Goal: Transaction & Acquisition: Purchase product/service

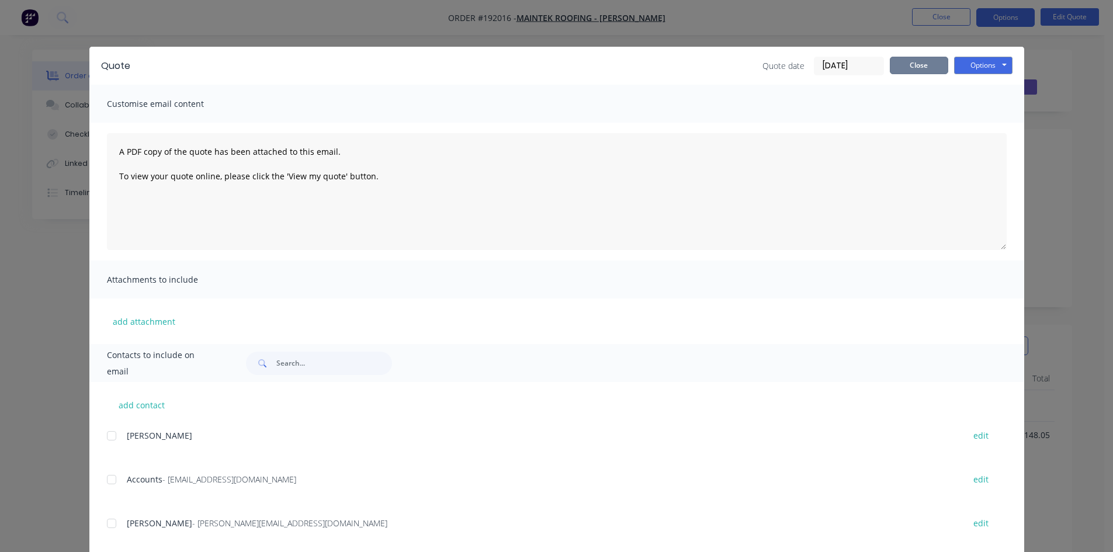
drag, startPoint x: 895, startPoint y: 61, endPoint x: 269, endPoint y: 80, distance: 625.9
click at [893, 61] on button "Close" at bounding box center [919, 66] width 58 height 18
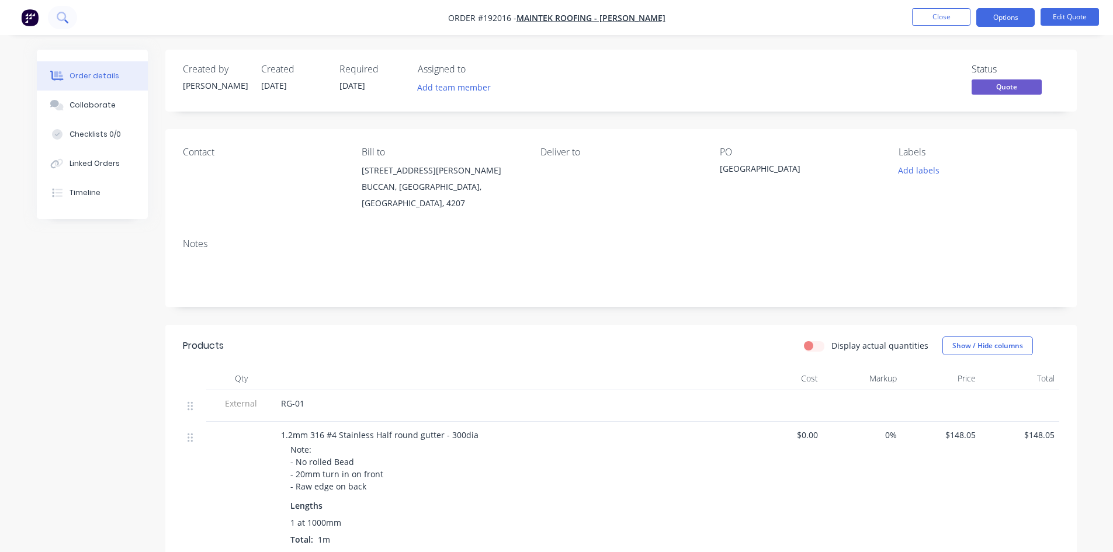
click at [57, 19] on icon at bounding box center [62, 17] width 11 height 11
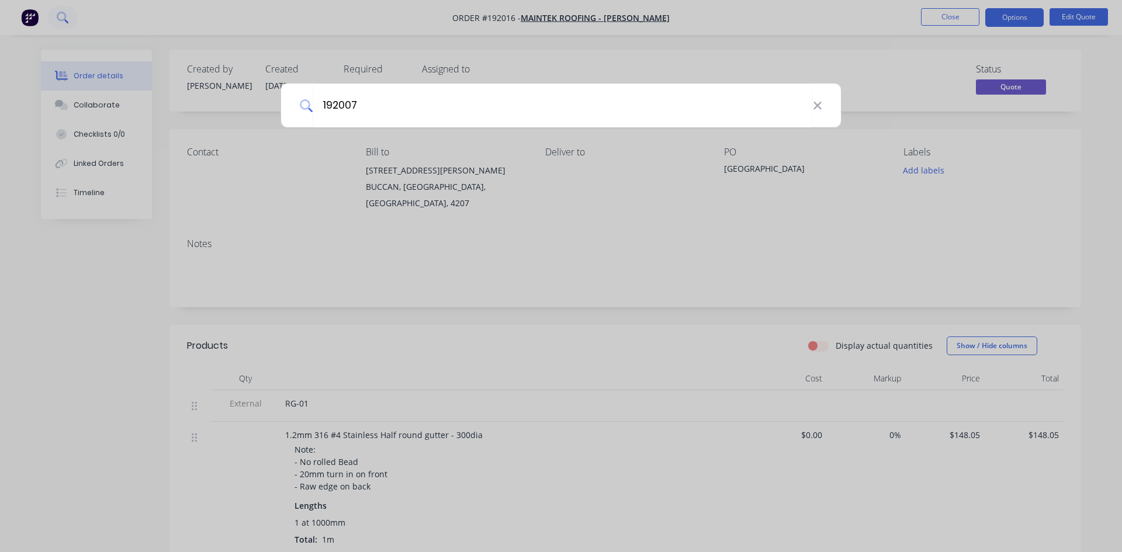
type input "192007"
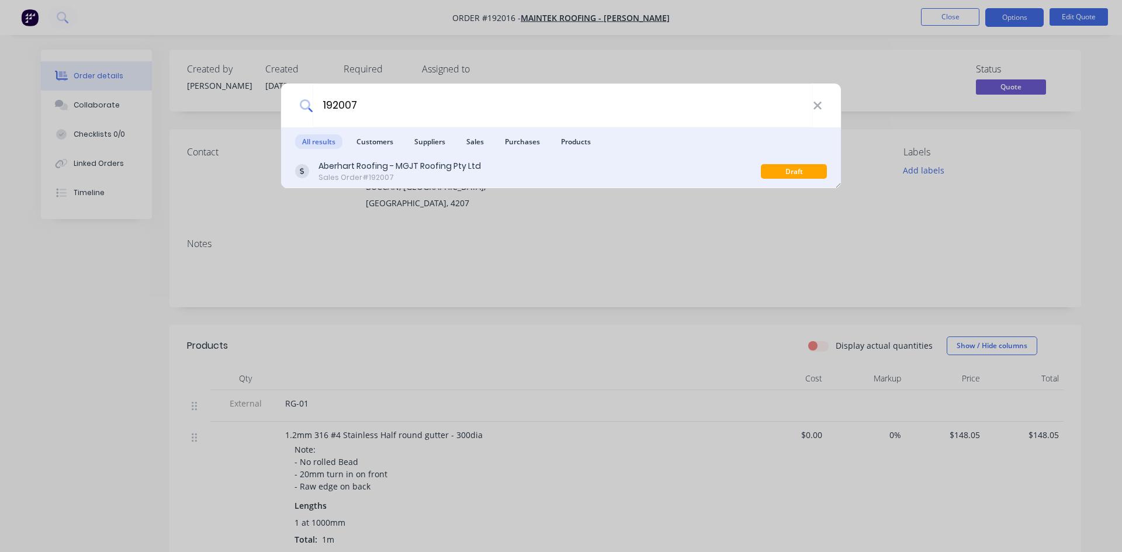
click at [377, 166] on div "Aberhart Roofing - MGJT Roofing Pty Ltd" at bounding box center [399, 166] width 162 height 12
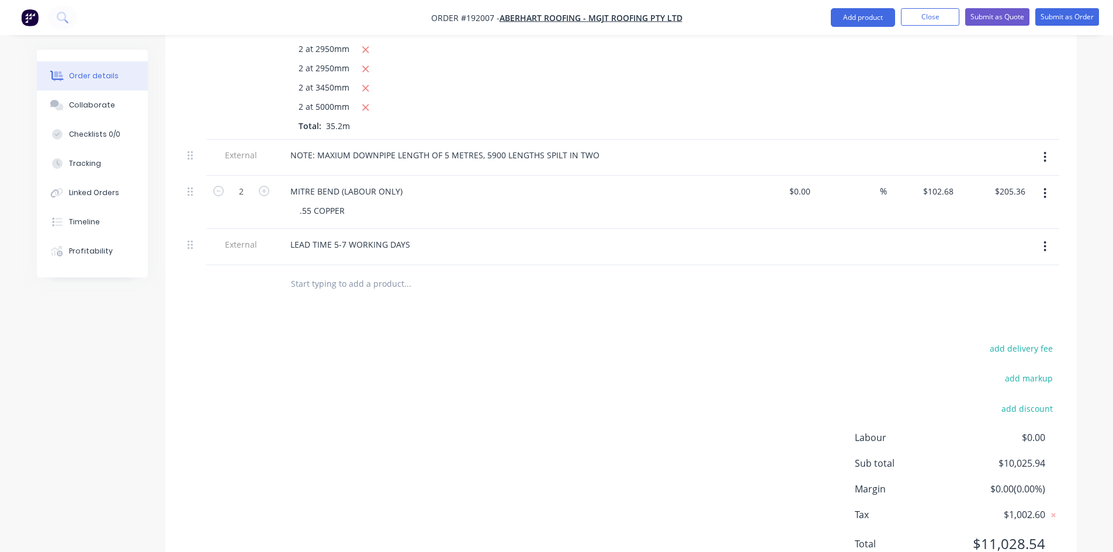
scroll to position [711, 0]
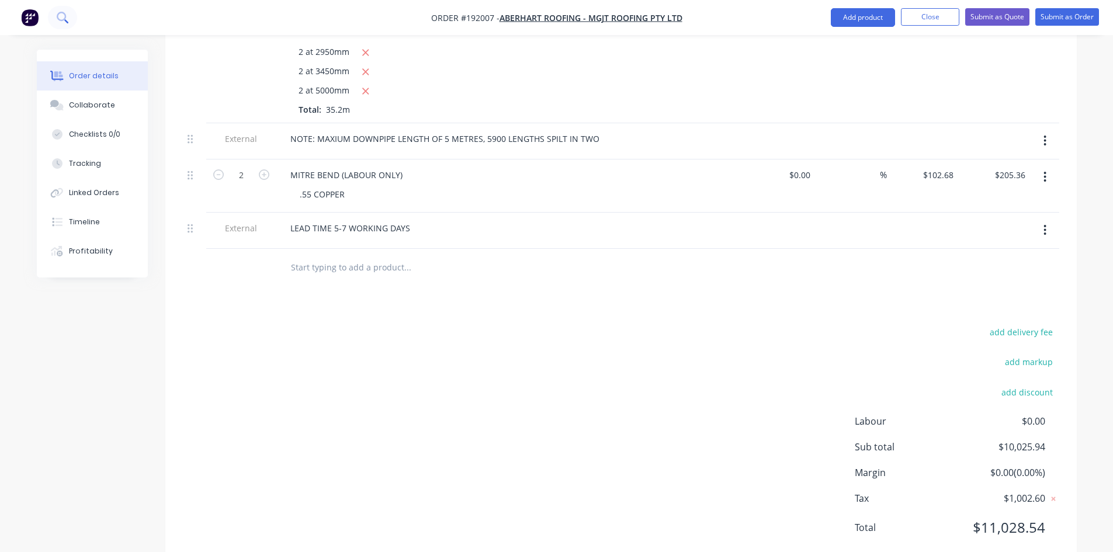
click at [55, 12] on button at bounding box center [62, 17] width 29 height 23
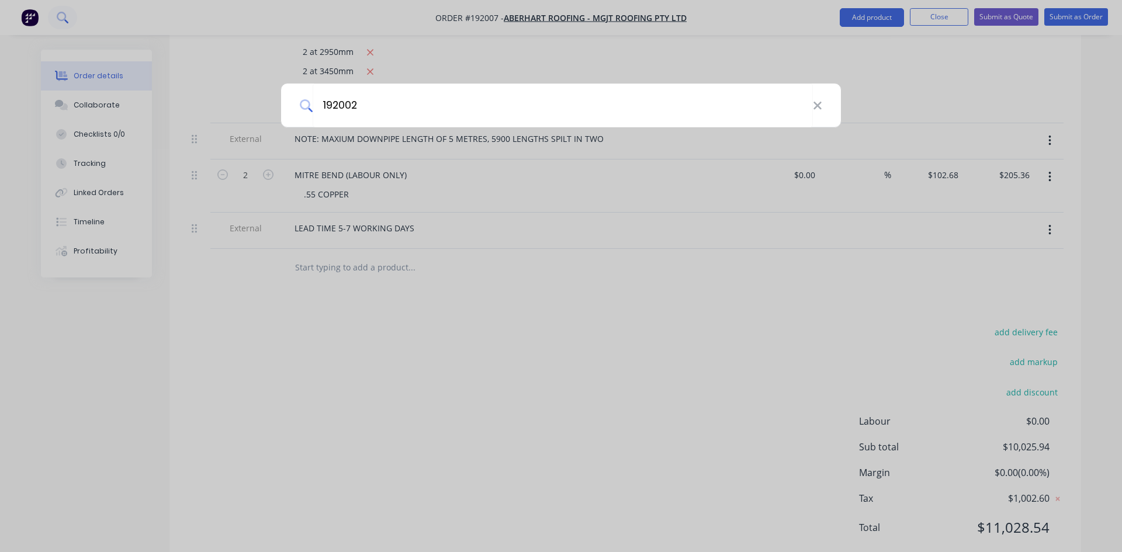
type input "192002"
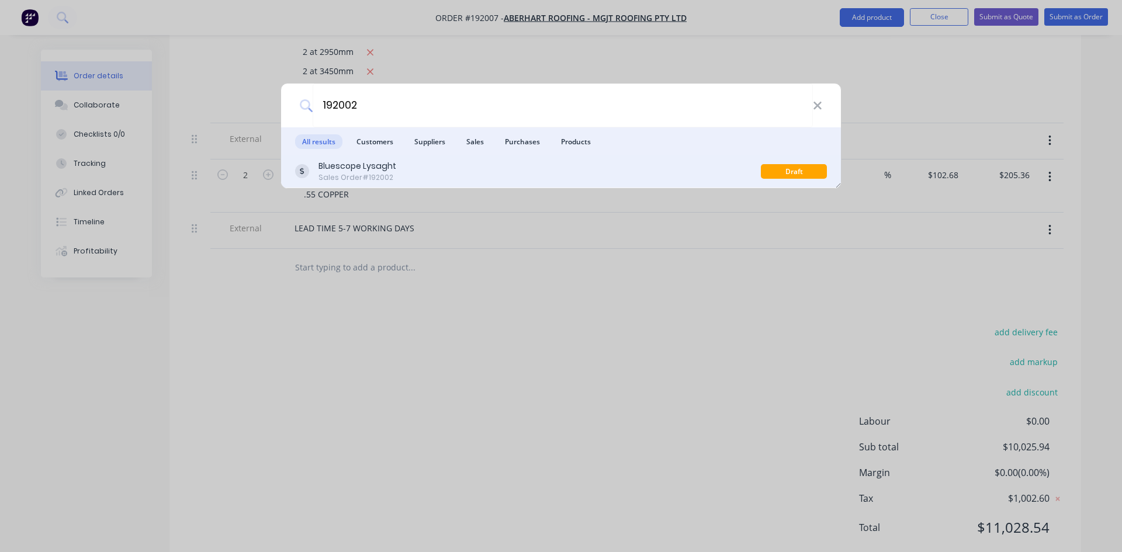
click at [646, 168] on div "Bluescope Lysaght Sales Order #192002" at bounding box center [528, 171] width 466 height 23
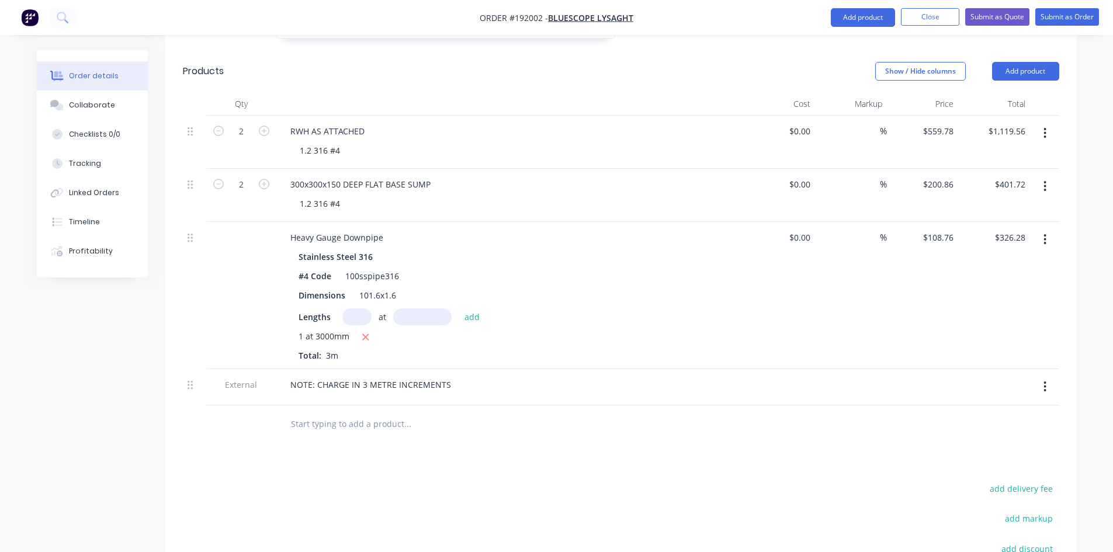
scroll to position [522, 0]
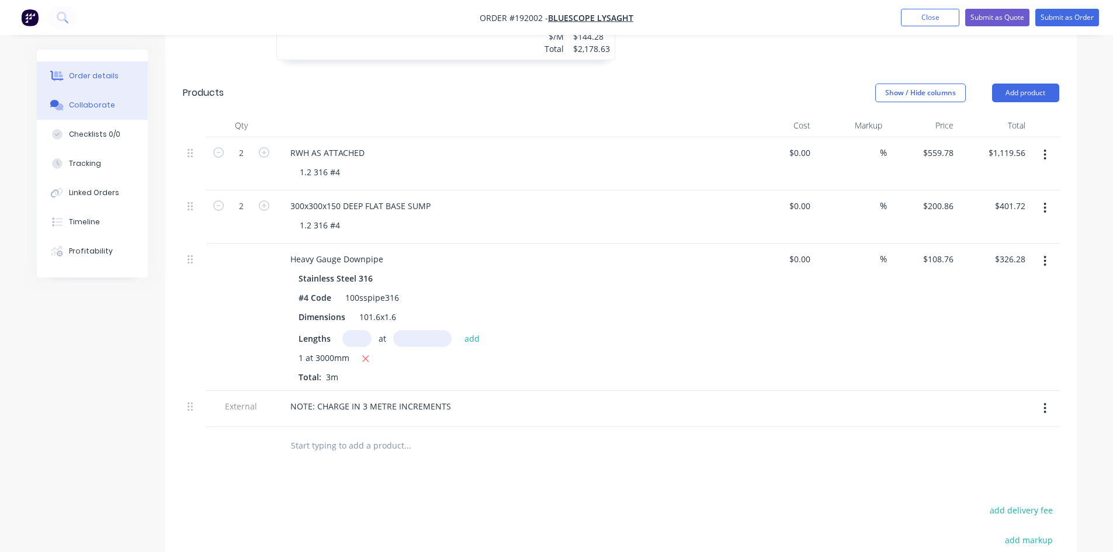
click at [72, 102] on div "Collaborate" at bounding box center [92, 105] width 46 height 11
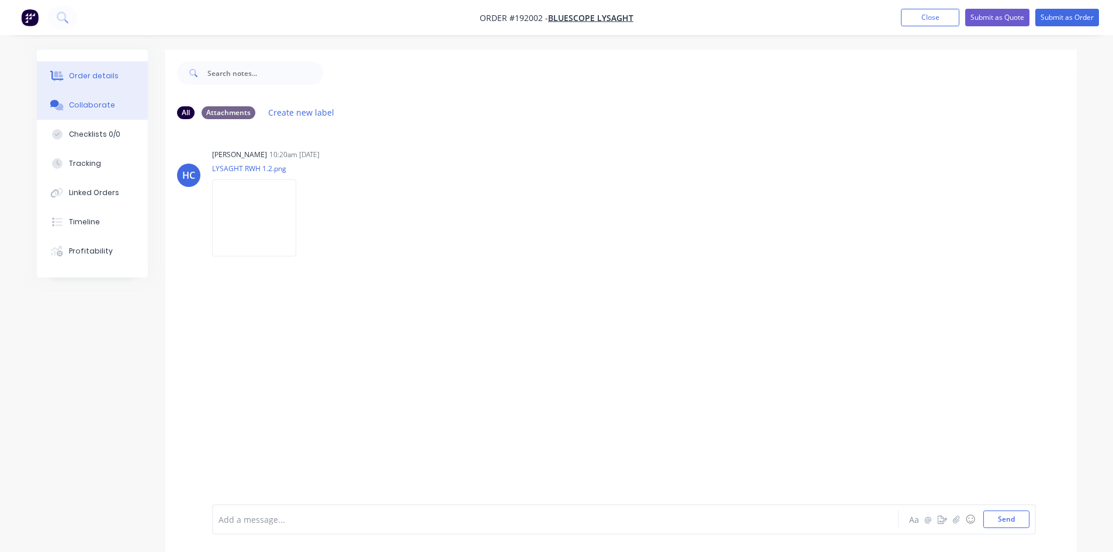
click at [97, 74] on div "Order details" at bounding box center [94, 76] width 50 height 11
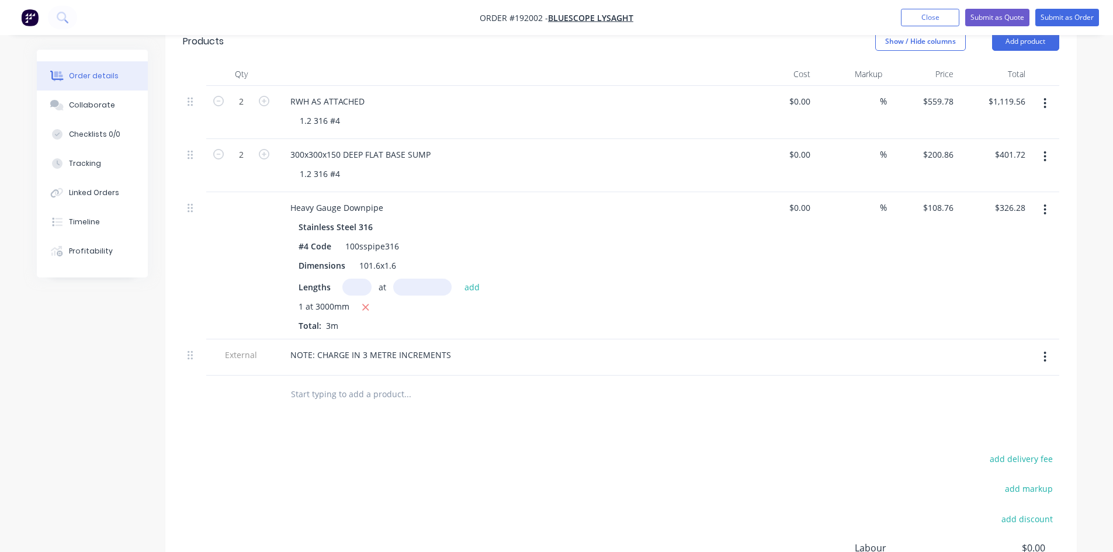
scroll to position [584, 0]
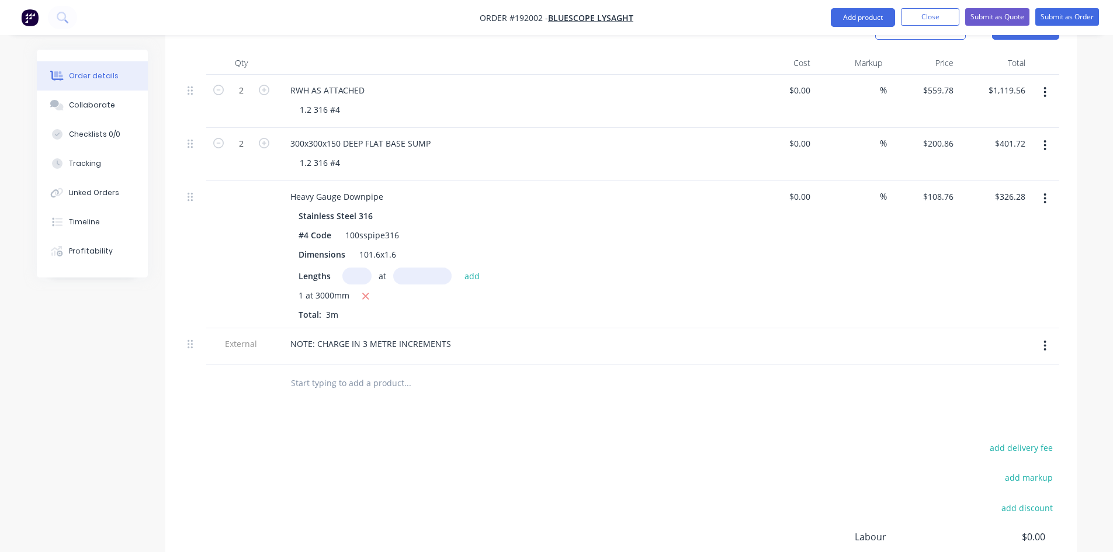
click at [17, 18] on nav "Order #192002 - Bluescope Lysaght Add product Close Submit as Quote Submit as O…" at bounding box center [556, 17] width 1113 height 35
click at [25, 15] on img "button" at bounding box center [30, 18] width 18 height 18
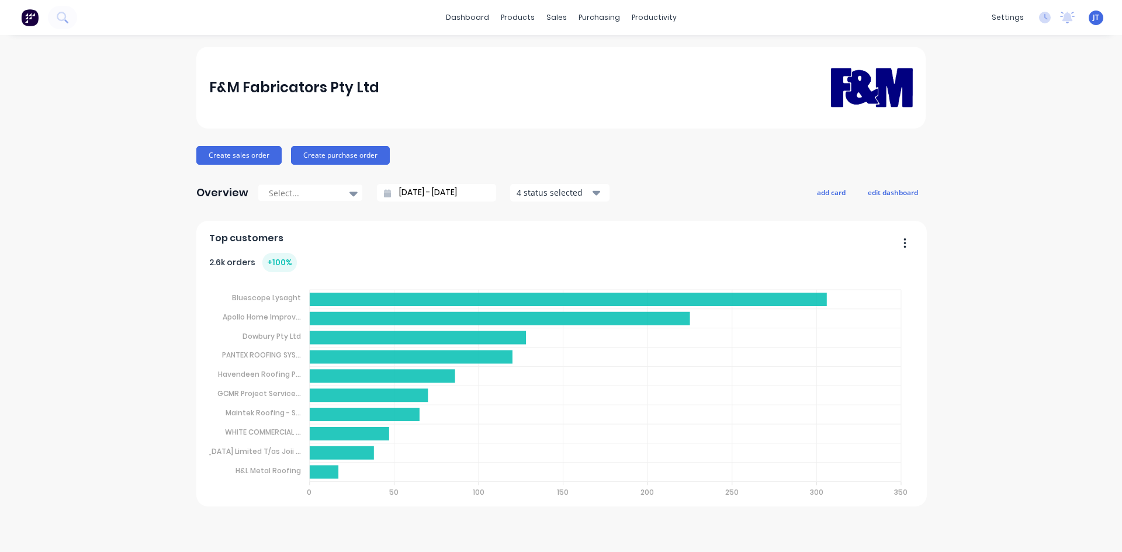
click at [1026, 353] on div "F&M Fabricators Pty Ltd Create sales order Create purchase order Overview Selec…" at bounding box center [561, 294] width 1122 height 494
drag, startPoint x: 960, startPoint y: 244, endPoint x: 997, endPoint y: 230, distance: 39.2
click at [960, 244] on div "F&M Fabricators Pty Ltd Create sales order Create purchase order Overview Selec…" at bounding box center [561, 294] width 1122 height 494
click at [57, 19] on icon at bounding box center [62, 17] width 11 height 11
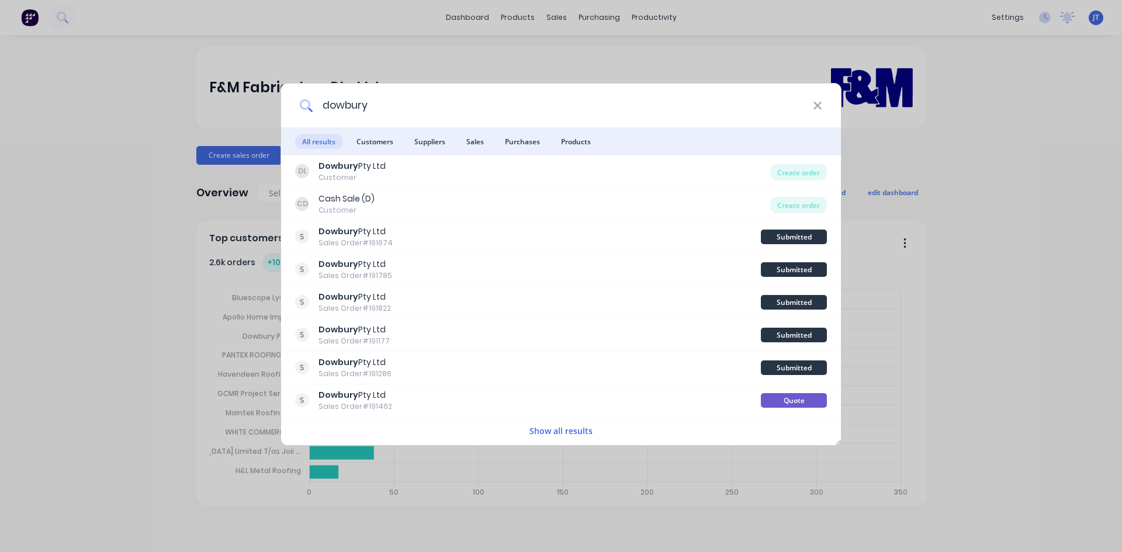
drag, startPoint x: 433, startPoint y: 100, endPoint x: 83, endPoint y: 113, distance: 350.7
click at [110, 112] on div "dowbury All results Customers Suppliers Sales Purchases Products DL Dowbury Pty…" at bounding box center [561, 276] width 1122 height 552
type input "maintek"
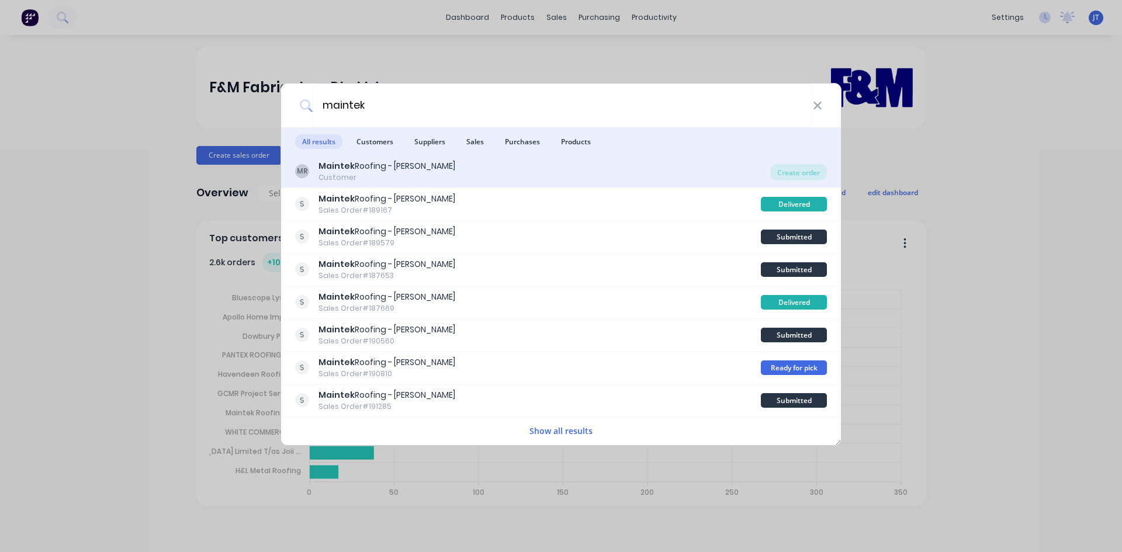
click at [518, 177] on div "MR [PERSON_NAME] Roofing - [PERSON_NAME] Customer" at bounding box center [532, 171] width 475 height 23
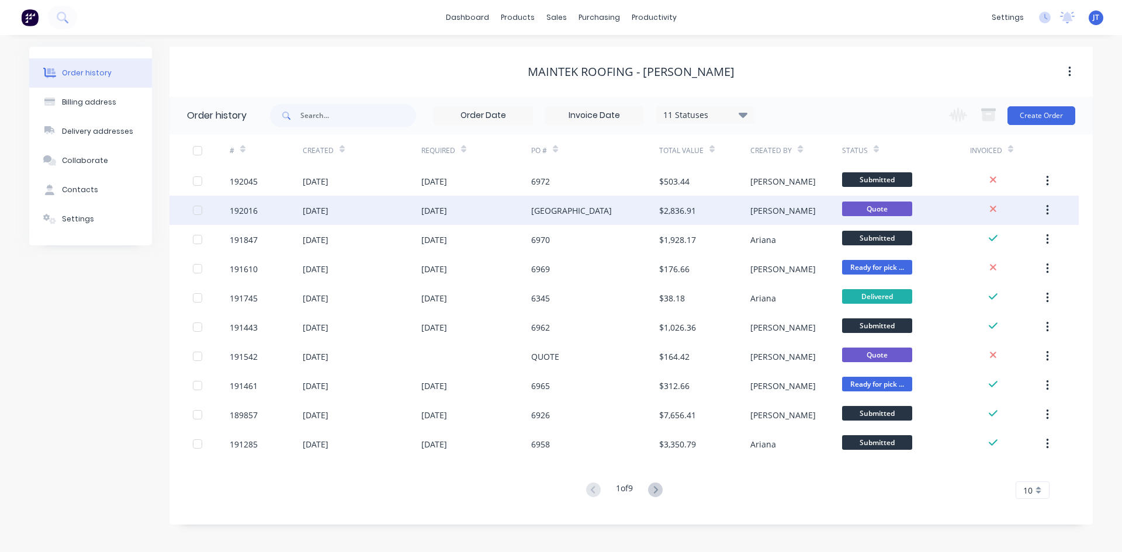
click at [523, 214] on div "[DATE]" at bounding box center [476, 210] width 110 height 29
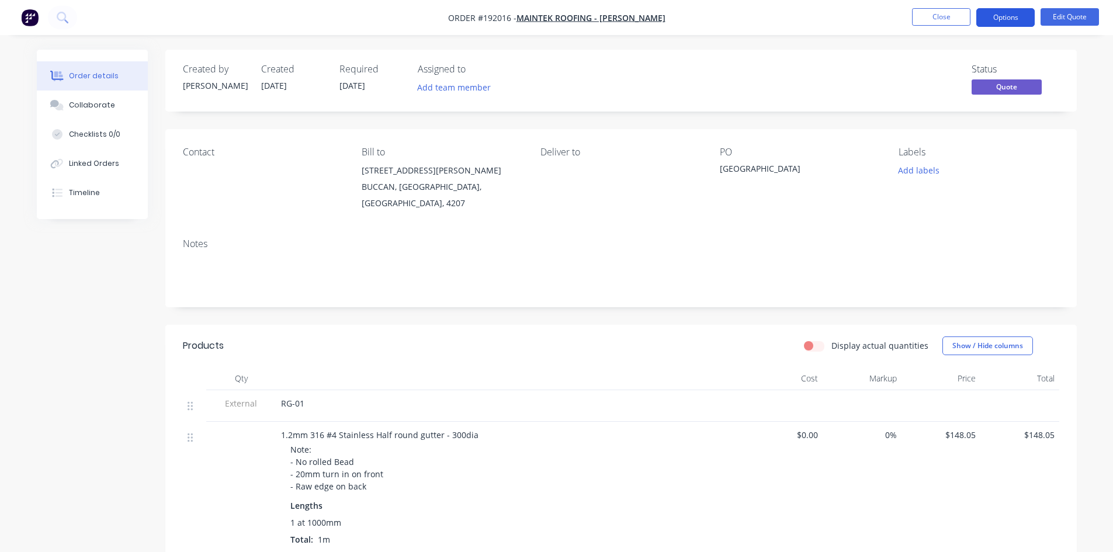
click at [997, 13] on button "Options" at bounding box center [1005, 17] width 58 height 19
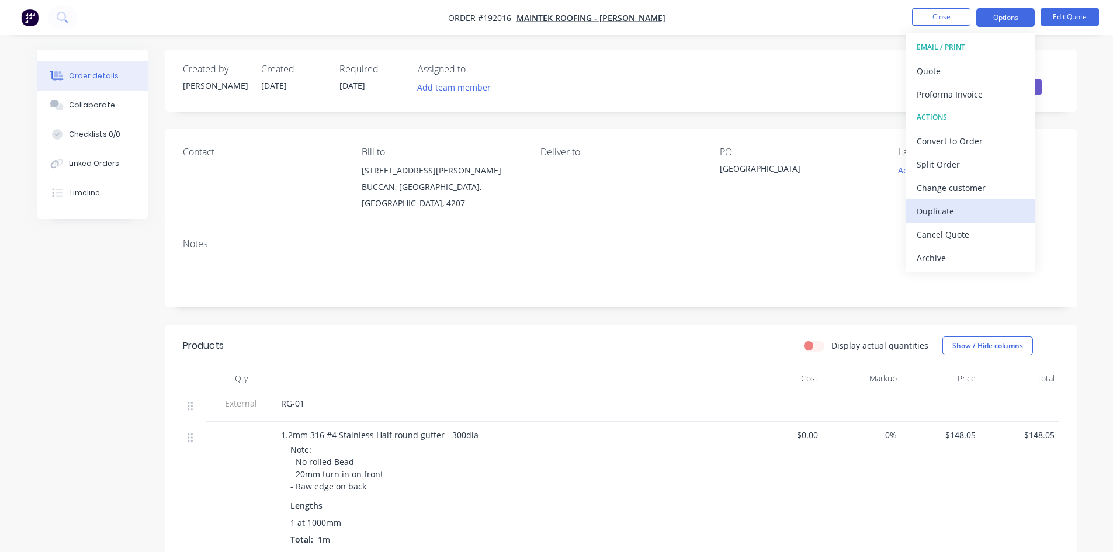
click at [961, 210] on div "Duplicate" at bounding box center [970, 211] width 107 height 17
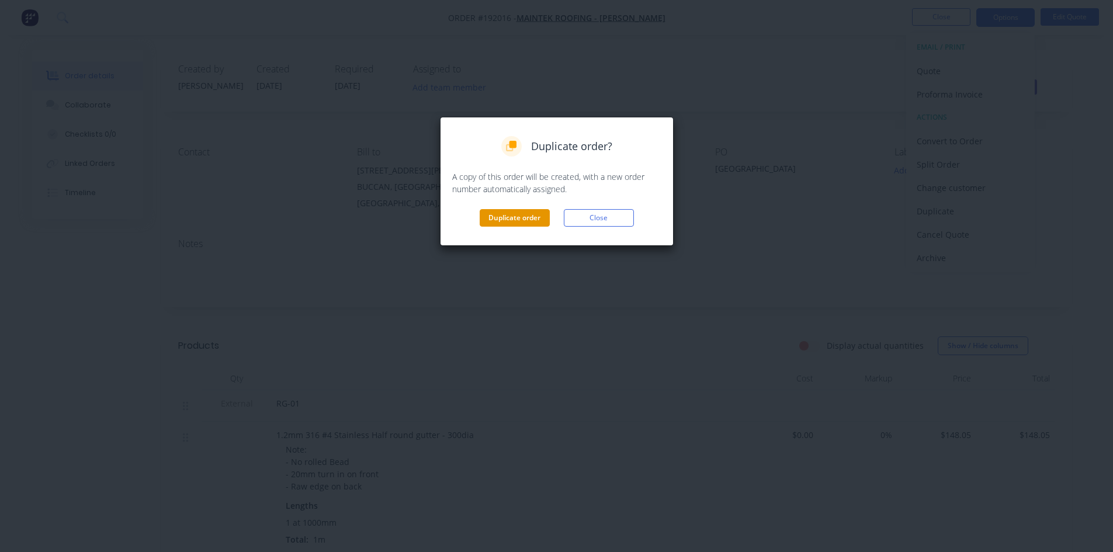
click at [492, 216] on button "Duplicate order" at bounding box center [515, 218] width 70 height 18
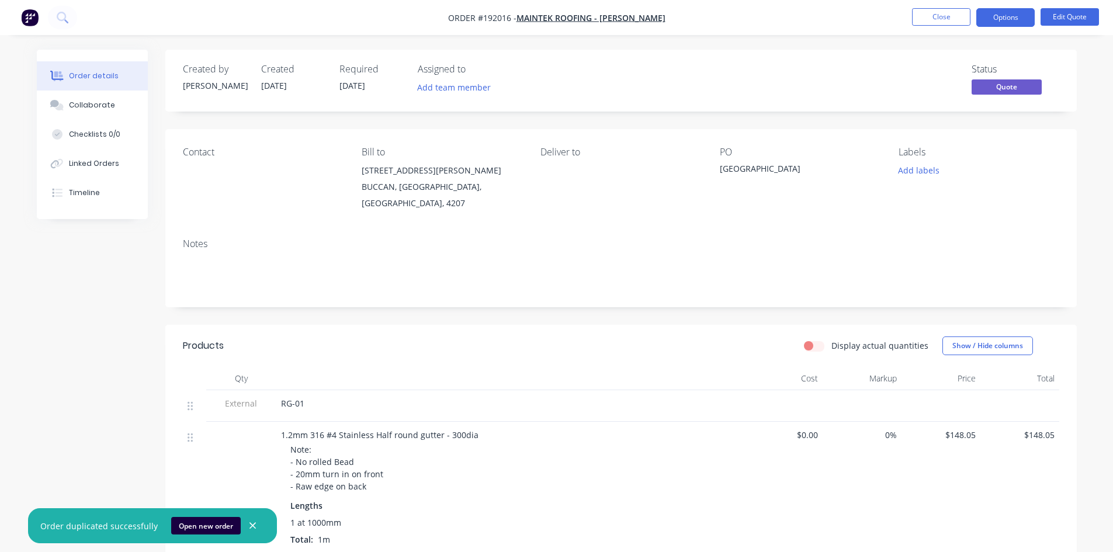
drag, startPoint x: 369, startPoint y: 96, endPoint x: 398, endPoint y: 55, distance: 50.3
click at [370, 94] on div "Created by [PERSON_NAME] Created [DATE] Required [DATE] Assigned to Add team me…" at bounding box center [620, 81] width 911 height 62
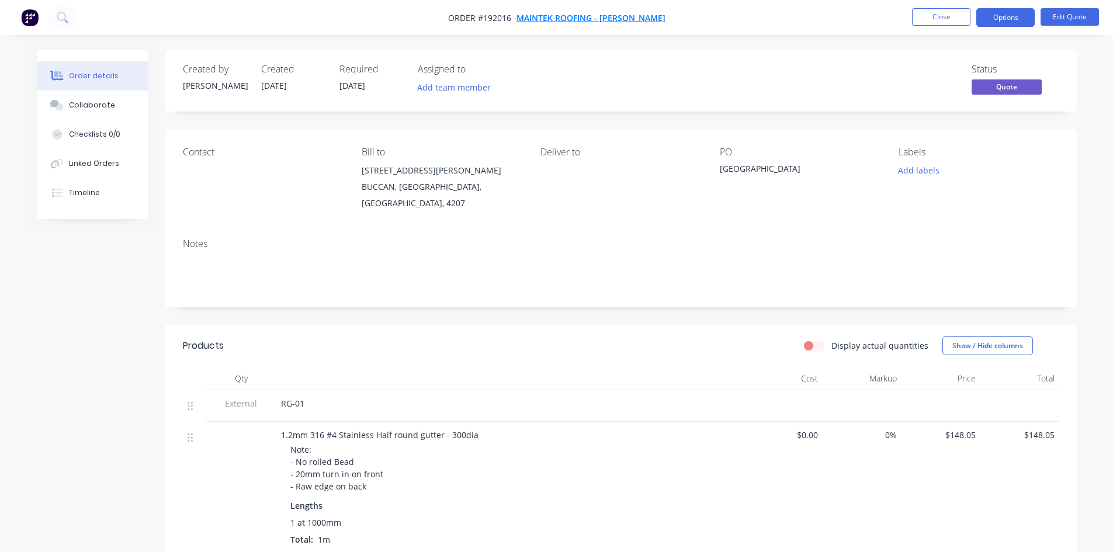
click at [549, 15] on span "Maintek Roofing - [PERSON_NAME]" at bounding box center [590, 17] width 149 height 11
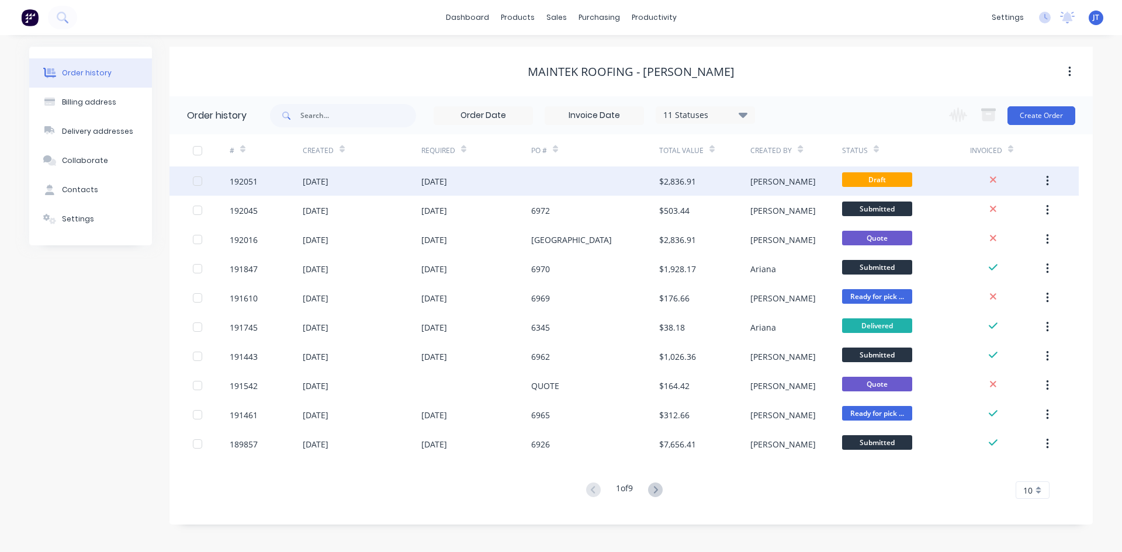
click at [655, 175] on div at bounding box center [595, 180] width 128 height 29
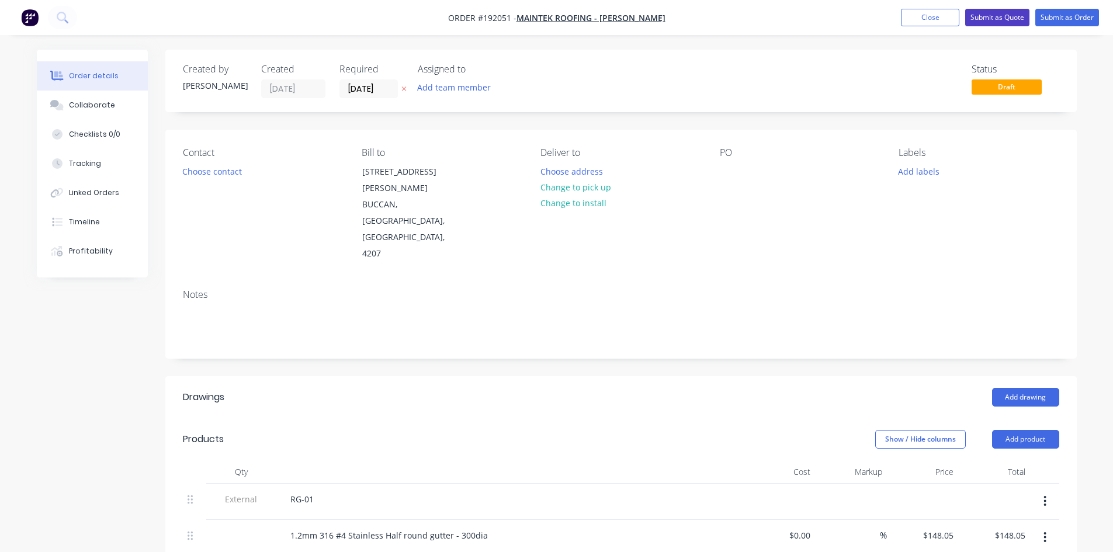
click at [980, 20] on button "Submit as Quote" at bounding box center [997, 18] width 64 height 18
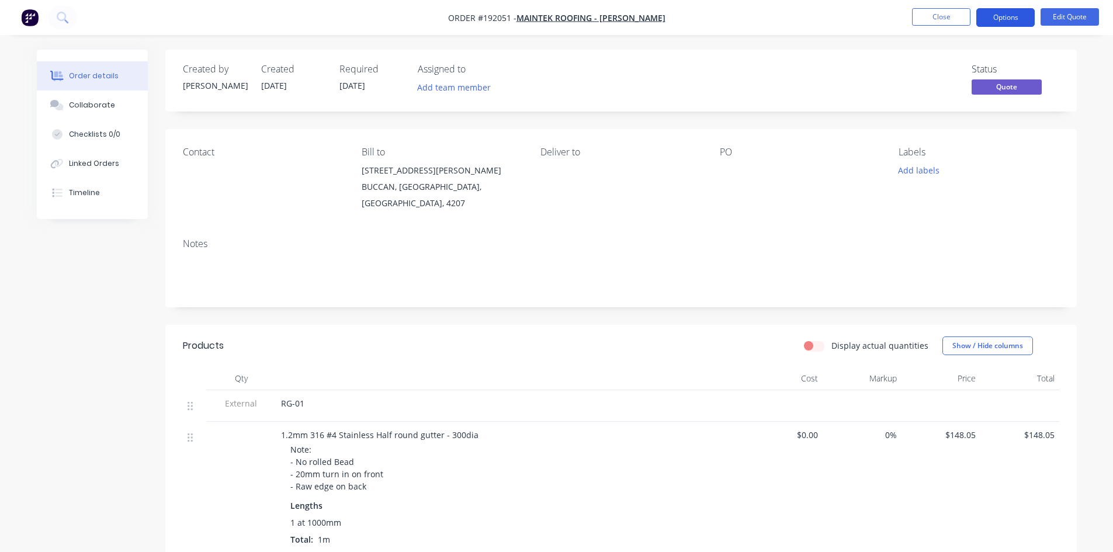
click at [990, 18] on button "Options" at bounding box center [1005, 17] width 58 height 19
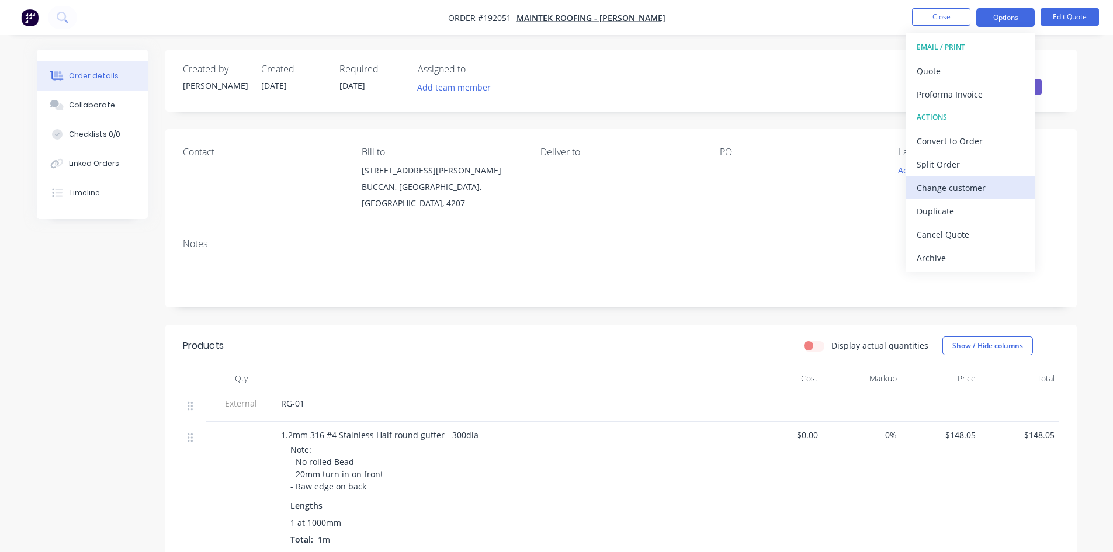
click at [955, 186] on div "Change customer" at bounding box center [970, 187] width 107 height 17
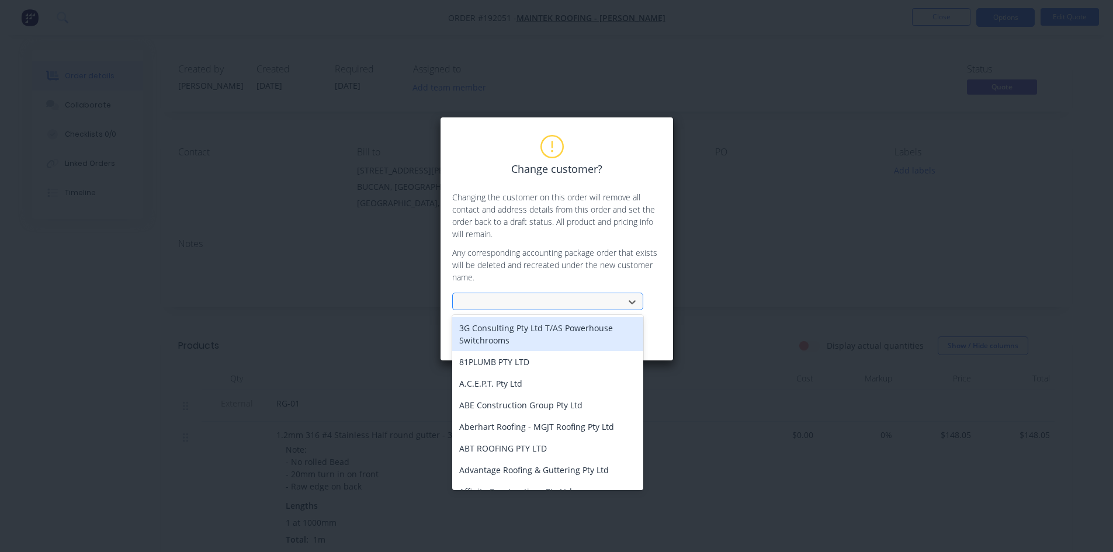
click at [580, 299] on div at bounding box center [540, 302] width 156 height 15
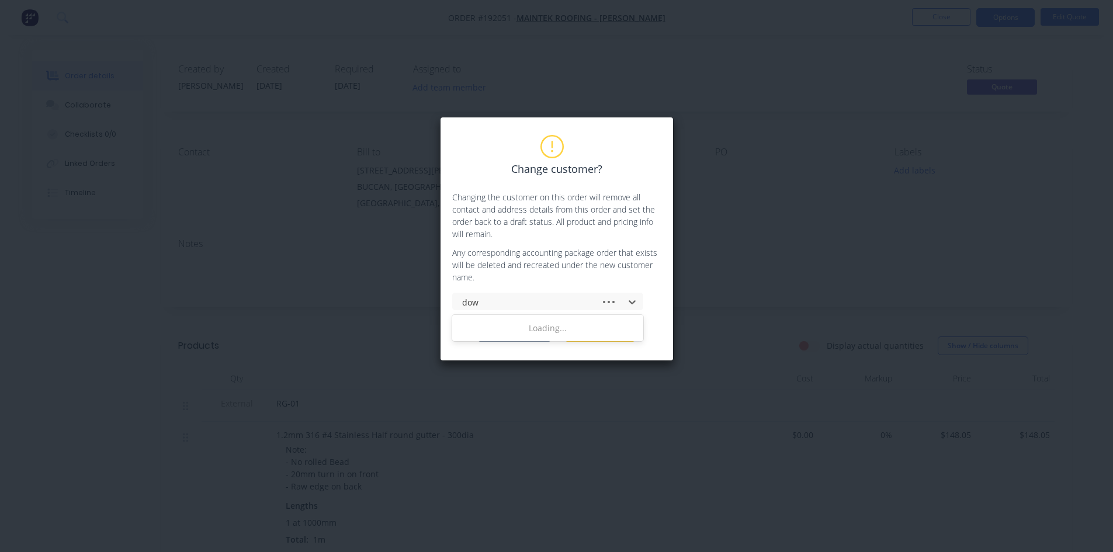
type input "dowb"
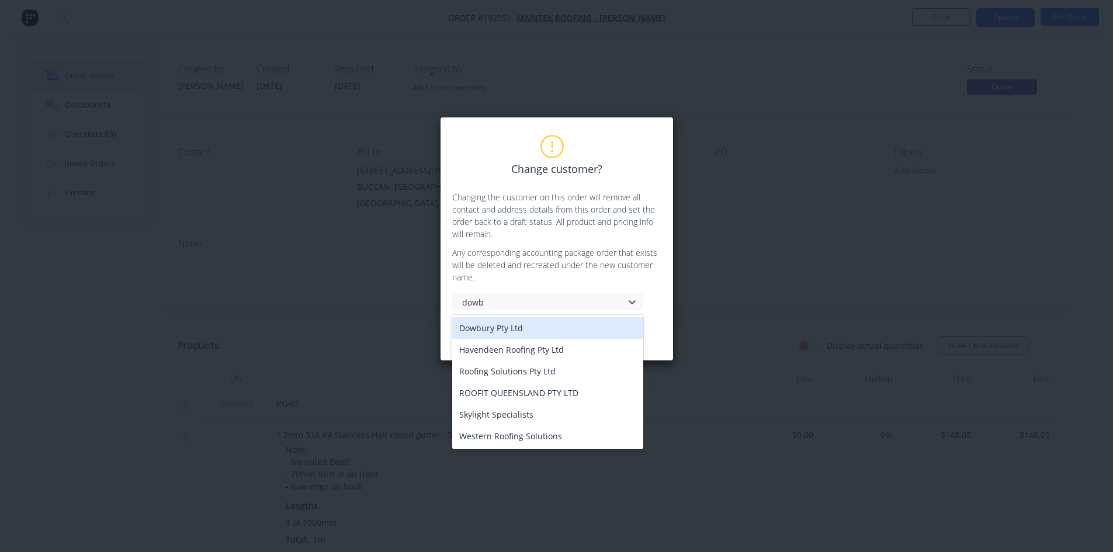
click at [546, 330] on div "Dowbury Pty Ltd" at bounding box center [547, 328] width 191 height 22
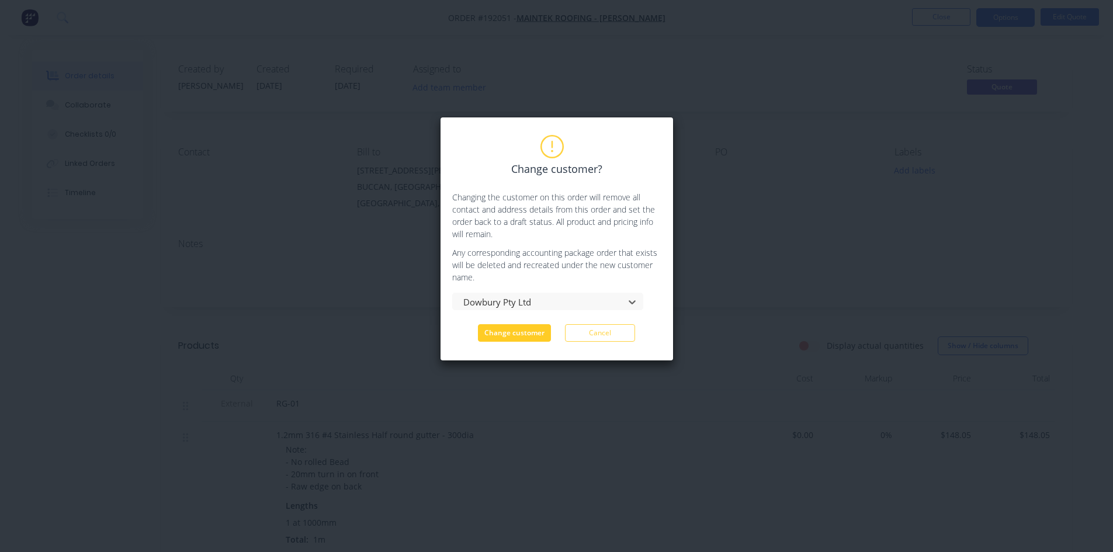
click at [528, 336] on button "Change customer" at bounding box center [514, 333] width 73 height 18
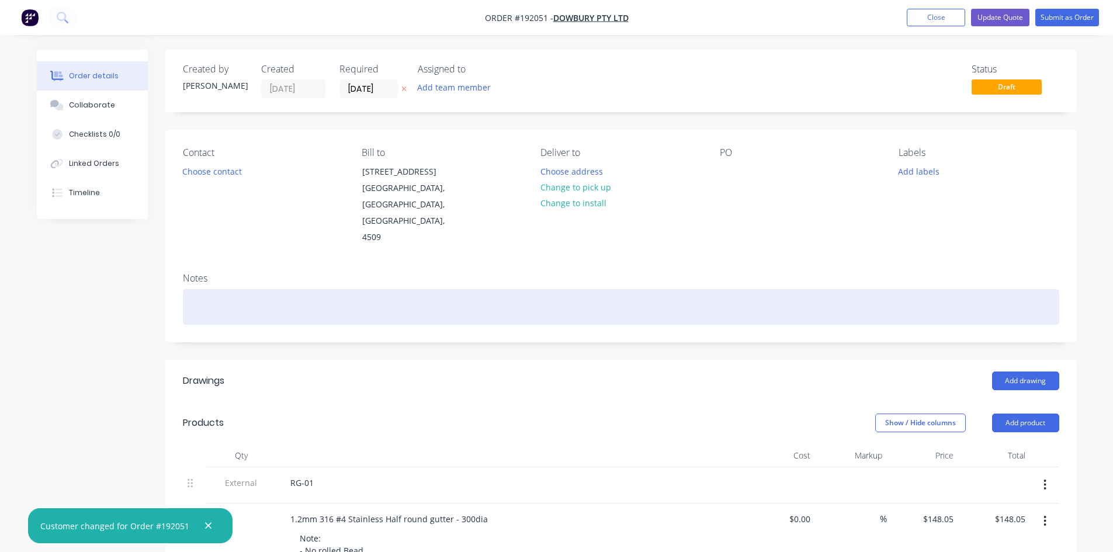
scroll to position [195, 0]
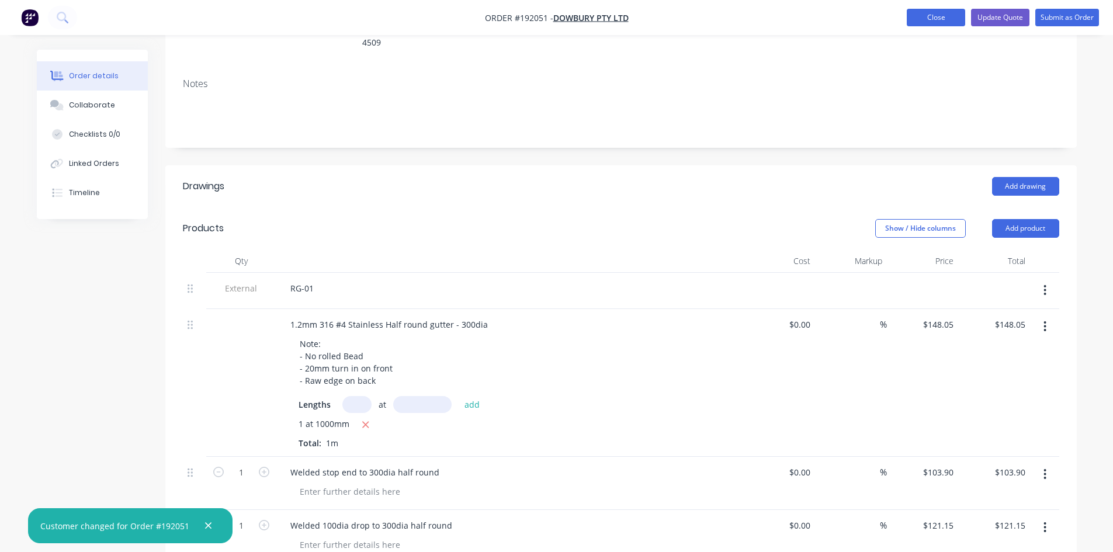
click at [947, 15] on button "Close" at bounding box center [936, 18] width 58 height 18
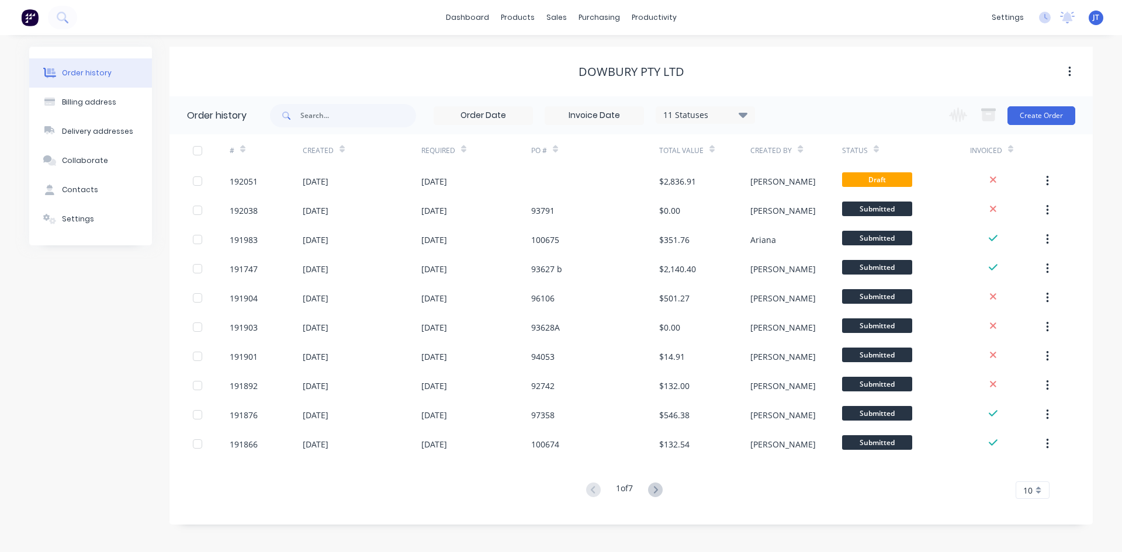
click at [23, 16] on img at bounding box center [30, 18] width 18 height 18
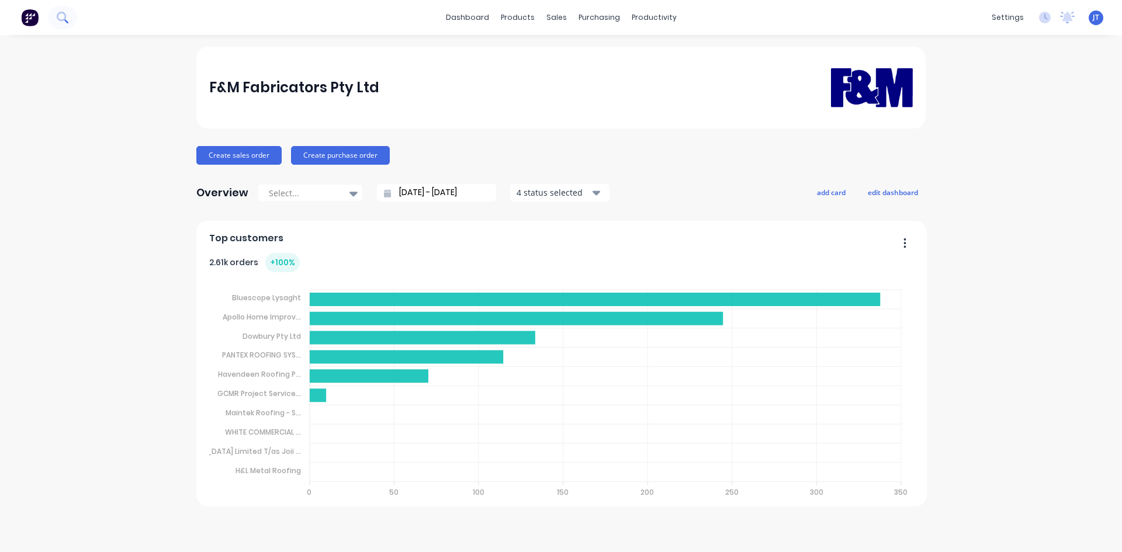
click at [63, 22] on icon at bounding box center [62, 17] width 11 height 11
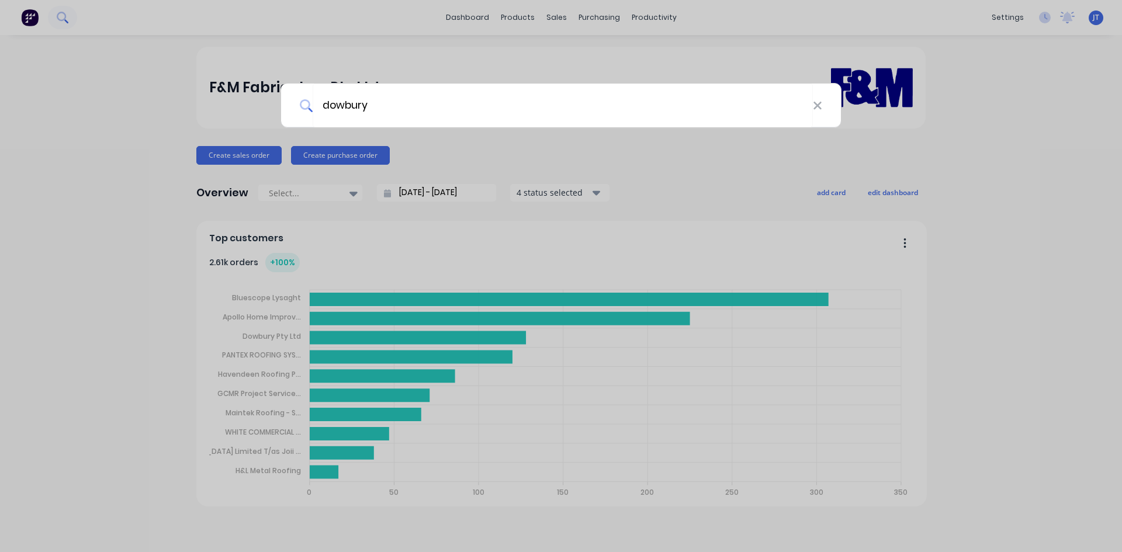
type input "dowbury"
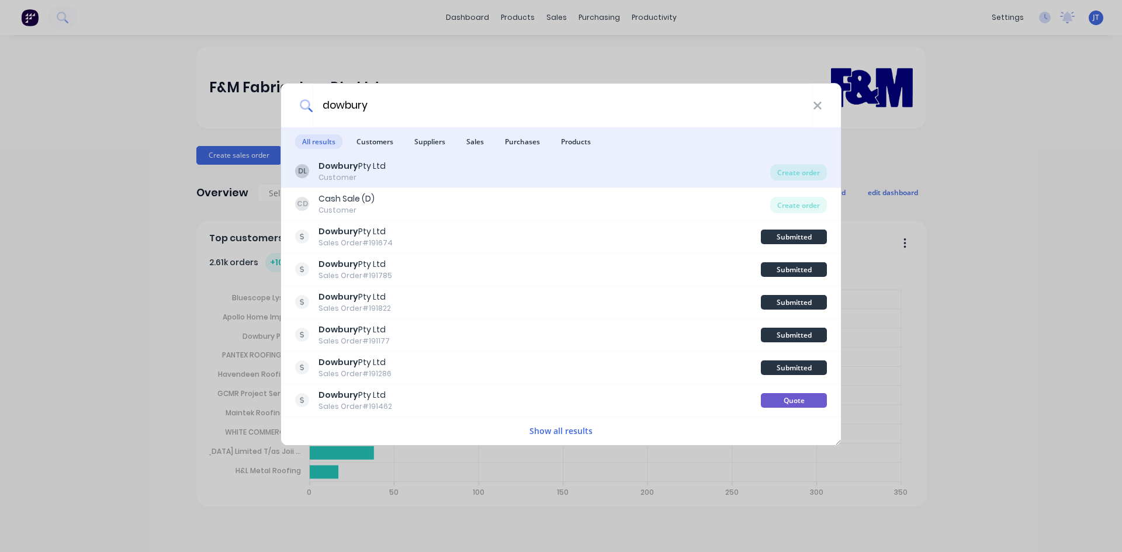
click at [367, 162] on div "Dowbury Pty Ltd" at bounding box center [351, 166] width 67 height 12
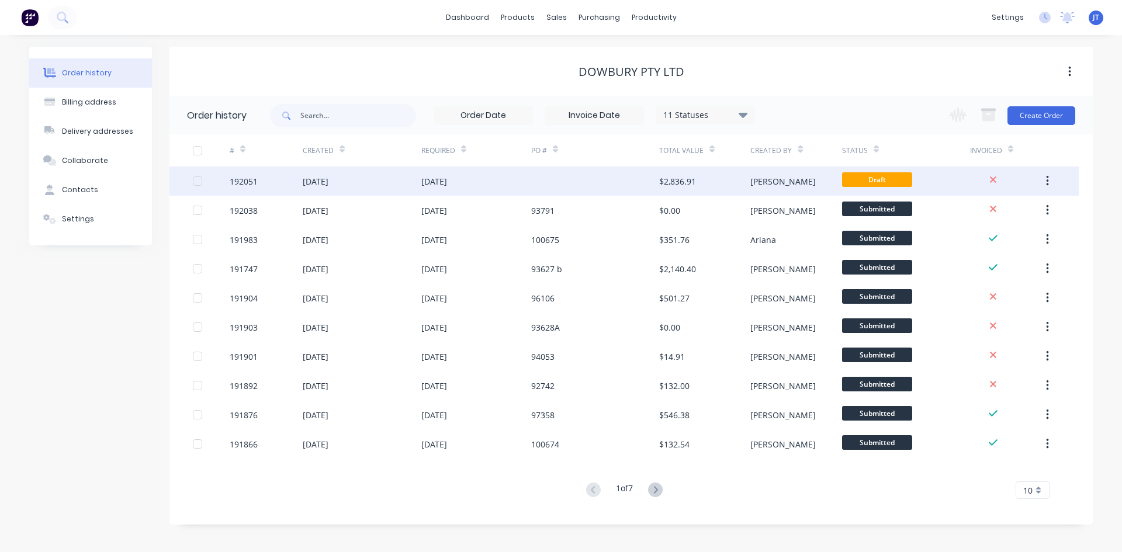
click at [594, 188] on div at bounding box center [595, 180] width 128 height 29
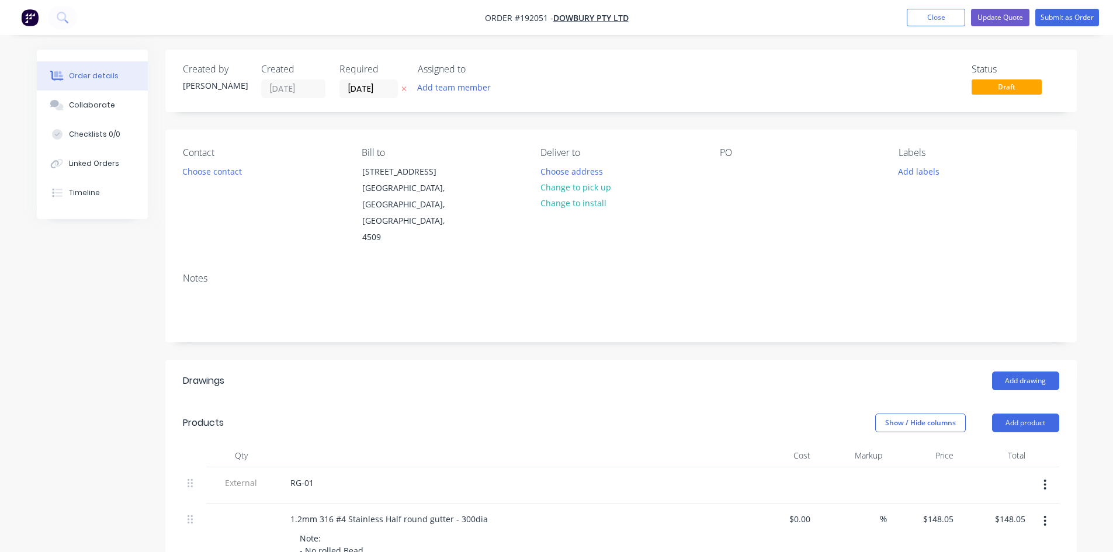
click at [740, 170] on div "PO" at bounding box center [800, 196] width 160 height 99
click at [726, 173] on div at bounding box center [729, 171] width 19 height 17
click at [744, 174] on div "PO" at bounding box center [800, 196] width 160 height 99
click at [735, 176] on div at bounding box center [729, 171] width 19 height 17
click at [748, 171] on div "Mt Avernia College" at bounding box center [769, 171] width 99 height 17
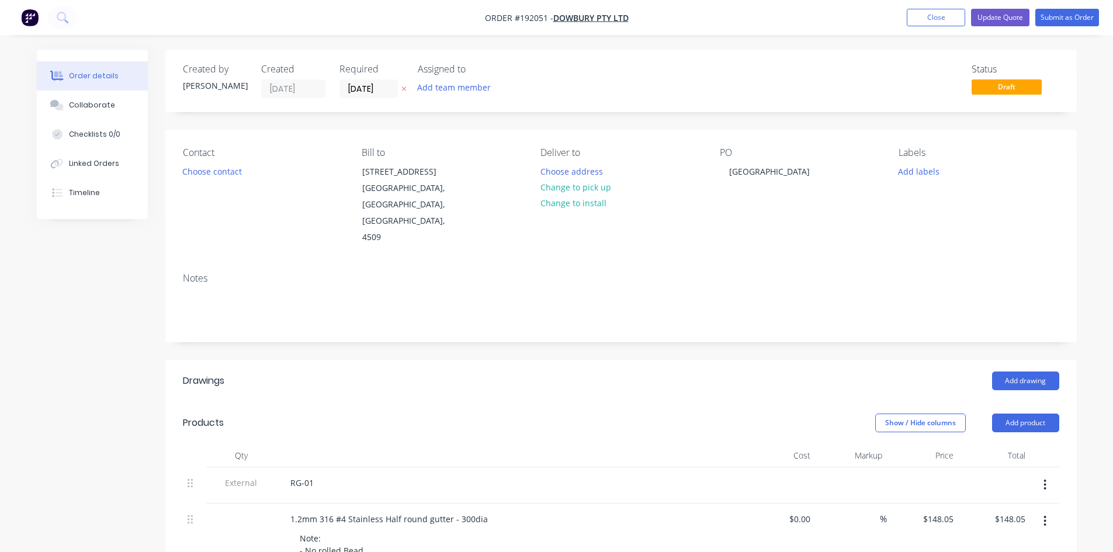
click at [808, 372] on div "Add drawing" at bounding box center [714, 381] width 690 height 19
click at [998, 11] on button "Update Quote" at bounding box center [1000, 18] width 58 height 18
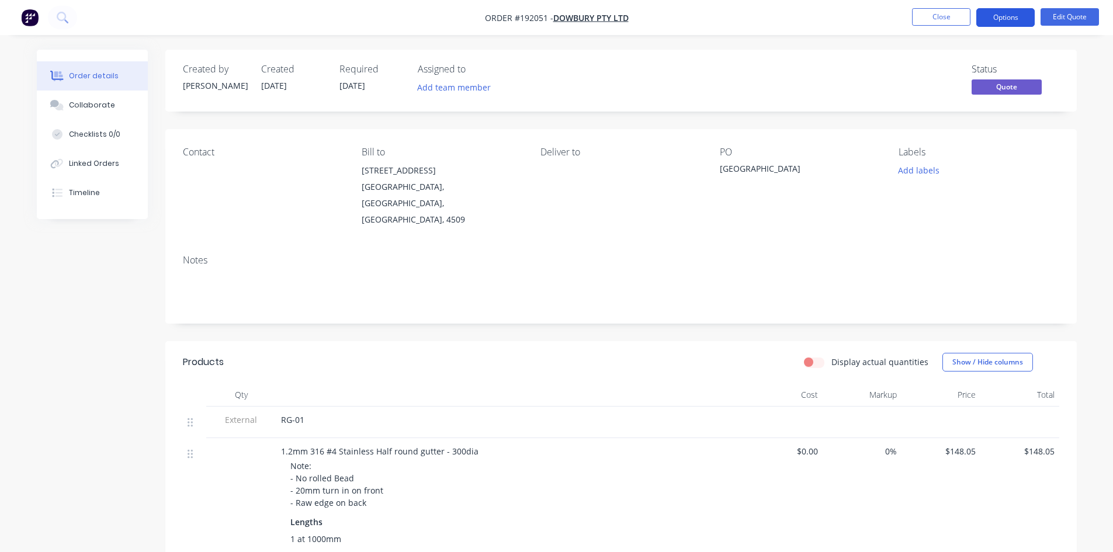
click at [988, 23] on button "Options" at bounding box center [1005, 17] width 58 height 19
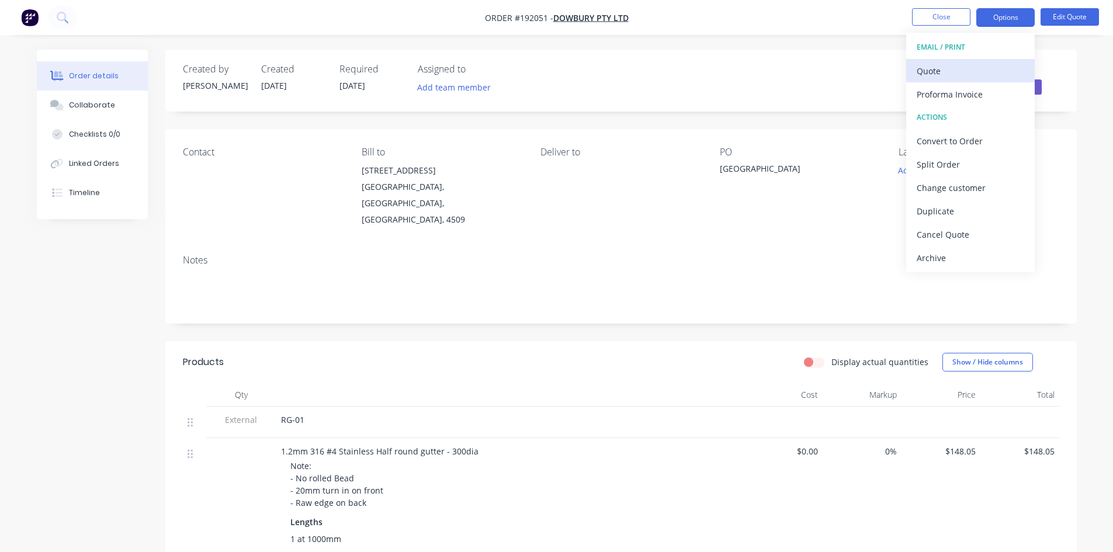
click at [932, 70] on div "Quote" at bounding box center [970, 71] width 107 height 17
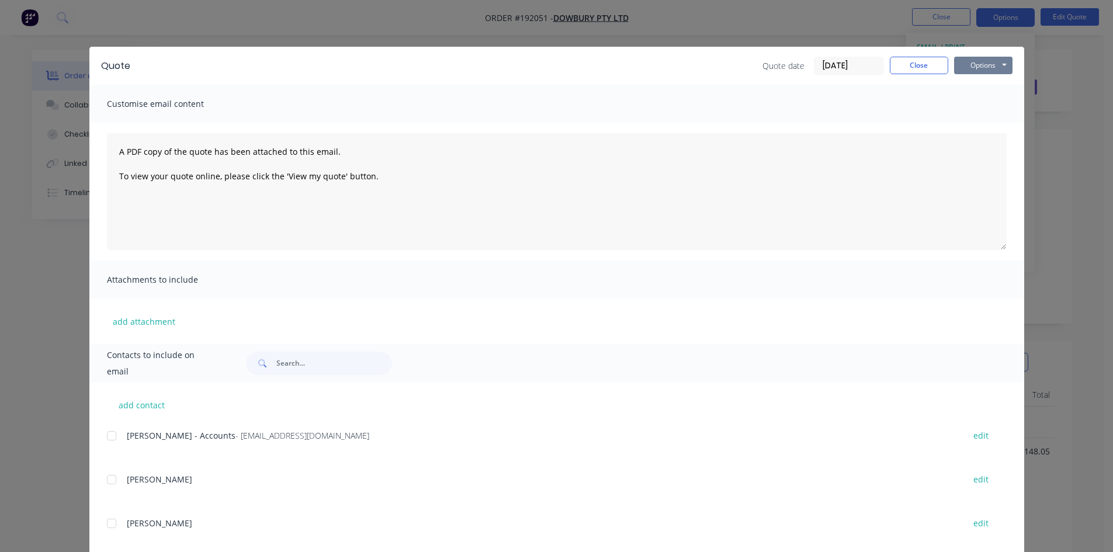
click at [981, 64] on button "Options" at bounding box center [983, 66] width 58 height 18
click at [987, 84] on button "Preview" at bounding box center [991, 86] width 75 height 19
click at [964, 57] on button "Options" at bounding box center [983, 66] width 58 height 18
click at [959, 89] on button "Preview" at bounding box center [991, 86] width 75 height 19
click at [926, 70] on button "Close" at bounding box center [919, 66] width 58 height 18
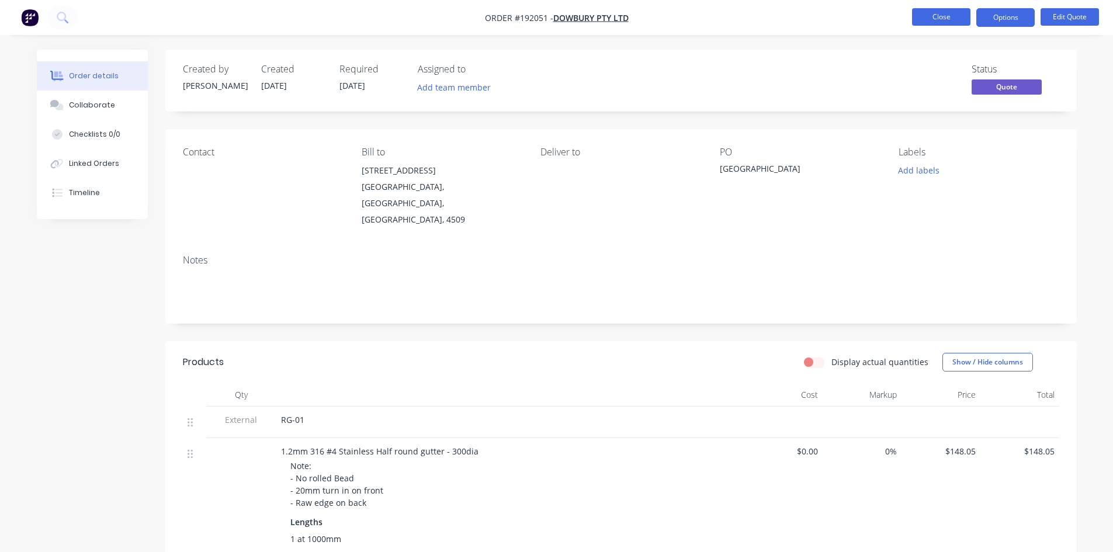
click at [946, 12] on button "Close" at bounding box center [941, 17] width 58 height 18
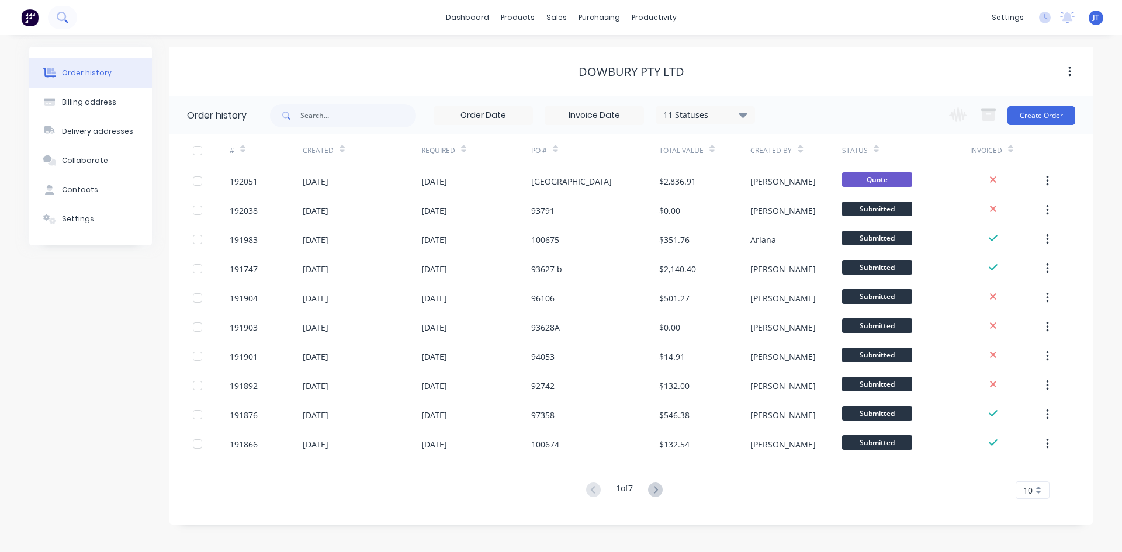
click at [72, 23] on button at bounding box center [62, 17] width 29 height 23
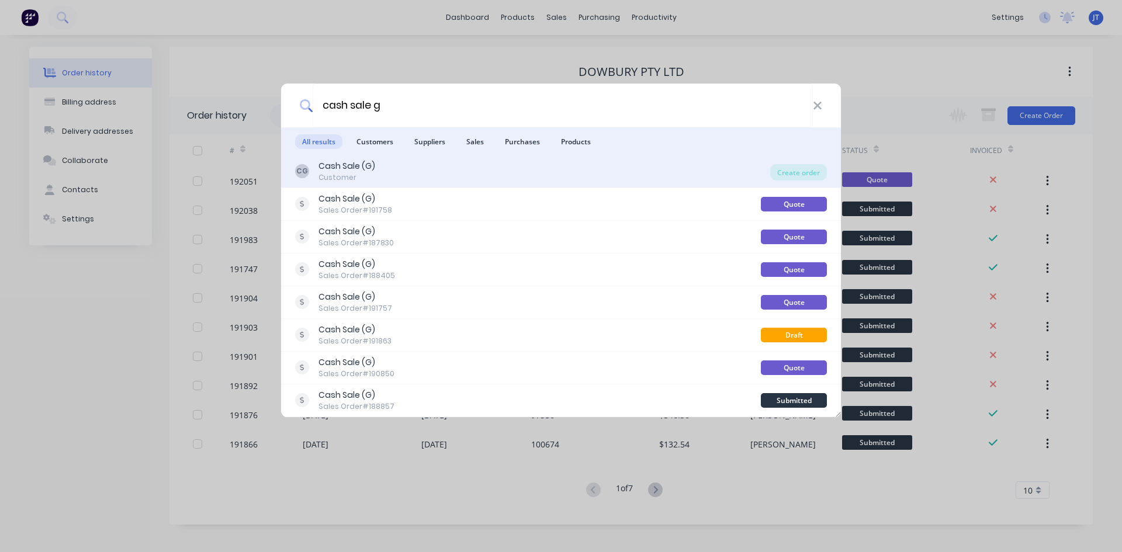
type input "cash sale g"
click at [470, 167] on div "CG Cash Sale (G) Customer" at bounding box center [532, 171] width 475 height 23
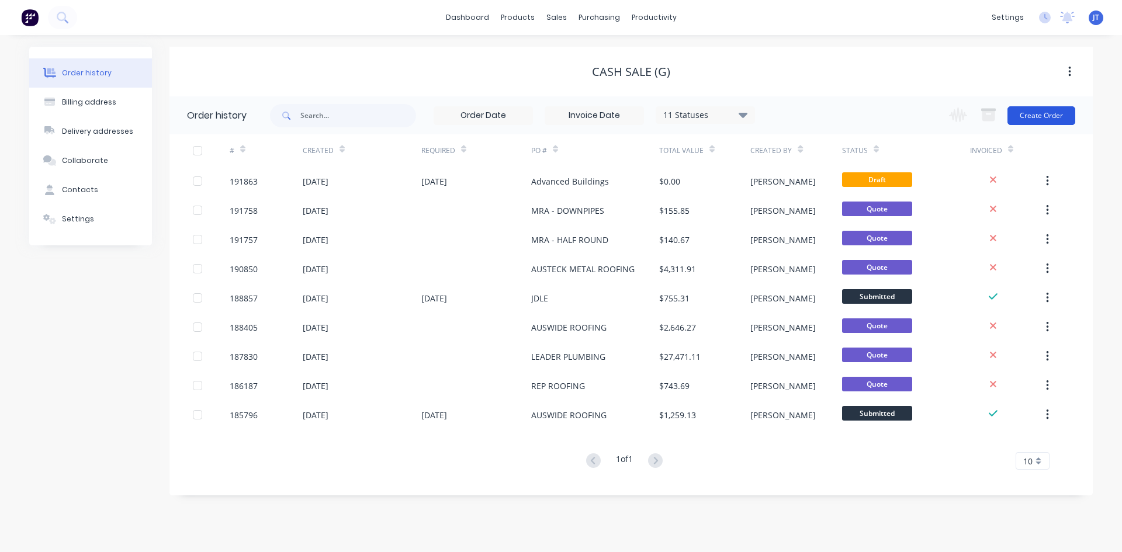
click at [1043, 121] on button "Create Order" at bounding box center [1041, 115] width 68 height 19
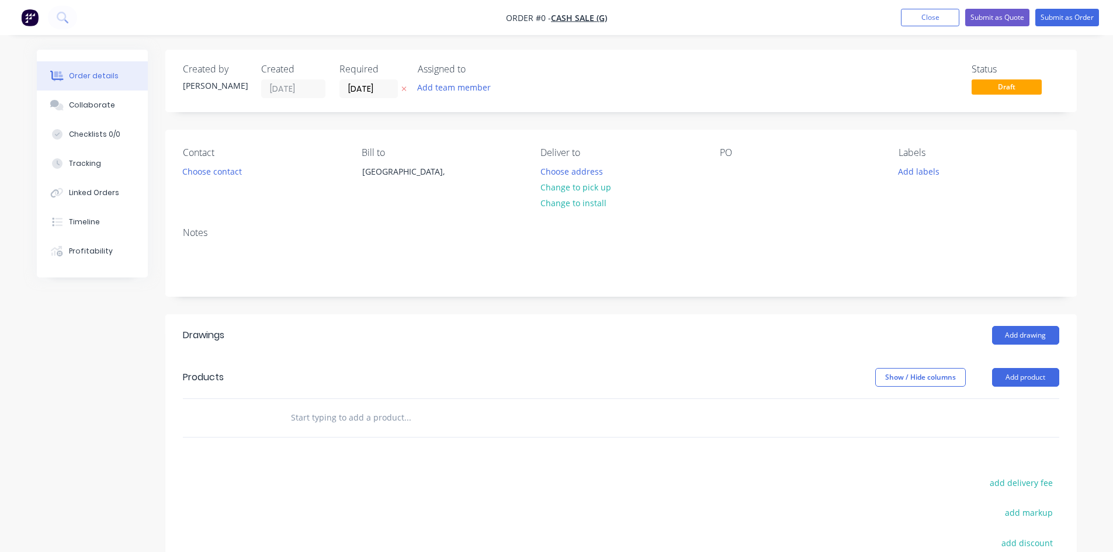
click at [739, 173] on div "PO" at bounding box center [800, 173] width 160 height 53
click at [734, 171] on div at bounding box center [729, 171] width 19 height 17
click at [726, 162] on div "Order details Collaborate Checklists 0/0 Tracking Linked Orders Timeline Profit…" at bounding box center [556, 393] width 1063 height 686
click at [219, 176] on button "Choose contact" at bounding box center [212, 171] width 72 height 16
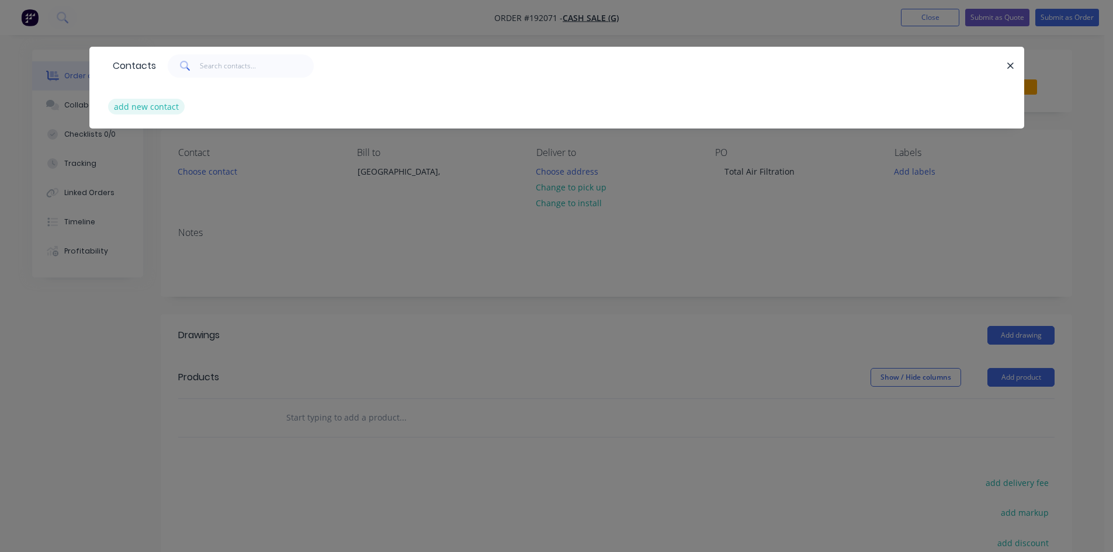
click at [164, 103] on button "add new contact" at bounding box center [146, 107] width 77 height 16
select select "AU"
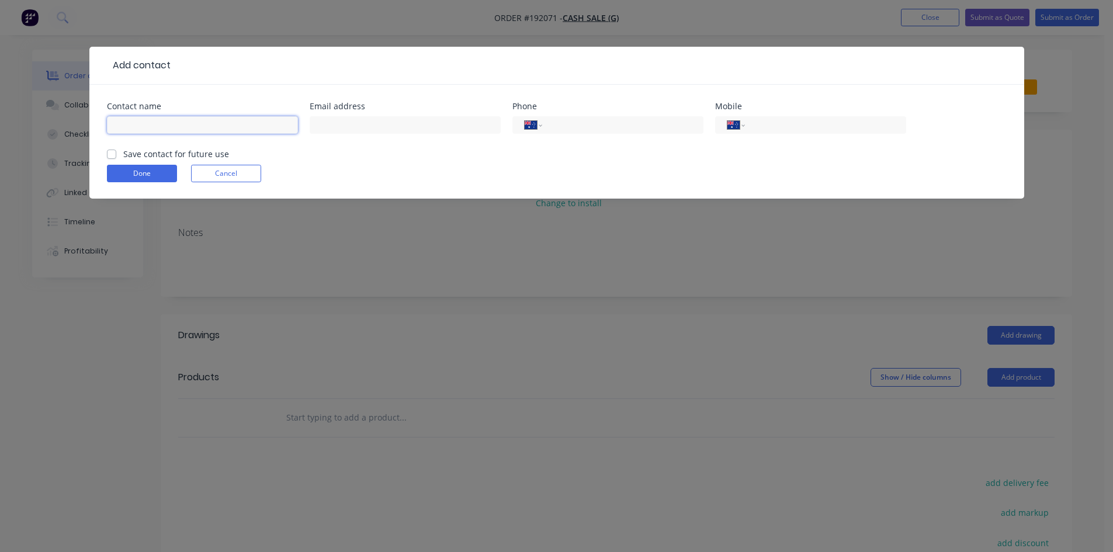
click at [186, 117] on input "text" at bounding box center [202, 125] width 191 height 18
type input "Kai"
click at [832, 126] on input "tel" at bounding box center [823, 125] width 140 height 13
type input "0411 142 808"
click button "Done" at bounding box center [142, 174] width 70 height 18
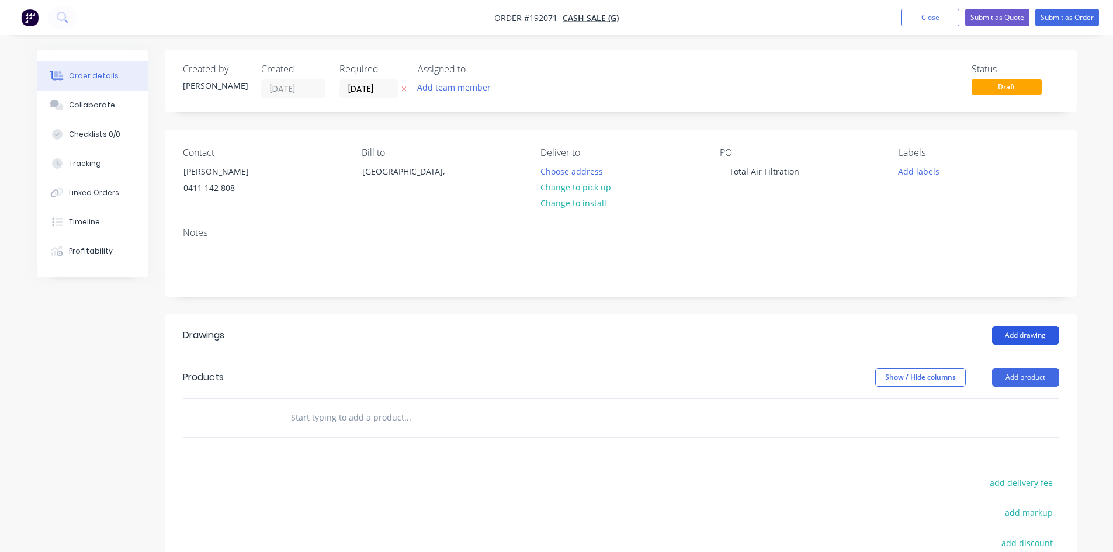
click at [1043, 335] on button "Add drawing" at bounding box center [1025, 335] width 67 height 19
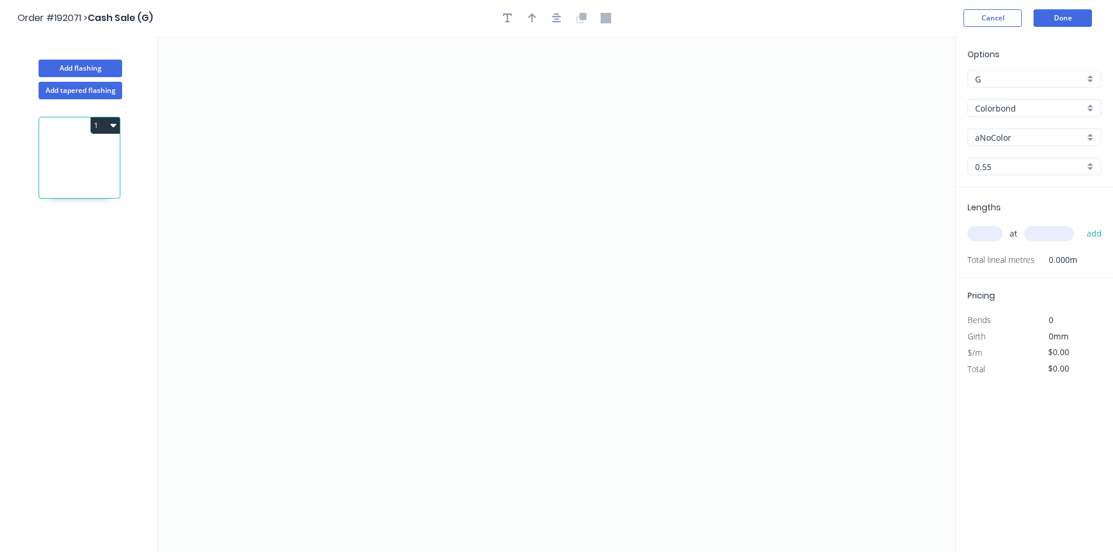
click at [1001, 110] on input "Colorbond" at bounding box center [1029, 108] width 109 height 12
click at [1007, 126] on div "Galvabond" at bounding box center [1034, 130] width 133 height 20
type input "Galvabond"
click at [359, 177] on icon "0" at bounding box center [556, 294] width 797 height 516
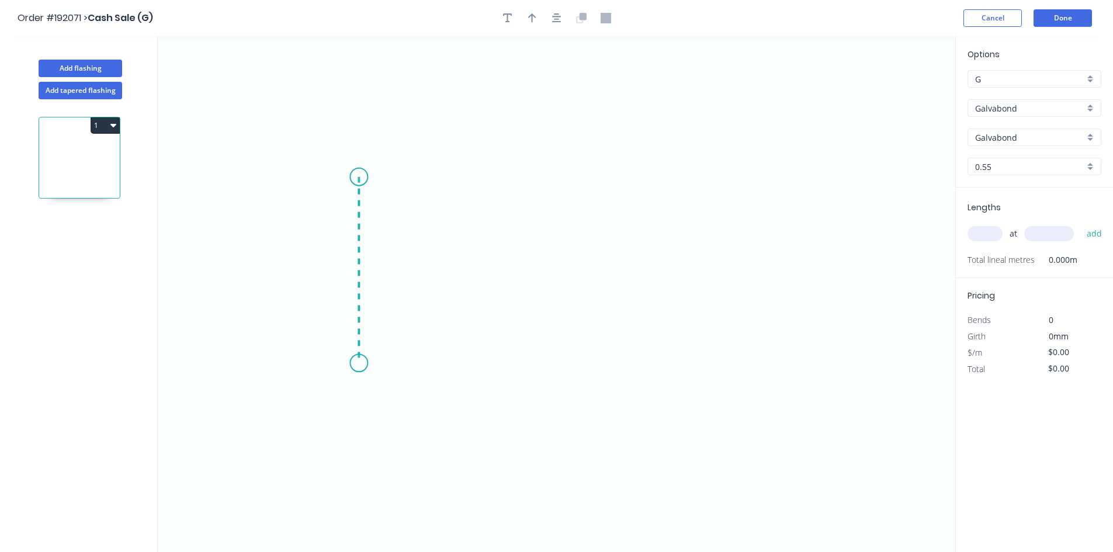
click at [362, 366] on icon "0" at bounding box center [556, 294] width 797 height 516
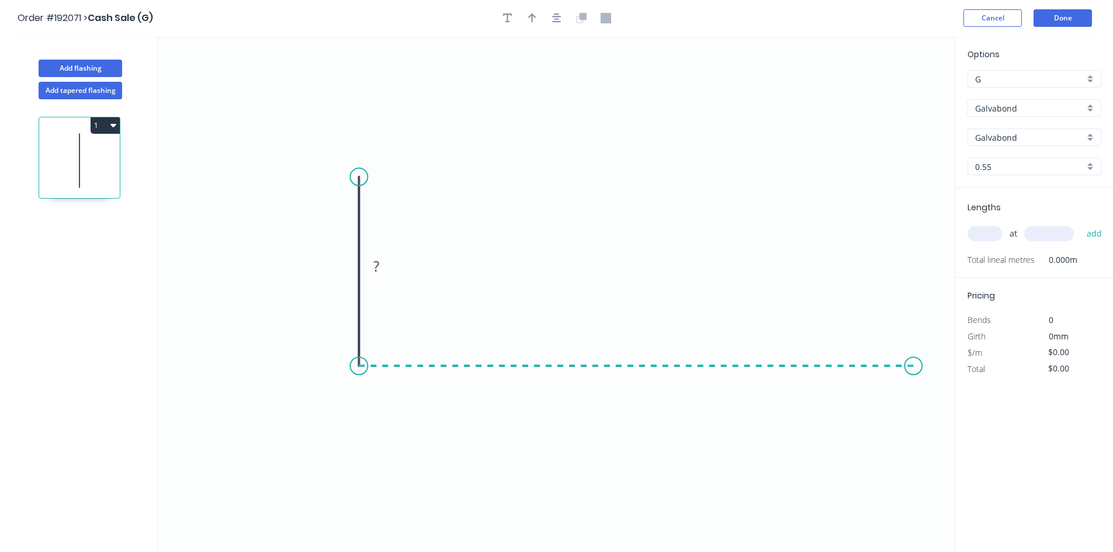
click at [920, 367] on icon "0 ?" at bounding box center [556, 294] width 797 height 516
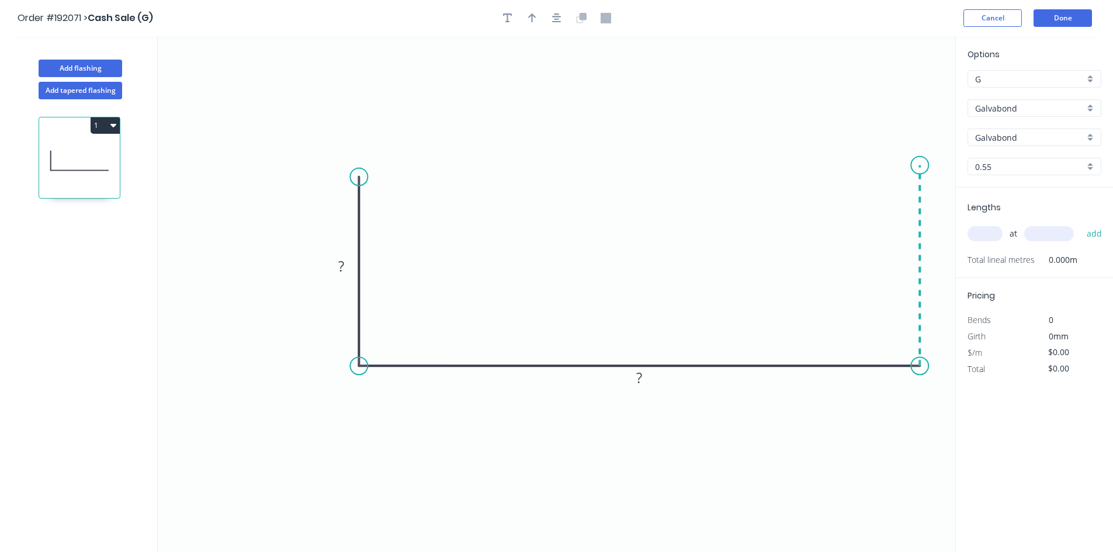
click at [917, 165] on icon "0 ? ?" at bounding box center [556, 294] width 797 height 516
click at [556, 17] on icon "button" at bounding box center [556, 17] width 9 height 9
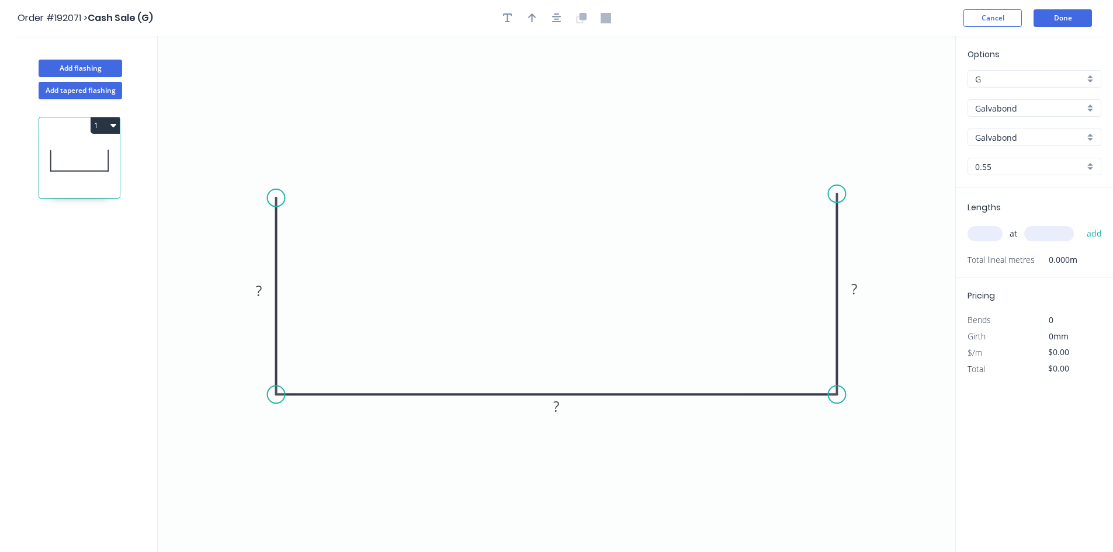
drag, startPoint x: 278, startPoint y: 204, endPoint x: 282, endPoint y: 198, distance: 6.8
click at [282, 198] on circle at bounding box center [277, 198] width 18 height 18
click at [261, 295] on tspan "?" at bounding box center [259, 290] width 6 height 19
type input "$8.54"
click at [991, 234] on input "text" at bounding box center [984, 233] width 35 height 15
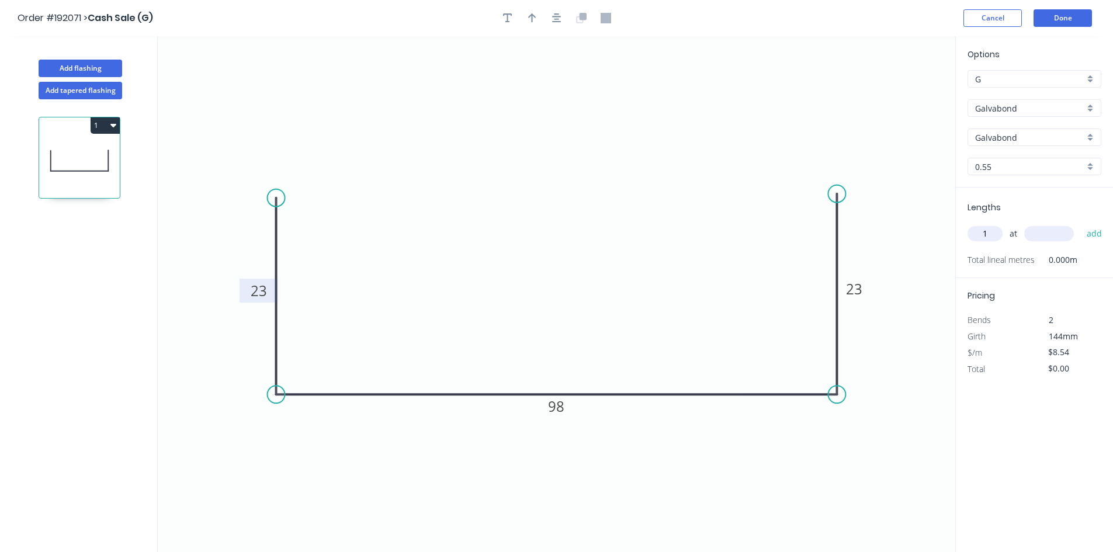
type input "1"
type input "2440"
click at [1081, 224] on button "add" at bounding box center [1094, 234] width 27 height 20
click at [102, 127] on button "1" at bounding box center [105, 125] width 29 height 16
click at [89, 157] on div "Duplicate" at bounding box center [64, 154] width 90 height 17
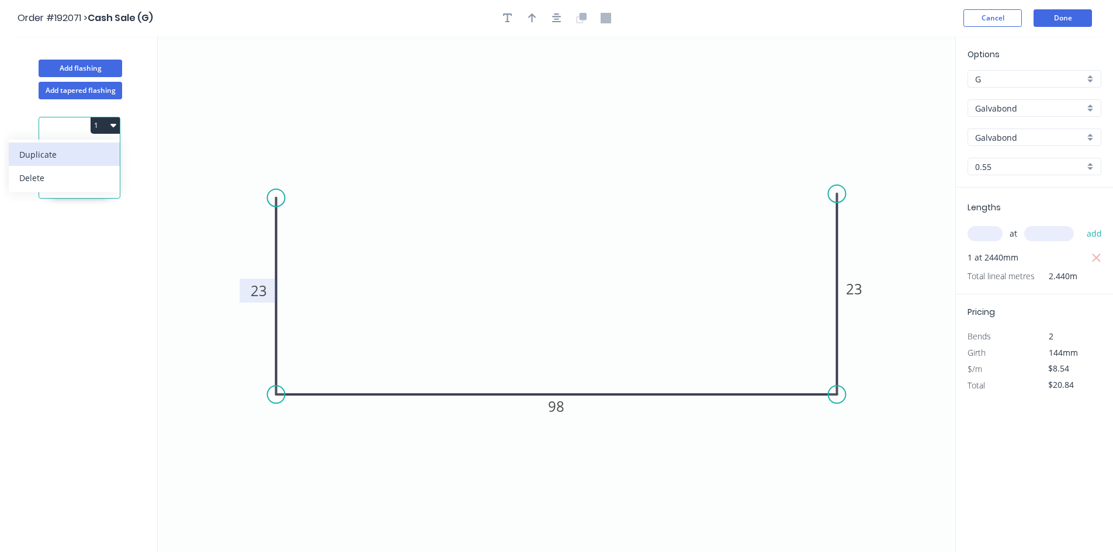
type input "$0.00"
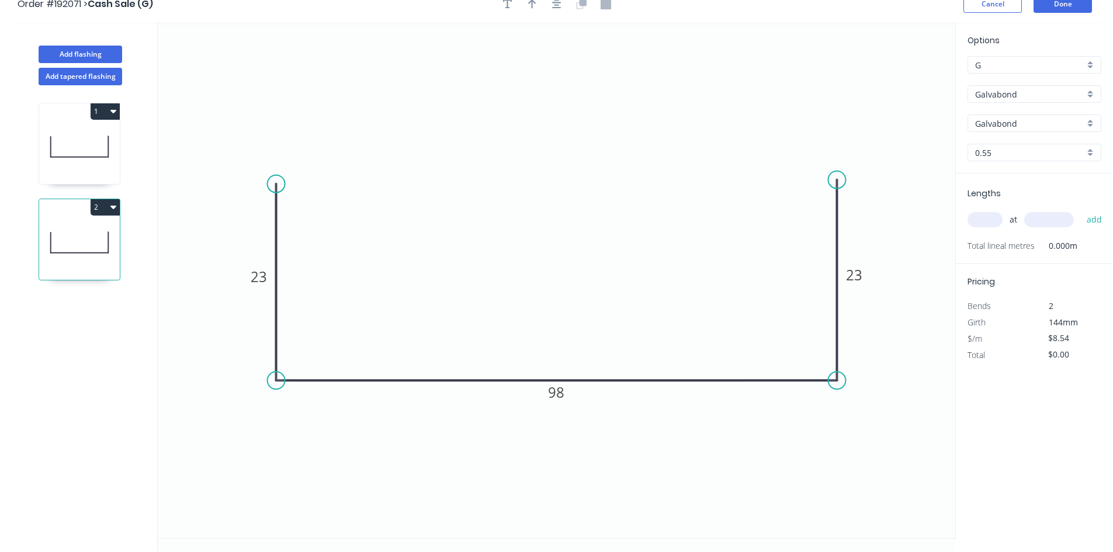
scroll to position [22, 0]
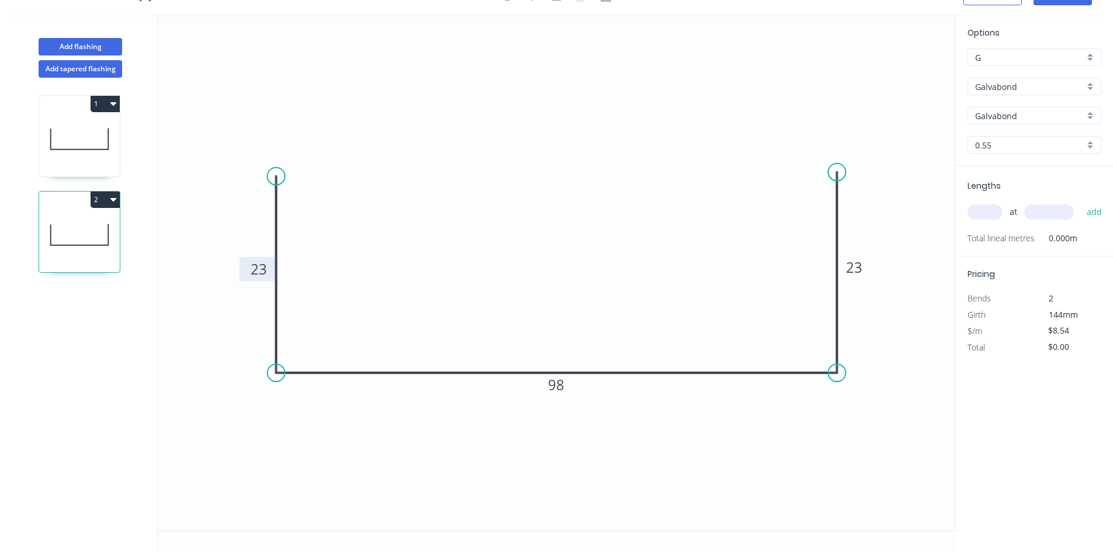
click at [251, 272] on tspan "23" at bounding box center [259, 268] width 16 height 19
click at [1002, 209] on div "at add" at bounding box center [1035, 212] width 136 height 20
click at [991, 214] on input "text" at bounding box center [984, 211] width 35 height 15
type input "1"
type input "2440"
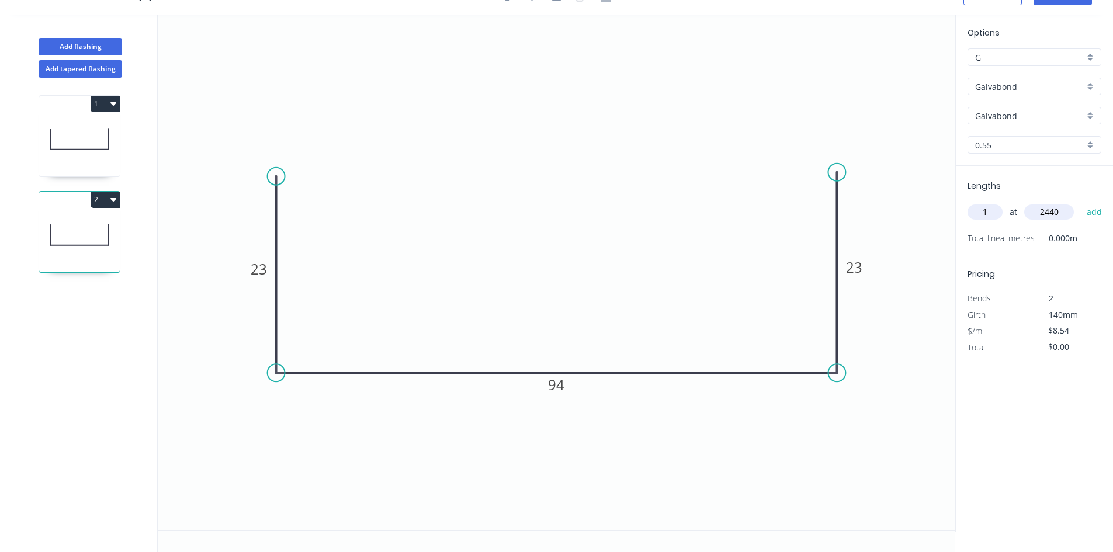
click at [1081, 202] on button "add" at bounding box center [1094, 212] width 27 height 20
click at [107, 197] on button "2" at bounding box center [105, 200] width 29 height 16
click at [95, 223] on div "Duplicate" at bounding box center [64, 228] width 90 height 17
type input "$0.00"
click at [551, 384] on tspan "94" at bounding box center [556, 384] width 16 height 19
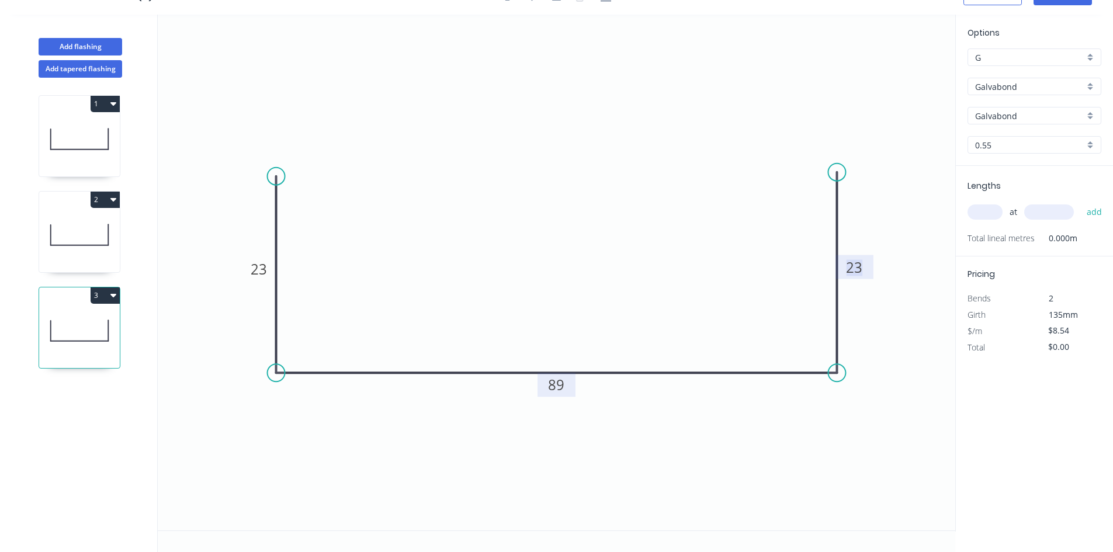
click at [986, 215] on input "text" at bounding box center [984, 211] width 35 height 15
type input "1"
type input "2440"
click at [1081, 202] on button "add" at bounding box center [1094, 212] width 27 height 20
click at [118, 290] on button "3" at bounding box center [105, 295] width 29 height 16
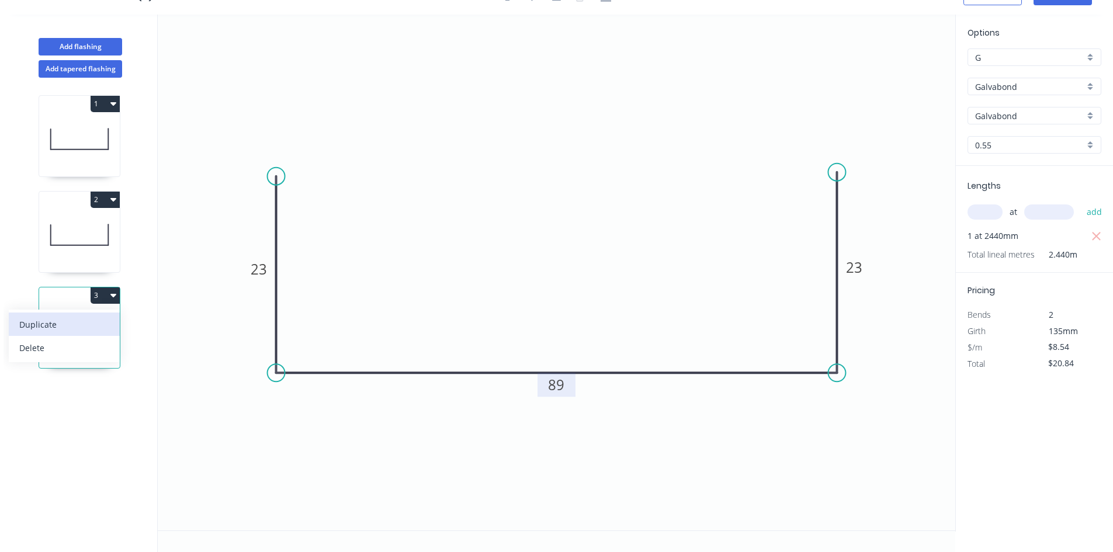
click at [86, 320] on div "Duplicate" at bounding box center [64, 324] width 90 height 17
type input "$0.00"
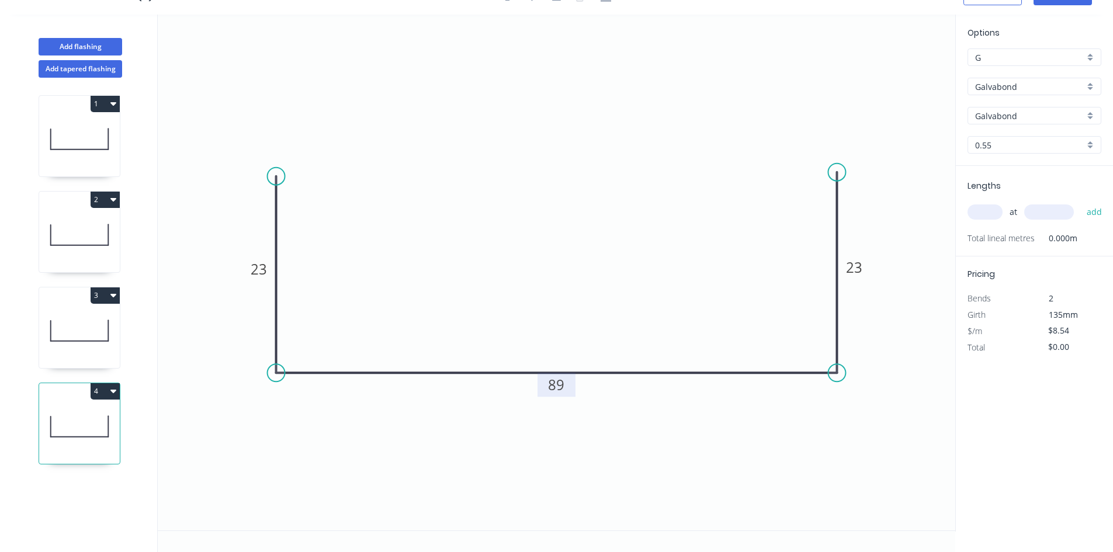
click at [550, 384] on tspan "89" at bounding box center [556, 384] width 16 height 19
click at [974, 207] on input "text" at bounding box center [984, 211] width 35 height 15
type input "1"
type input "2440"
click at [1081, 202] on button "add" at bounding box center [1094, 212] width 27 height 20
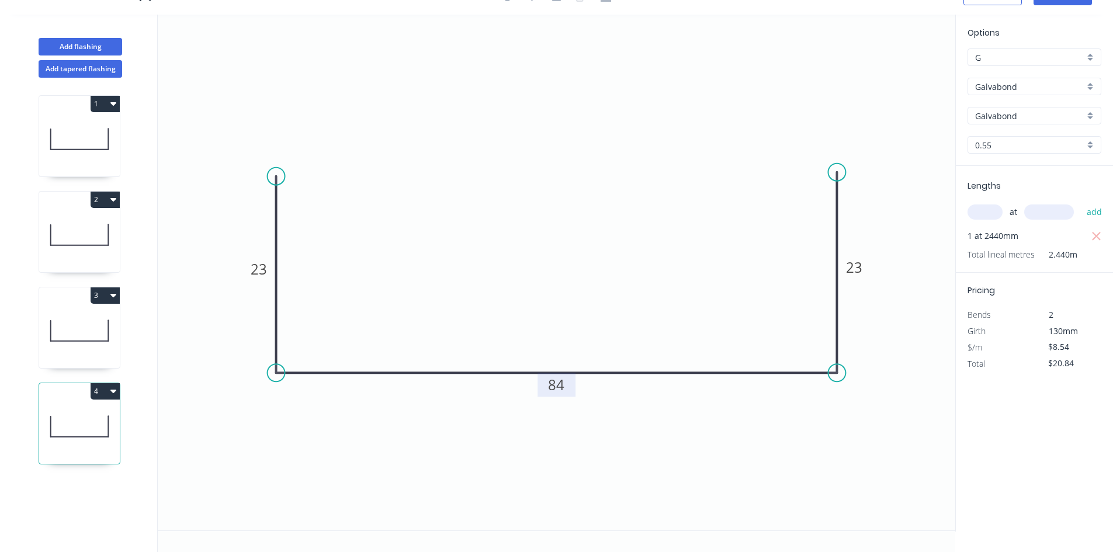
click at [106, 391] on button "4" at bounding box center [105, 391] width 29 height 16
click at [87, 413] on div "Duplicate" at bounding box center [64, 420] width 90 height 17
type input "$0.00"
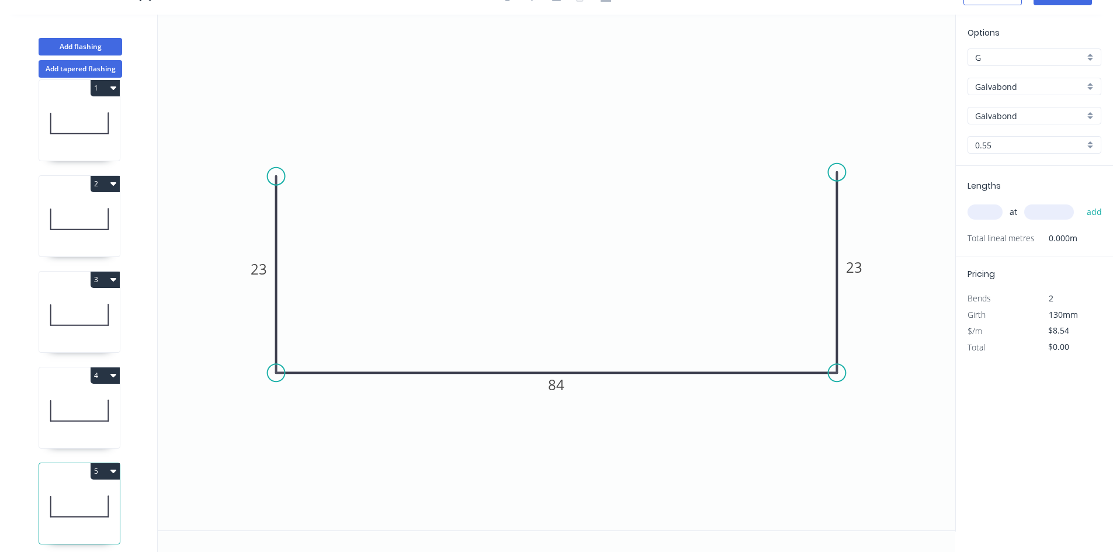
scroll to position [31, 0]
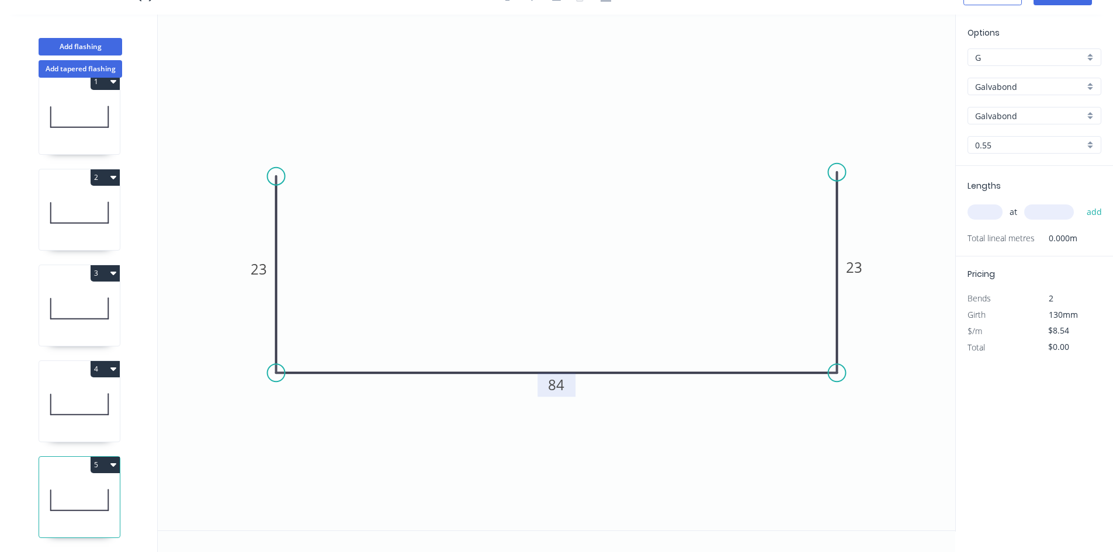
click at [553, 382] on tspan "84" at bounding box center [556, 384] width 16 height 19
click at [984, 221] on div "at add" at bounding box center [1035, 212] width 136 height 20
click at [987, 213] on input "text" at bounding box center [984, 211] width 35 height 15
type input "1"
type input "2440"
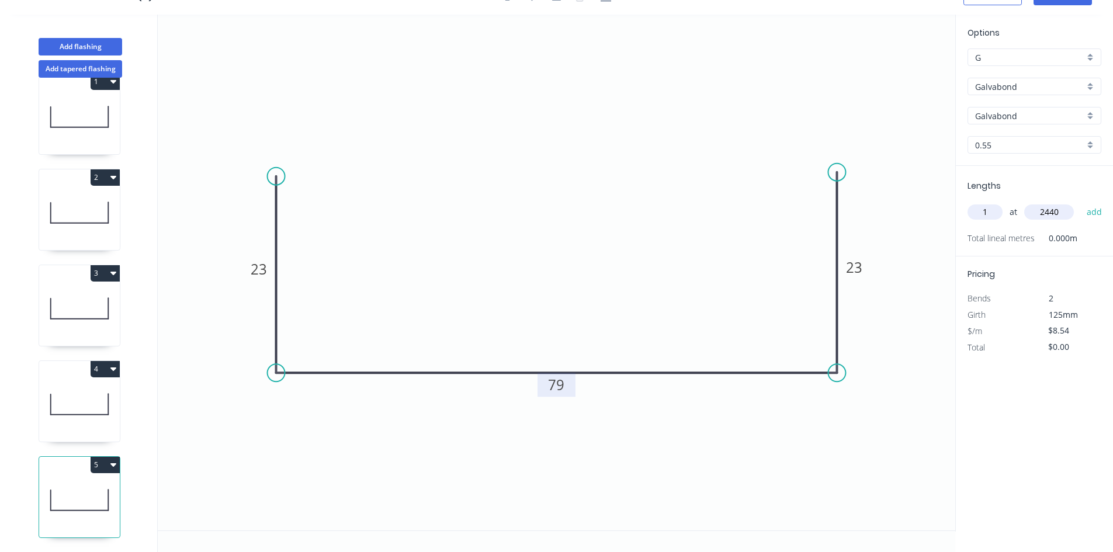
click at [1081, 202] on button "add" at bounding box center [1094, 212] width 27 height 20
click at [112, 364] on icon "button" at bounding box center [113, 368] width 6 height 9
click at [76, 390] on div "Duplicate" at bounding box center [64, 398] width 90 height 17
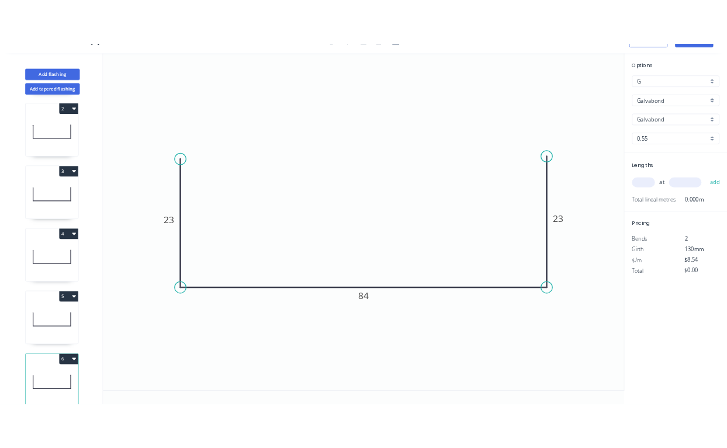
scroll to position [127, 0]
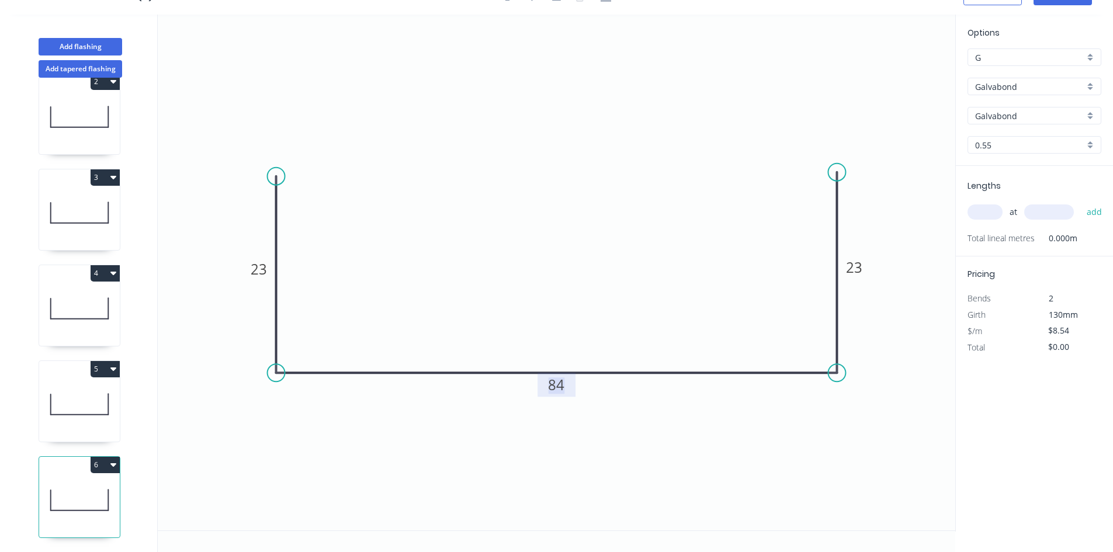
click at [551, 388] on tspan "84" at bounding box center [556, 384] width 16 height 19
click at [94, 405] on icon at bounding box center [79, 404] width 81 height 75
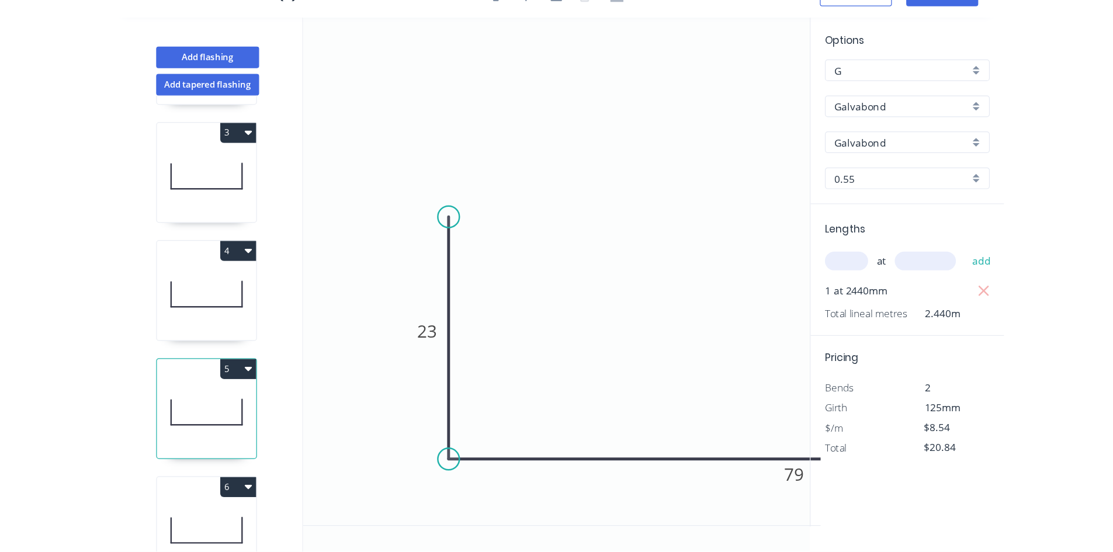
scroll to position [231, 0]
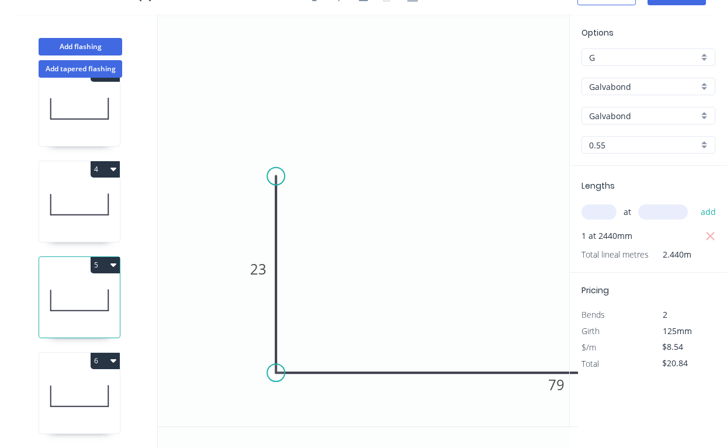
click at [85, 391] on icon at bounding box center [79, 396] width 81 height 75
type input "$0.00"
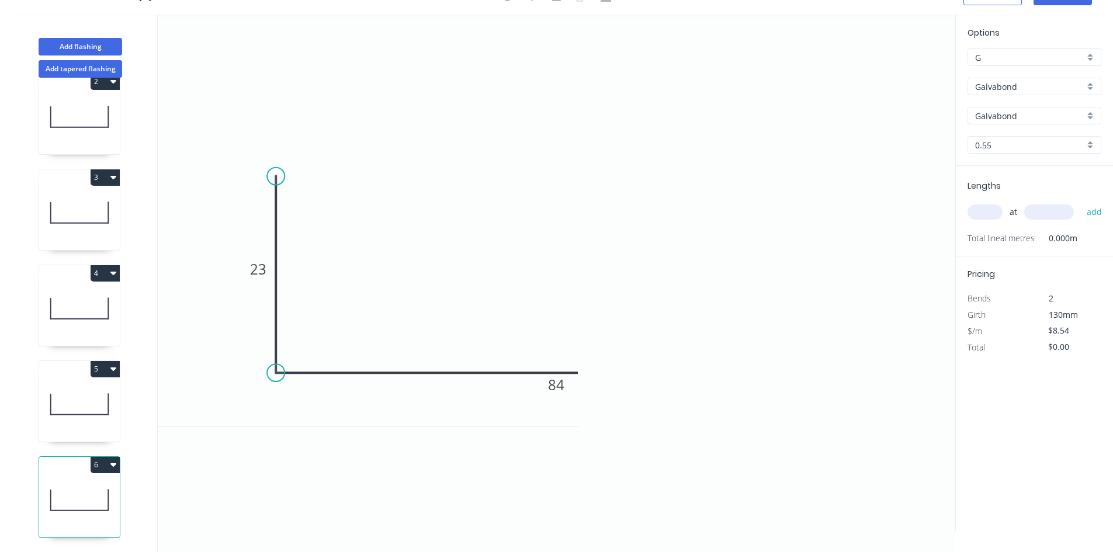
scroll to position [127, 0]
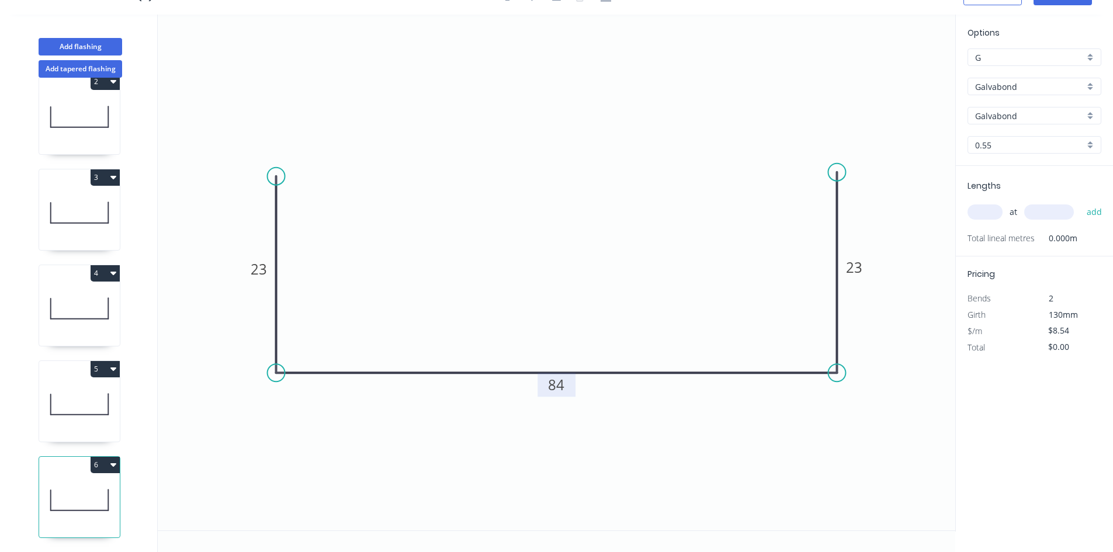
click at [553, 387] on tspan "84" at bounding box center [556, 384] width 16 height 19
click at [985, 211] on input "text" at bounding box center [984, 211] width 35 height 15
type input "1"
type input "2440"
click at [1081, 202] on button "add" at bounding box center [1094, 212] width 27 height 20
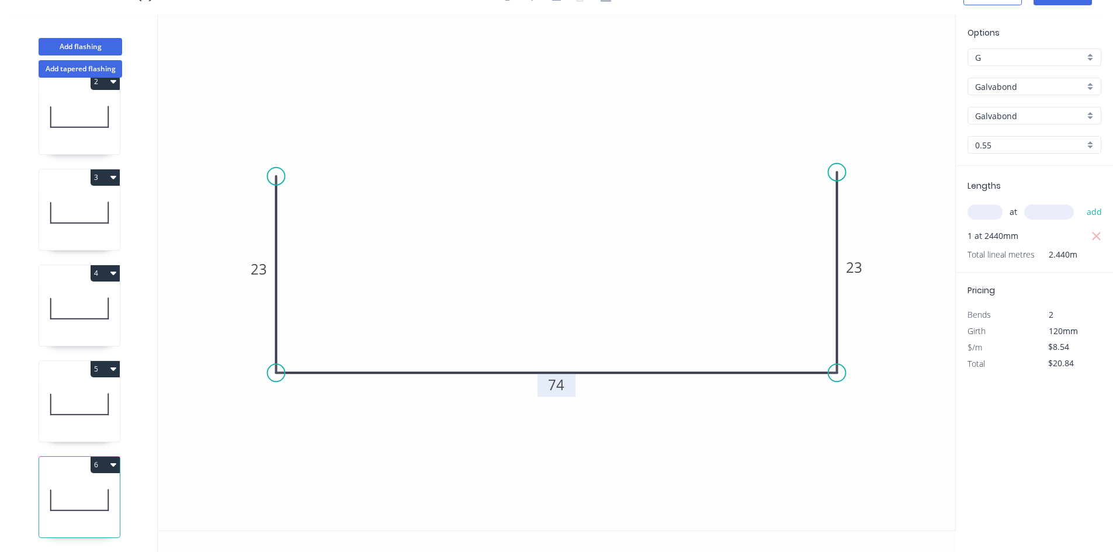
click at [109, 457] on button "6" at bounding box center [105, 465] width 29 height 16
click at [85, 485] on div "Duplicate" at bounding box center [64, 493] width 90 height 17
type input "$0.00"
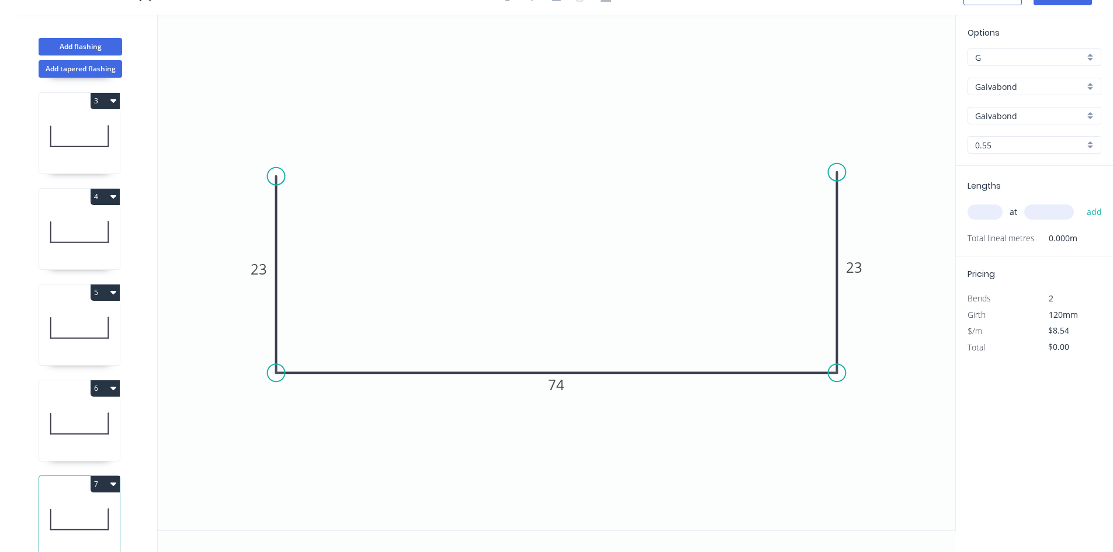
scroll to position [223, 0]
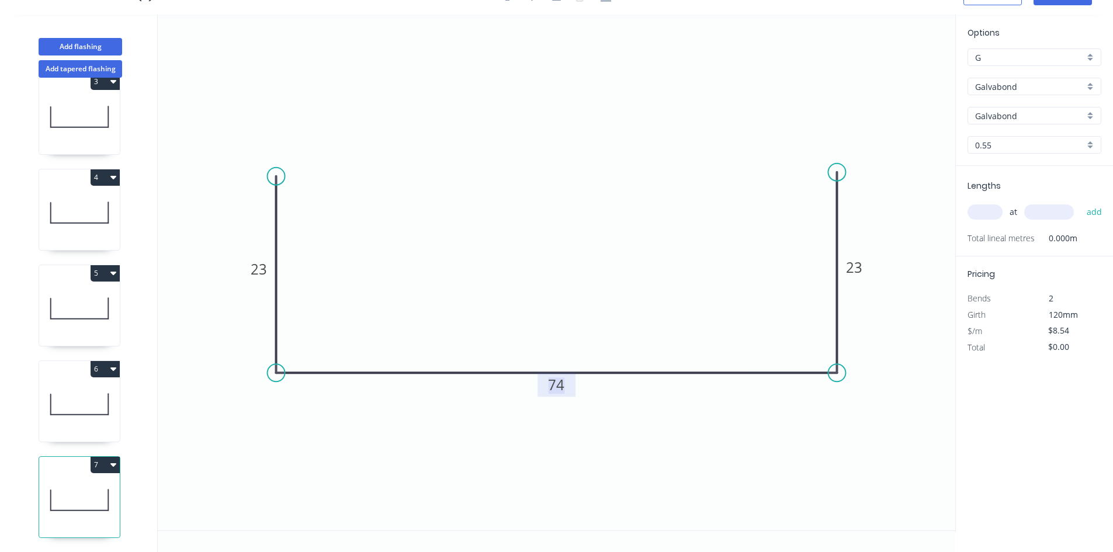
click at [557, 390] on tspan "74" at bounding box center [556, 384] width 16 height 19
click at [996, 214] on input "text" at bounding box center [984, 211] width 35 height 15
type input "1"
type input "2440"
click at [1081, 202] on button "add" at bounding box center [1094, 212] width 27 height 20
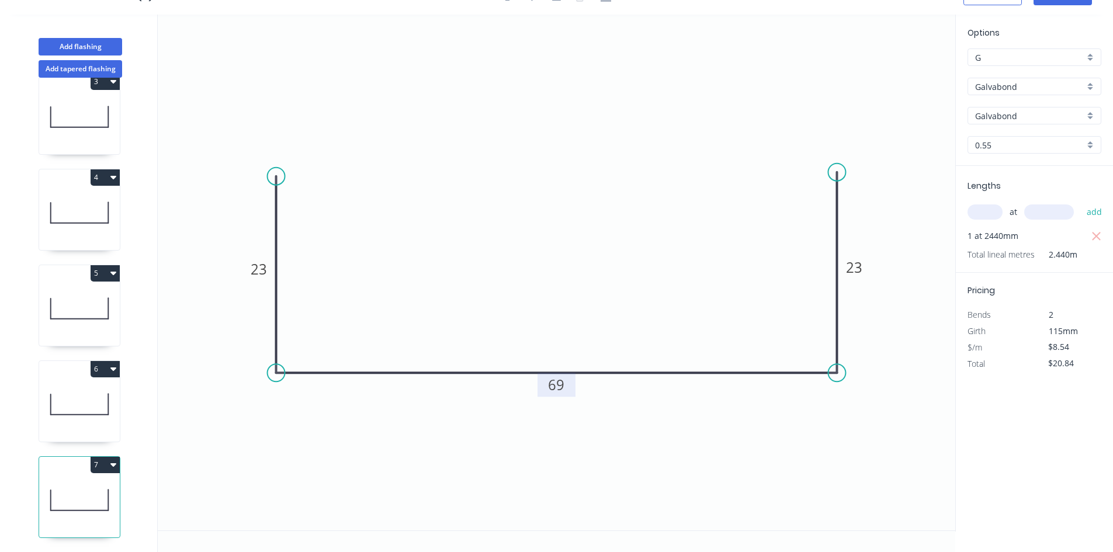
click at [96, 459] on button "7" at bounding box center [105, 465] width 29 height 16
click at [72, 485] on div "Duplicate" at bounding box center [64, 493] width 90 height 17
type input "$0.00"
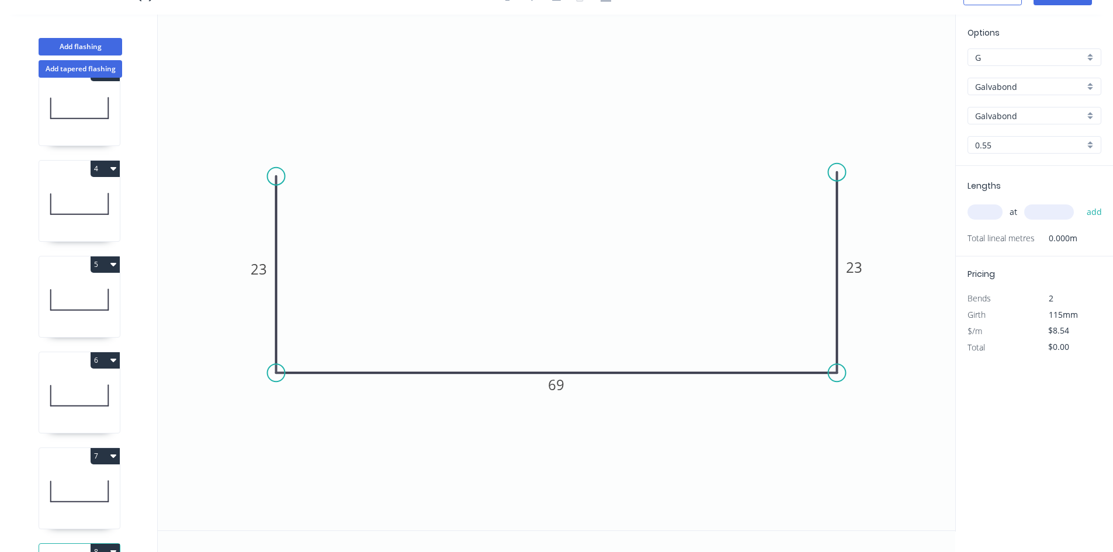
scroll to position [318, 0]
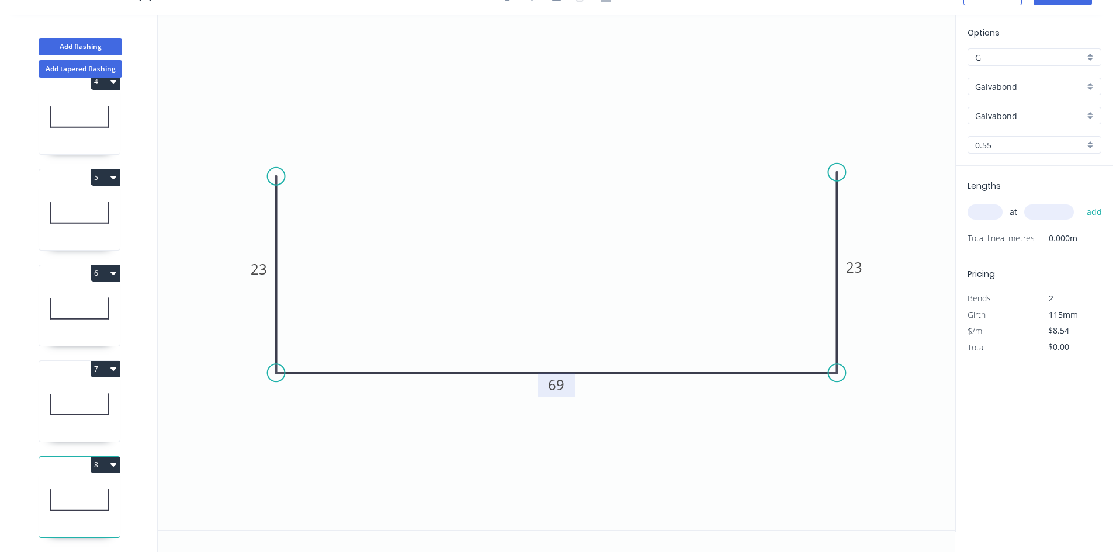
click at [561, 391] on tspan "69" at bounding box center [556, 384] width 16 height 19
click at [975, 215] on input "text" at bounding box center [984, 211] width 35 height 15
type input "1"
type input "2440"
click at [1081, 202] on button "add" at bounding box center [1094, 212] width 27 height 20
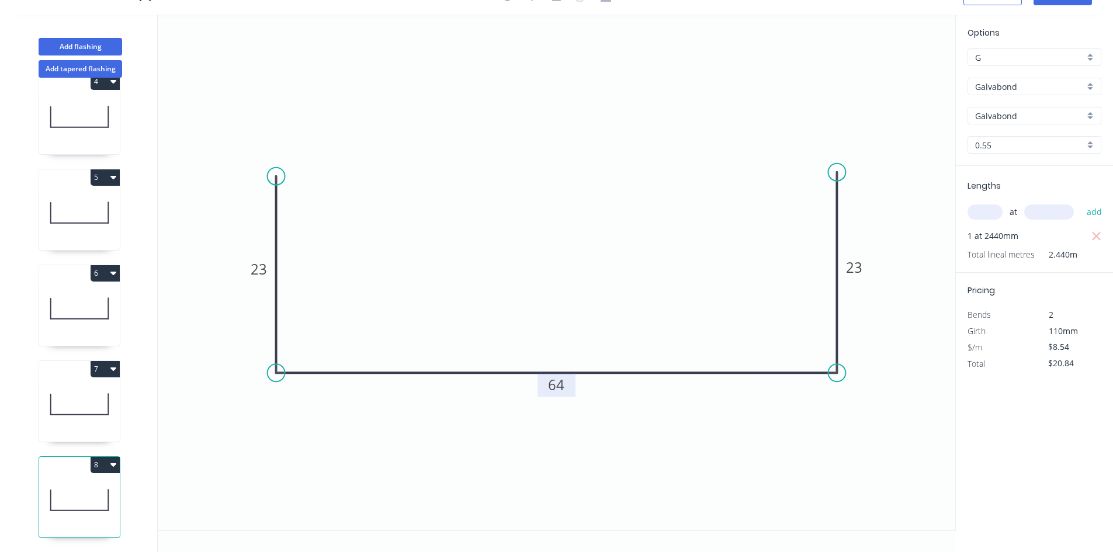
click at [112, 463] on icon "button" at bounding box center [113, 465] width 6 height 4
click at [92, 485] on div "Duplicate" at bounding box center [64, 493] width 90 height 17
type input "$0.00"
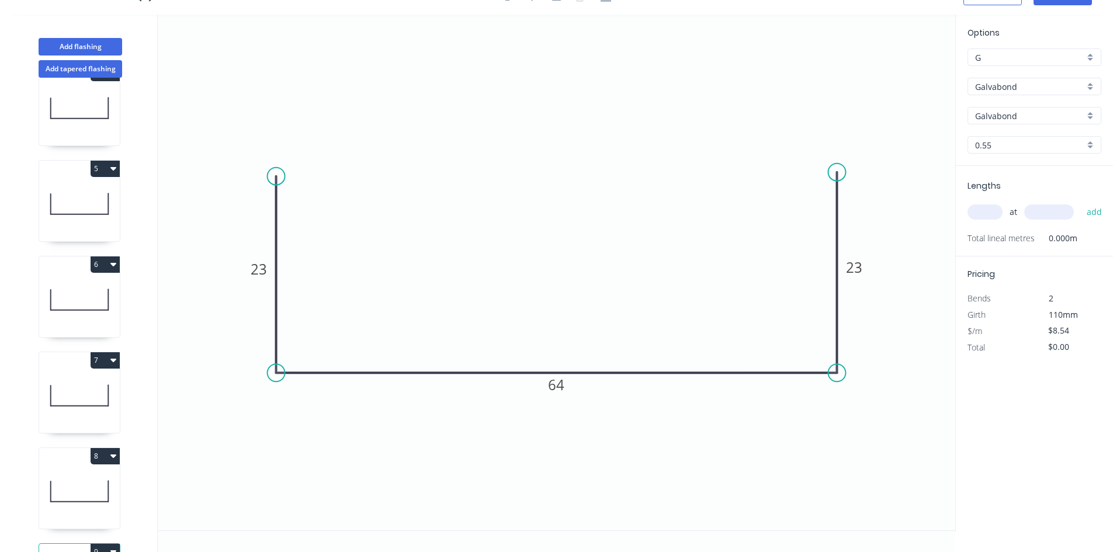
scroll to position [414, 0]
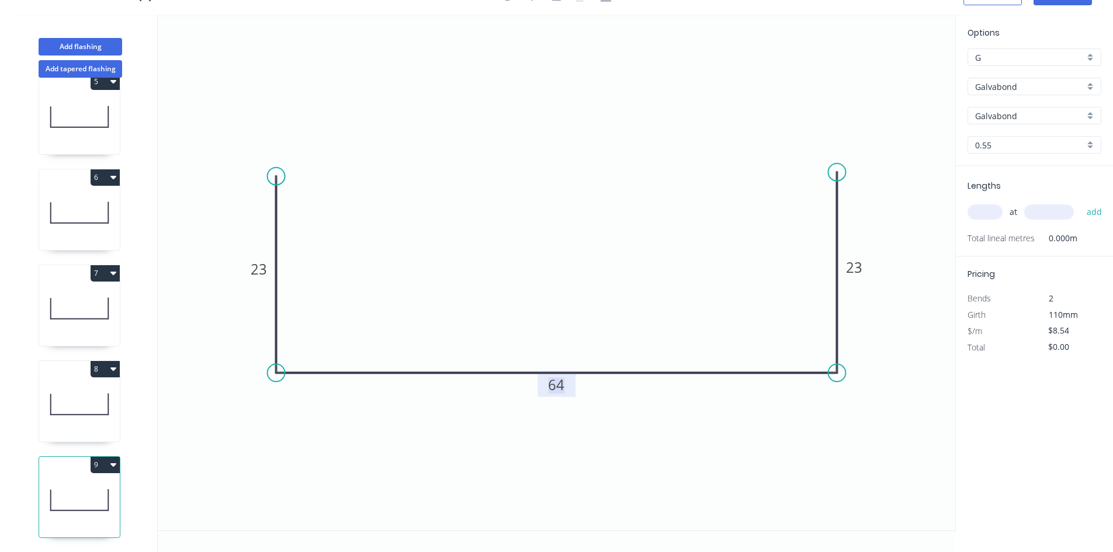
click at [554, 388] on tspan "64" at bounding box center [556, 384] width 16 height 19
click at [988, 212] on input "text" at bounding box center [984, 211] width 35 height 15
type input "1"
type input "2440"
click at [1081, 202] on button "add" at bounding box center [1094, 212] width 27 height 20
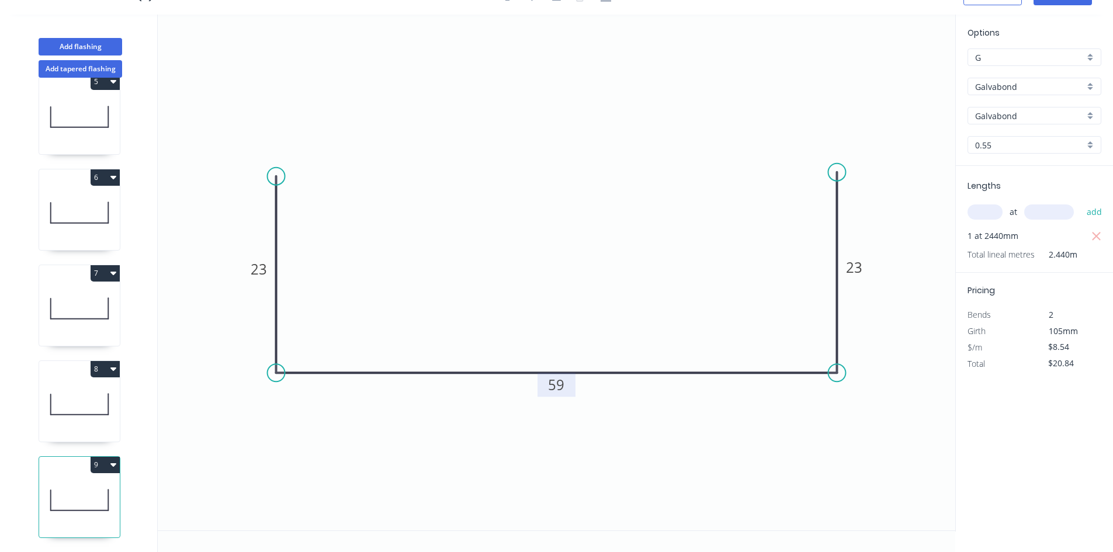
click at [100, 457] on button "9" at bounding box center [105, 465] width 29 height 16
click at [69, 485] on div "Duplicate" at bounding box center [64, 493] width 90 height 17
type input "$0.00"
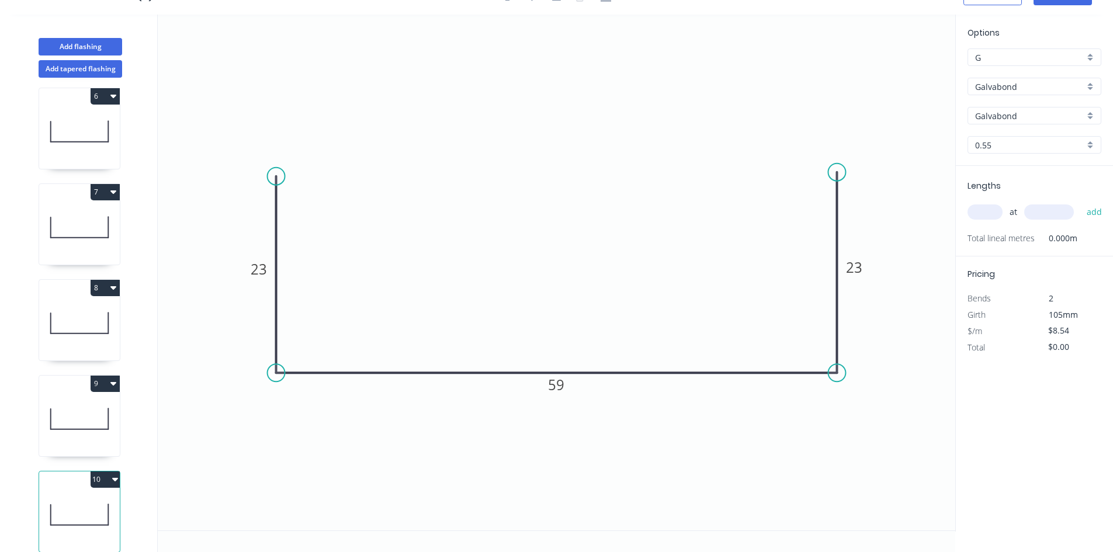
scroll to position [510, 0]
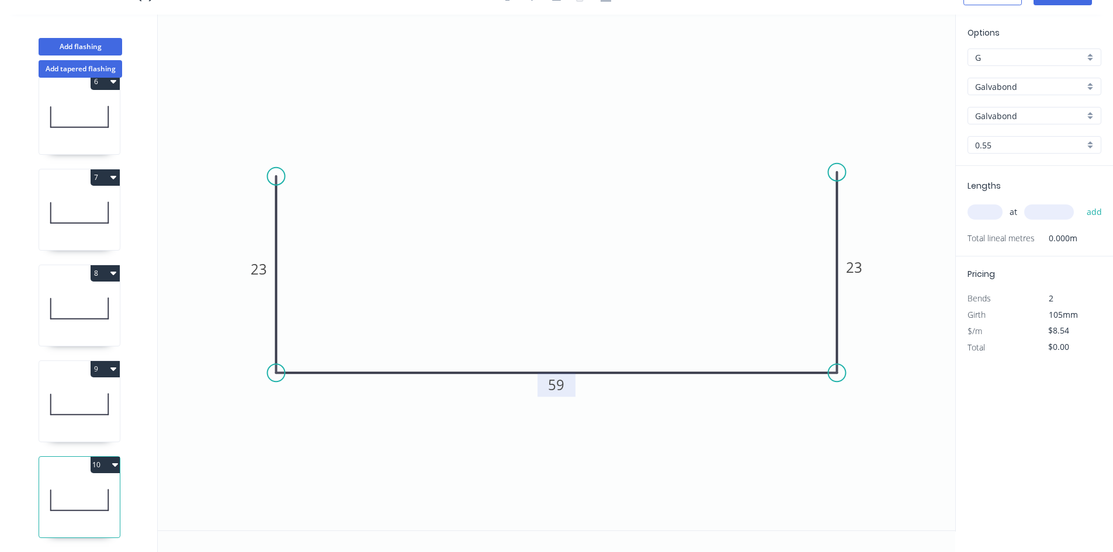
click at [550, 388] on tspan "59" at bounding box center [556, 384] width 16 height 19
type input "$6.38"
click at [989, 212] on input "text" at bounding box center [984, 211] width 35 height 15
type input "1"
type input "2440"
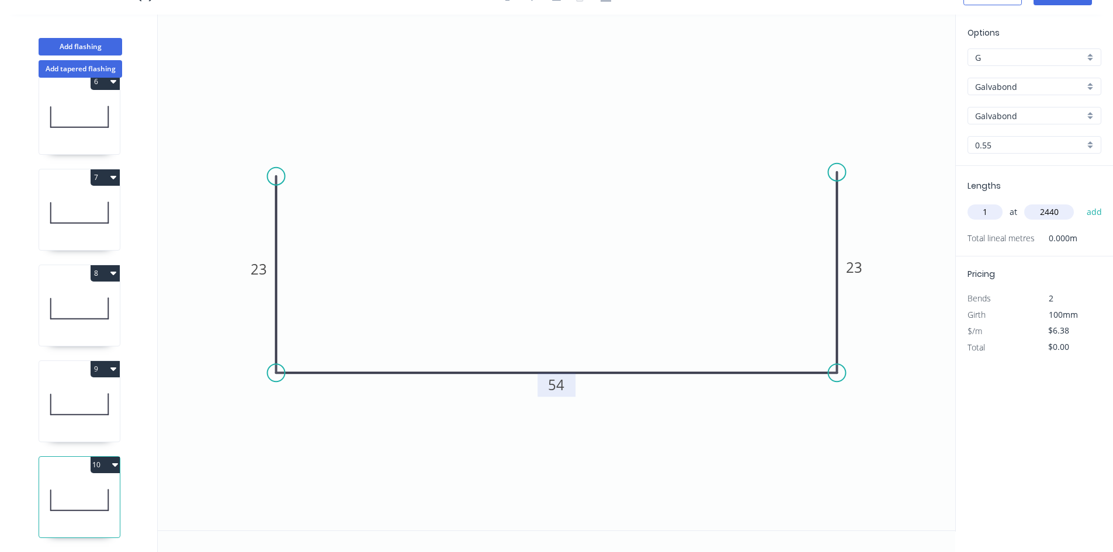
click at [1081, 202] on button "add" at bounding box center [1094, 212] width 27 height 20
click at [99, 459] on button "10" at bounding box center [105, 465] width 29 height 16
click at [74, 485] on div "Duplicate" at bounding box center [64, 493] width 90 height 17
type input "$0.00"
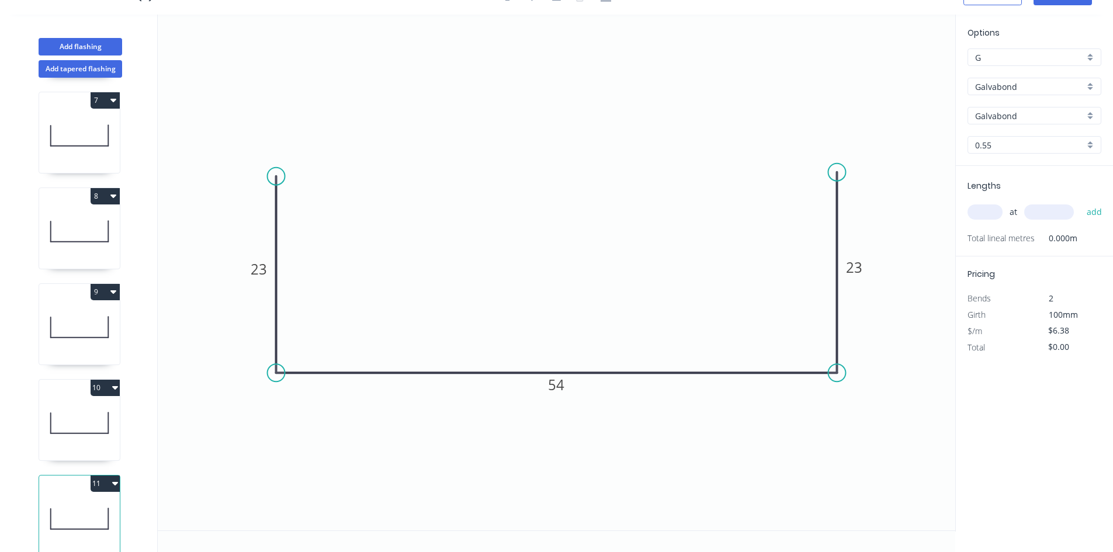
scroll to position [606, 0]
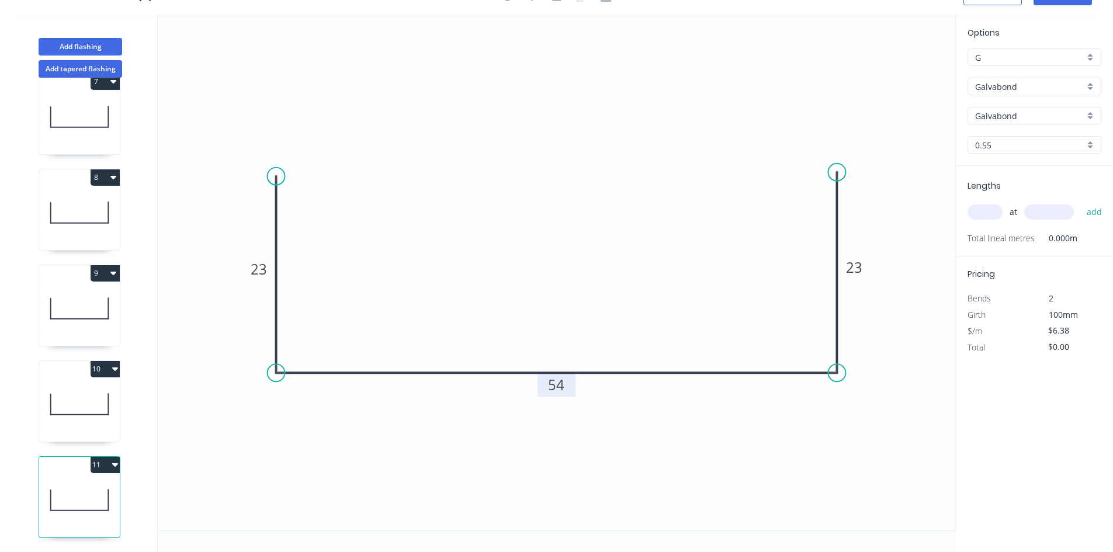
click at [551, 383] on tspan "54" at bounding box center [556, 384] width 16 height 19
click at [985, 214] on input "text" at bounding box center [984, 211] width 35 height 15
type input "1"
type input "2440"
click at [1081, 202] on button "add" at bounding box center [1094, 212] width 27 height 20
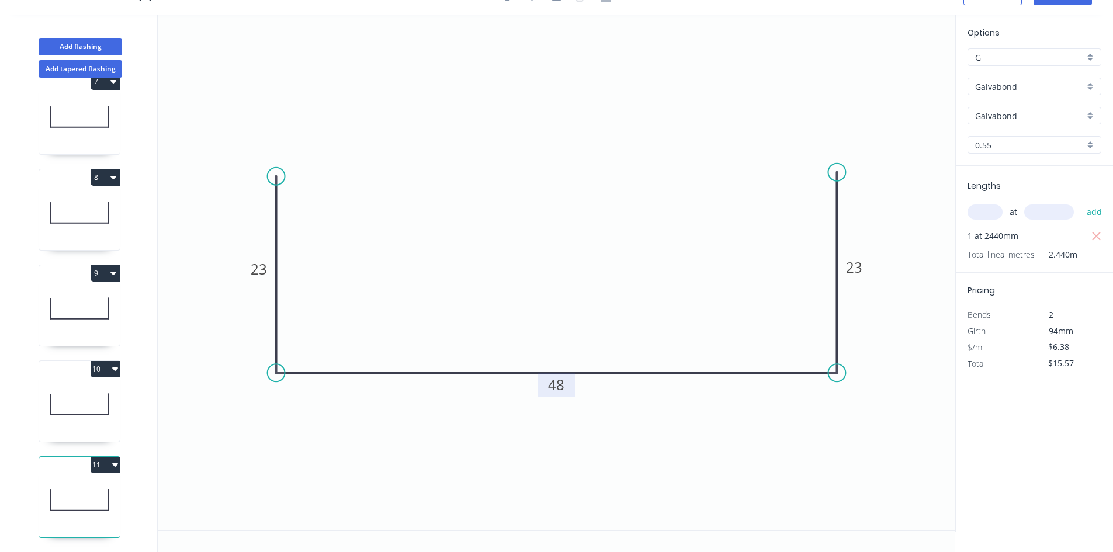
click at [112, 457] on button "11" at bounding box center [105, 465] width 29 height 16
click at [79, 485] on div "Duplicate" at bounding box center [64, 493] width 90 height 17
type input "$0.00"
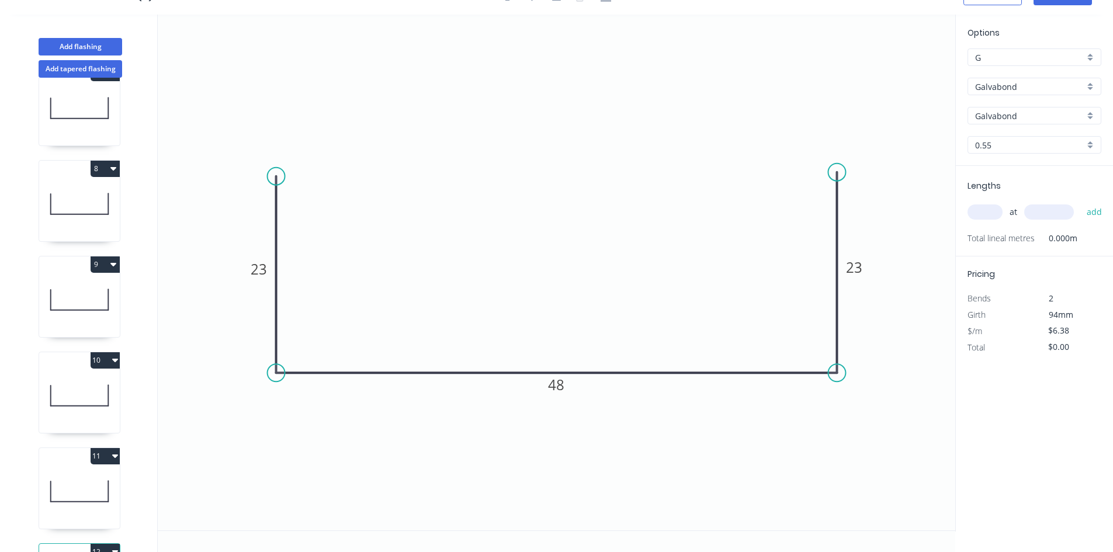
scroll to position [702, 0]
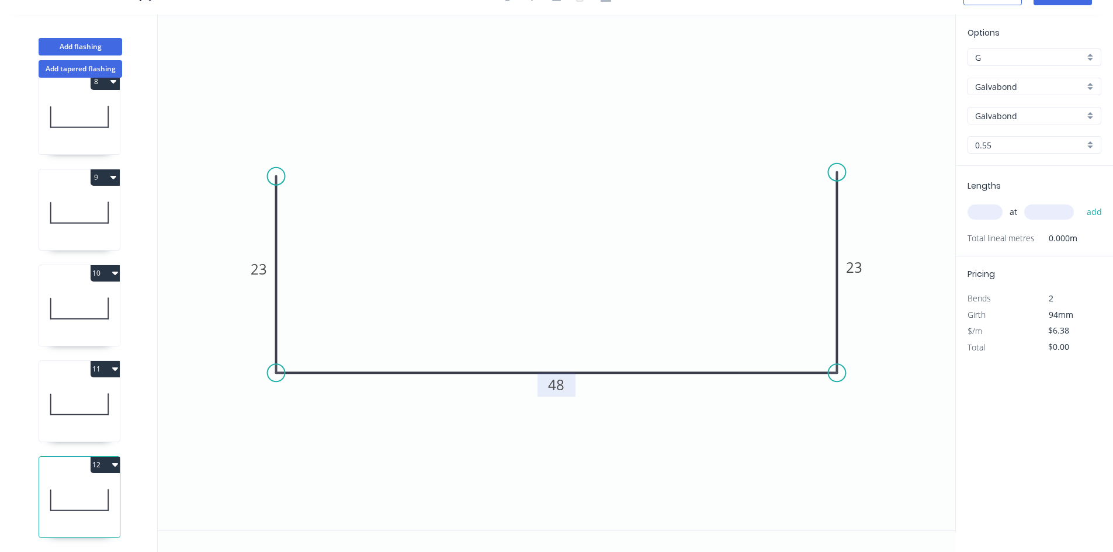
click at [558, 378] on tspan "48" at bounding box center [556, 384] width 16 height 19
click at [990, 217] on input "text" at bounding box center [984, 211] width 35 height 15
type input "1"
type input "2440"
click at [1081, 202] on button "add" at bounding box center [1094, 212] width 27 height 20
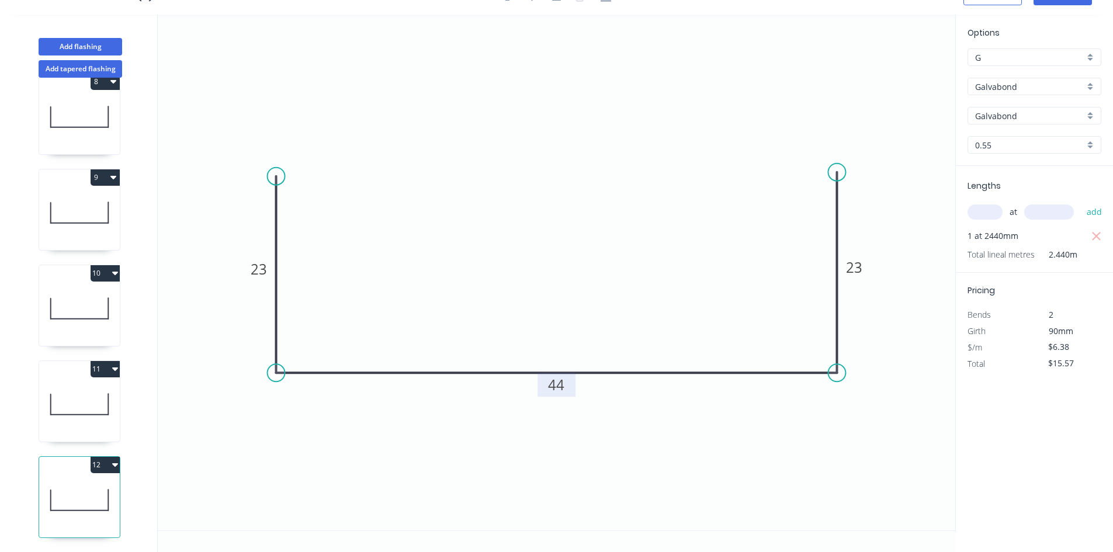
click at [107, 457] on button "12" at bounding box center [105, 465] width 29 height 16
click at [68, 485] on div "Duplicate" at bounding box center [64, 493] width 90 height 17
type input "$0.00"
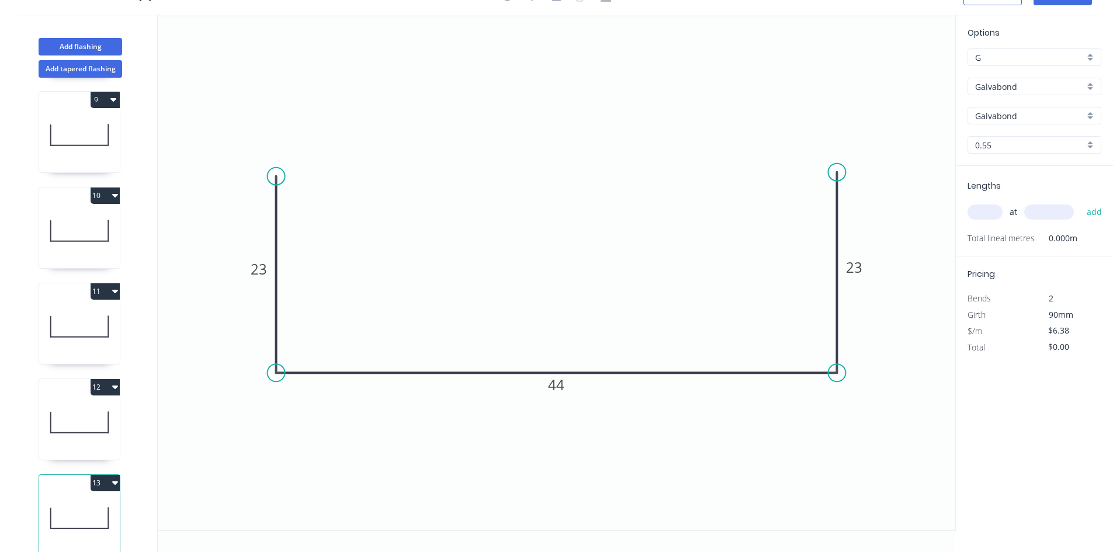
scroll to position [797, 0]
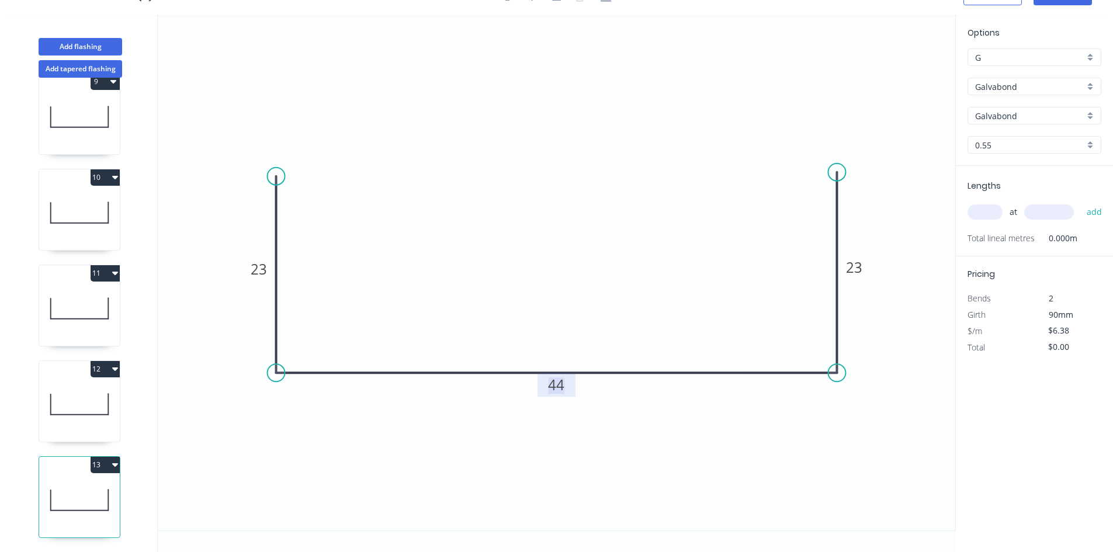
click at [564, 385] on tspan "44" at bounding box center [556, 384] width 16 height 19
click at [986, 212] on input "text" at bounding box center [984, 211] width 35 height 15
type input "1"
type input "2440"
click at [1081, 202] on button "add" at bounding box center [1094, 212] width 27 height 20
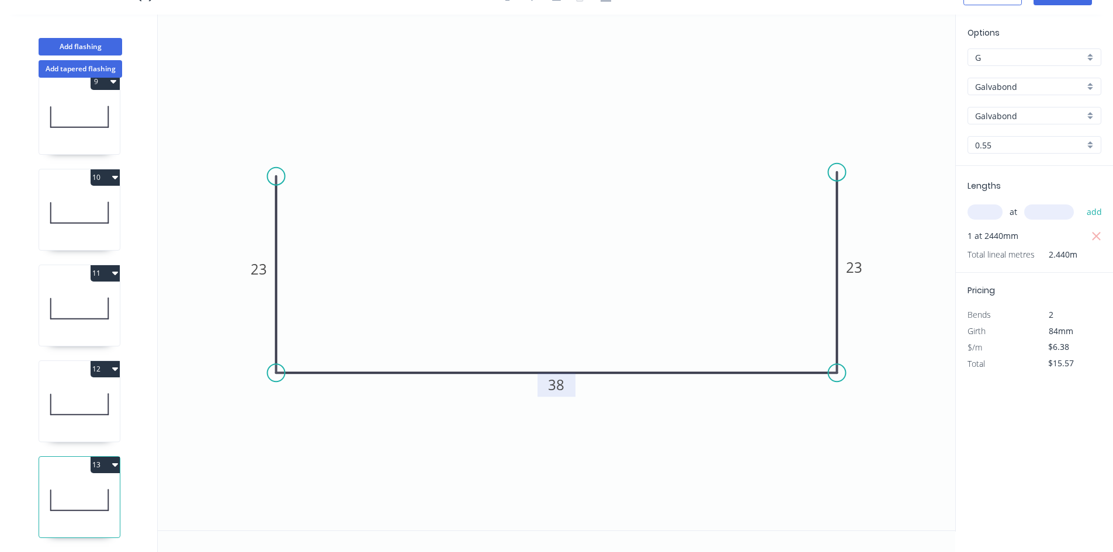
click at [98, 457] on button "13" at bounding box center [105, 465] width 29 height 16
click at [77, 485] on div "Duplicate" at bounding box center [64, 493] width 90 height 17
type input "$0.00"
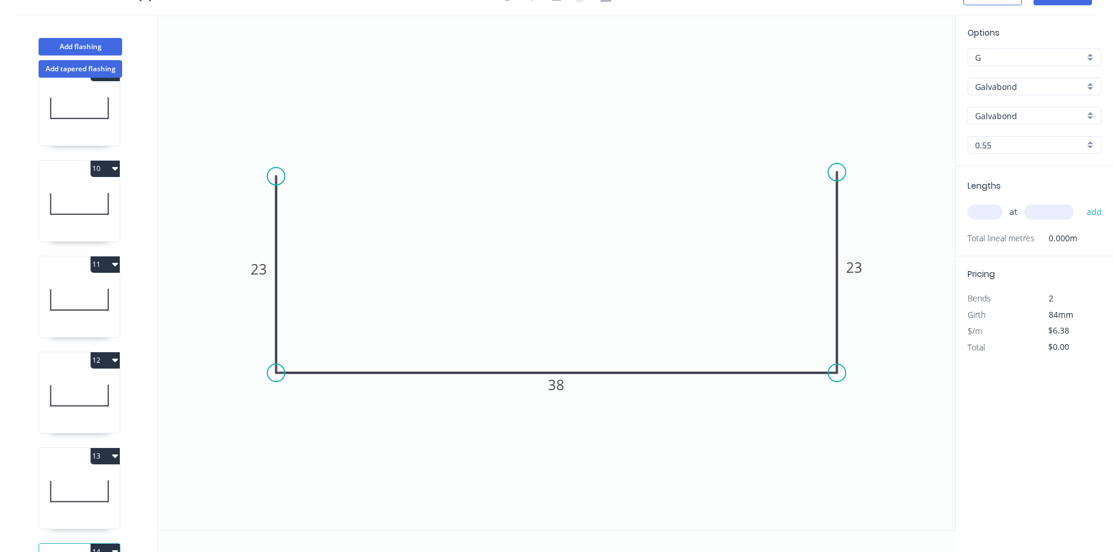
scroll to position [893, 0]
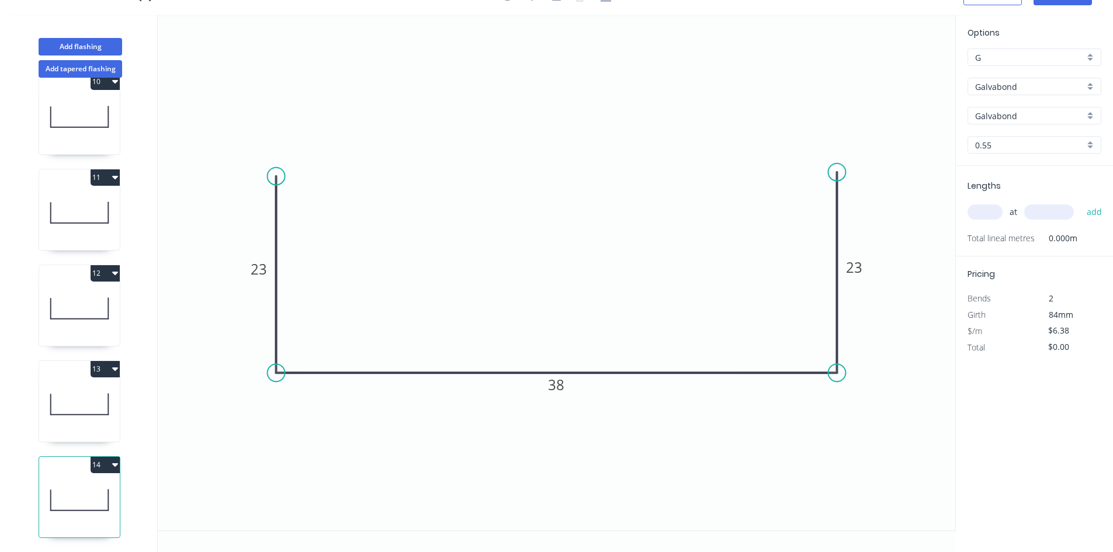
drag, startPoint x: 986, startPoint y: 211, endPoint x: 978, endPoint y: 208, distance: 8.9
click at [986, 211] on input "text" at bounding box center [984, 211] width 35 height 15
type input "1"
type input "2440"
click at [1081, 202] on button "add" at bounding box center [1094, 212] width 27 height 20
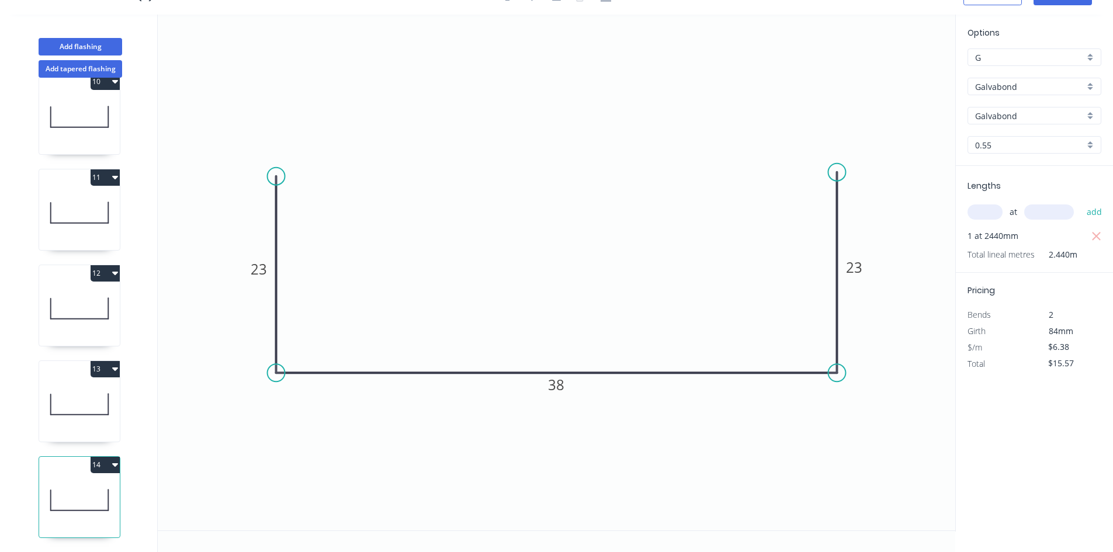
click at [77, 407] on icon at bounding box center [79, 404] width 81 height 75
click at [73, 496] on icon at bounding box center [79, 500] width 81 height 75
click at [65, 409] on icon at bounding box center [79, 404] width 81 height 75
click at [81, 294] on icon at bounding box center [79, 308] width 81 height 75
click at [67, 398] on icon at bounding box center [79, 404] width 81 height 75
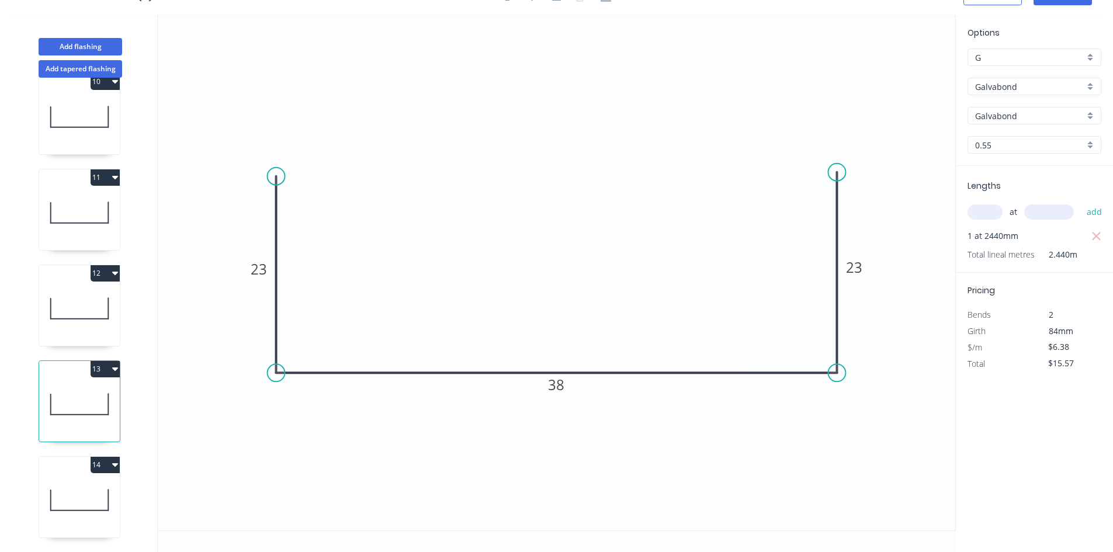
click at [68, 480] on icon at bounding box center [79, 500] width 81 height 75
click at [553, 393] on tspan "38" at bounding box center [556, 384] width 16 height 19
click at [104, 457] on button "14" at bounding box center [105, 465] width 29 height 16
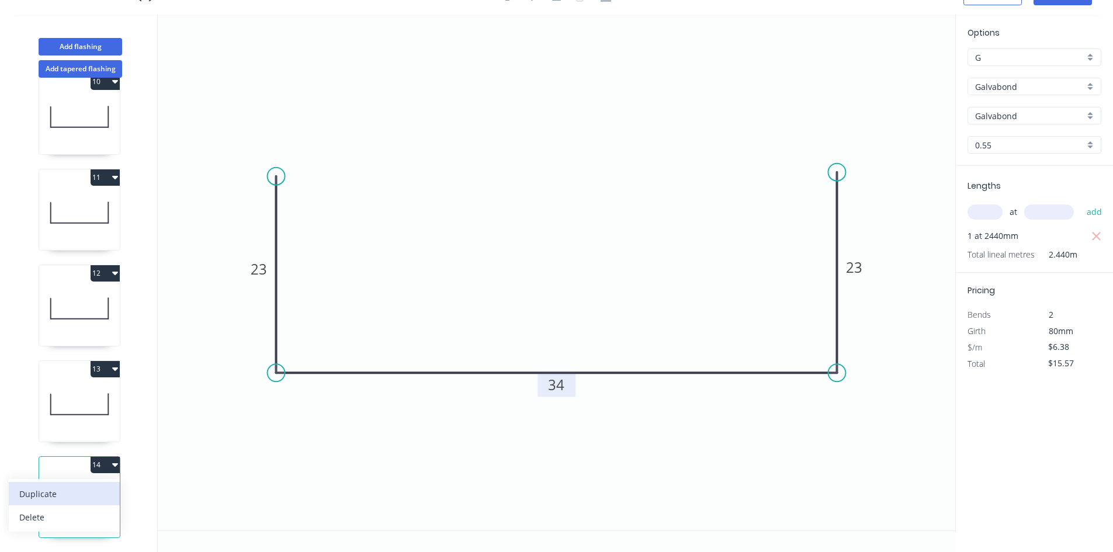
click at [89, 485] on div "Duplicate" at bounding box center [64, 493] width 90 height 17
type input "$0.00"
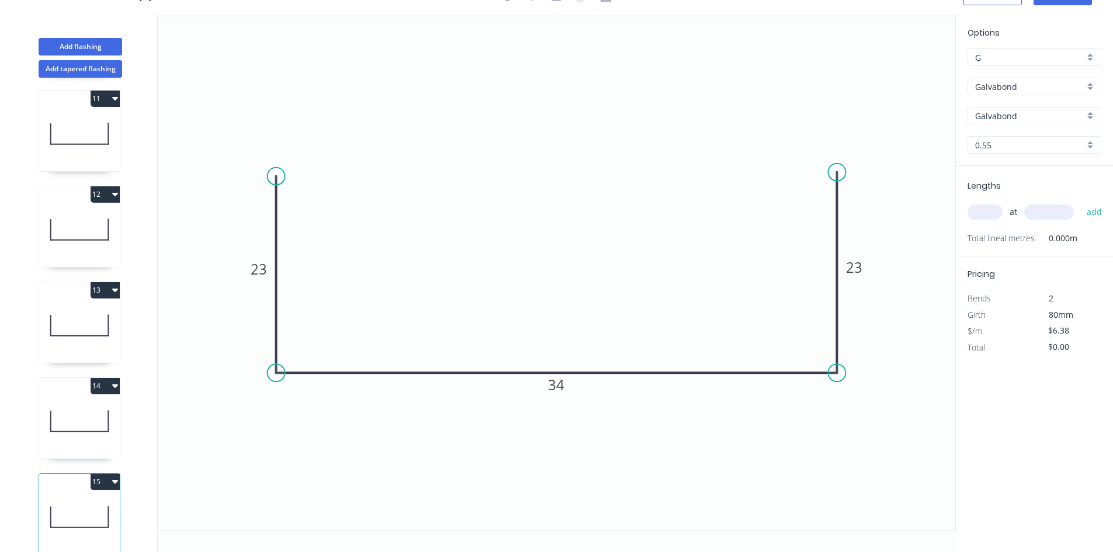
scroll to position [989, 0]
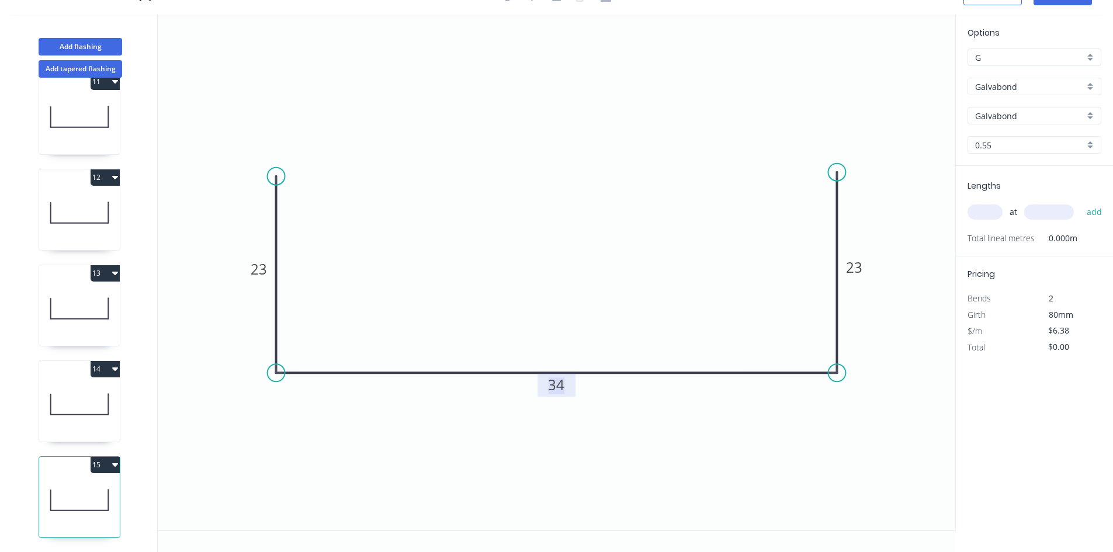
click at [561, 386] on tspan "34" at bounding box center [556, 384] width 16 height 19
click at [982, 204] on div "at add" at bounding box center [1035, 212] width 136 height 20
click at [987, 207] on input "text" at bounding box center [984, 211] width 35 height 15
type input "1"
type input "2440"
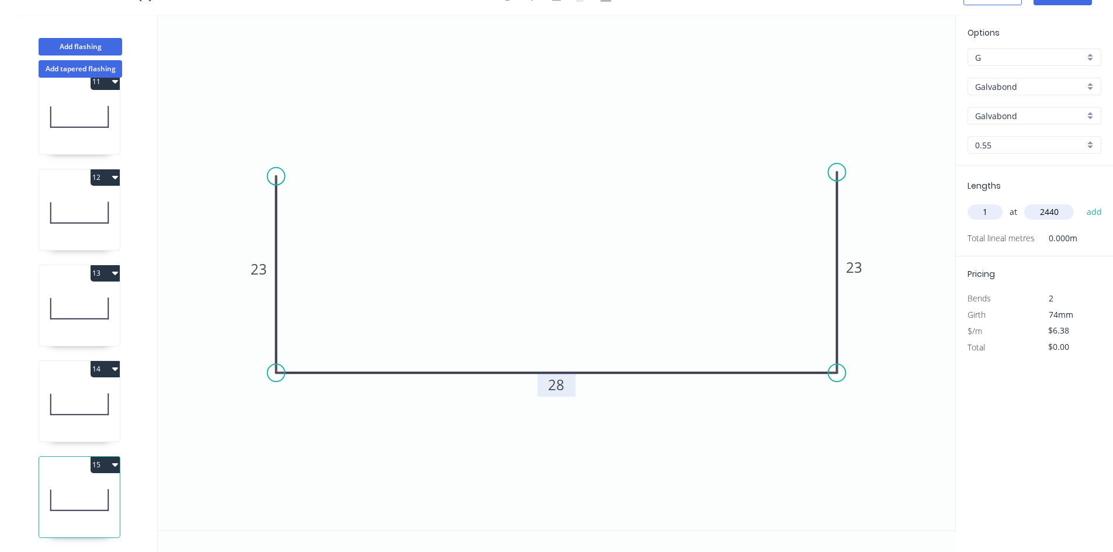
click at [1081, 202] on button "add" at bounding box center [1094, 212] width 27 height 20
click at [106, 457] on button "15" at bounding box center [105, 465] width 29 height 16
click at [86, 485] on div "Duplicate" at bounding box center [64, 493] width 90 height 17
type input "$0.00"
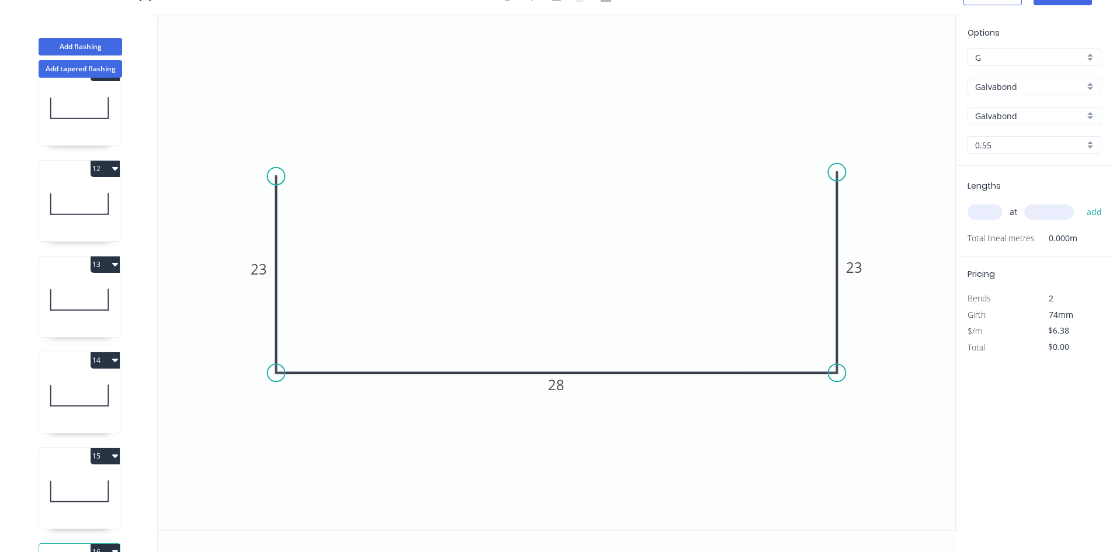
scroll to position [1085, 0]
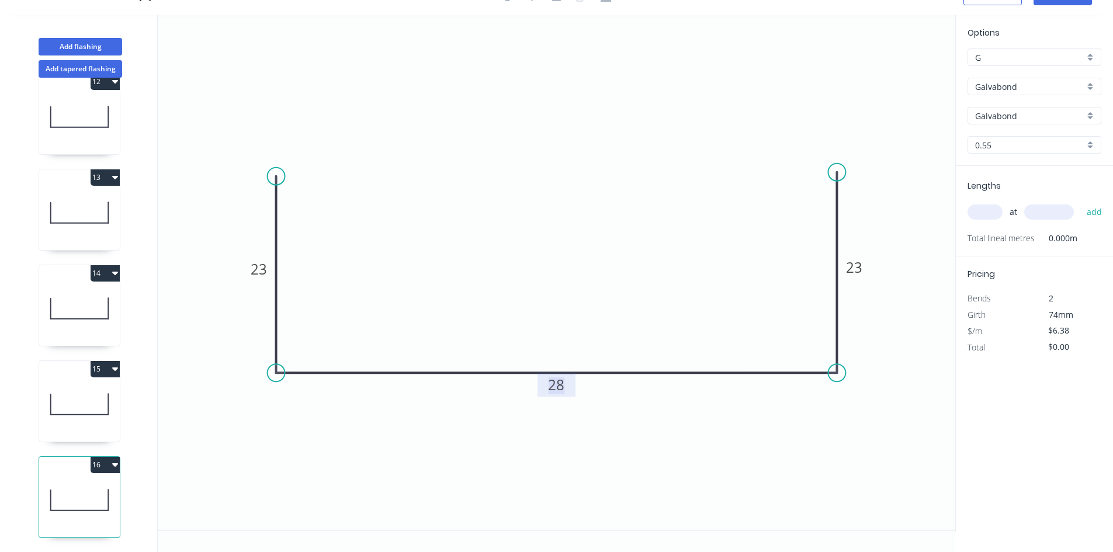
click at [556, 387] on tspan "28" at bounding box center [556, 384] width 16 height 19
click at [971, 219] on div "at add" at bounding box center [1035, 212] width 136 height 20
click at [981, 218] on input "text" at bounding box center [984, 211] width 35 height 15
type input "1"
type input "2440"
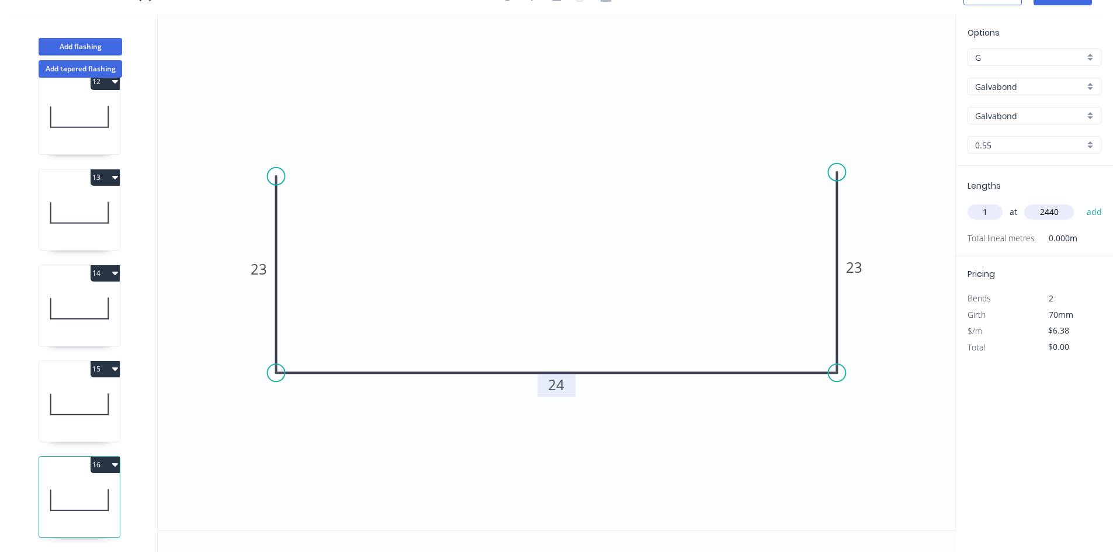
click at [1081, 202] on button "add" at bounding box center [1094, 212] width 27 height 20
click at [106, 457] on button "16" at bounding box center [105, 465] width 29 height 16
click at [71, 485] on div "Duplicate" at bounding box center [64, 493] width 90 height 17
type input "$0.00"
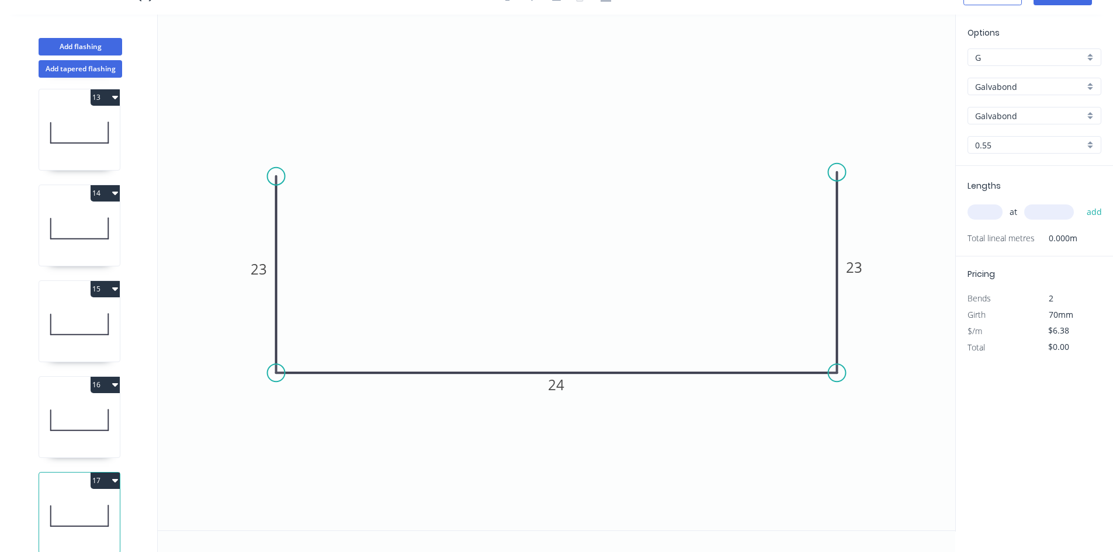
scroll to position [1181, 0]
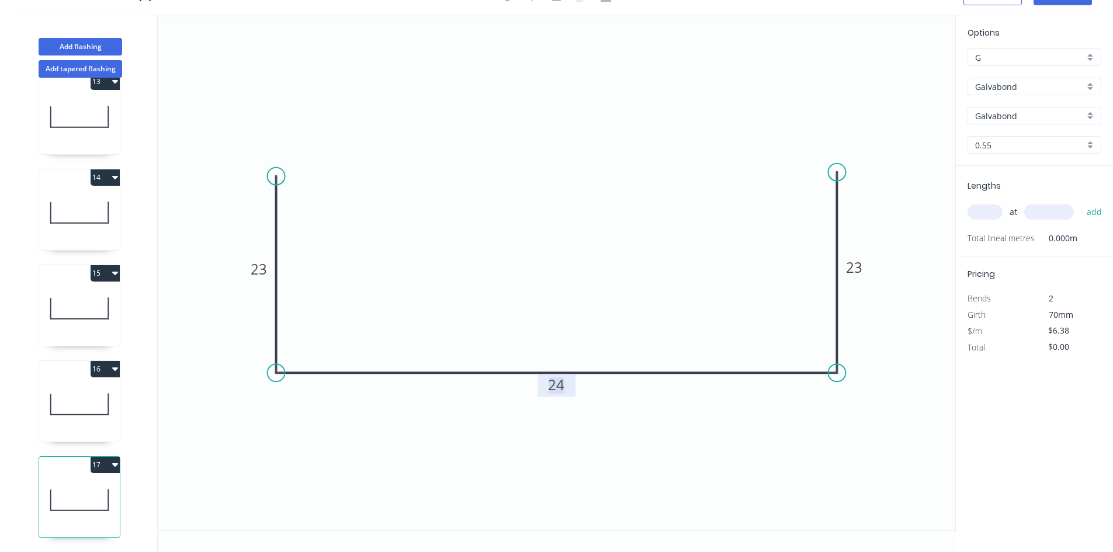
click at [555, 383] on tspan "24" at bounding box center [556, 384] width 16 height 19
click at [977, 214] on input "text" at bounding box center [984, 211] width 35 height 15
type input "1"
type input "2440"
click at [1081, 202] on button "add" at bounding box center [1094, 212] width 27 height 20
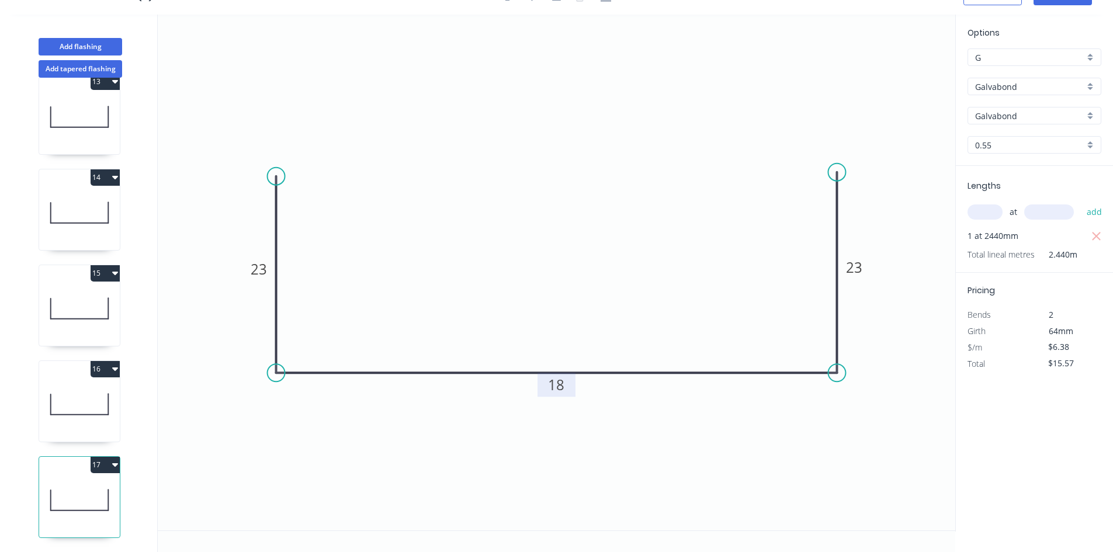
click at [112, 460] on icon "button" at bounding box center [115, 464] width 6 height 9
click at [79, 485] on div "Duplicate" at bounding box center [64, 493] width 90 height 17
type input "$0.00"
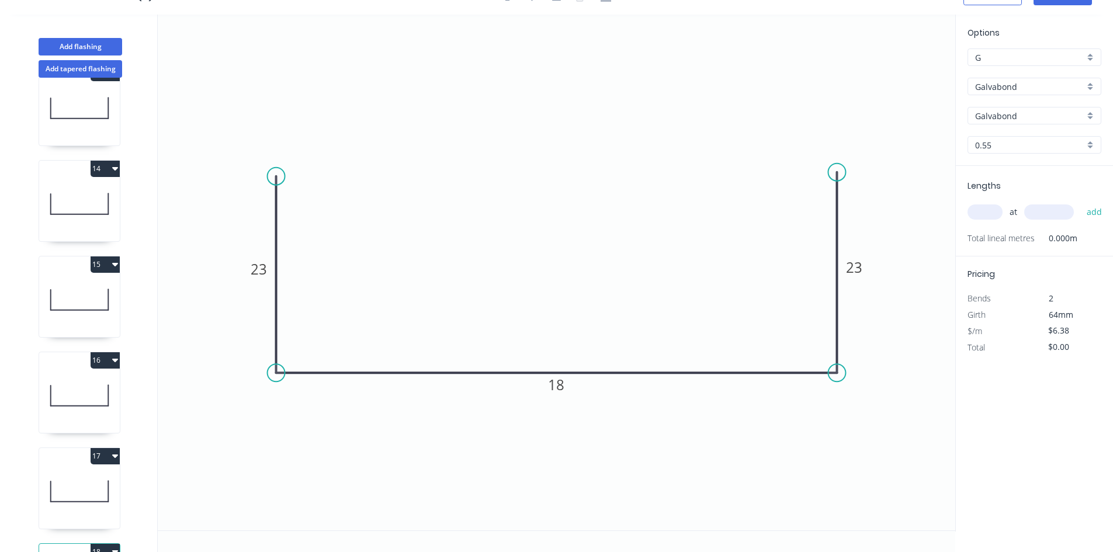
scroll to position [1276, 0]
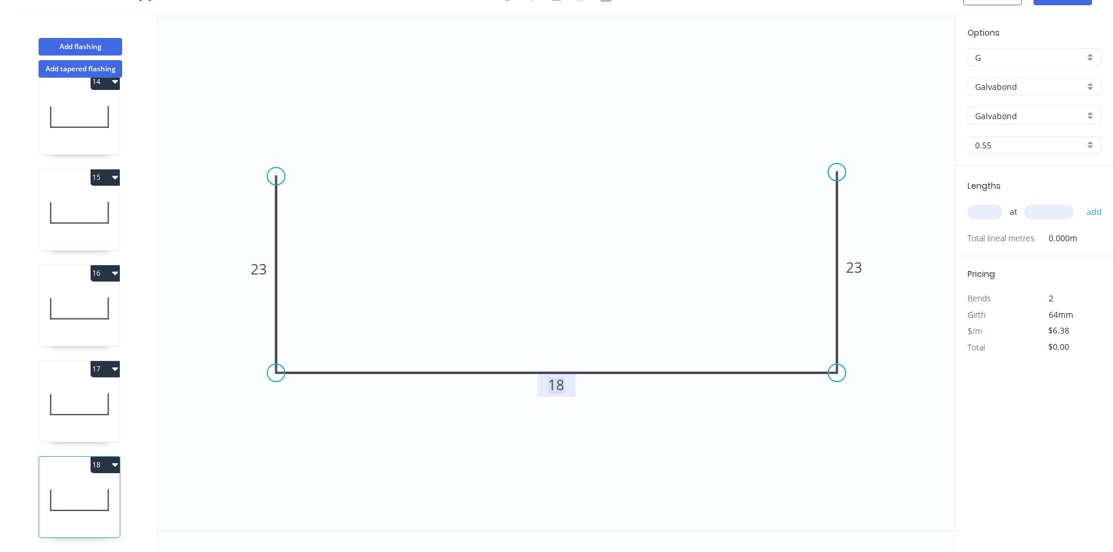
click at [556, 384] on tspan "18" at bounding box center [556, 384] width 16 height 19
click at [990, 211] on input "text" at bounding box center [984, 211] width 35 height 15
type input "1"
type input "2440"
click at [1081, 202] on button "add" at bounding box center [1094, 212] width 27 height 20
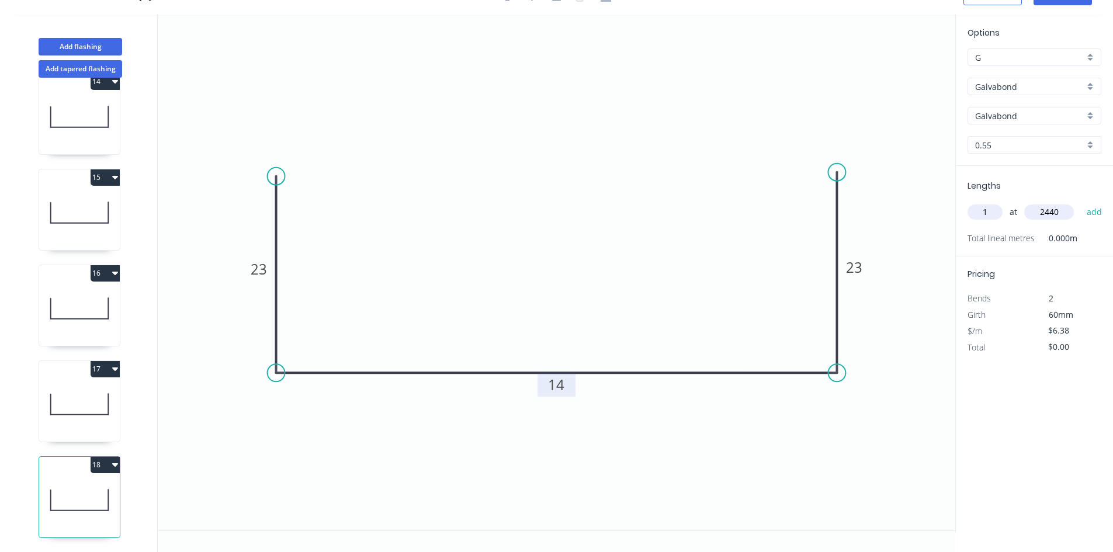
type input "$15.57"
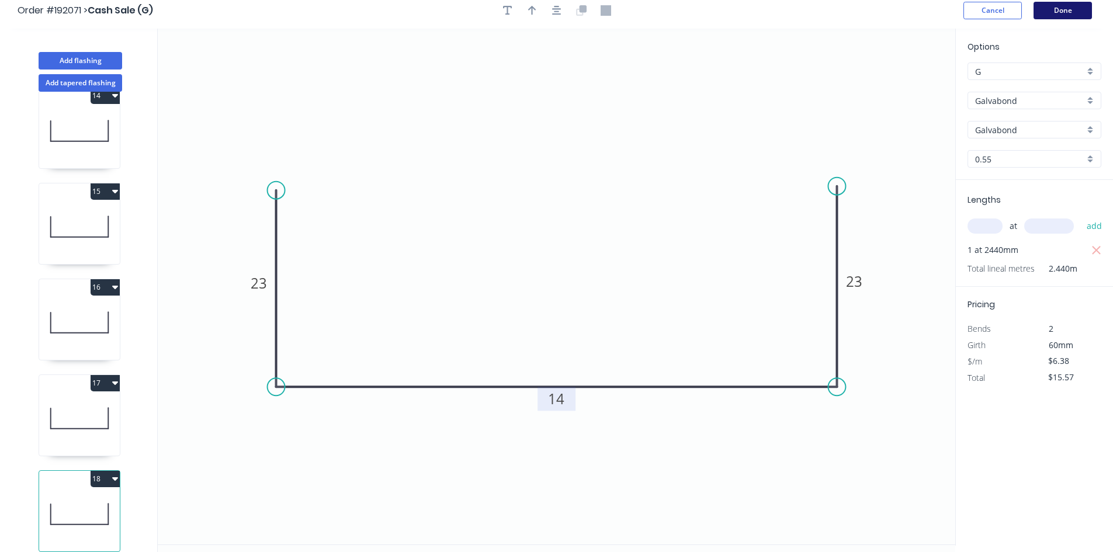
scroll to position [0, 0]
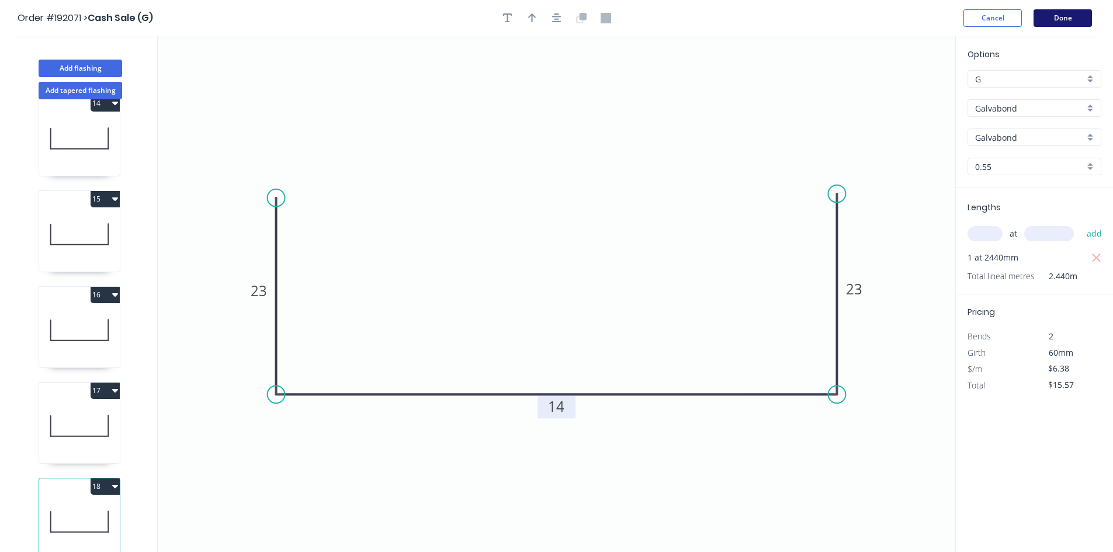
click at [1060, 12] on button "Done" at bounding box center [1062, 18] width 58 height 18
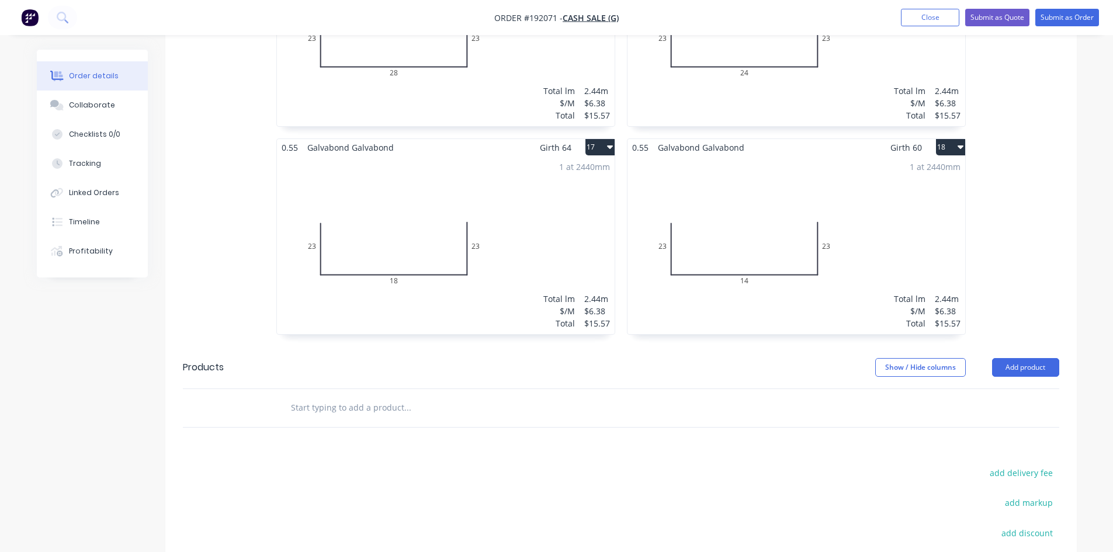
scroll to position [1861, 0]
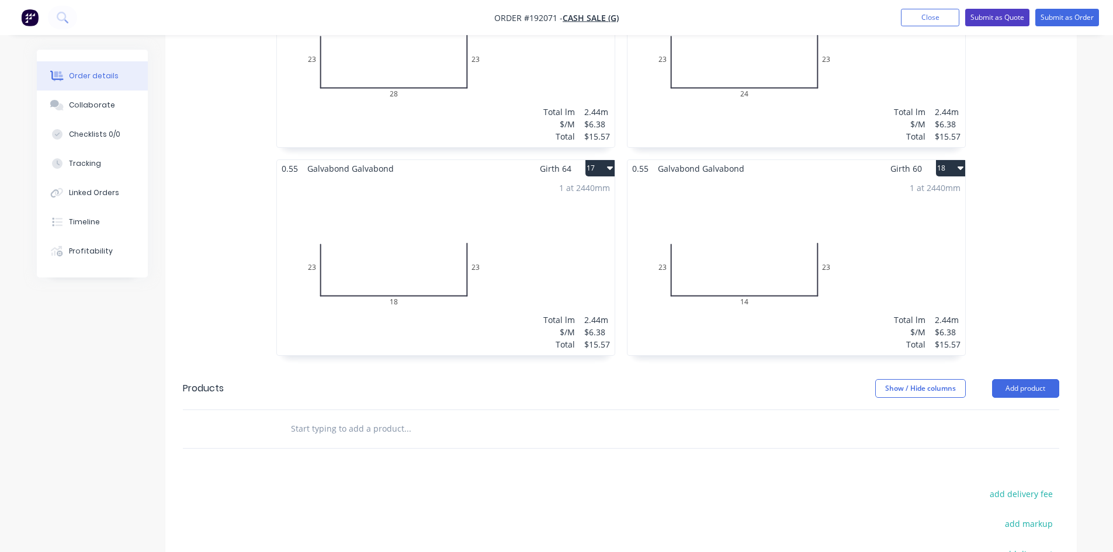
click at [999, 11] on button "Submit as Quote" at bounding box center [997, 18] width 64 height 18
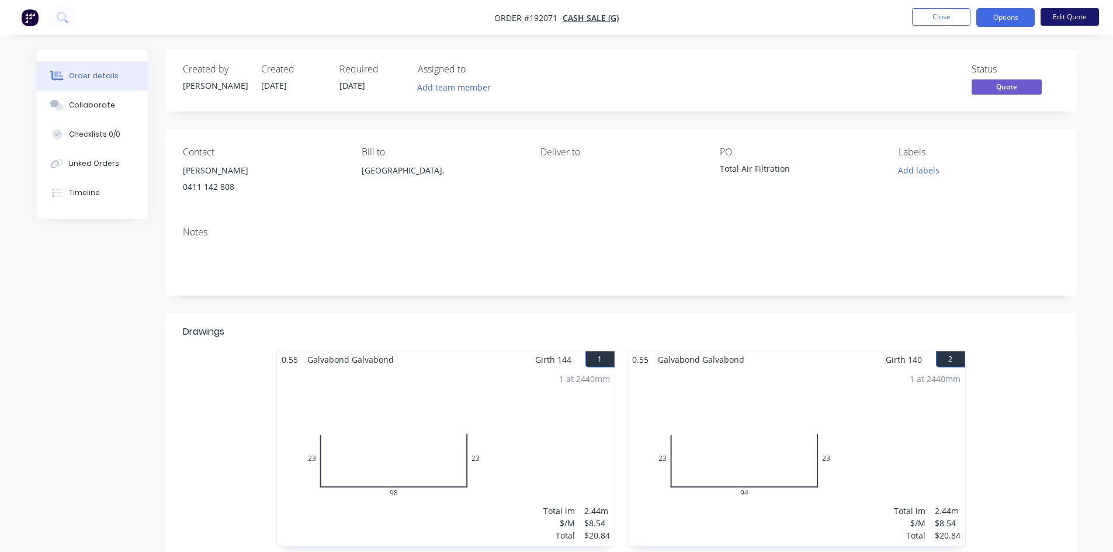
click at [1075, 15] on button "Edit Quote" at bounding box center [1069, 17] width 58 height 18
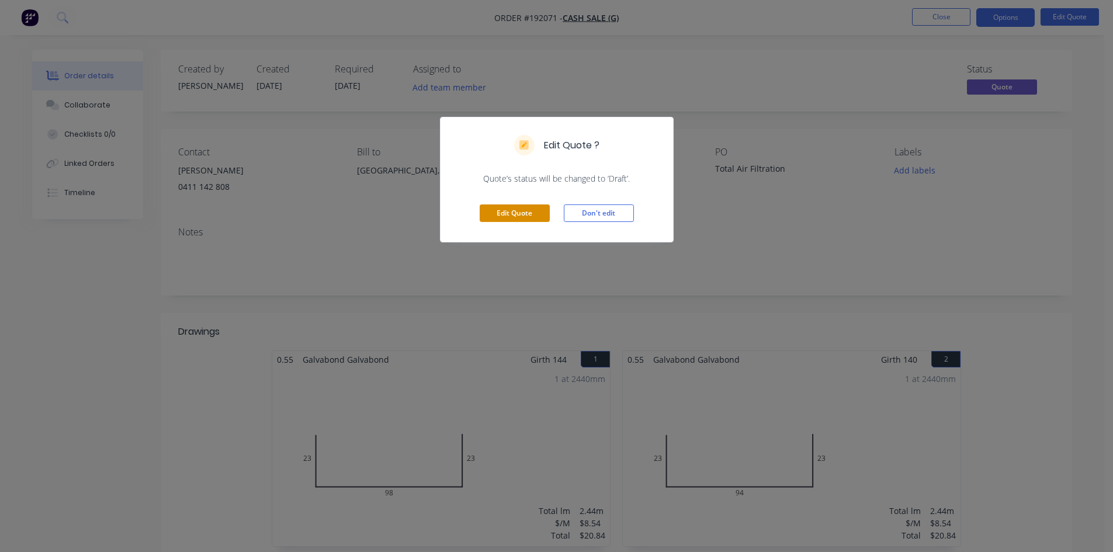
click at [522, 212] on button "Edit Quote" at bounding box center [515, 213] width 70 height 18
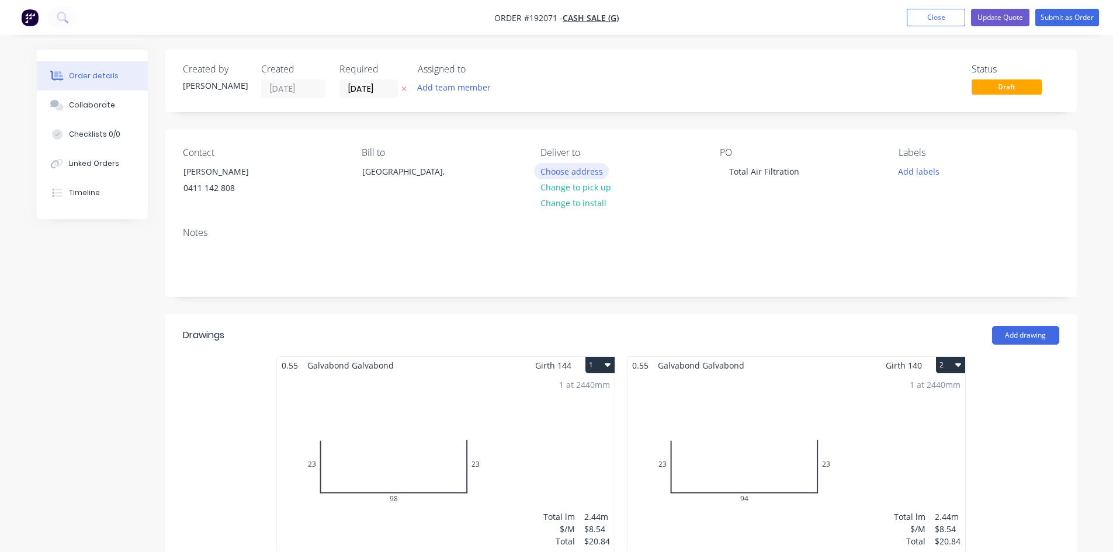
click at [596, 169] on button "Choose address" at bounding box center [571, 171] width 75 height 16
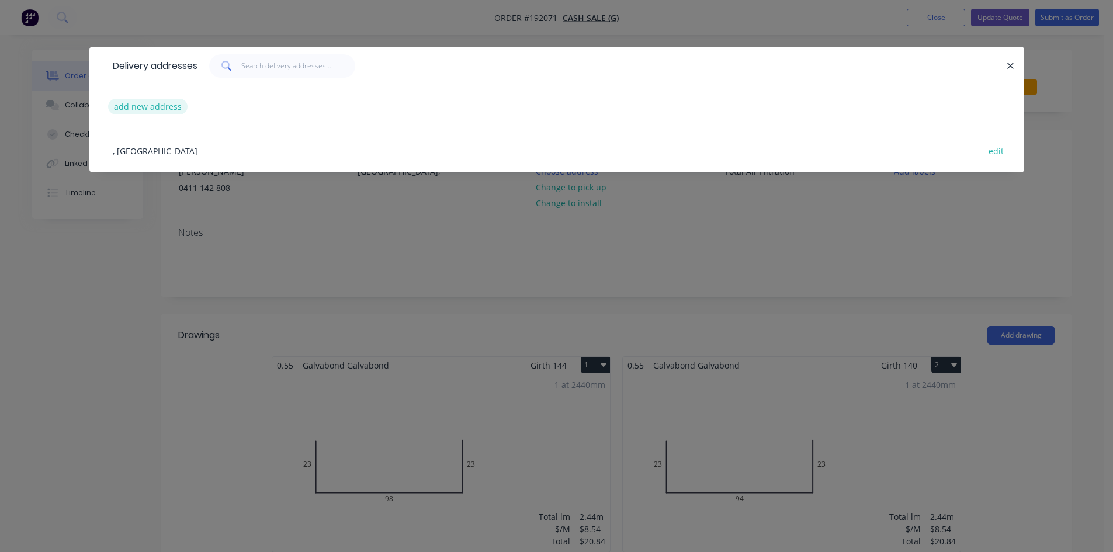
click at [184, 105] on button "add new address" at bounding box center [148, 107] width 80 height 16
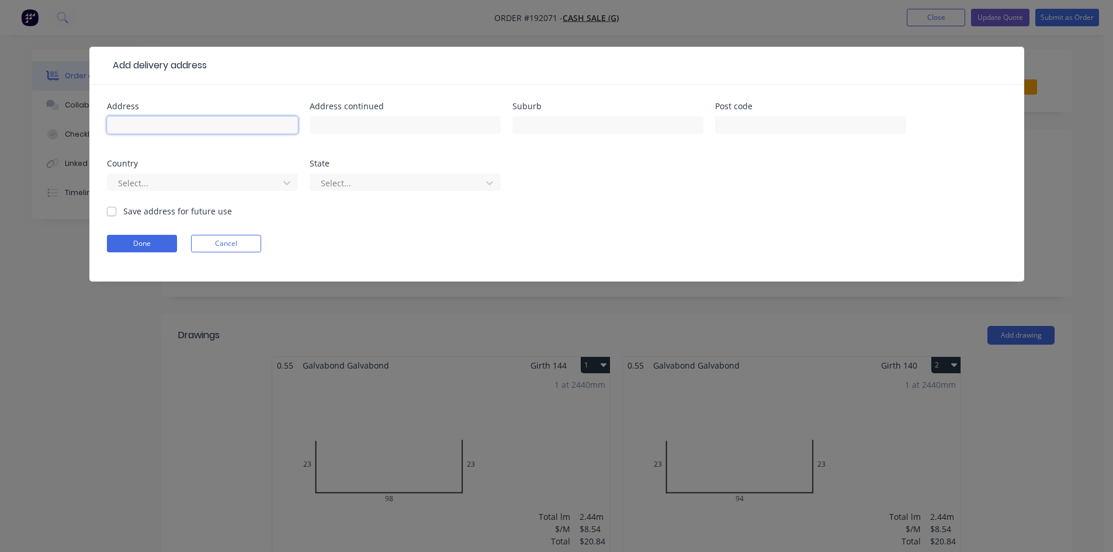
click at [157, 129] on input "text" at bounding box center [202, 125] width 191 height 18
click at [172, 120] on input "text" at bounding box center [202, 125] width 191 height 18
type input "Unit 1/19 Tradelink Road,"
type input "Hillcrest"
click button "Done" at bounding box center [142, 244] width 70 height 18
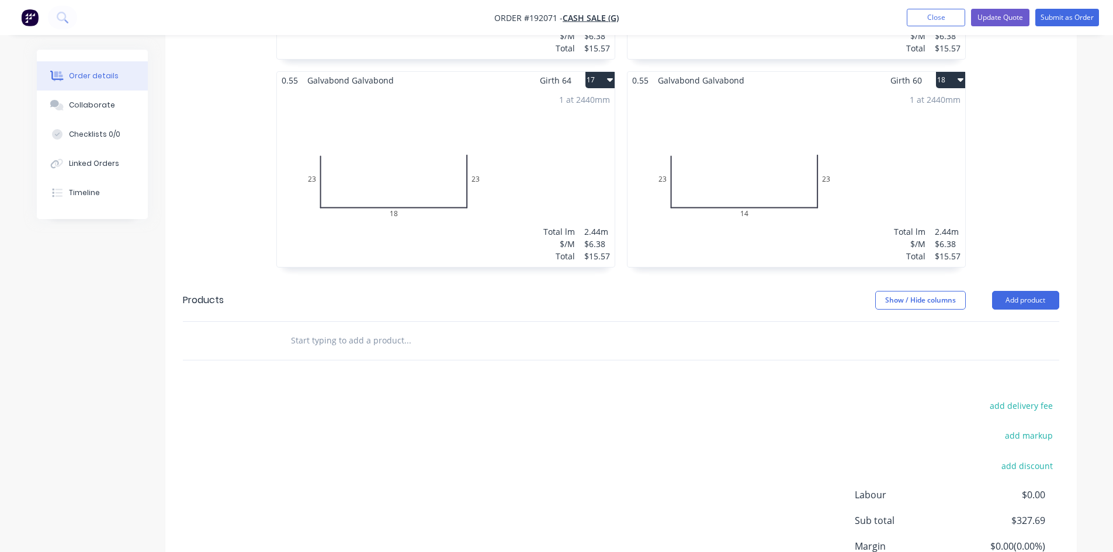
scroll to position [2055, 0]
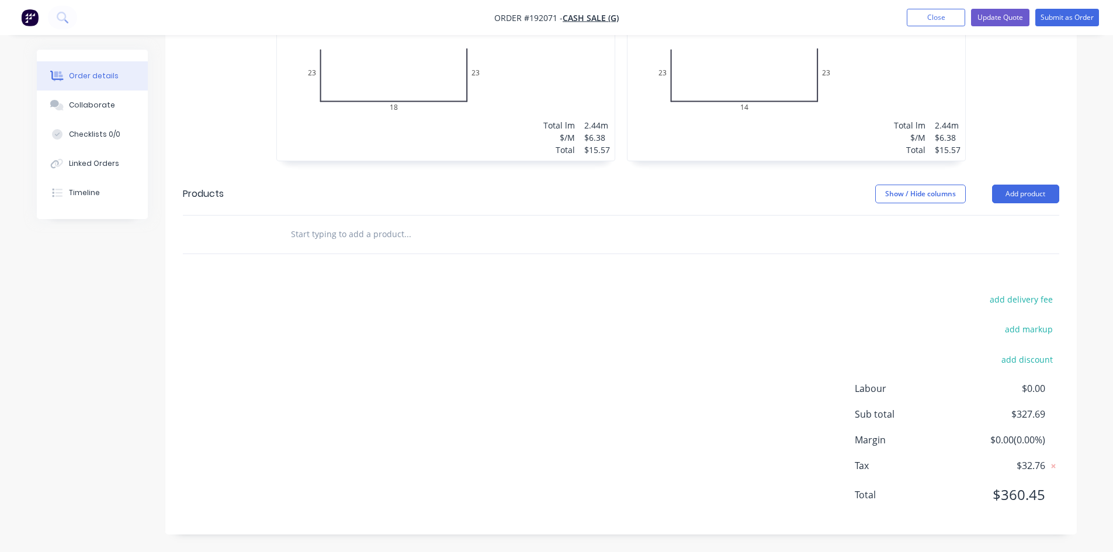
drag, startPoint x: 372, startPoint y: 221, endPoint x: 366, endPoint y: 231, distance: 11.8
click at [369, 227] on div at bounding box center [486, 235] width 421 height 38
click at [366, 231] on input "text" at bounding box center [407, 234] width 234 height 23
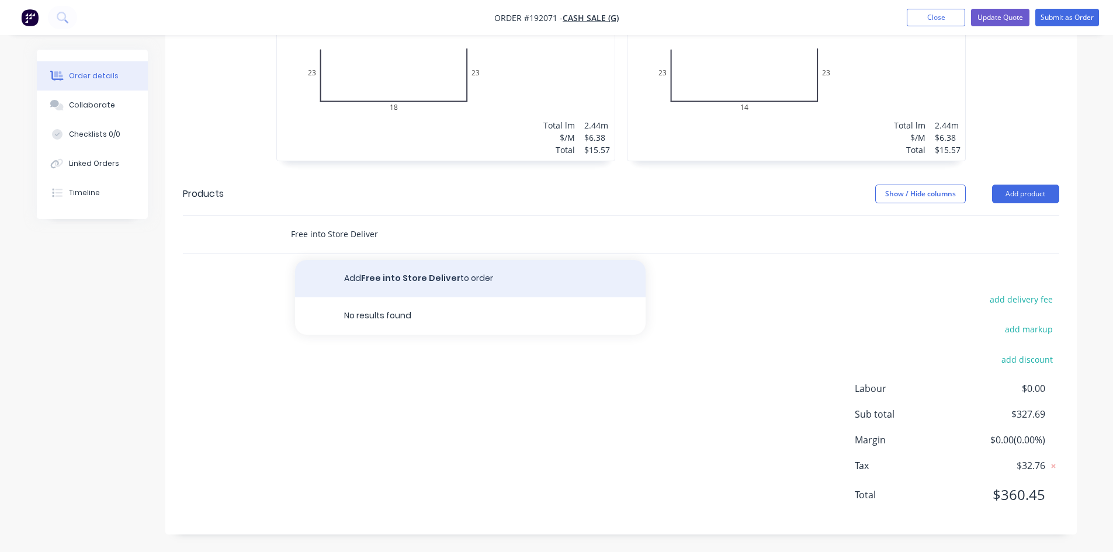
type input "Free into Store Deliver"
click at [405, 281] on button "Add Free into Store Deliver to order" at bounding box center [470, 278] width 350 height 37
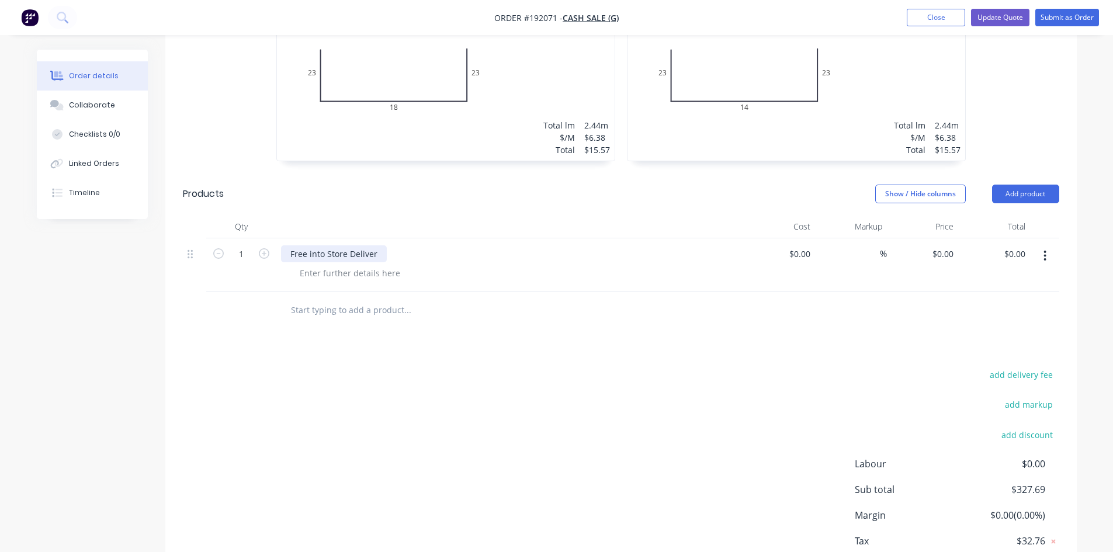
click at [377, 259] on div "Free into Store Deliver" at bounding box center [334, 253] width 106 height 17
click at [994, 20] on button "Update Quote" at bounding box center [1000, 18] width 58 height 18
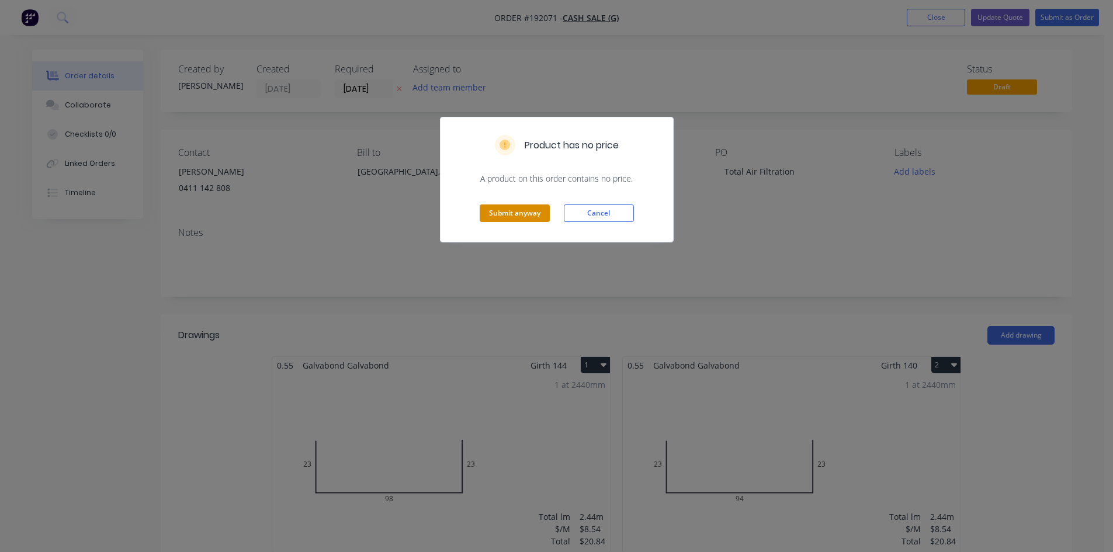
click at [527, 217] on button "Submit anyway" at bounding box center [515, 213] width 70 height 18
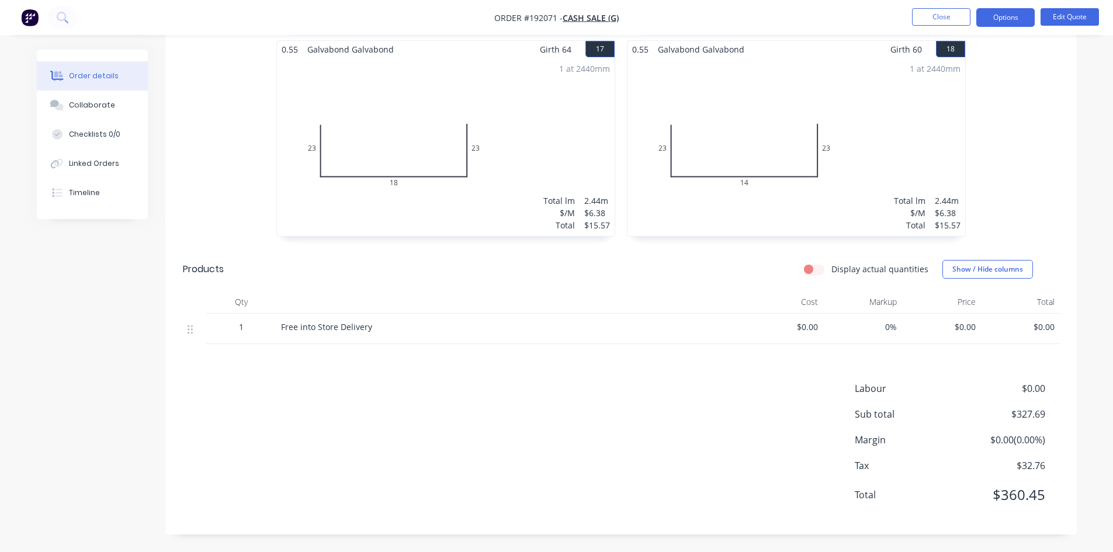
scroll to position [1584, 0]
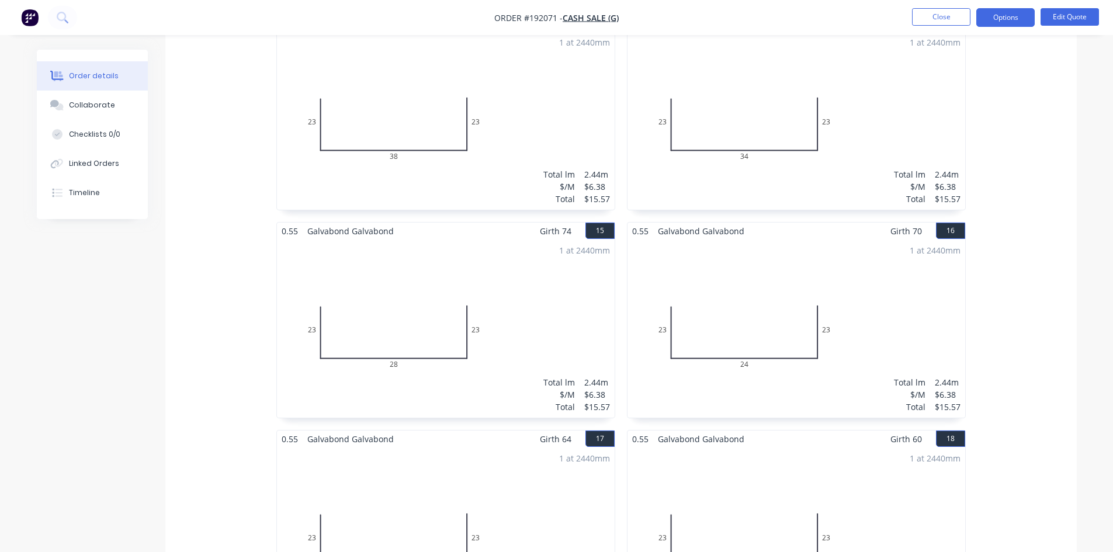
drag, startPoint x: 1003, startPoint y: 20, endPoint x: 1001, endPoint y: 32, distance: 11.3
click at [1004, 20] on button "Options" at bounding box center [1005, 17] width 58 height 19
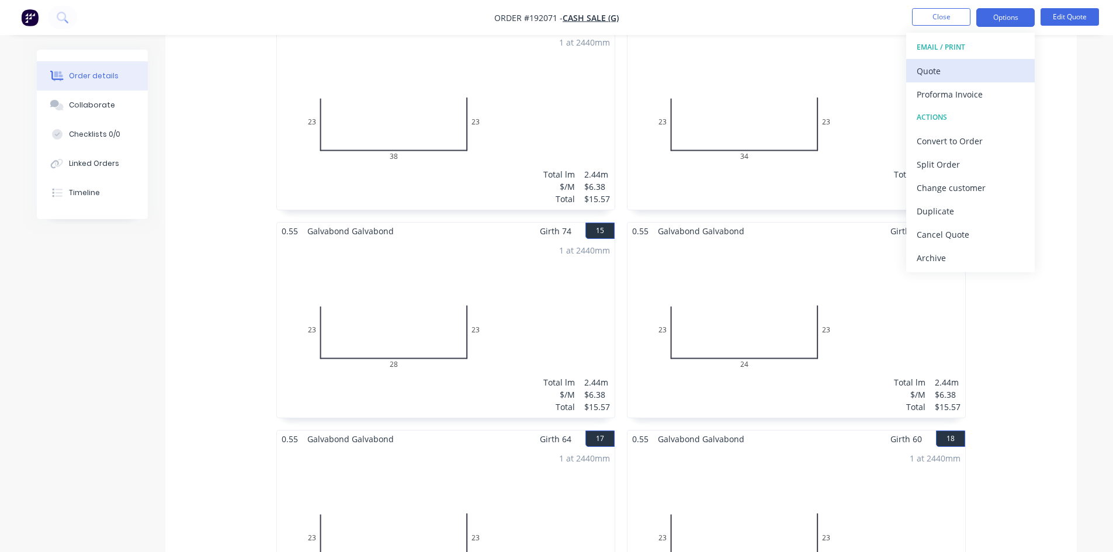
click at [969, 64] on div "Quote" at bounding box center [970, 71] width 107 height 17
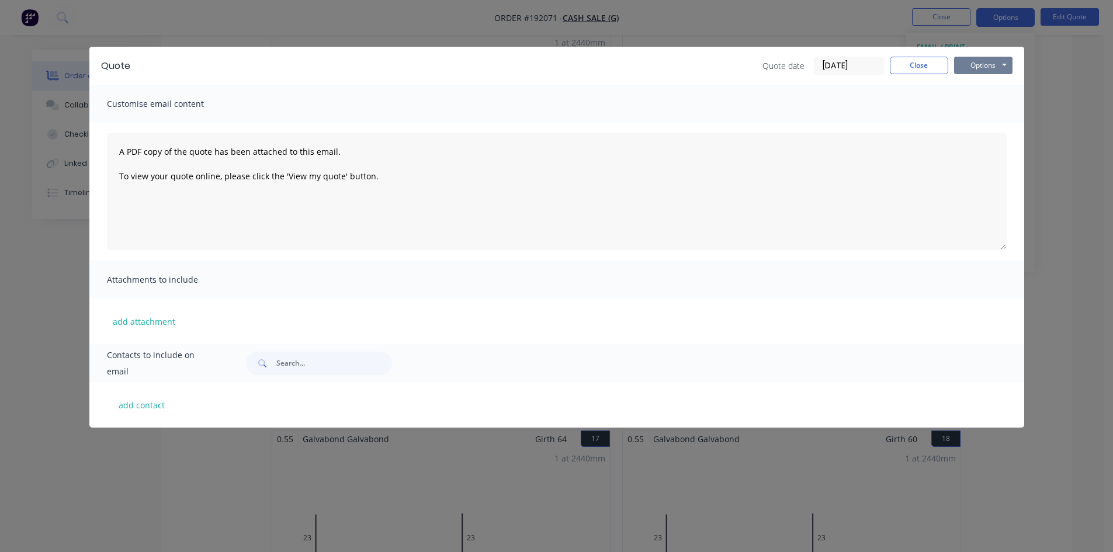
click at [988, 64] on button "Options" at bounding box center [983, 66] width 58 height 18
click at [985, 88] on button "Preview" at bounding box center [991, 86] width 75 height 19
click at [932, 62] on button "Close" at bounding box center [919, 66] width 58 height 18
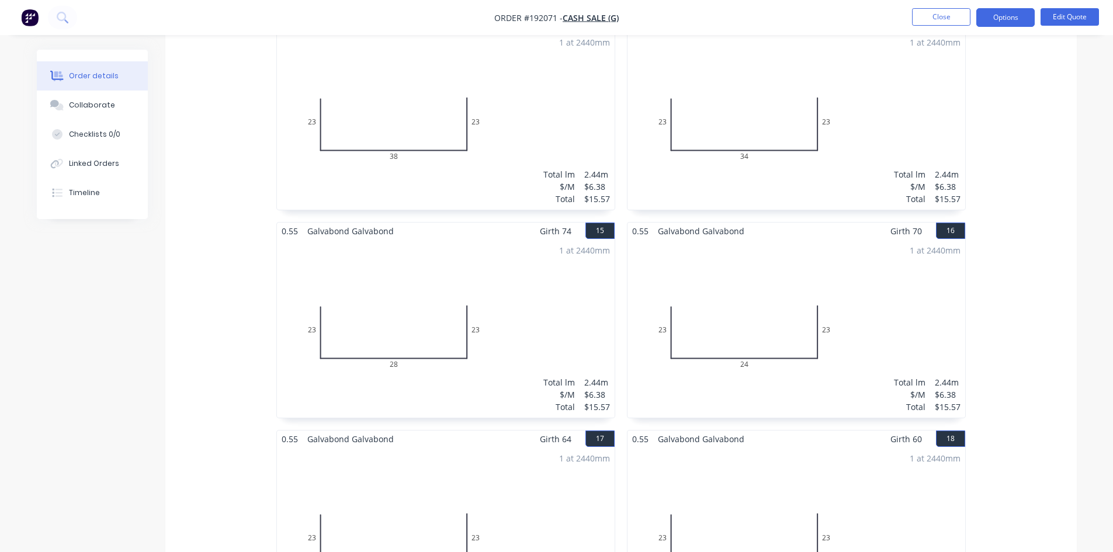
click at [33, 19] on img "button" at bounding box center [30, 18] width 18 height 18
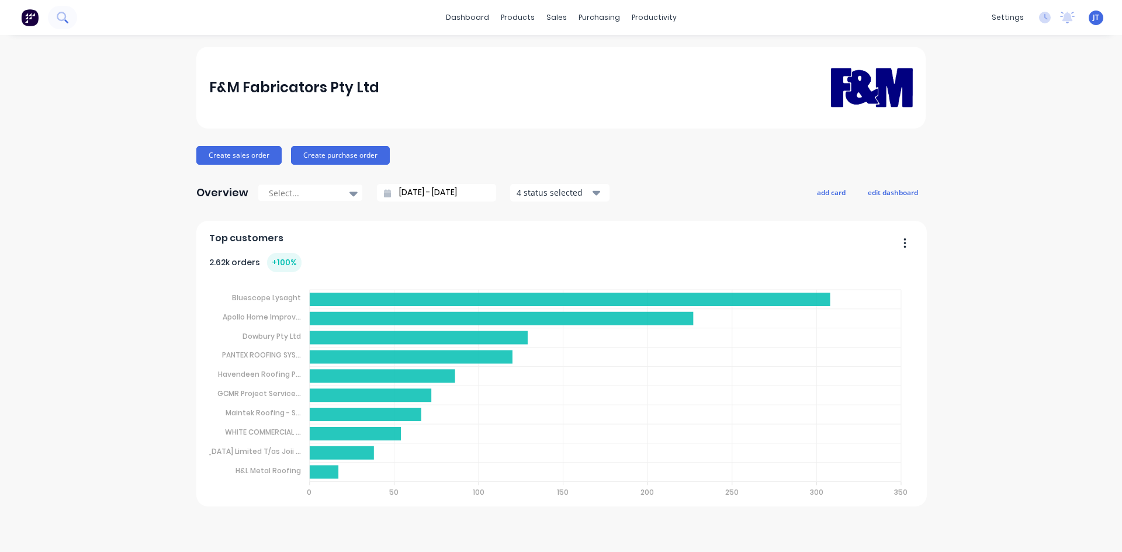
click at [69, 20] on button at bounding box center [62, 17] width 29 height 23
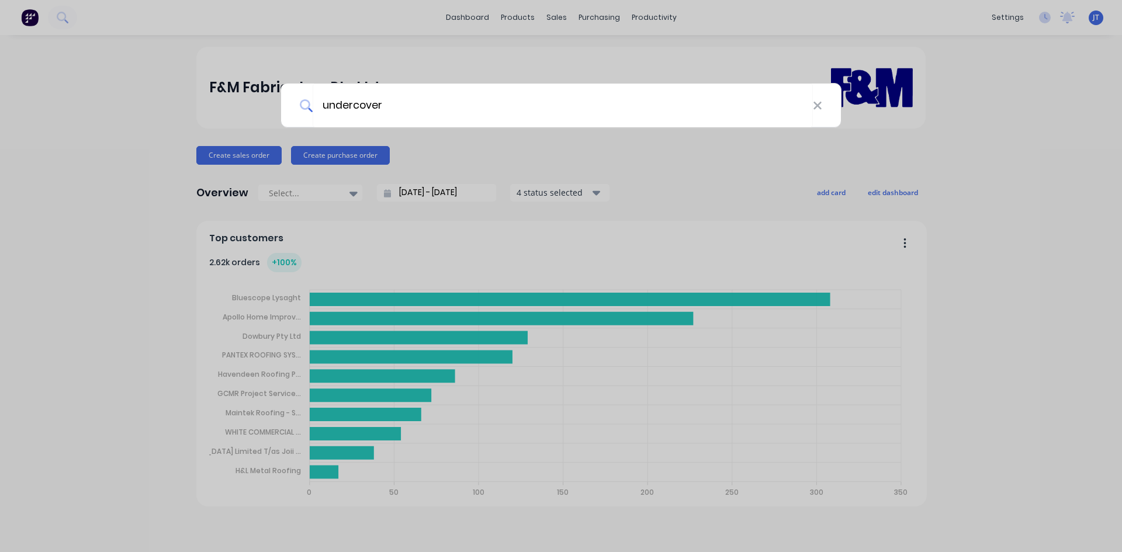
type input "undercover"
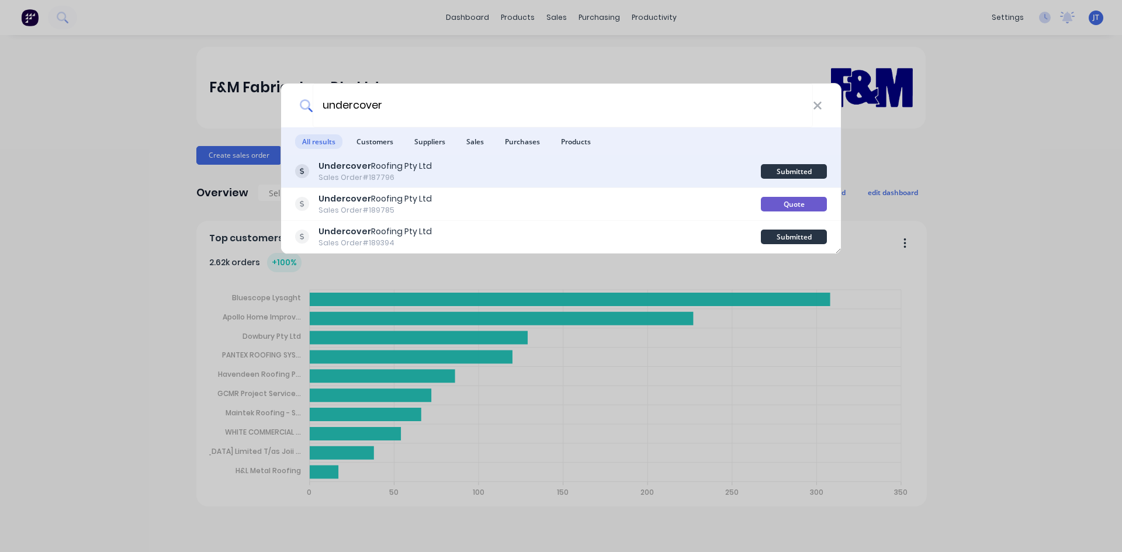
click at [539, 175] on div "Undercover Roofing Pty Ltd Sales Order #187796" at bounding box center [528, 171] width 466 height 23
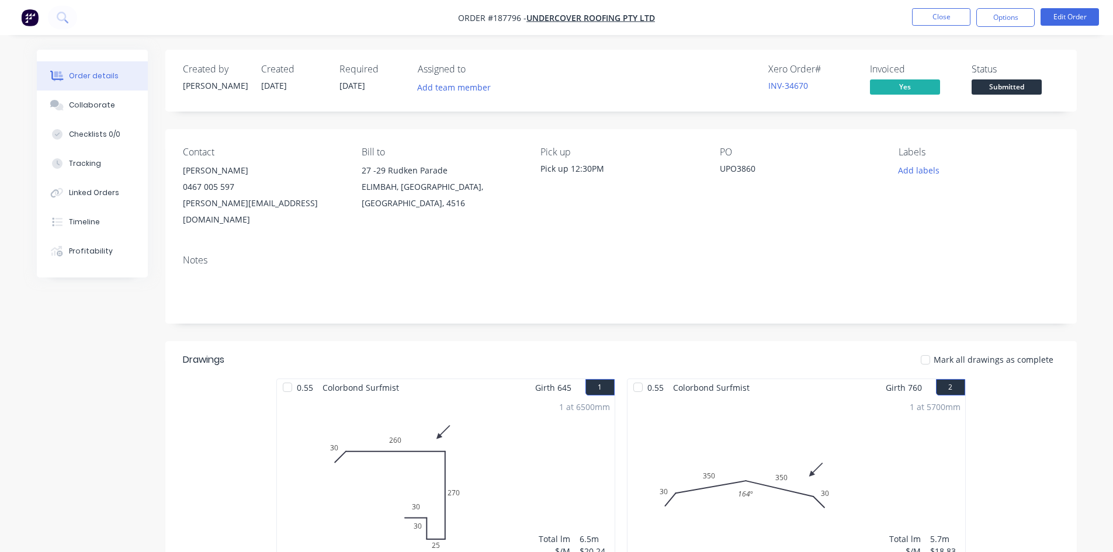
click at [597, 8] on nav "Order #187796 - Undercover Roofing Pty Ltd Close Options Edit Order" at bounding box center [556, 17] width 1113 height 35
click at [603, 15] on span "Undercover Roofing Pty Ltd" at bounding box center [590, 17] width 129 height 11
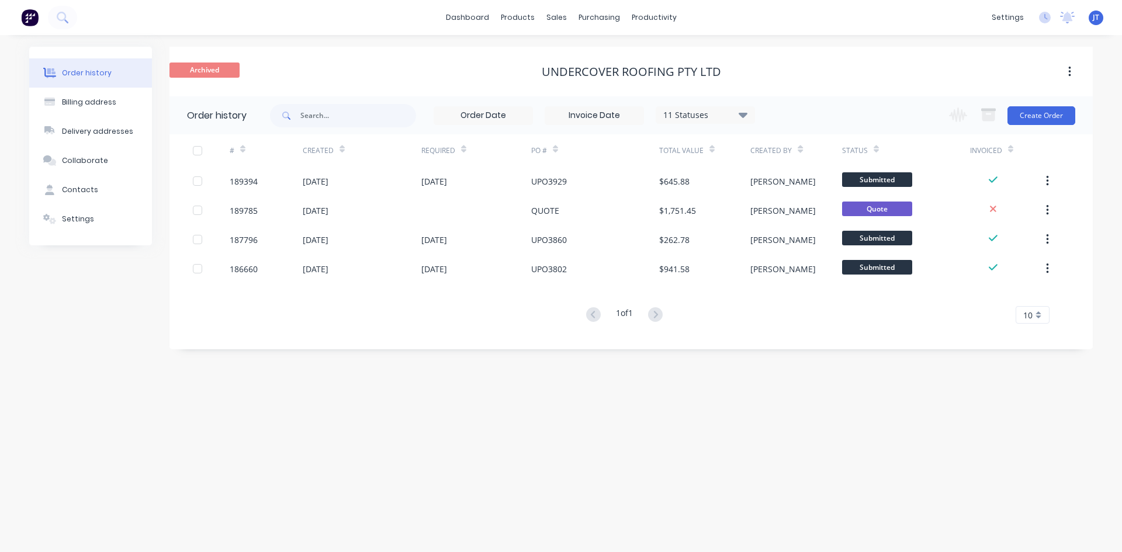
click at [726, 123] on div "11 Statuses Invoice Status Invoiced Not Invoiced Partial Order Status All Archi…" at bounding box center [704, 115] width 99 height 18
click at [735, 115] on div "11 Statuses" at bounding box center [705, 115] width 98 height 13
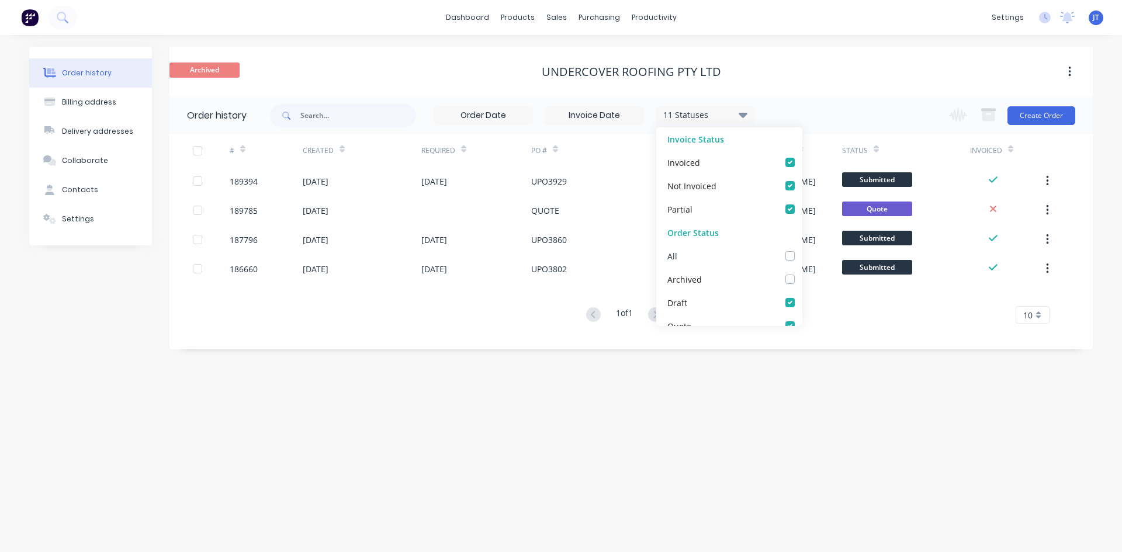
click at [801, 249] on label at bounding box center [801, 249] width 0 height 0
click at [801, 257] on input "checkbox" at bounding box center [805, 254] width 9 height 11
checkbox input "true"
click at [903, 68] on div "Undercover Roofing Pty Ltd" at bounding box center [630, 72] width 923 height 14
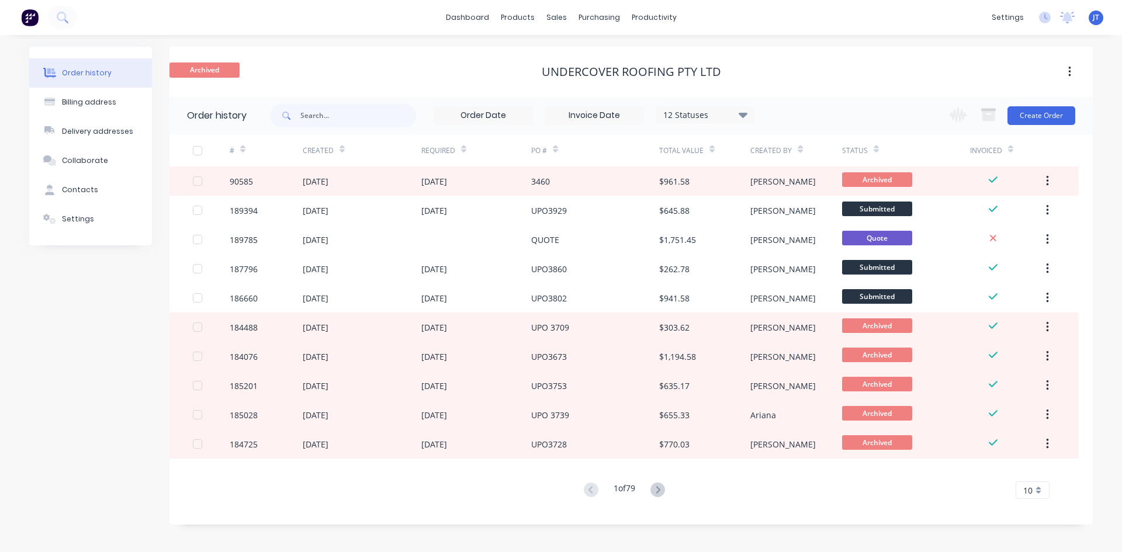
click at [714, 154] on div "Total Value" at bounding box center [704, 150] width 91 height 32
click at [714, 151] on div "Total Value" at bounding box center [704, 150] width 91 height 32
click at [713, 148] on icon at bounding box center [711, 149] width 5 height 9
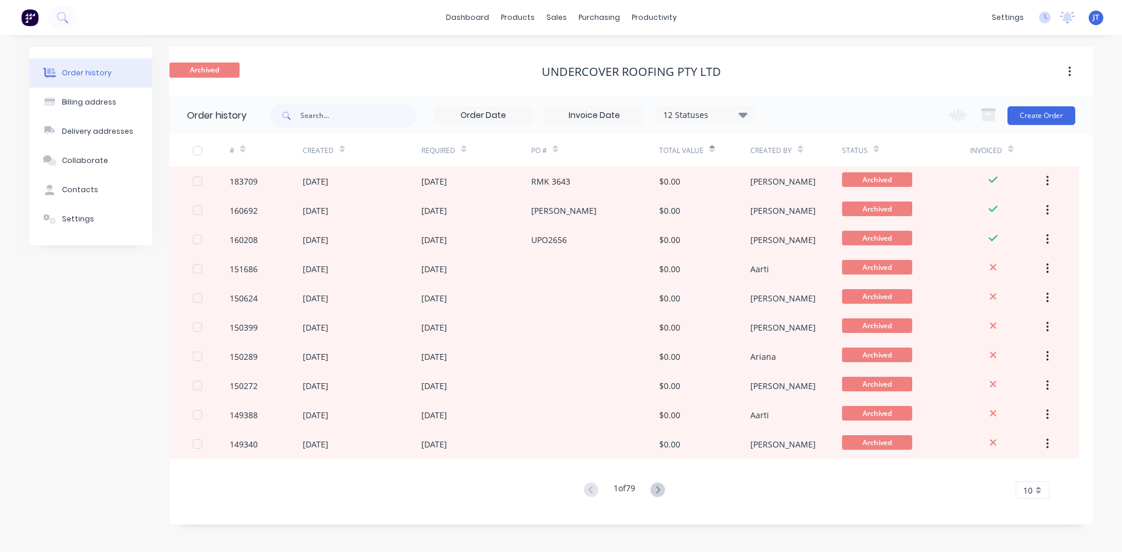
click at [713, 148] on icon at bounding box center [711, 149] width 5 height 9
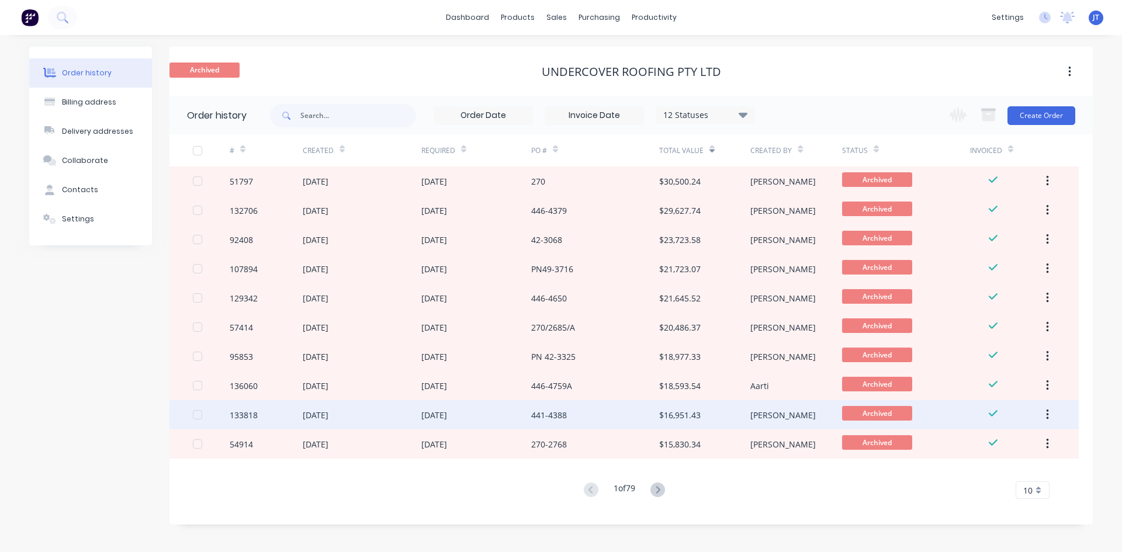
click at [639, 411] on div "441-4388" at bounding box center [595, 414] width 128 height 29
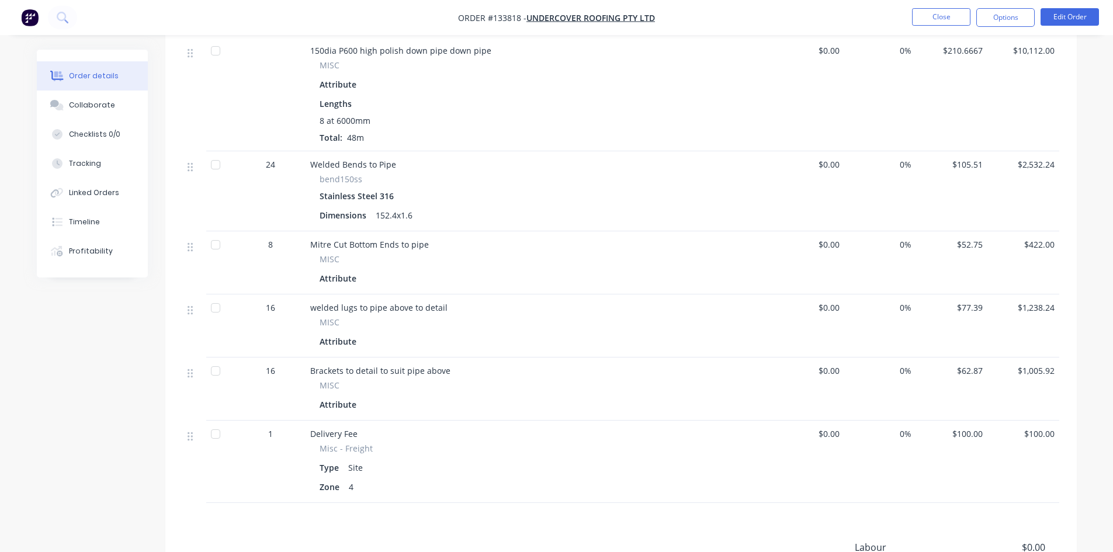
scroll to position [390, 0]
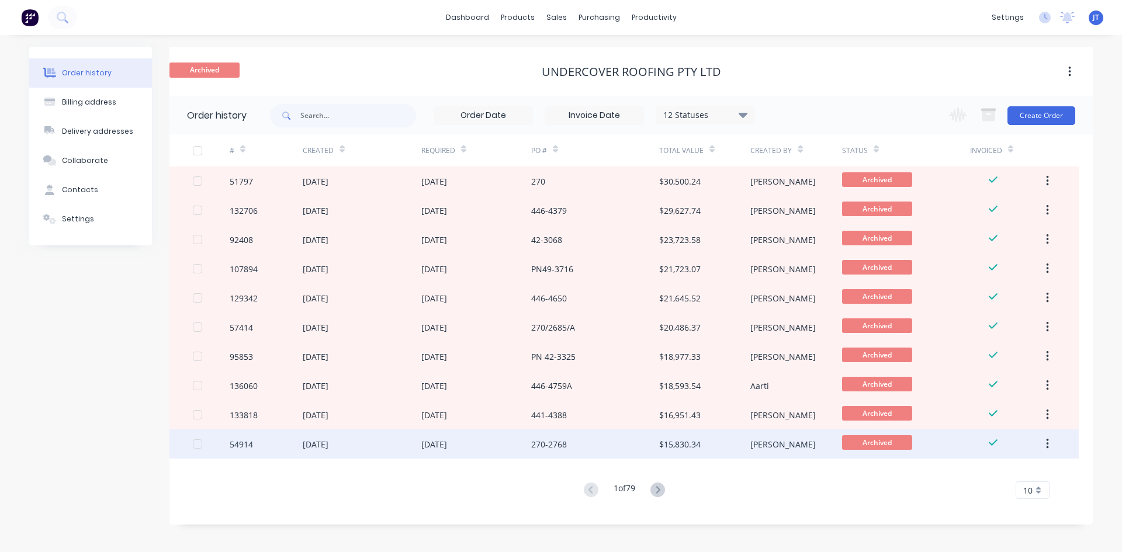
click at [705, 449] on div "$15,830.34" at bounding box center [704, 443] width 91 height 29
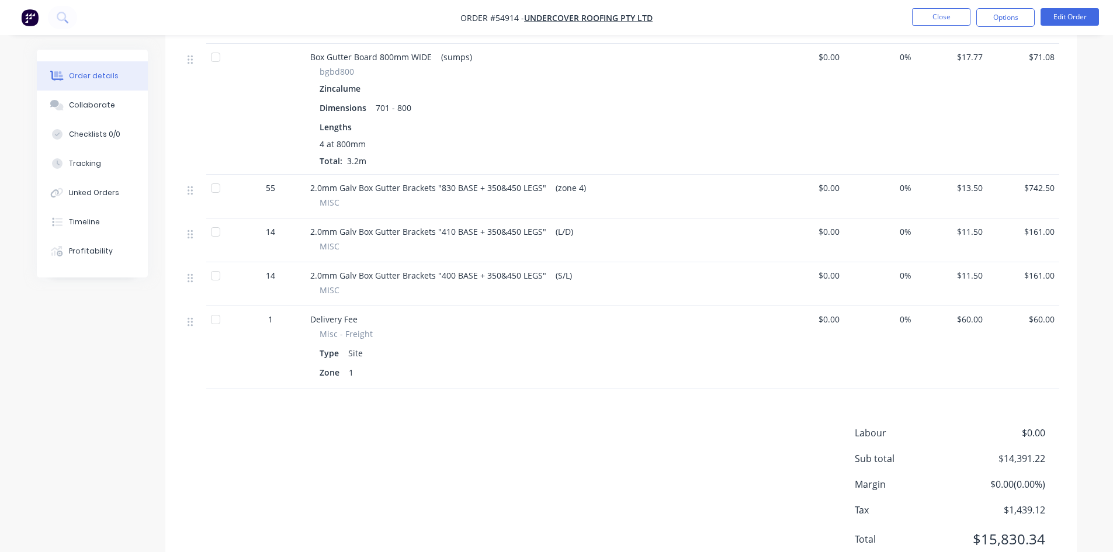
scroll to position [2035, 0]
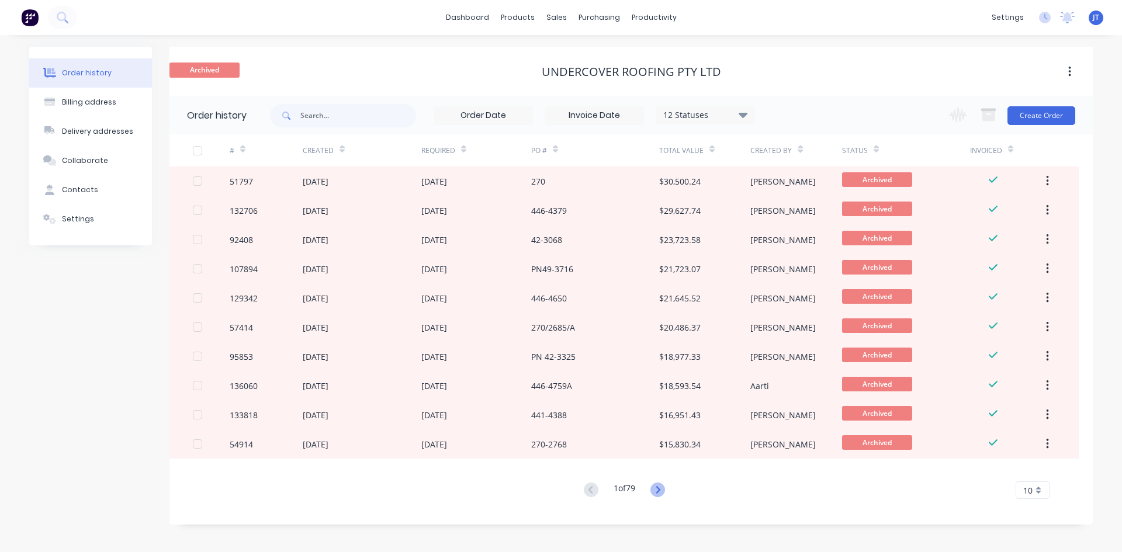
click at [660, 488] on icon at bounding box center [657, 489] width 4 height 7
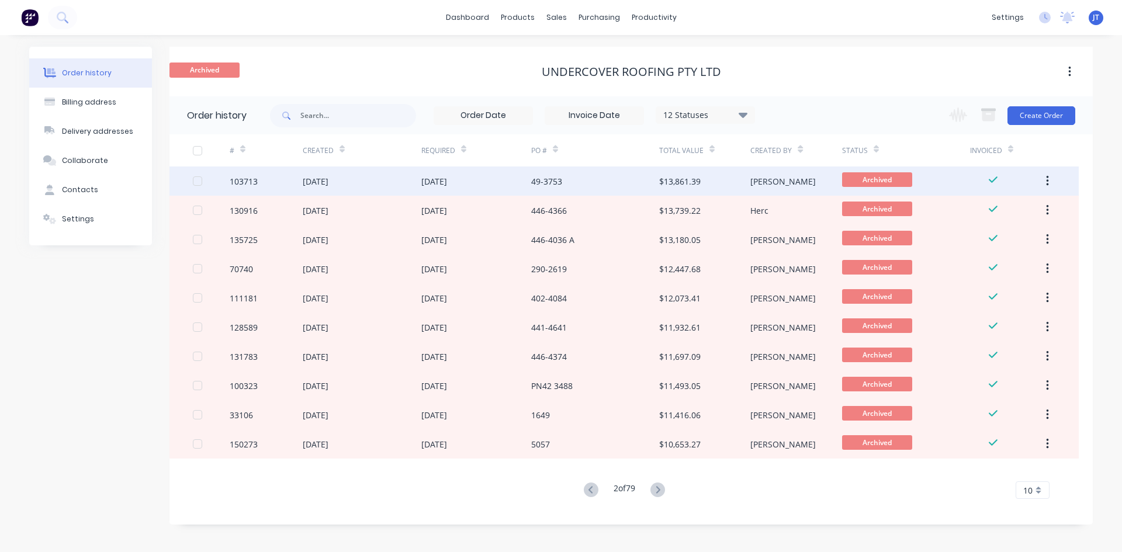
click at [696, 189] on div "$13,861.39" at bounding box center [704, 180] width 91 height 29
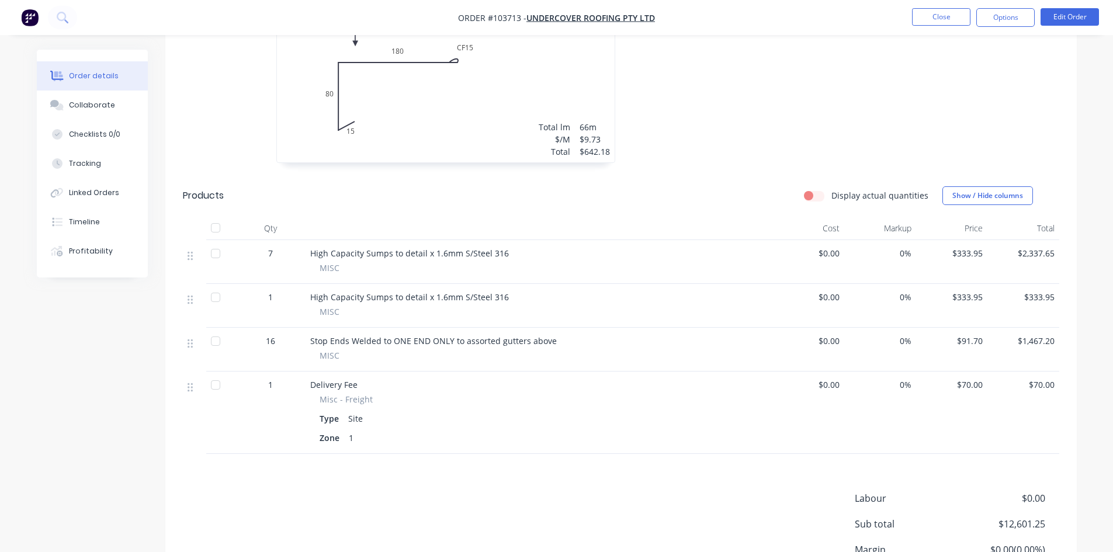
scroll to position [702, 0]
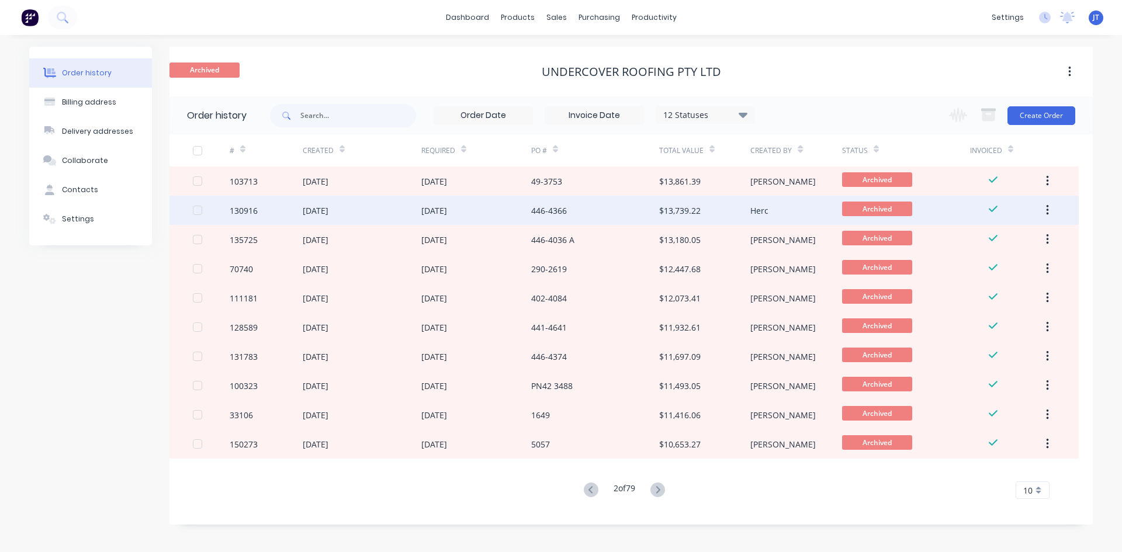
click at [584, 218] on div "446-4366" at bounding box center [595, 210] width 128 height 29
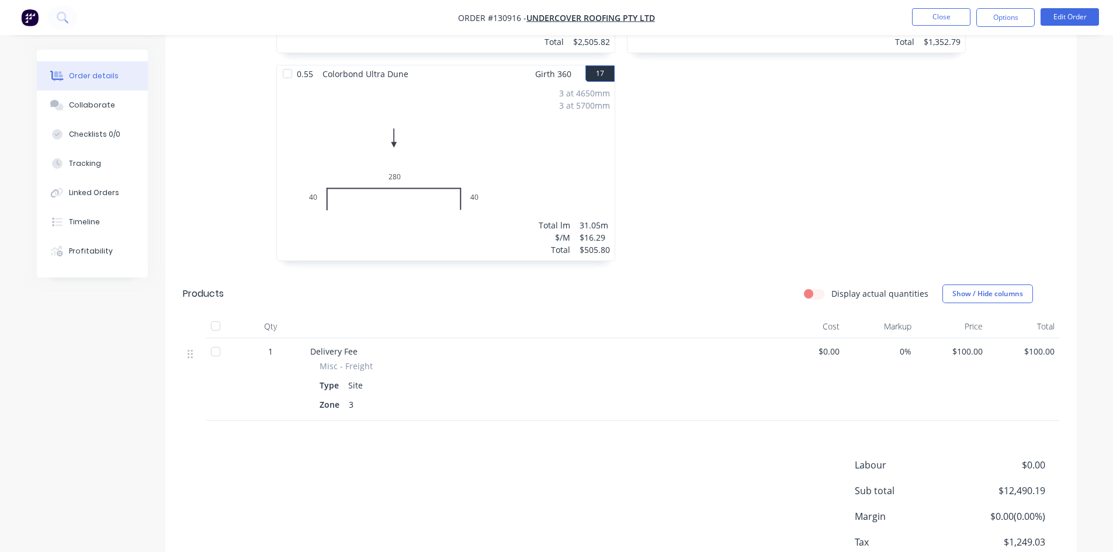
scroll to position [2054, 0]
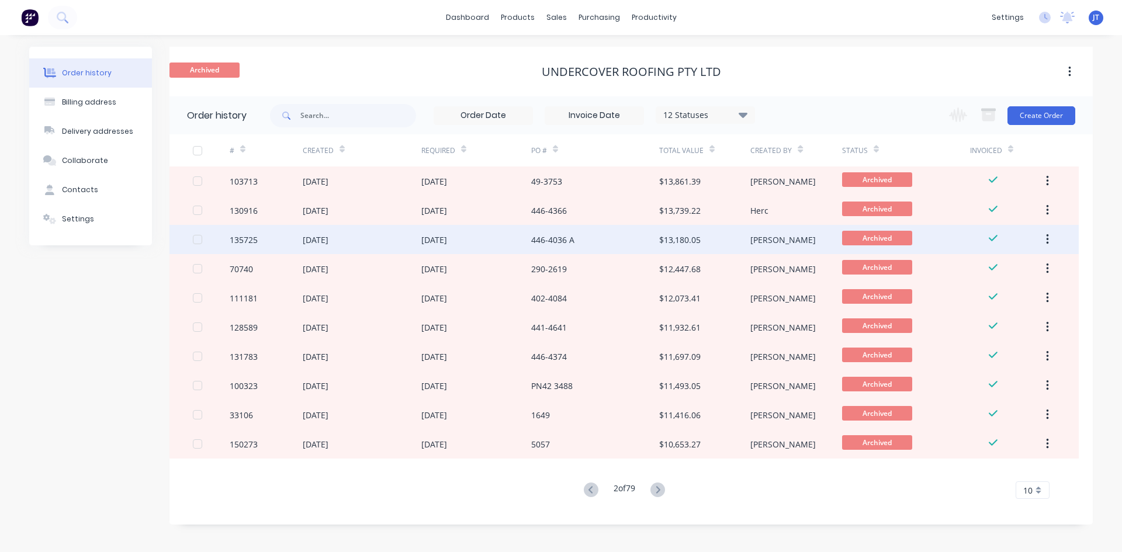
click at [597, 246] on div "446-4036 A" at bounding box center [595, 239] width 128 height 29
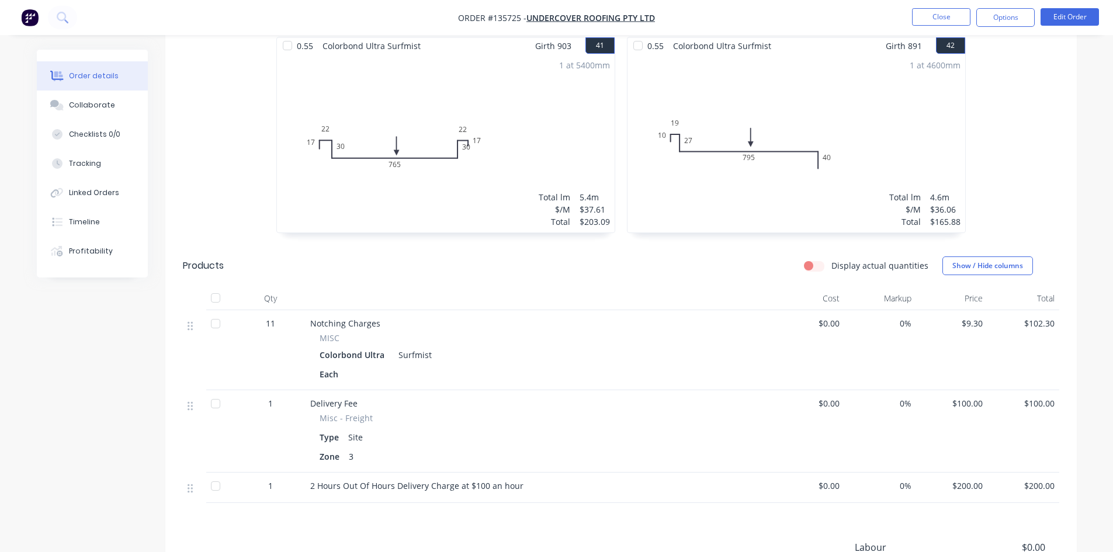
scroll to position [4644, 0]
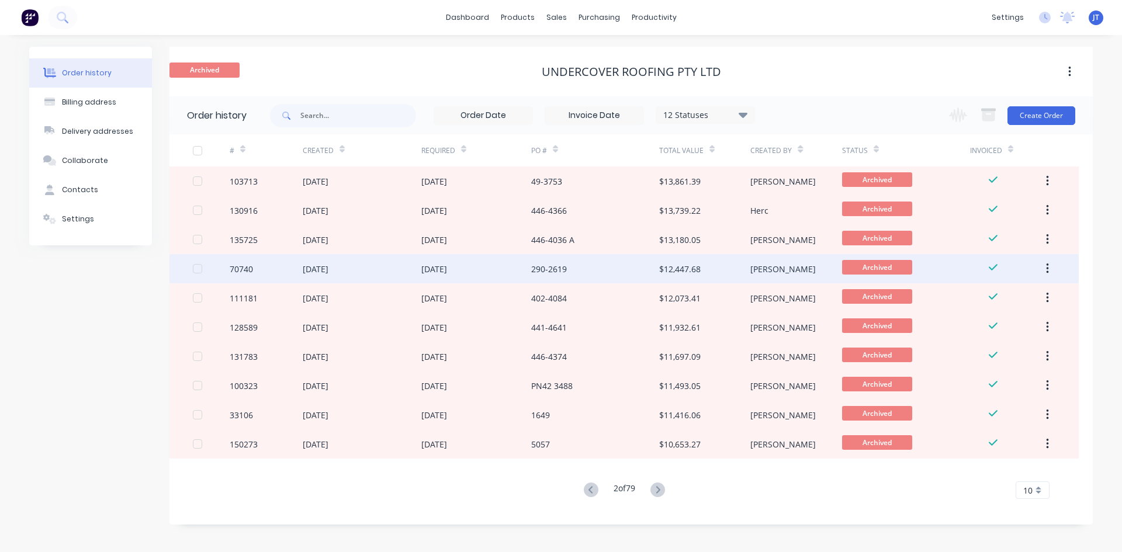
click at [615, 264] on div "290-2619" at bounding box center [595, 268] width 128 height 29
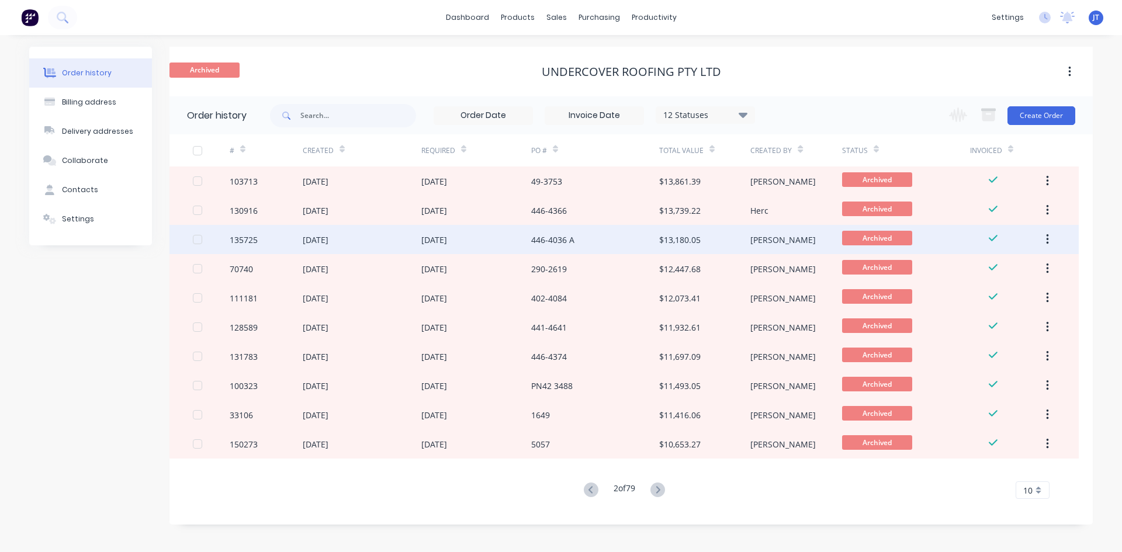
click at [581, 245] on div "446-4036 A" at bounding box center [595, 239] width 128 height 29
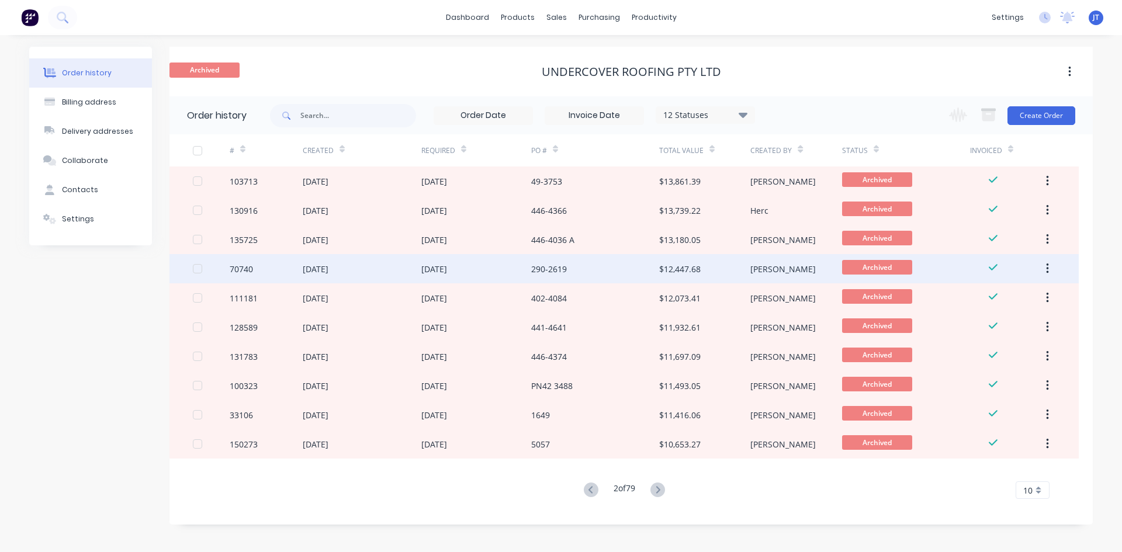
click at [568, 262] on div "290-2619" at bounding box center [595, 268] width 128 height 29
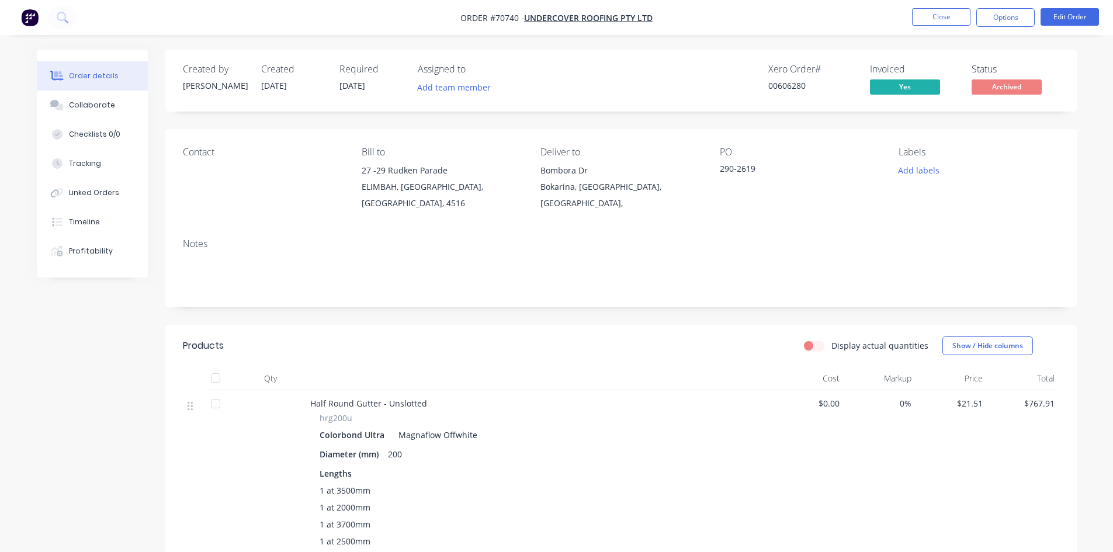
click at [738, 398] on div "Half Round Gutter - Unslotted hrg200u Colorbond Ultra Magnaflow Offwhite Diamet…" at bounding box center [539, 523] width 467 height 266
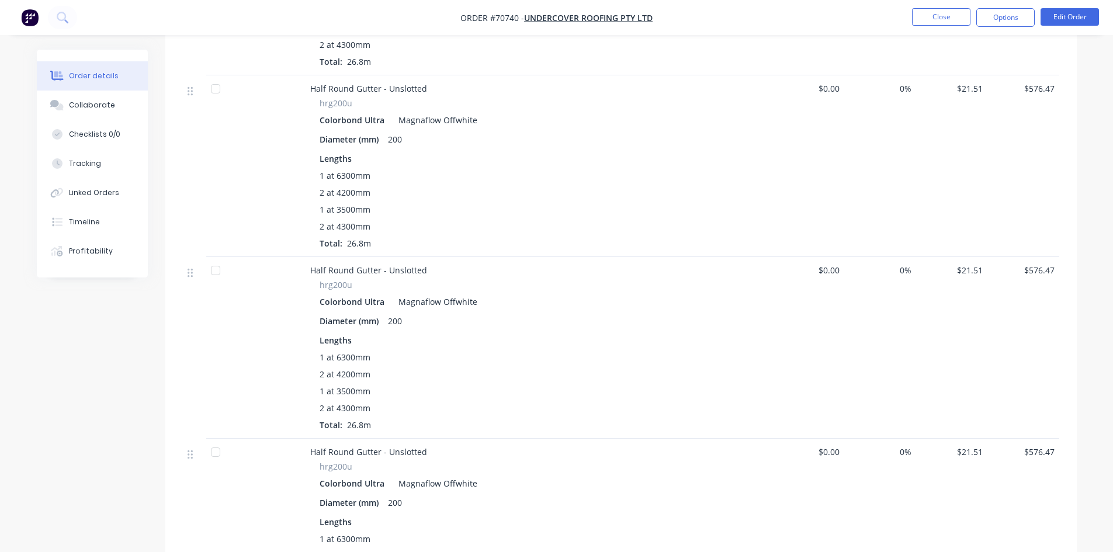
scroll to position [1168, 0]
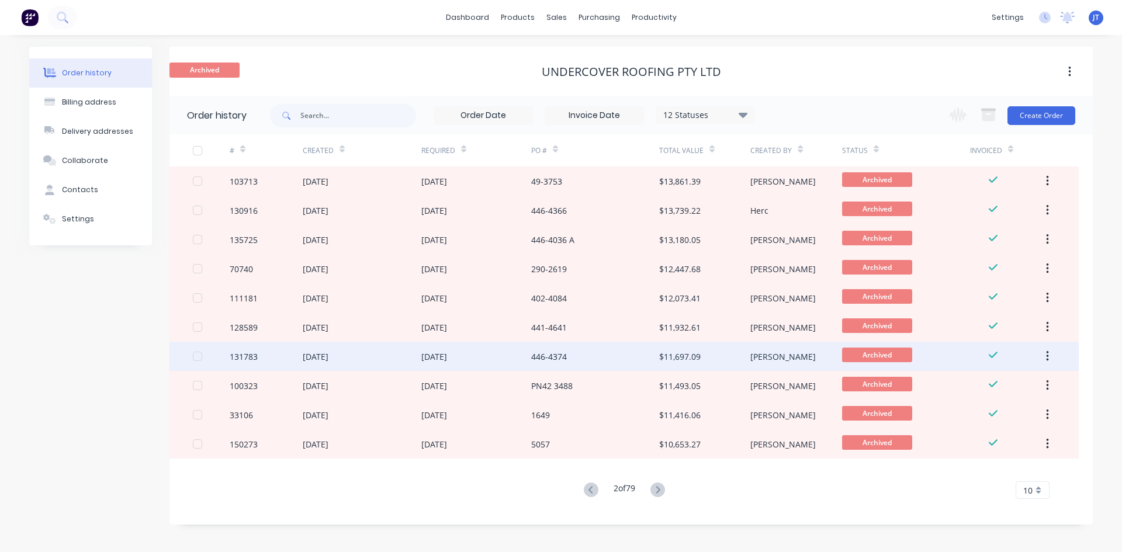
click at [748, 358] on div "$11,697.09" at bounding box center [704, 356] width 91 height 29
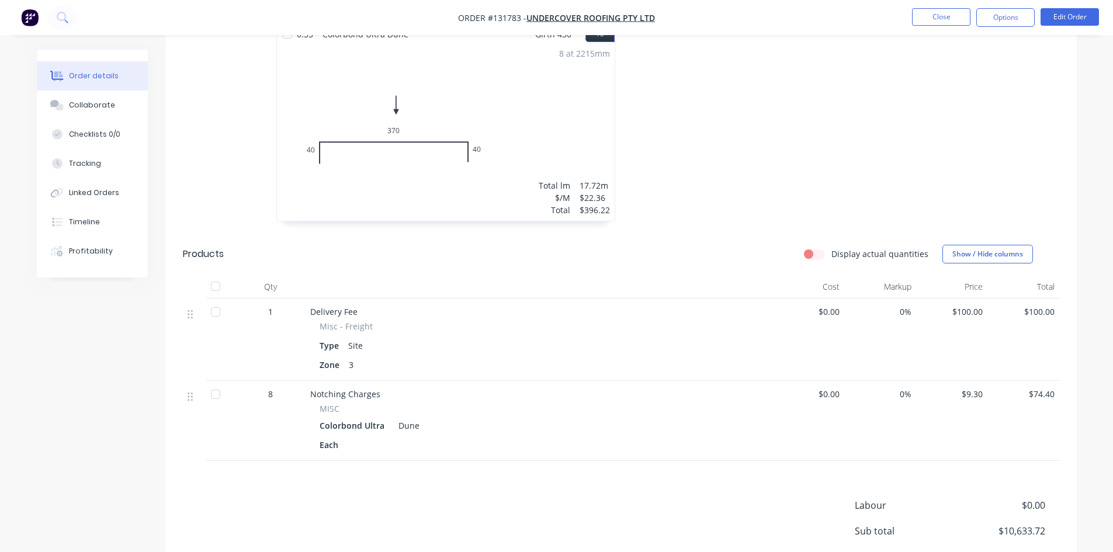
scroll to position [1702, 0]
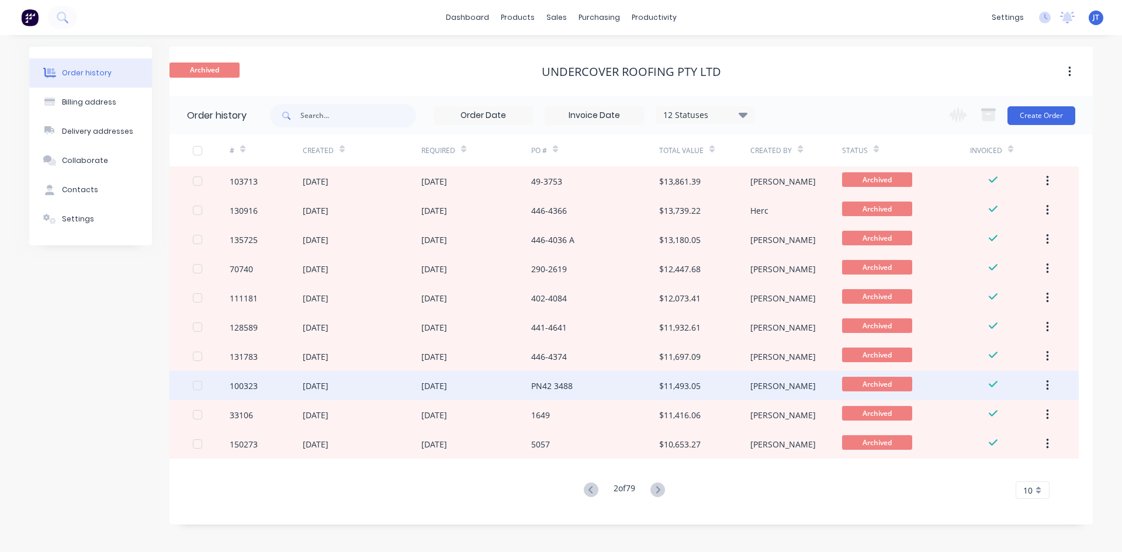
click at [733, 376] on div "$11,493.05" at bounding box center [704, 385] width 91 height 29
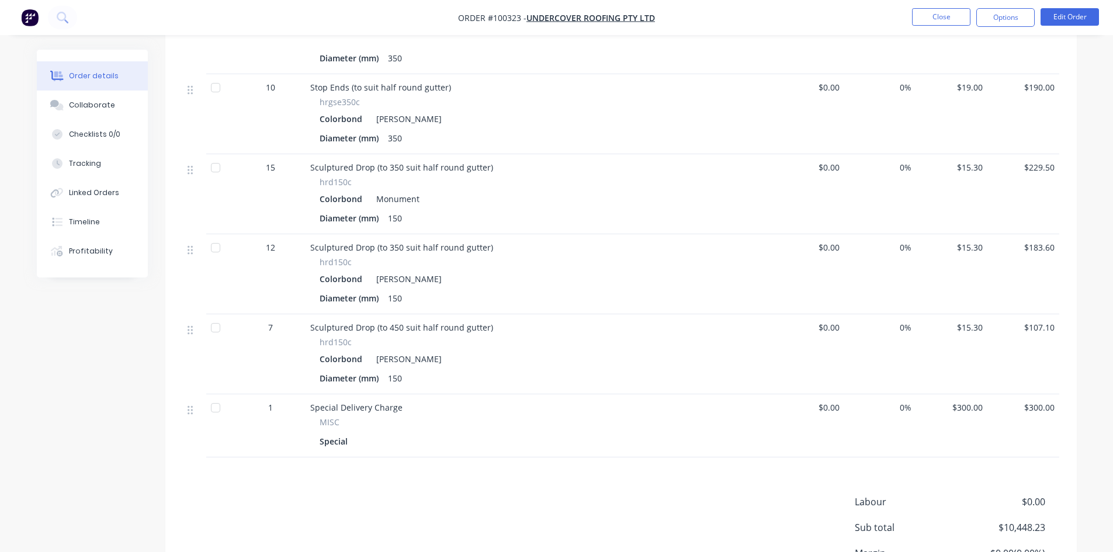
scroll to position [1118, 0]
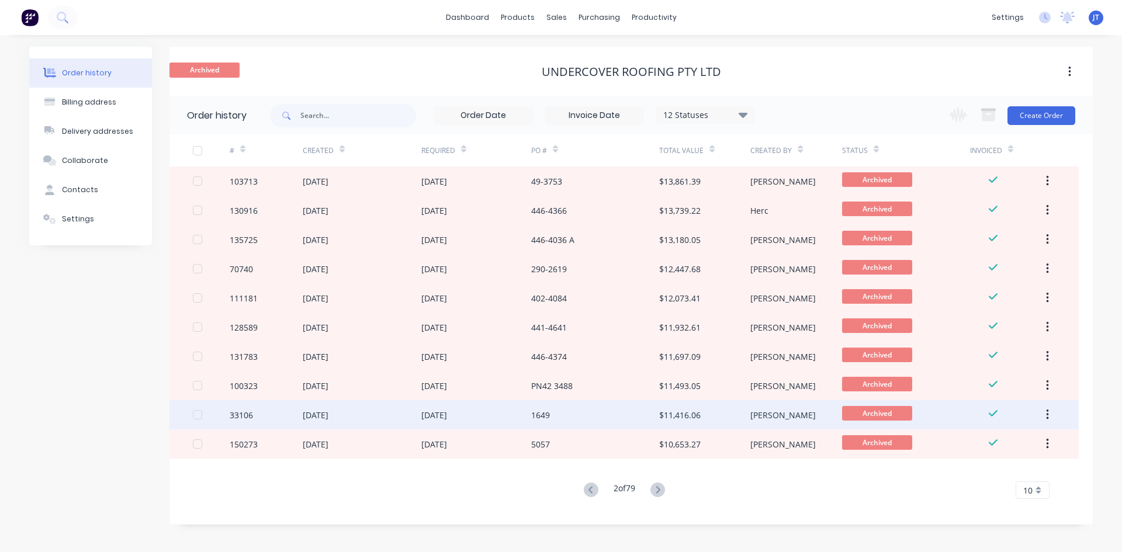
click at [740, 418] on div "$11,416.06" at bounding box center [704, 414] width 91 height 29
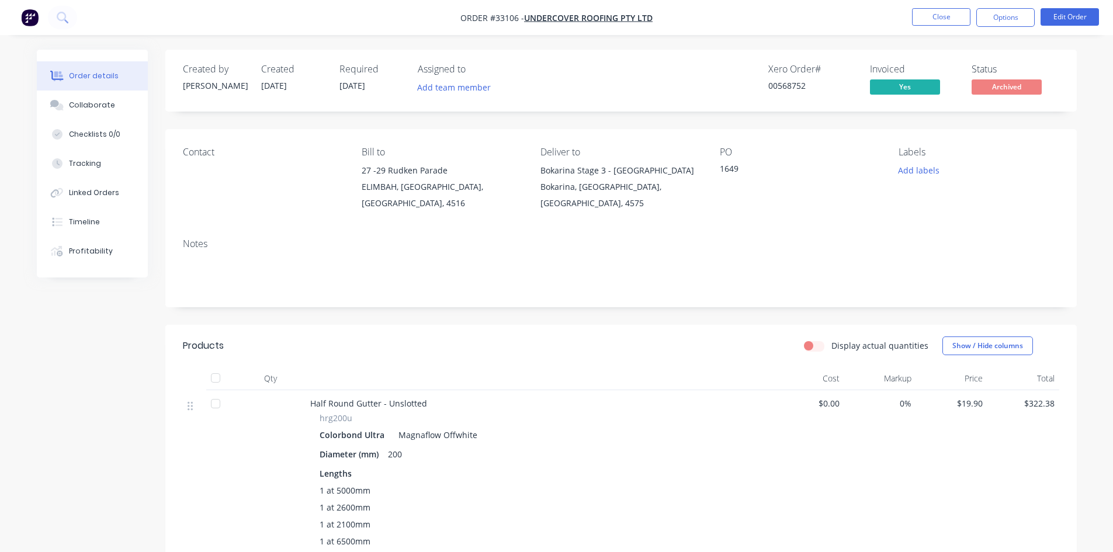
click at [716, 325] on header "Products Display actual quantities Show / Hide columns" at bounding box center [620, 346] width 911 height 42
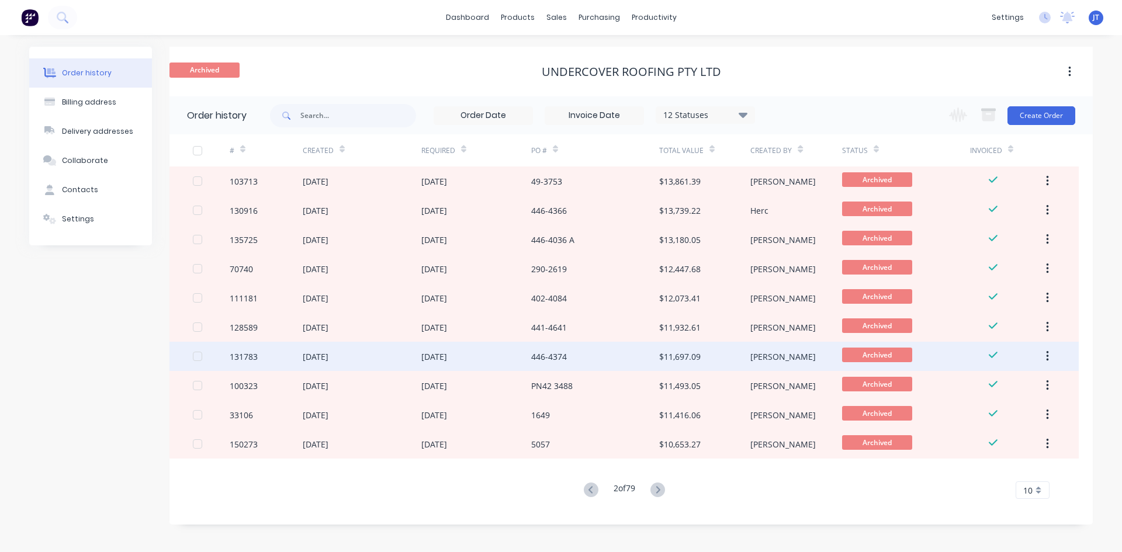
click at [709, 362] on div "$11,697.09" at bounding box center [704, 356] width 91 height 29
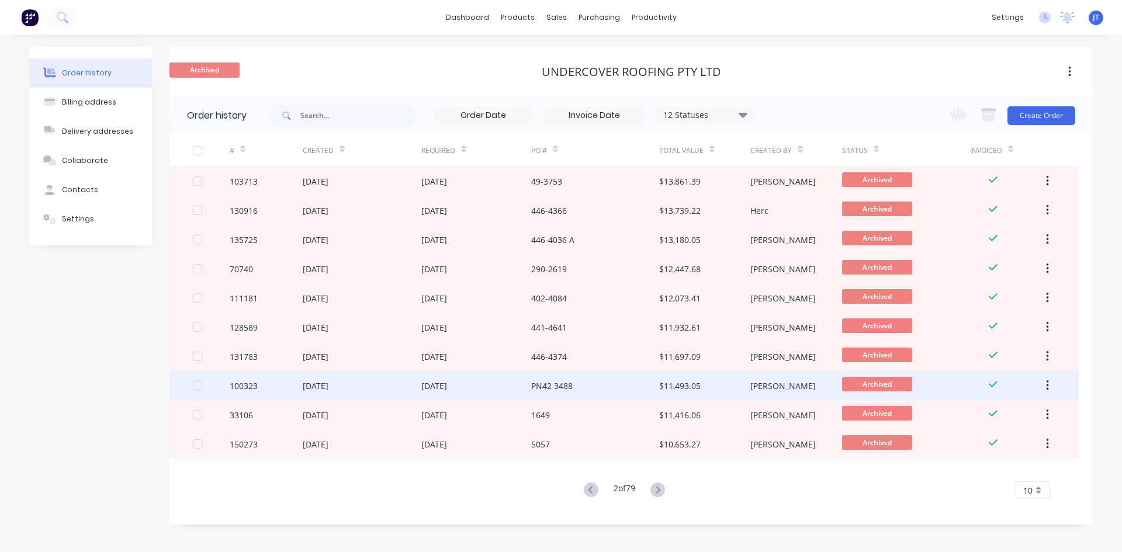
click at [699, 384] on div "$11,493.05" at bounding box center [679, 386] width 41 height 12
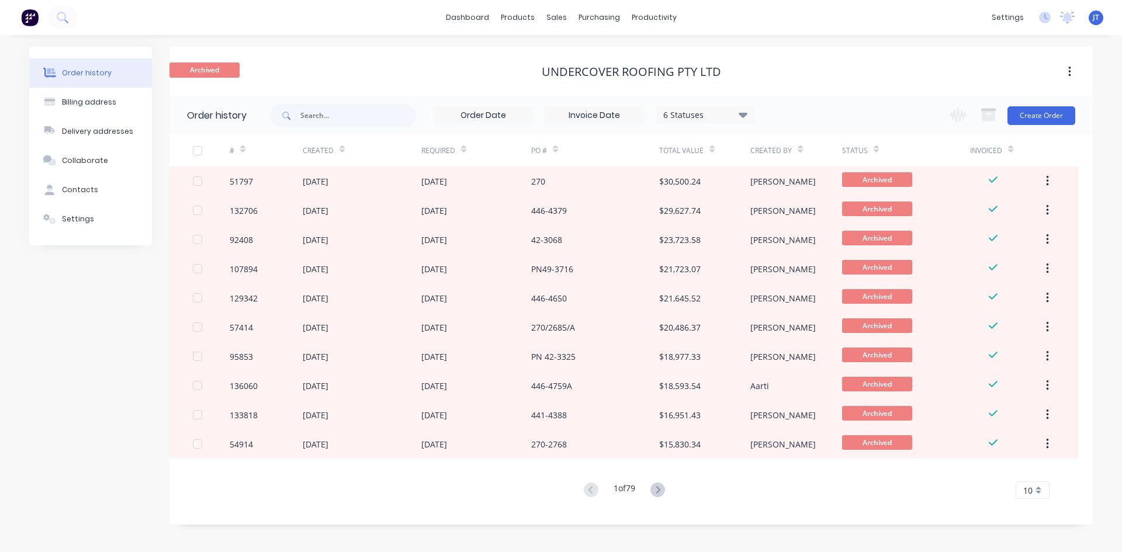
click at [665, 480] on div "# Created Required PO # Total Value Created By Status Invoiced 51797 13 Dec 202…" at bounding box center [623, 316] width 909 height 365
click at [662, 484] on icon at bounding box center [657, 490] width 15 height 15
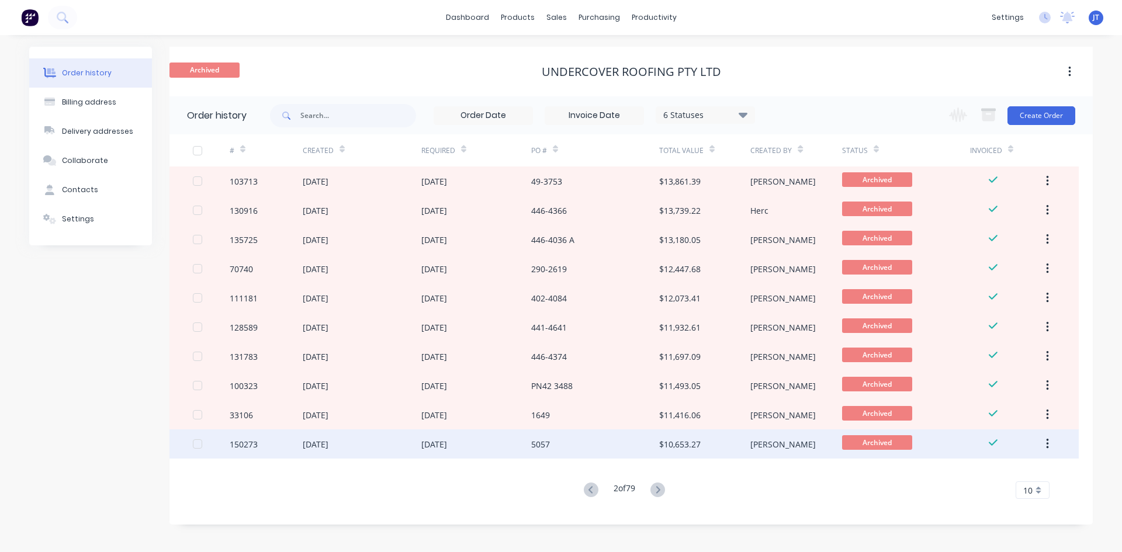
click at [679, 448] on div "$10,653.27" at bounding box center [679, 444] width 41 height 12
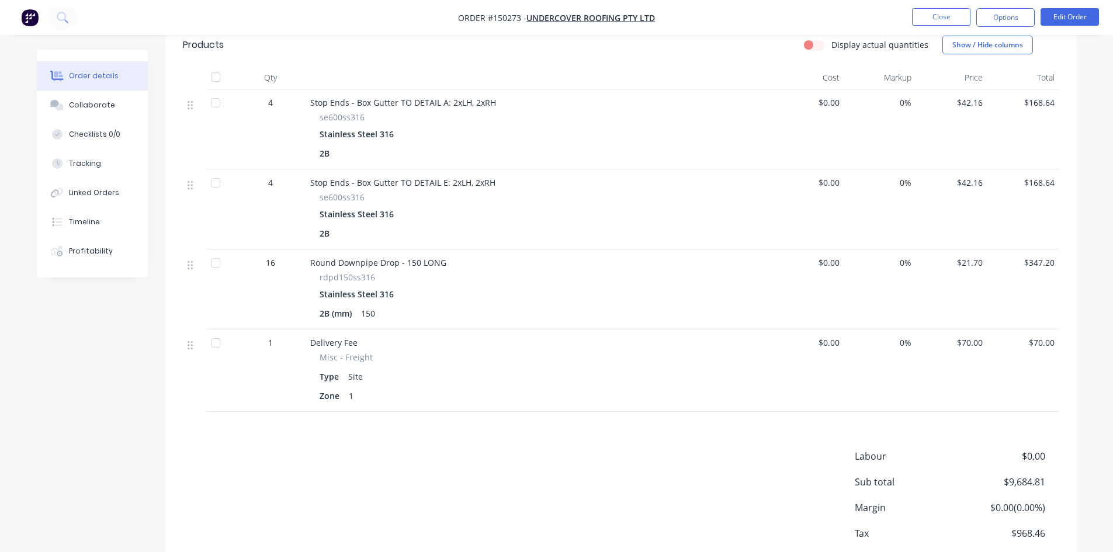
scroll to position [1226, 0]
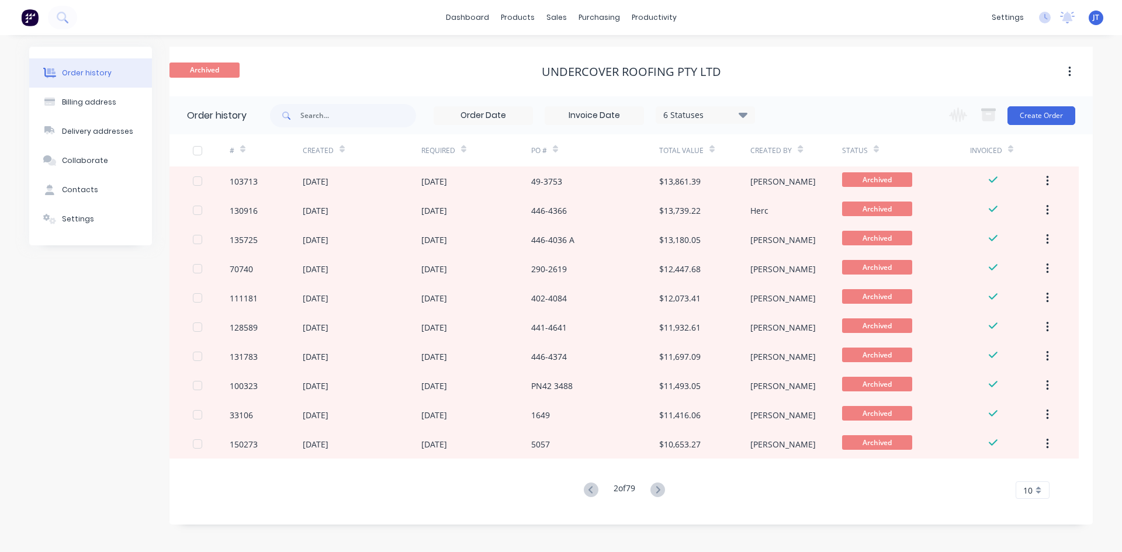
click at [641, 493] on div "2 of 79" at bounding box center [624, 490] width 88 height 17
click at [665, 489] on icon at bounding box center [657, 490] width 15 height 15
click at [606, 165] on div "PO #" at bounding box center [595, 150] width 128 height 32
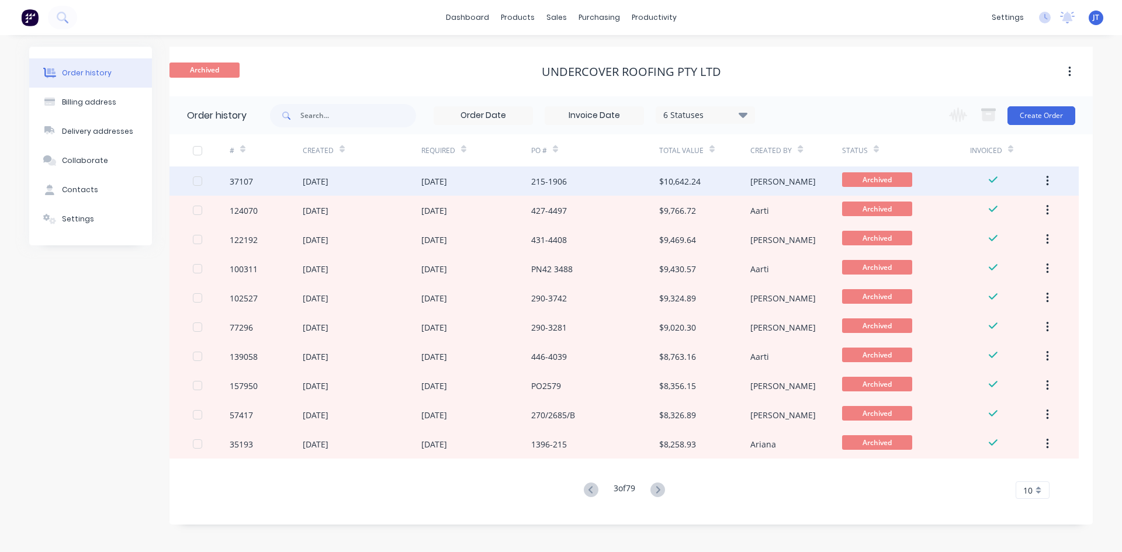
click at [605, 182] on div "215-1906" at bounding box center [595, 180] width 128 height 29
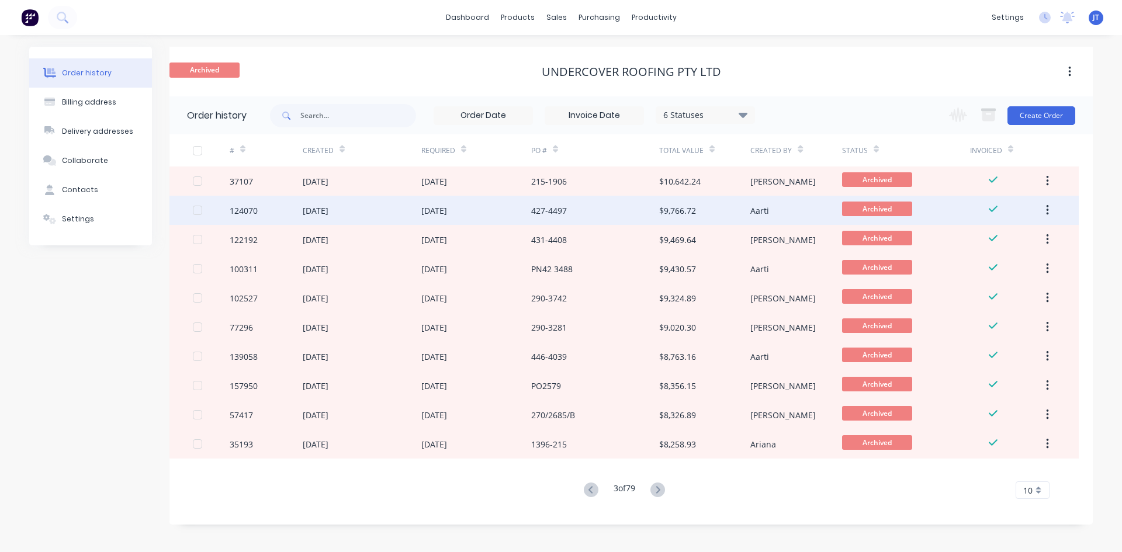
click at [696, 216] on div "$9,766.72" at bounding box center [704, 210] width 91 height 29
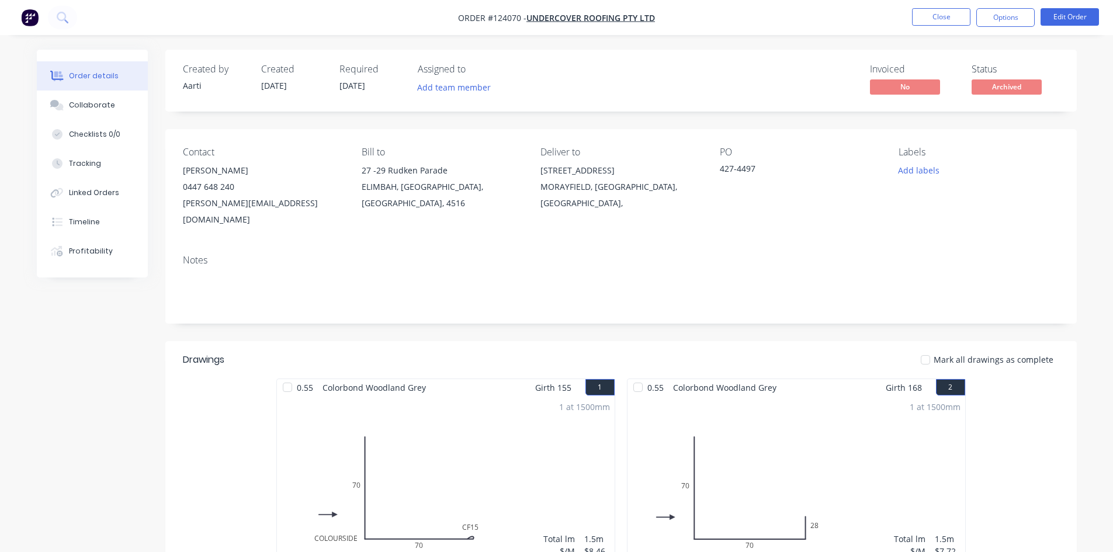
drag, startPoint x: 696, startPoint y: 216, endPoint x: 622, endPoint y: 235, distance: 77.1
click at [622, 245] on div "Notes" at bounding box center [620, 284] width 911 height 78
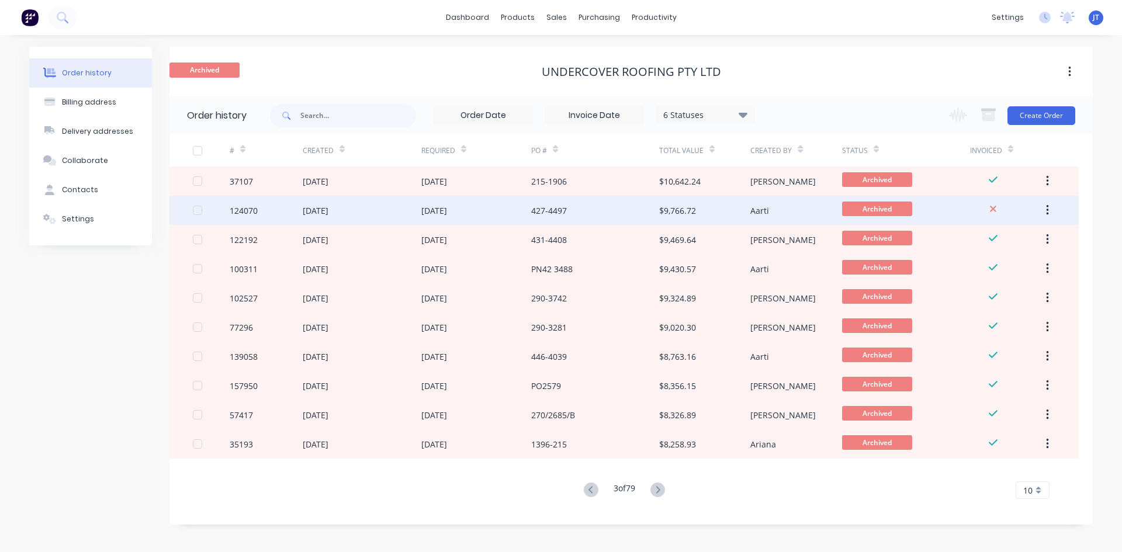
click at [667, 216] on div "$9,766.72" at bounding box center [677, 210] width 37 height 12
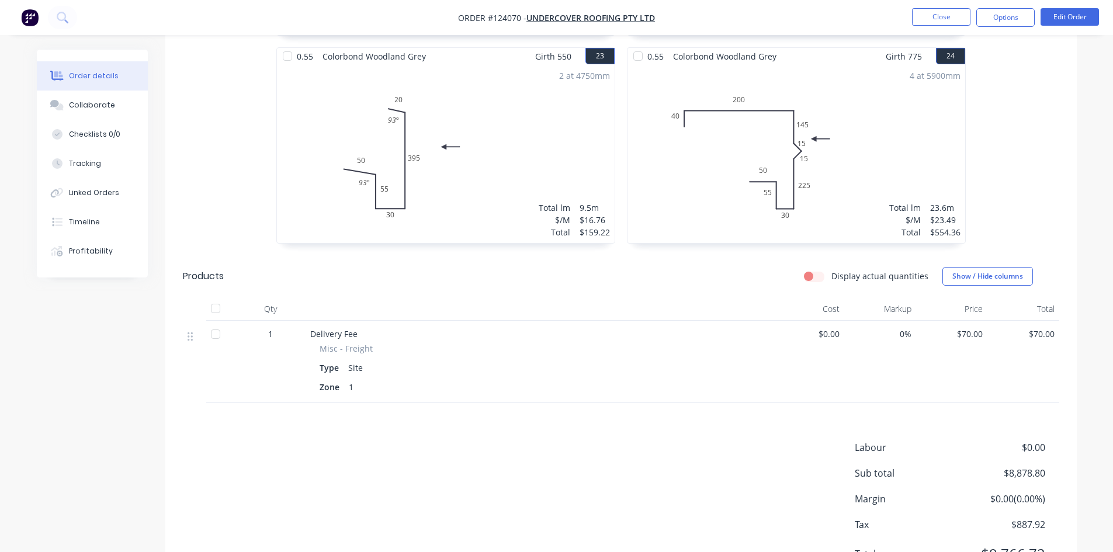
scroll to position [2661, 0]
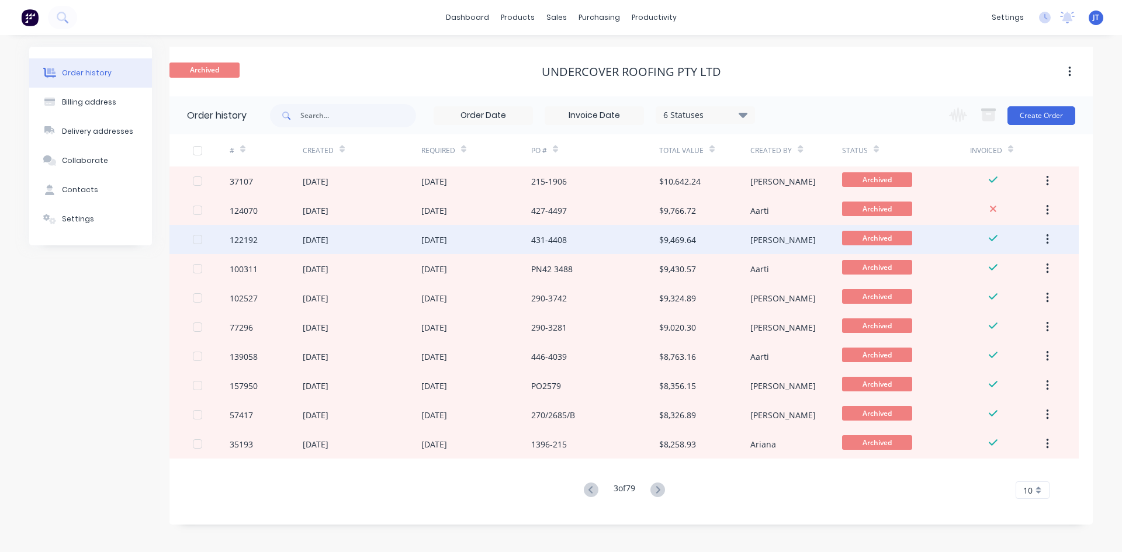
click at [673, 243] on div "$9,469.64" at bounding box center [677, 240] width 37 height 12
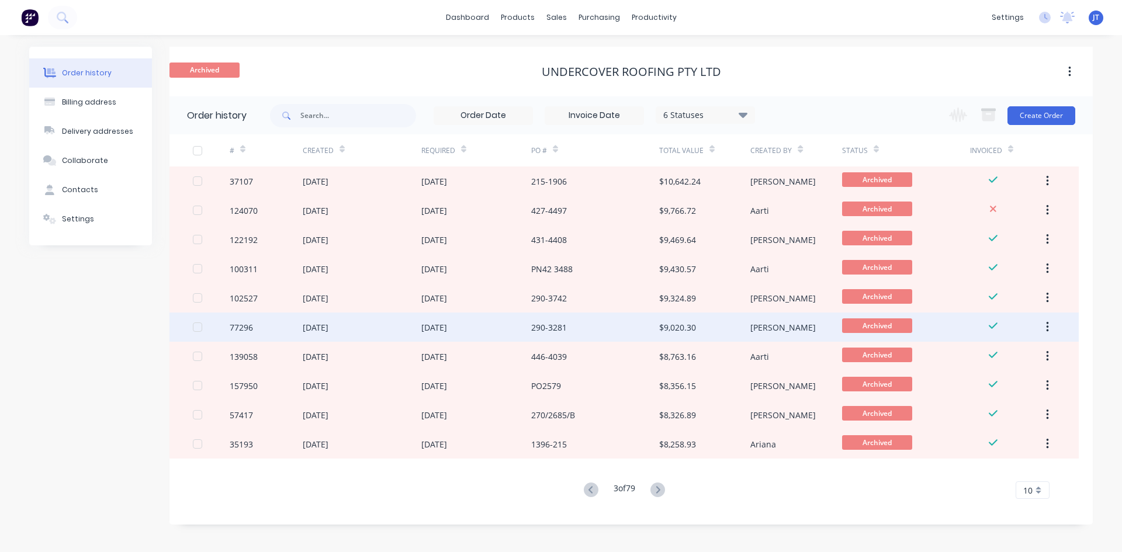
click at [660, 323] on div "$9,020.30" at bounding box center [677, 327] width 37 height 12
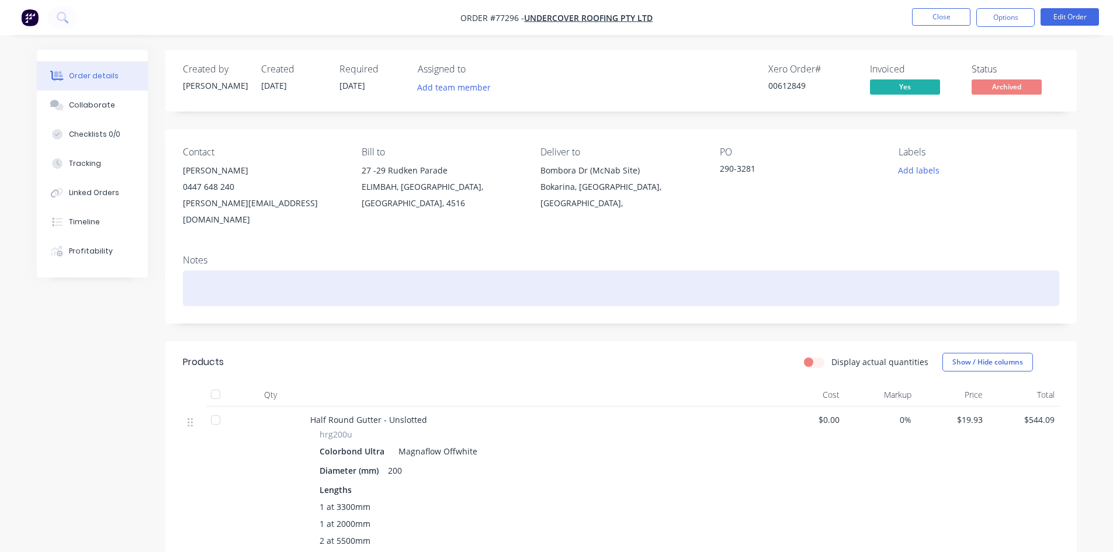
drag, startPoint x: 729, startPoint y: 281, endPoint x: 729, endPoint y: 274, distance: 7.0
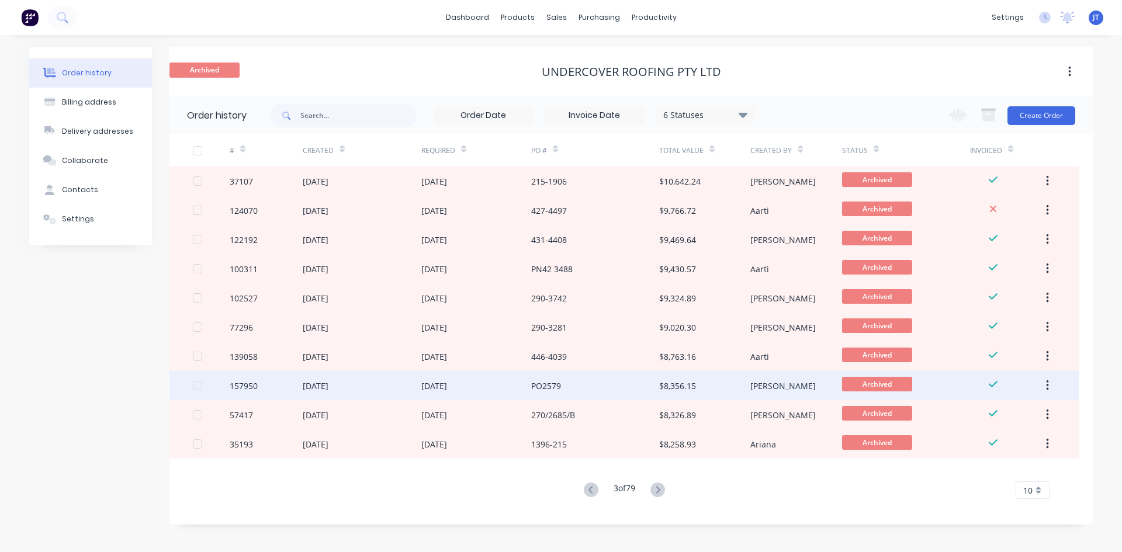
click at [723, 384] on div "$8,356.15" at bounding box center [704, 385] width 91 height 29
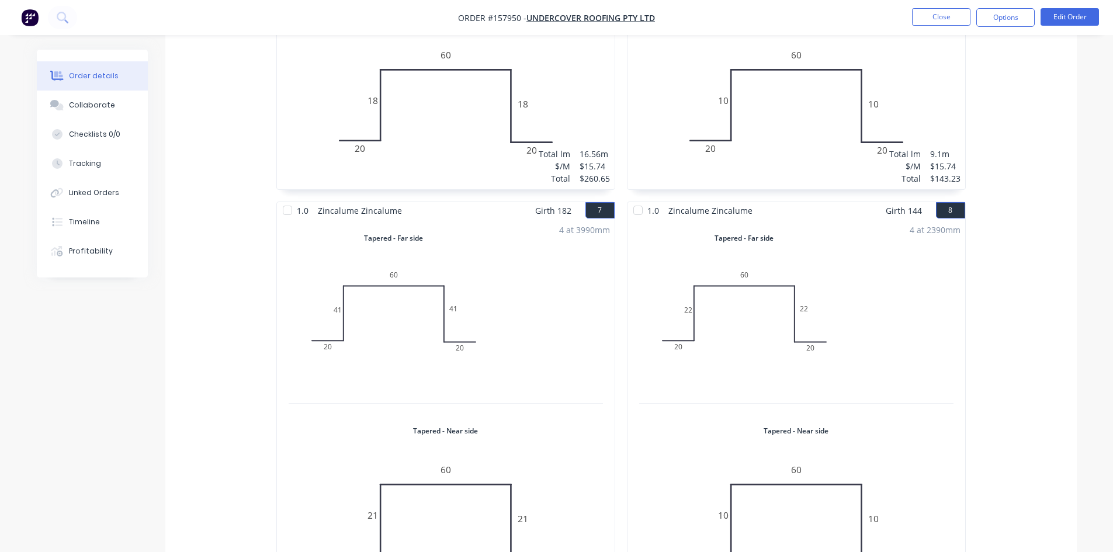
scroll to position [2396, 0]
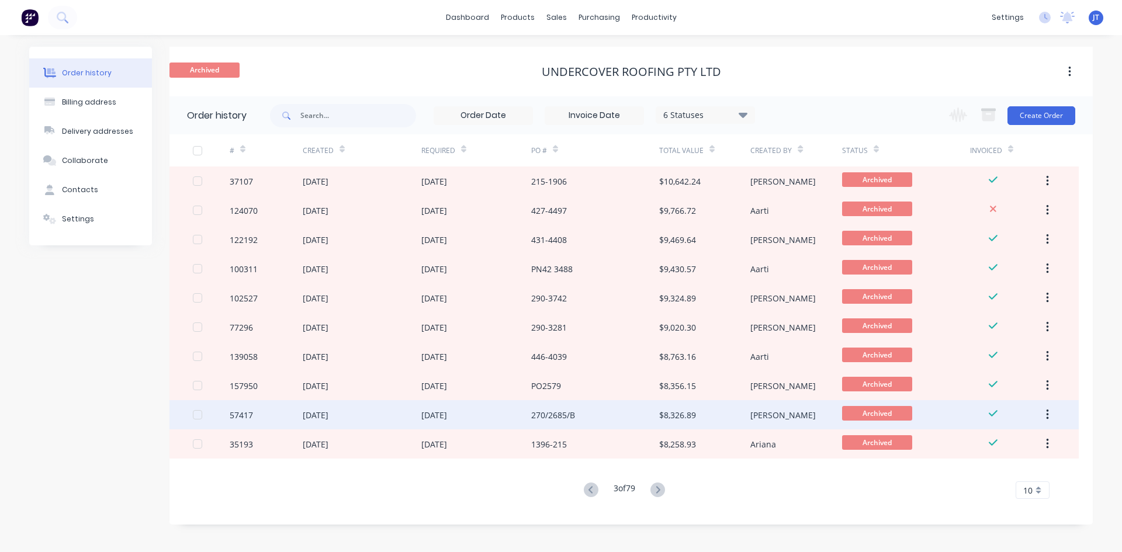
click at [717, 421] on div "$8,326.89" at bounding box center [704, 414] width 91 height 29
click at [699, 418] on div "$8,326.89" at bounding box center [704, 414] width 91 height 29
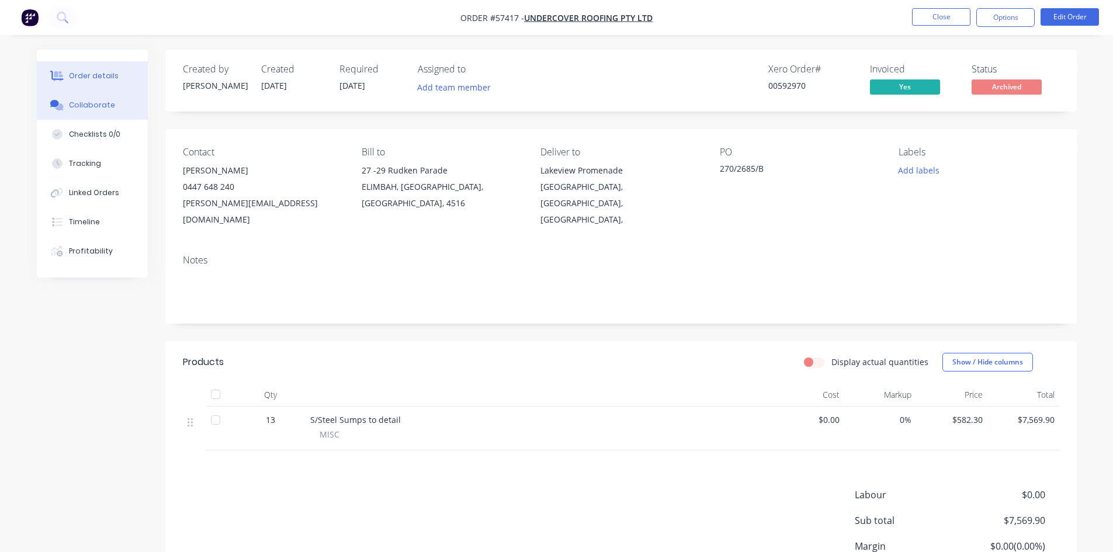
click at [121, 103] on button "Collaborate" at bounding box center [92, 105] width 111 height 29
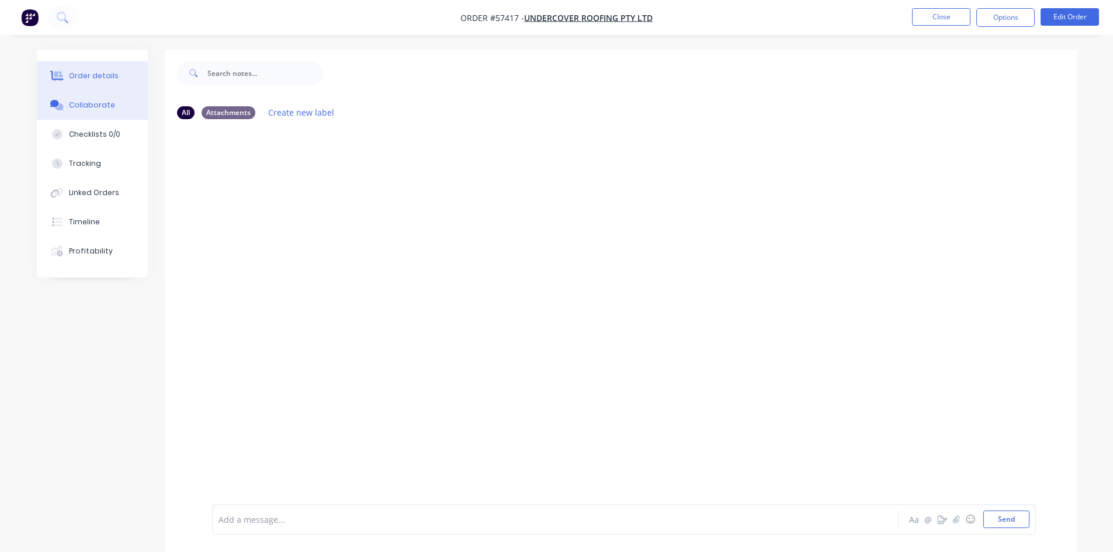
click at [126, 77] on button "Order details" at bounding box center [92, 75] width 111 height 29
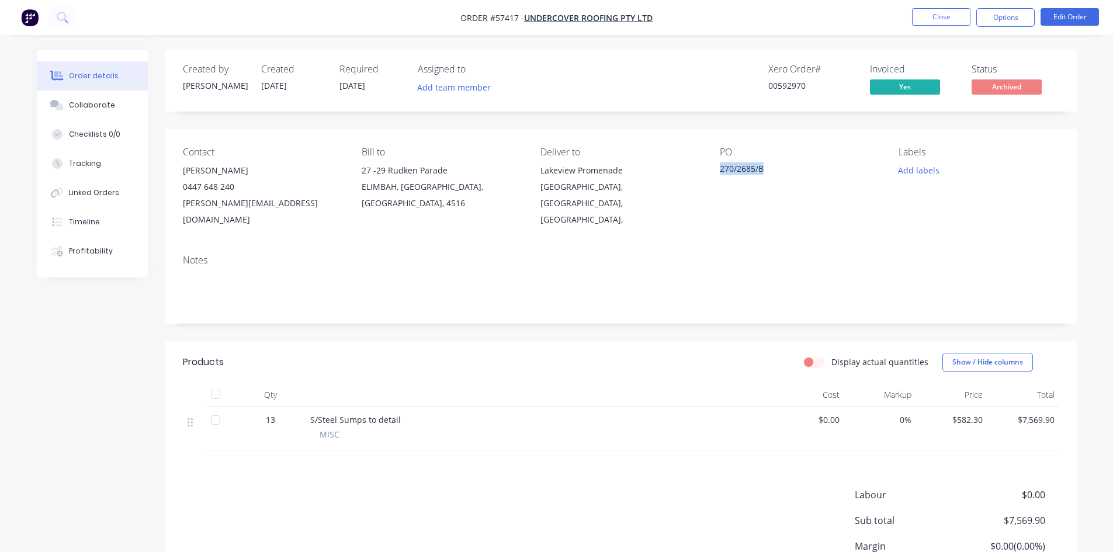
drag, startPoint x: 784, startPoint y: 168, endPoint x: 712, endPoint y: 167, distance: 71.9
click at [712, 167] on div "Contact MITCH 0447 648 240 mitch@ucroofing.com.au Bill to 27 -29 Rudken Parade …" at bounding box center [620, 187] width 911 height 116
drag, startPoint x: 367, startPoint y: 173, endPoint x: 387, endPoint y: 173, distance: 19.3
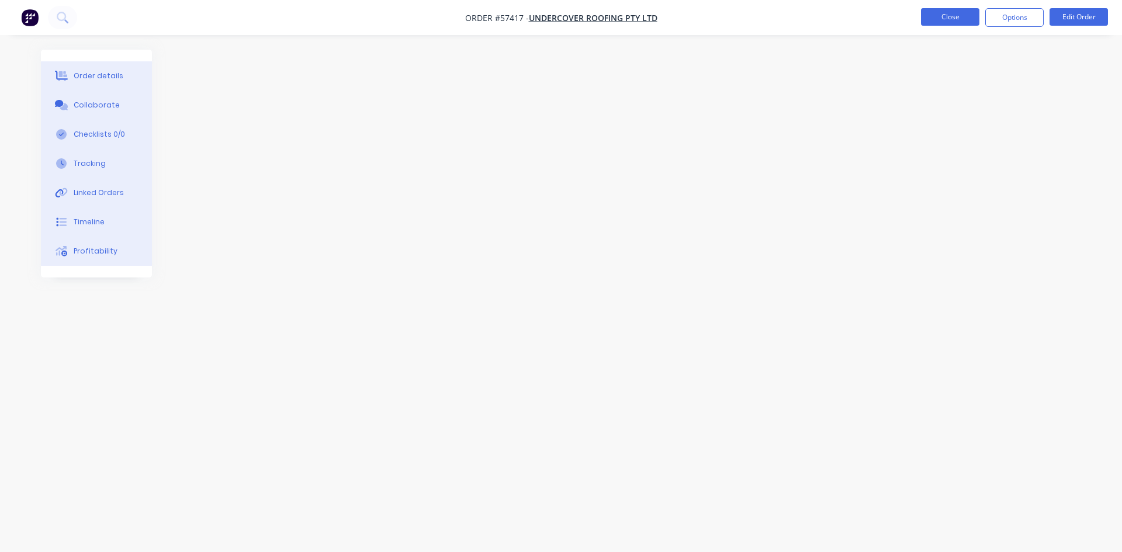
click at [943, 23] on button "Close" at bounding box center [950, 17] width 58 height 18
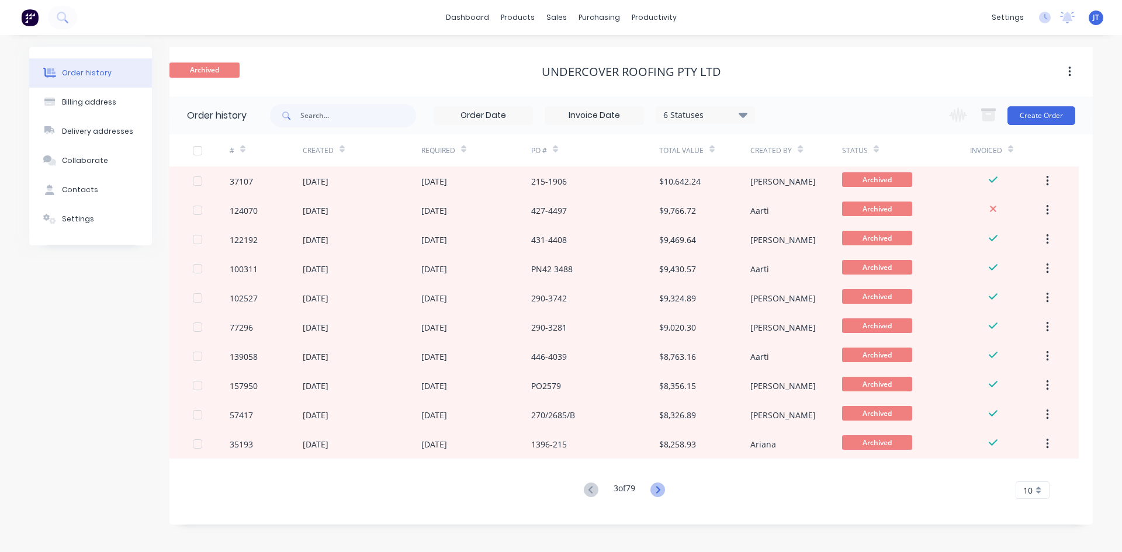
click at [658, 488] on icon at bounding box center [657, 490] width 15 height 15
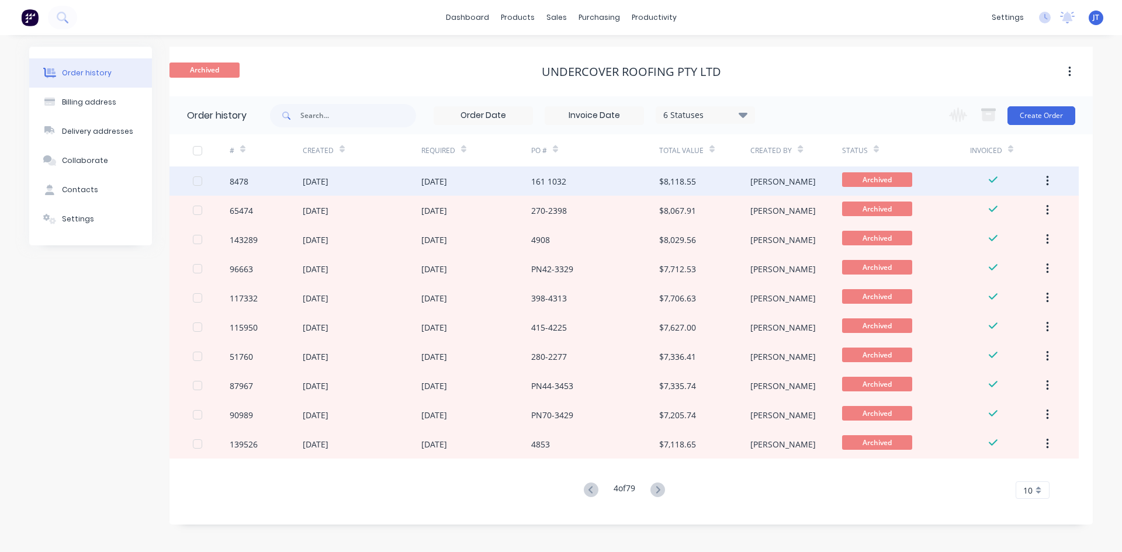
click at [764, 189] on div "Michael" at bounding box center [795, 180] width 91 height 29
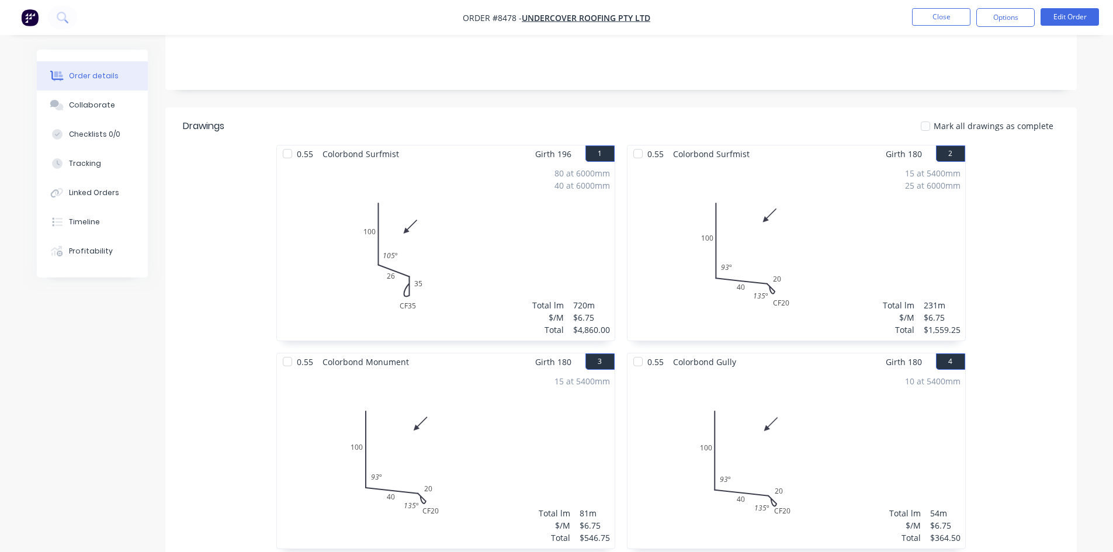
scroll to position [254, 0]
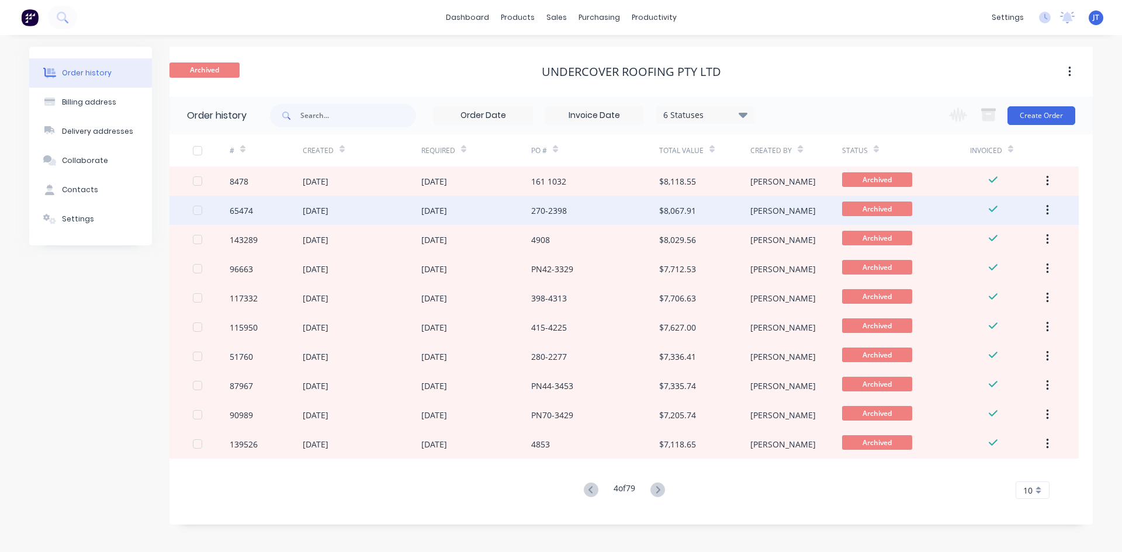
click at [708, 215] on div "$8,067.91" at bounding box center [704, 210] width 91 height 29
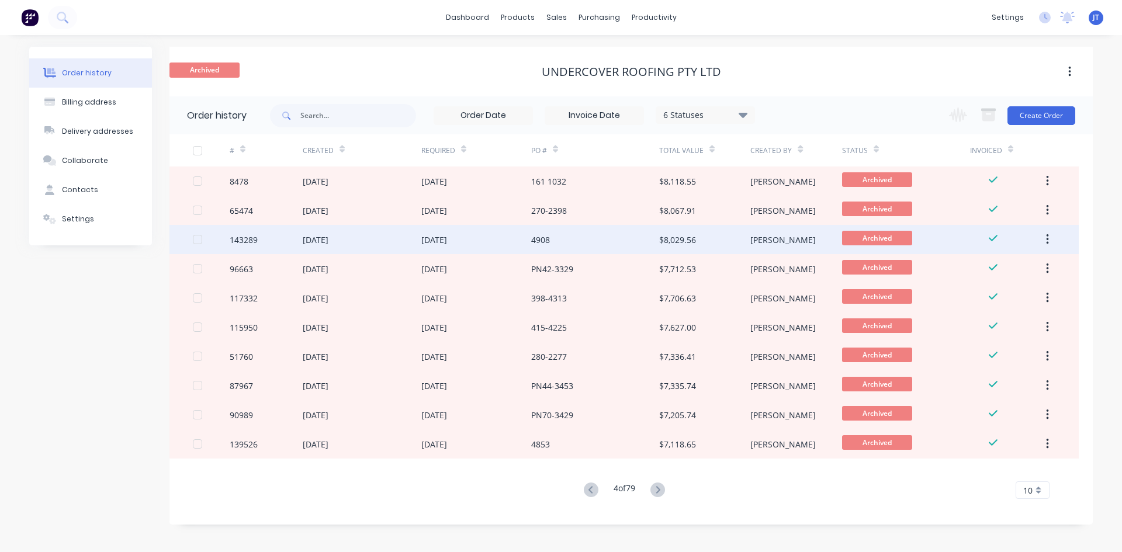
click at [698, 237] on div "$8,029.56" at bounding box center [704, 239] width 91 height 29
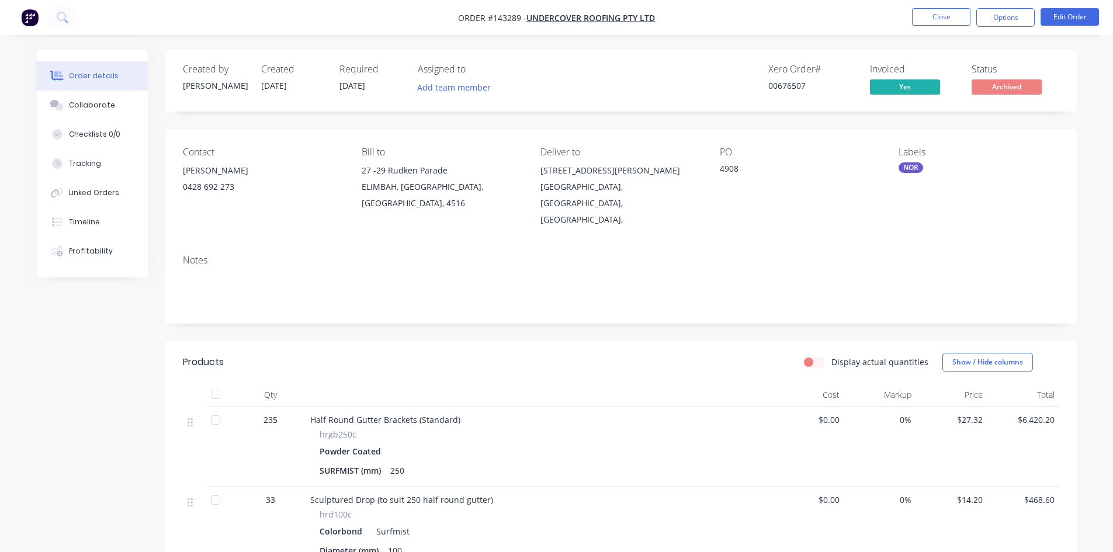
drag, startPoint x: 724, startPoint y: 227, endPoint x: 746, endPoint y: 211, distance: 27.1
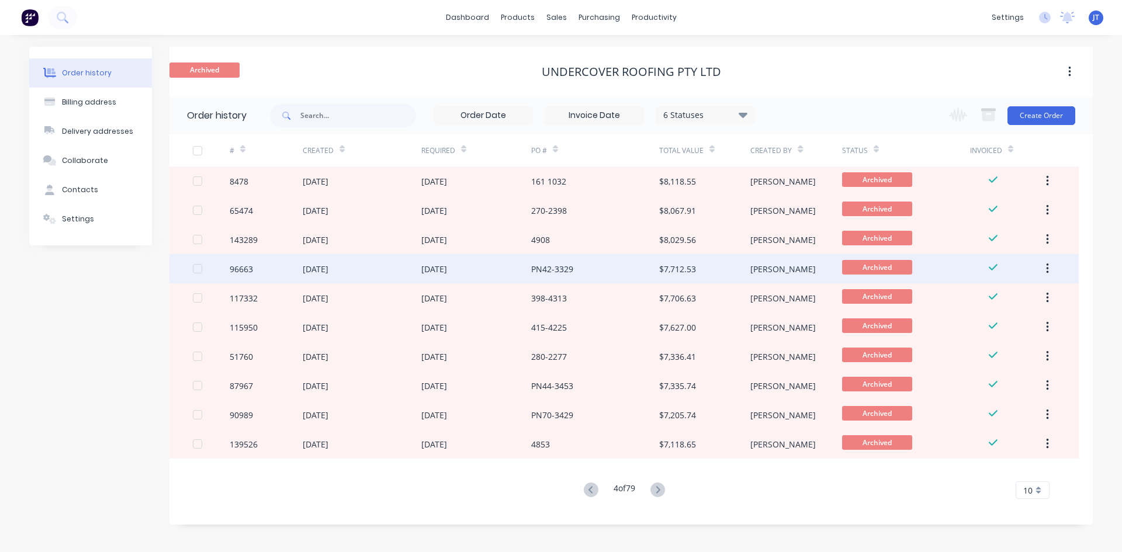
click at [739, 268] on div "$7,712.53" at bounding box center [704, 268] width 91 height 29
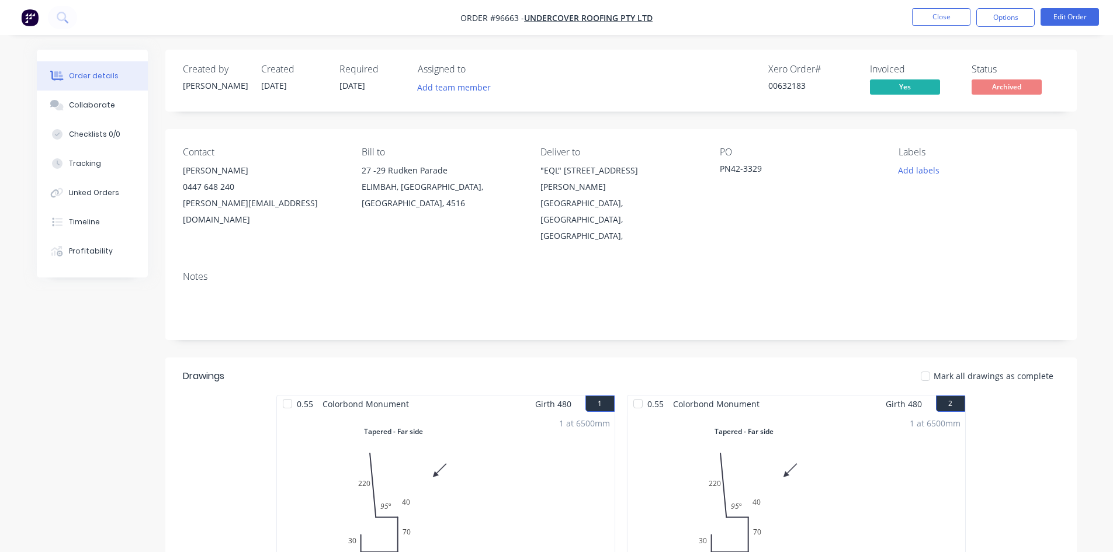
drag, startPoint x: 742, startPoint y: 247, endPoint x: 744, endPoint y: 241, distance: 6.1
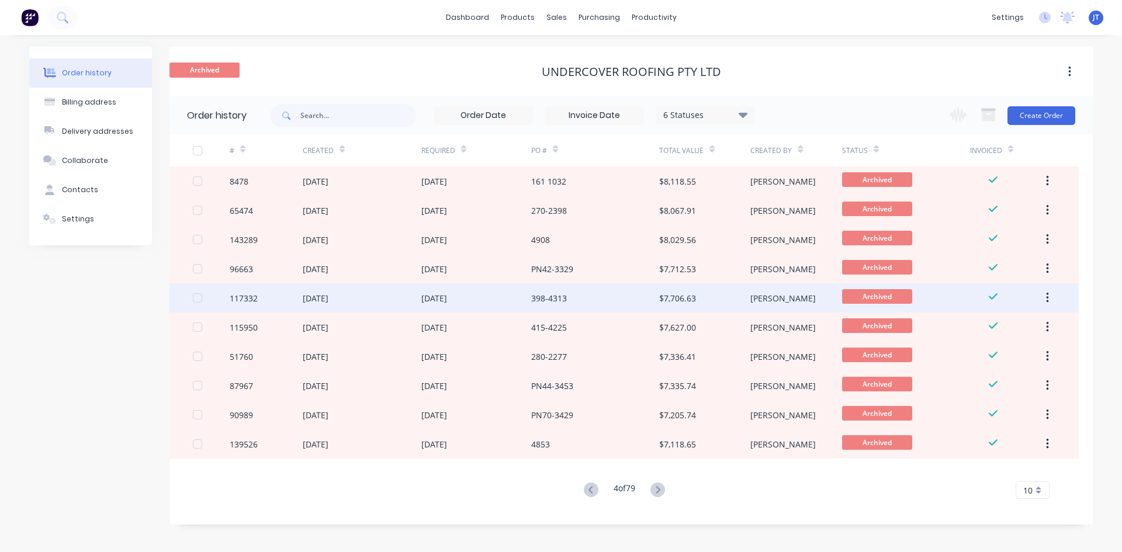
click at [741, 293] on div "$7,706.63" at bounding box center [704, 297] width 91 height 29
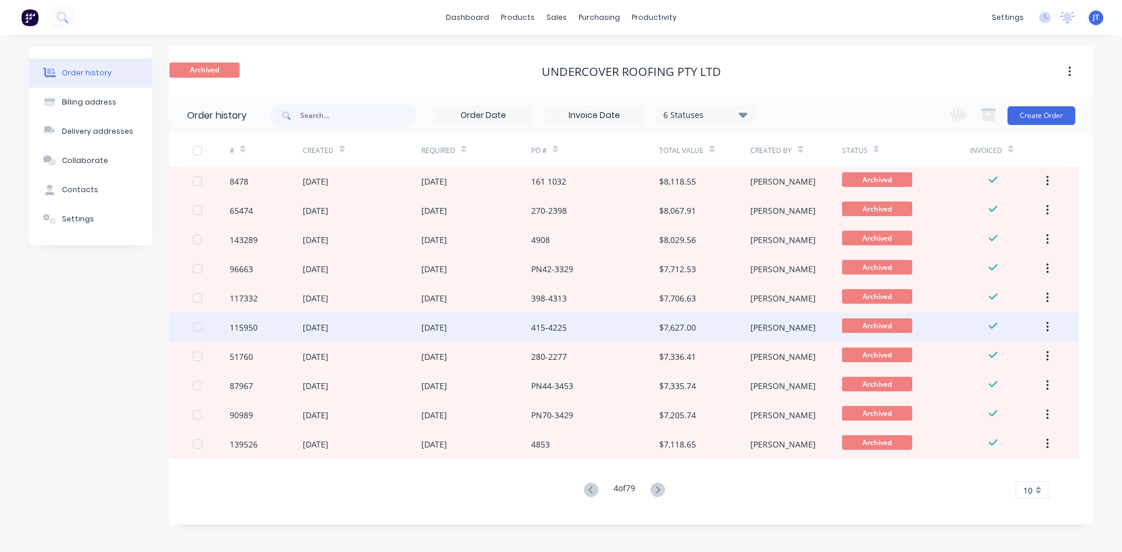
click at [688, 331] on div "$7,627.00" at bounding box center [677, 327] width 37 height 12
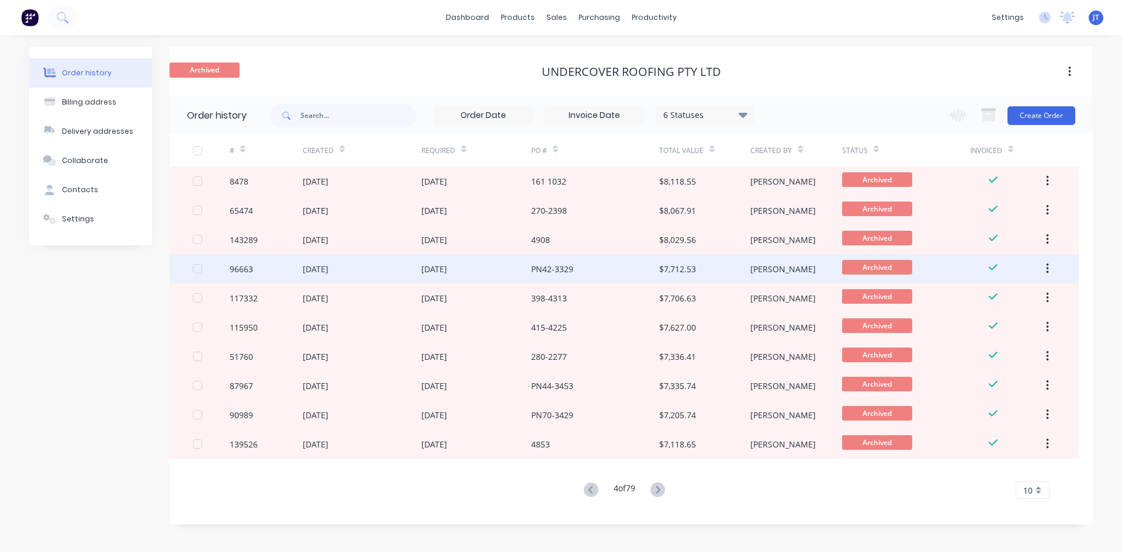
click at [713, 273] on div "$7,712.53" at bounding box center [704, 268] width 91 height 29
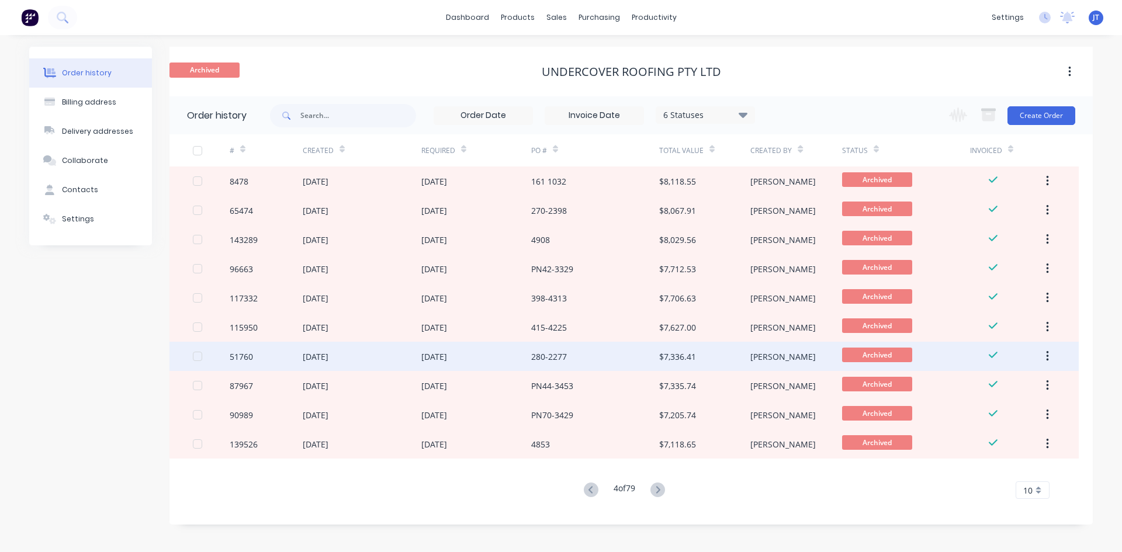
click at [722, 362] on div "$7,336.41" at bounding box center [704, 356] width 91 height 29
click at [691, 357] on div "$7,336.41" at bounding box center [677, 356] width 37 height 12
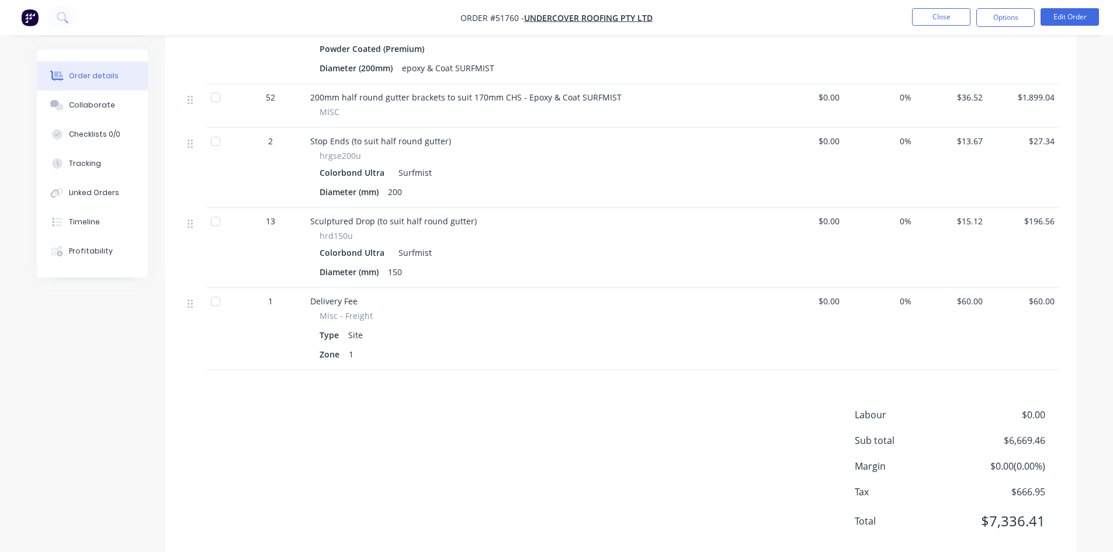
scroll to position [941, 0]
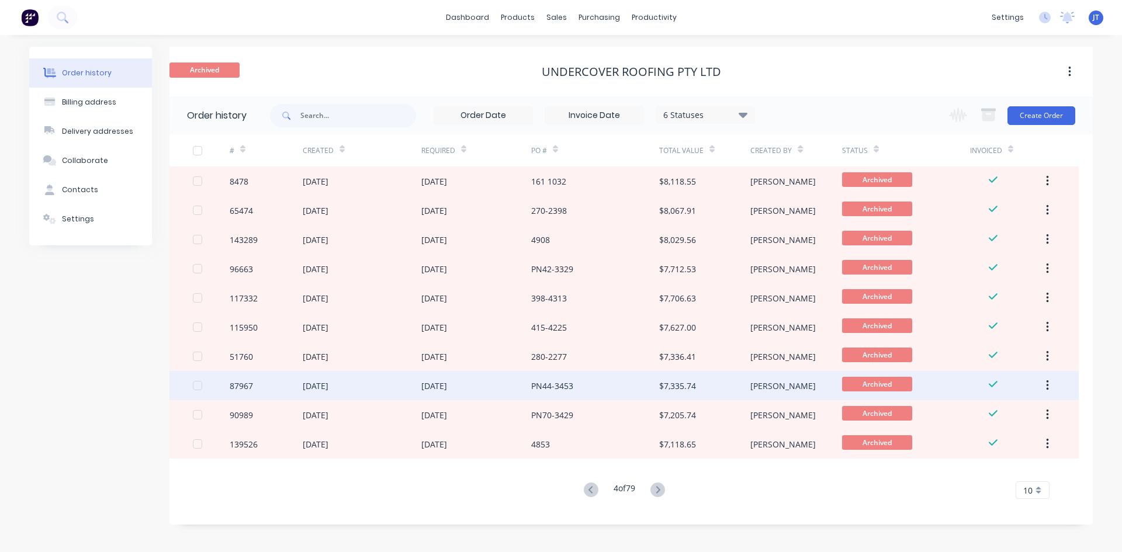
click at [707, 385] on div "$7,335.74" at bounding box center [704, 385] width 91 height 29
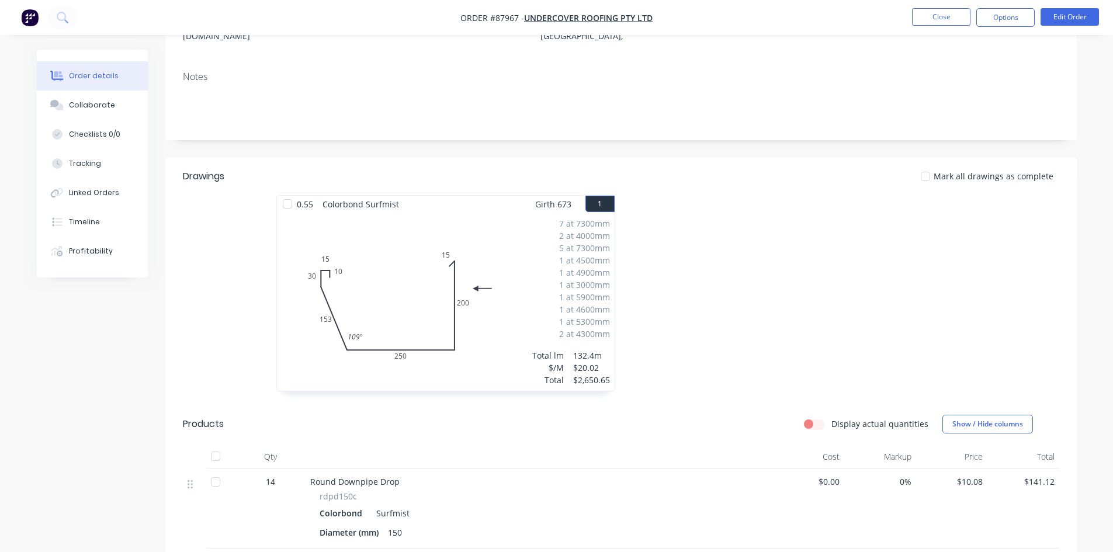
scroll to position [195, 0]
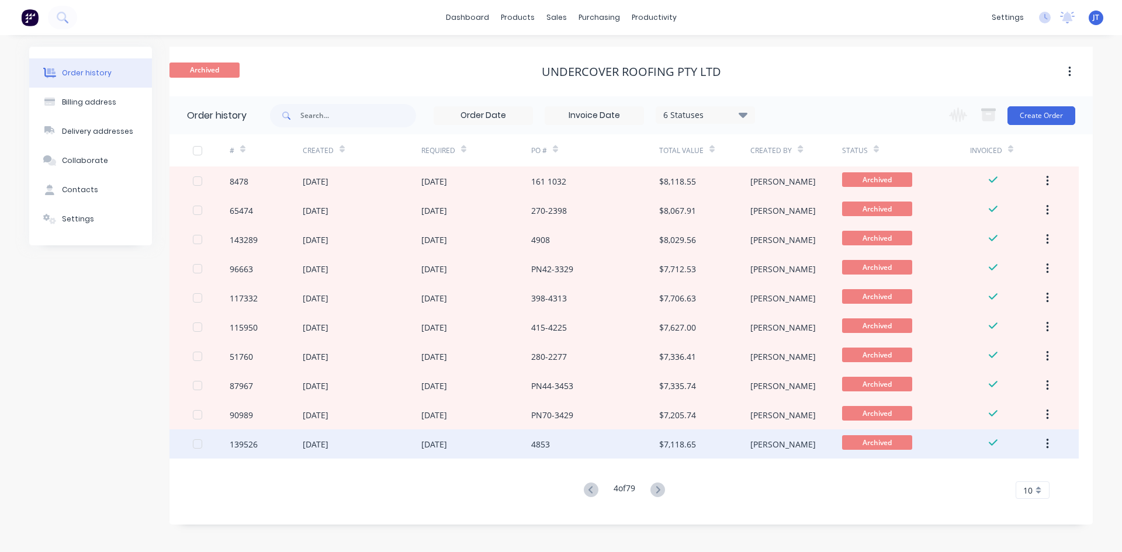
click at [694, 437] on div "$7,118.65" at bounding box center [704, 443] width 91 height 29
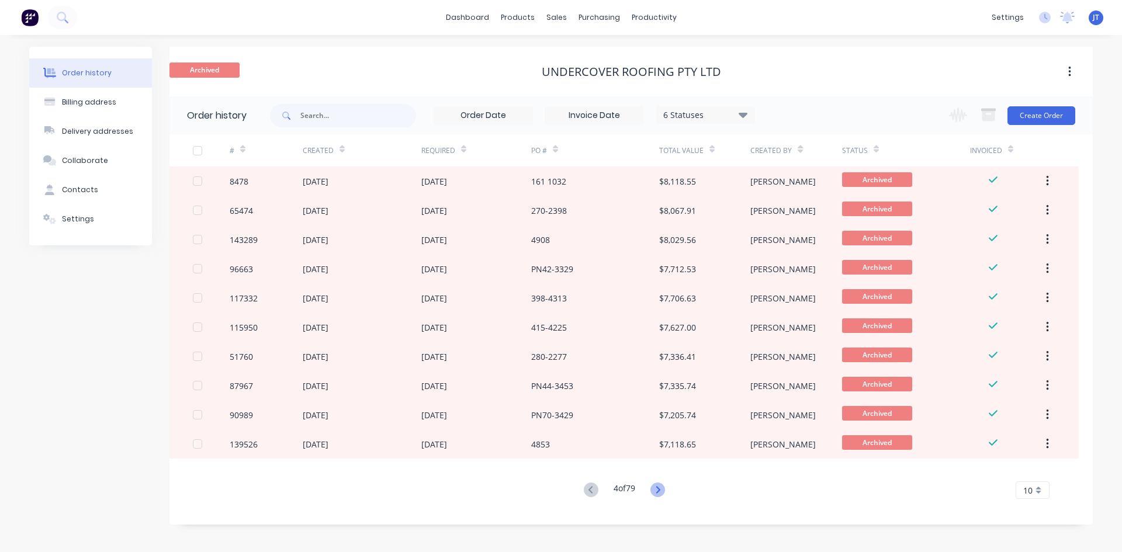
click at [657, 492] on icon at bounding box center [657, 490] width 15 height 15
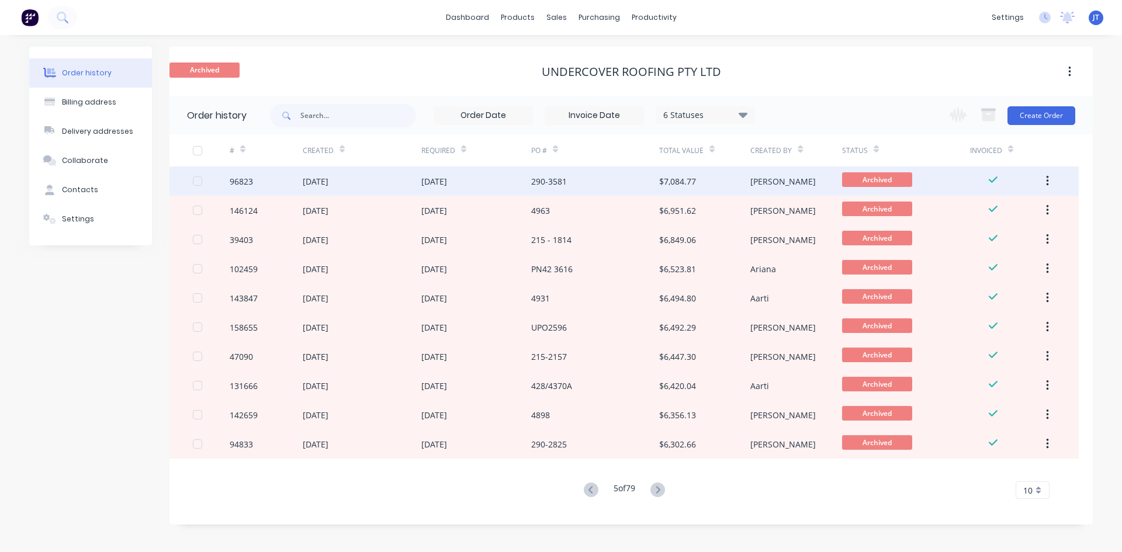
click at [681, 188] on div "$7,084.77" at bounding box center [704, 180] width 91 height 29
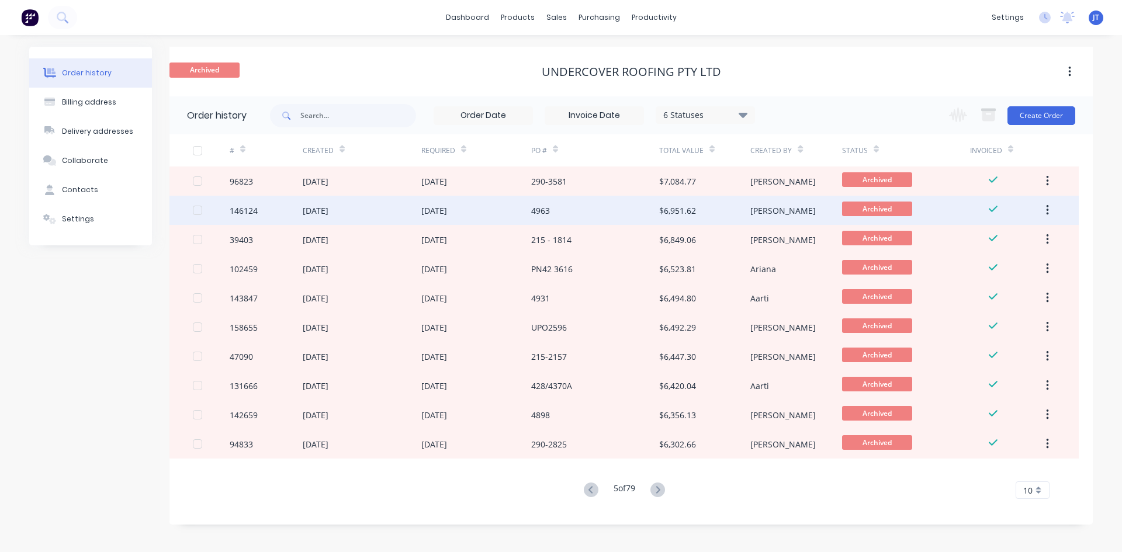
click at [697, 216] on div "$6,951.62" at bounding box center [704, 210] width 91 height 29
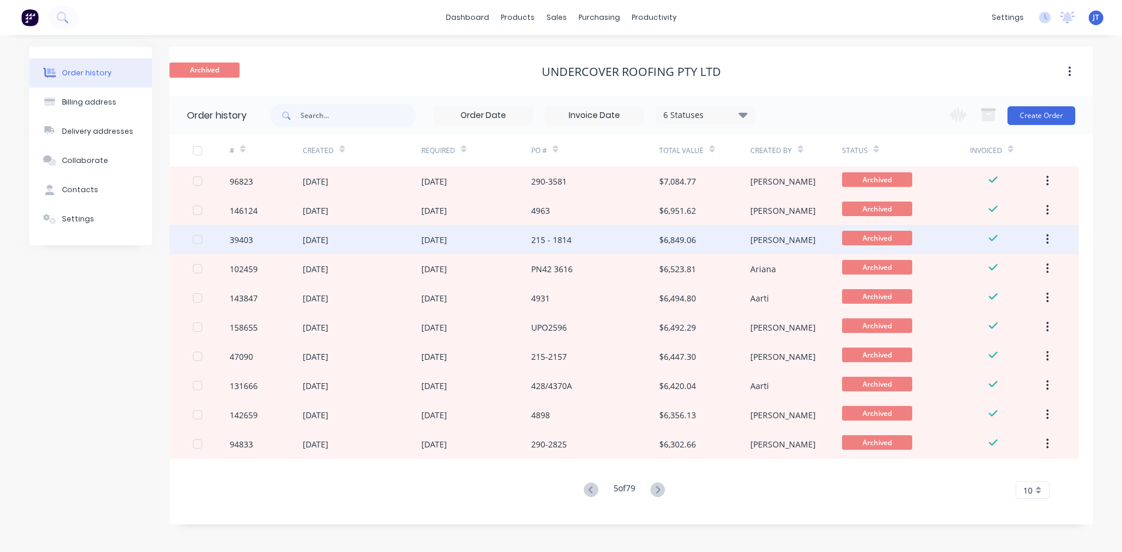
click at [728, 240] on div "$6,849.06" at bounding box center [704, 239] width 91 height 29
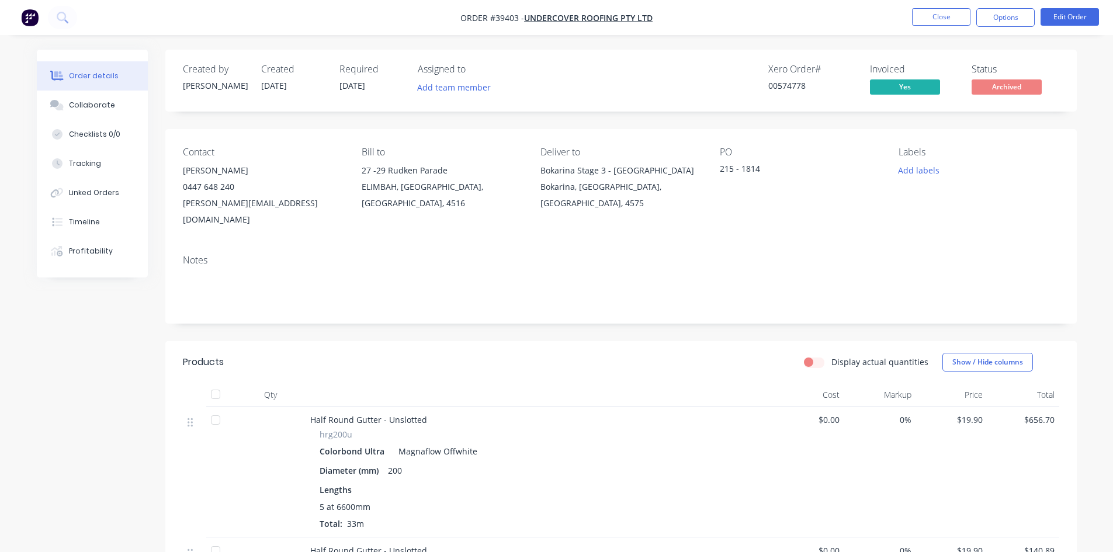
drag, startPoint x: 728, startPoint y: 240, endPoint x: 634, endPoint y: 242, distance: 93.5
click at [634, 255] on div "Notes" at bounding box center [621, 260] width 876 height 11
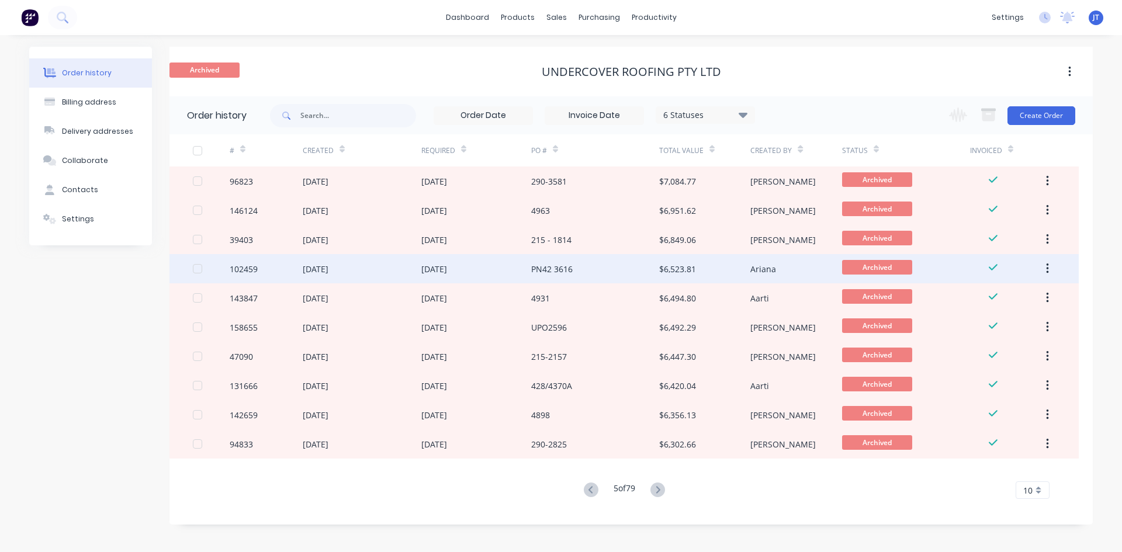
click at [623, 275] on div "PN42 3616" at bounding box center [595, 268] width 128 height 29
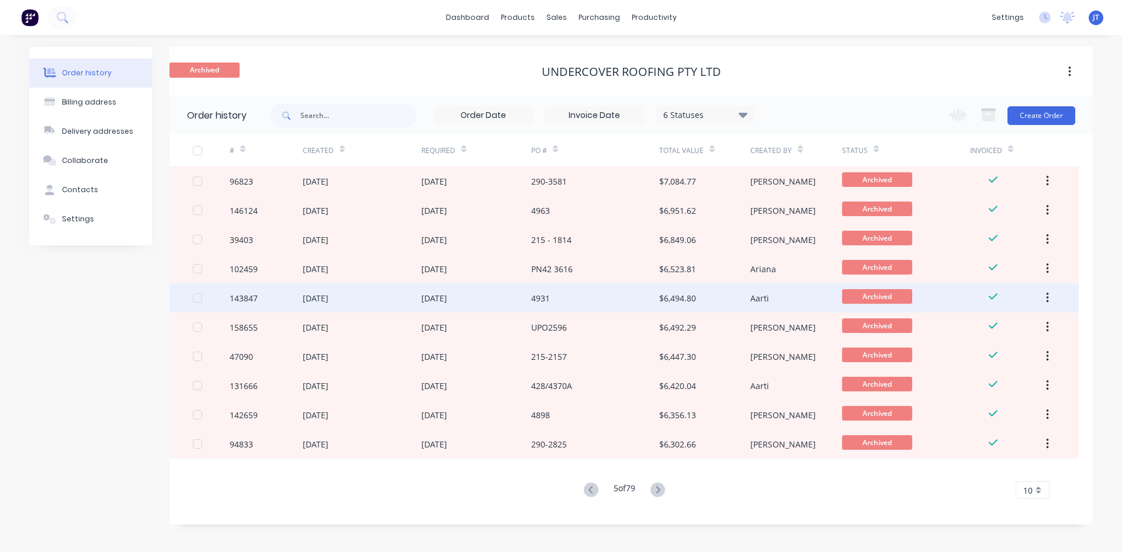
click at [628, 304] on div "4931" at bounding box center [595, 297] width 128 height 29
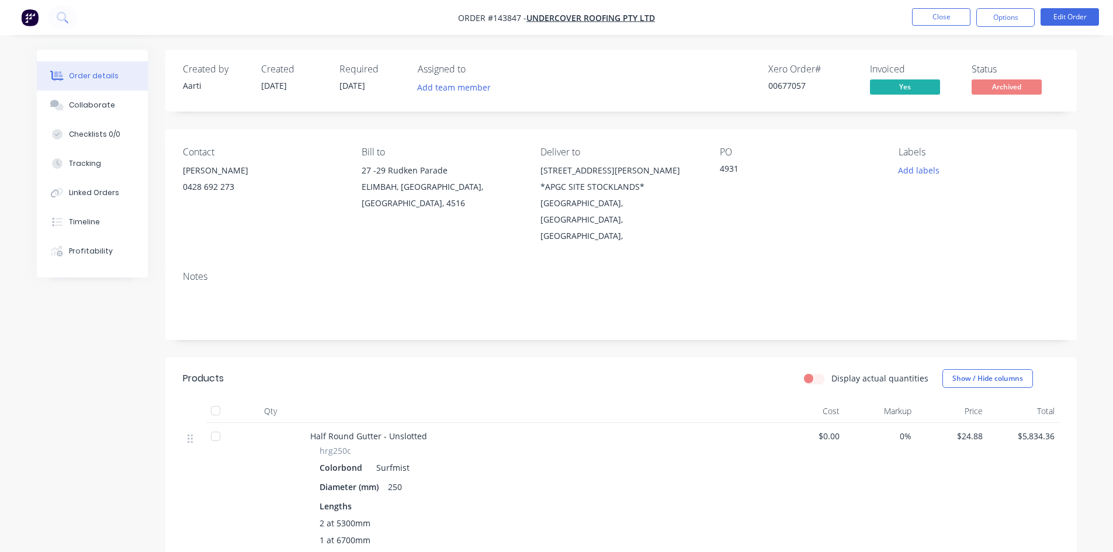
drag, startPoint x: 564, startPoint y: 397, endPoint x: 572, endPoint y: 388, distance: 12.8
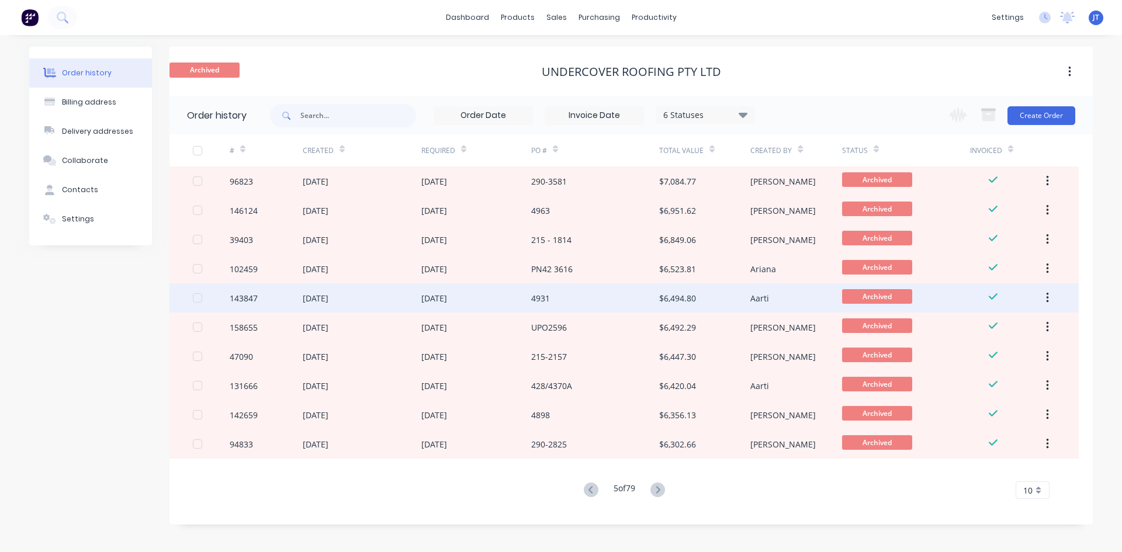
click at [605, 306] on div "4931" at bounding box center [595, 297] width 128 height 29
click at [678, 297] on div "$6,494.80" at bounding box center [677, 298] width 37 height 12
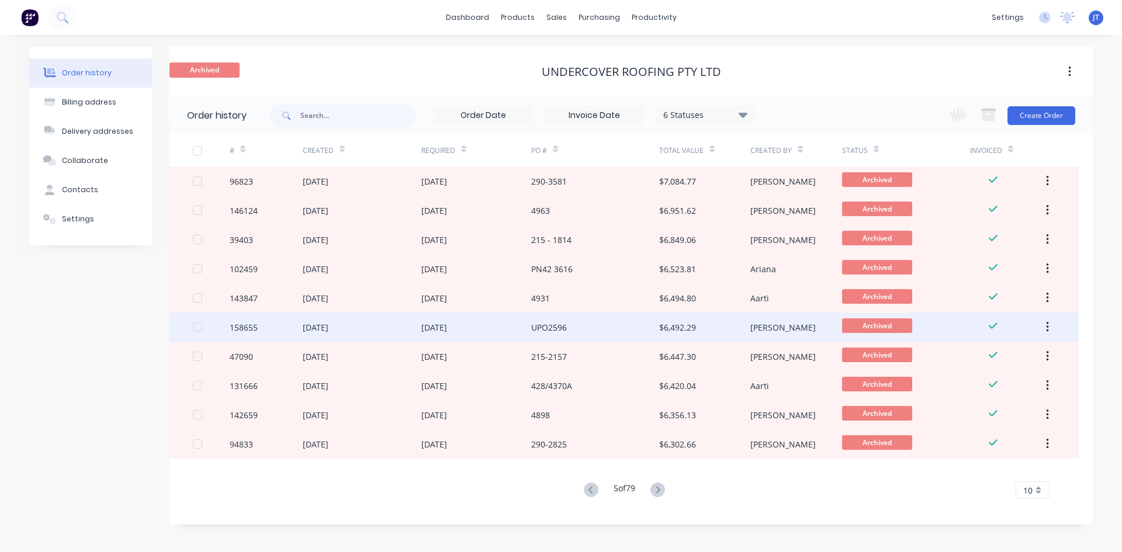
click at [671, 325] on div "$6,492.29" at bounding box center [677, 327] width 37 height 12
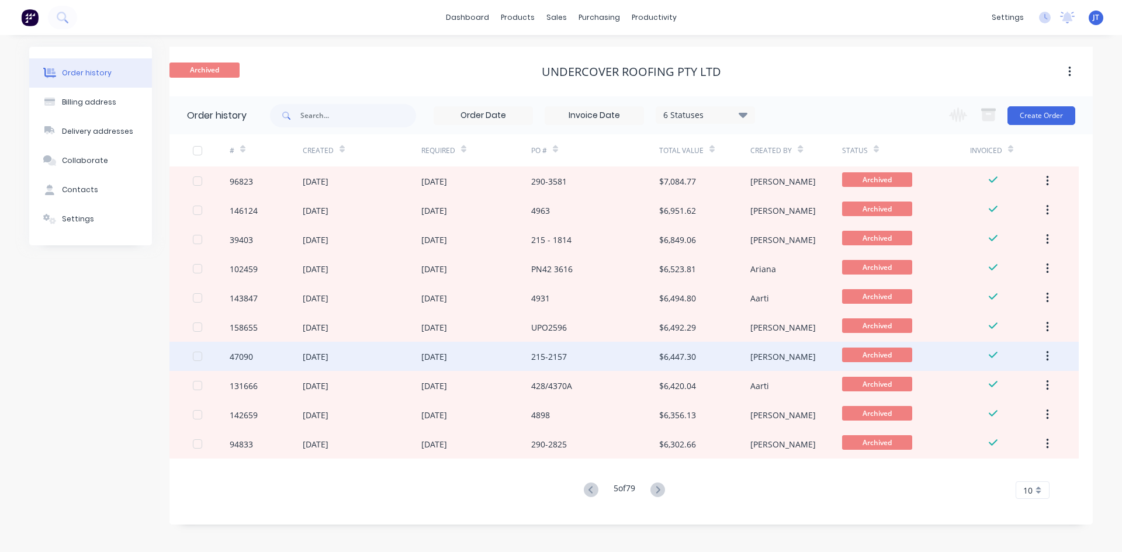
click at [657, 360] on div "215-2157" at bounding box center [595, 356] width 128 height 29
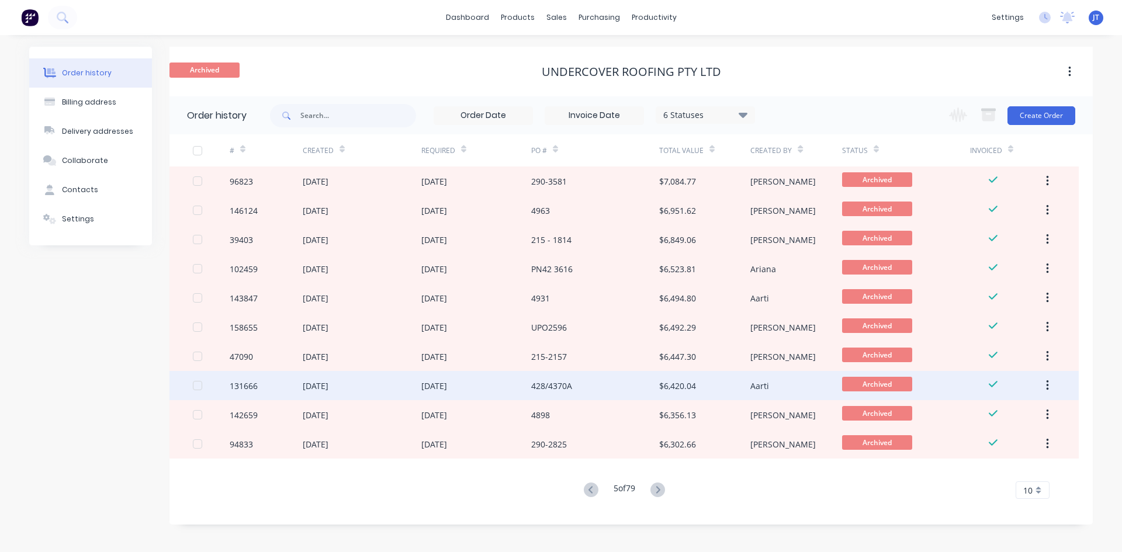
click at [651, 395] on div "428/4370A" at bounding box center [595, 385] width 128 height 29
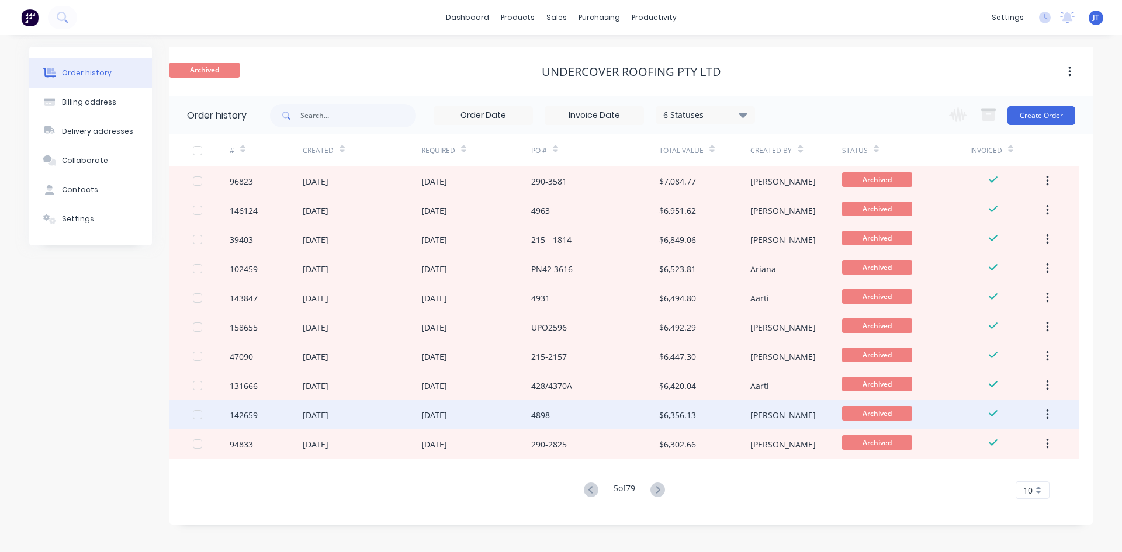
click at [646, 417] on div "4898" at bounding box center [595, 414] width 128 height 29
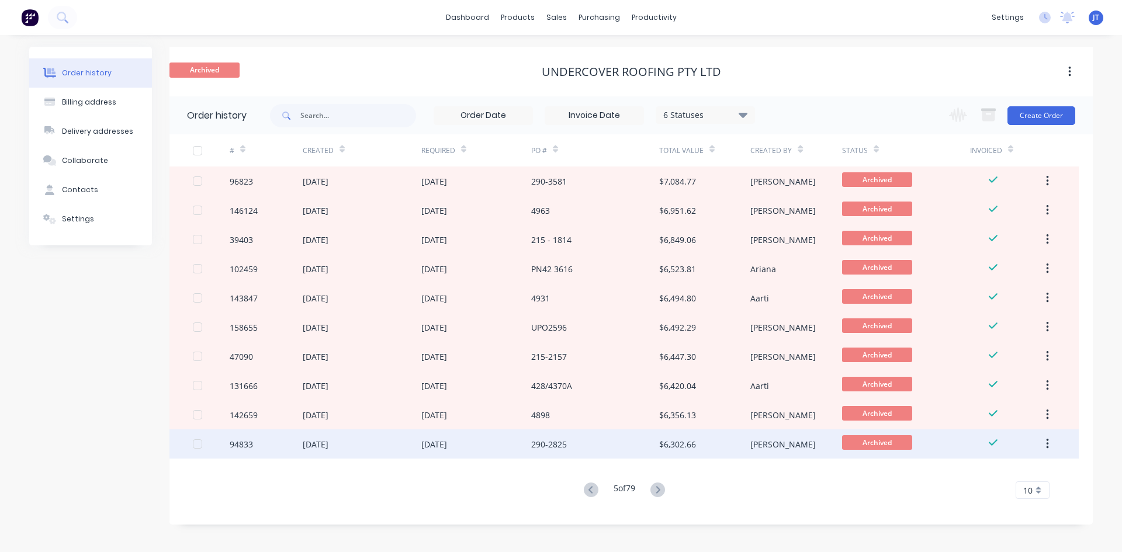
click at [632, 443] on div "290-2825" at bounding box center [595, 443] width 128 height 29
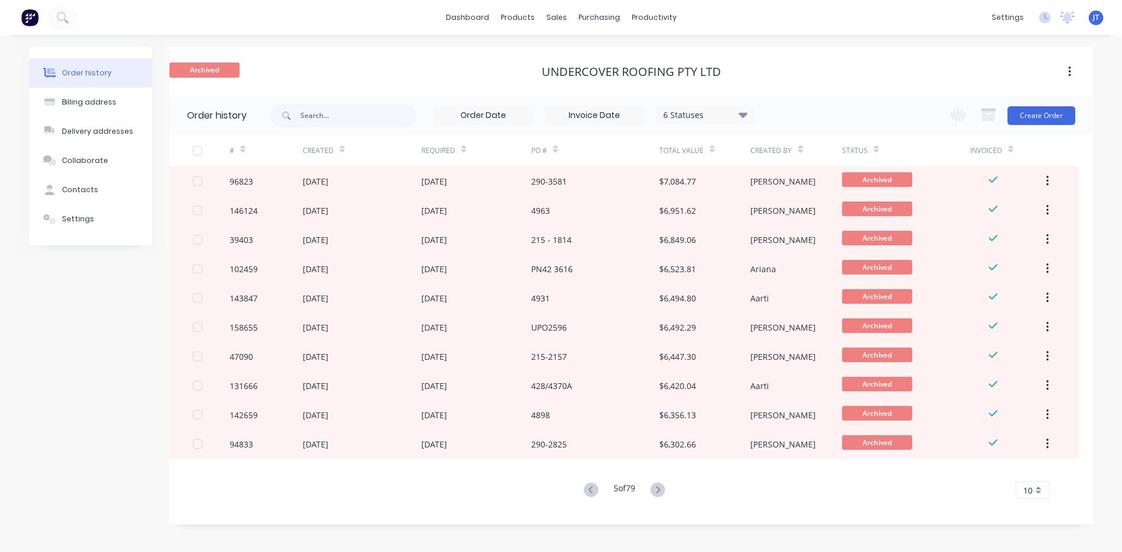
click at [648, 485] on div "5 of 79" at bounding box center [624, 490] width 88 height 17
click at [655, 485] on icon at bounding box center [657, 490] width 15 height 15
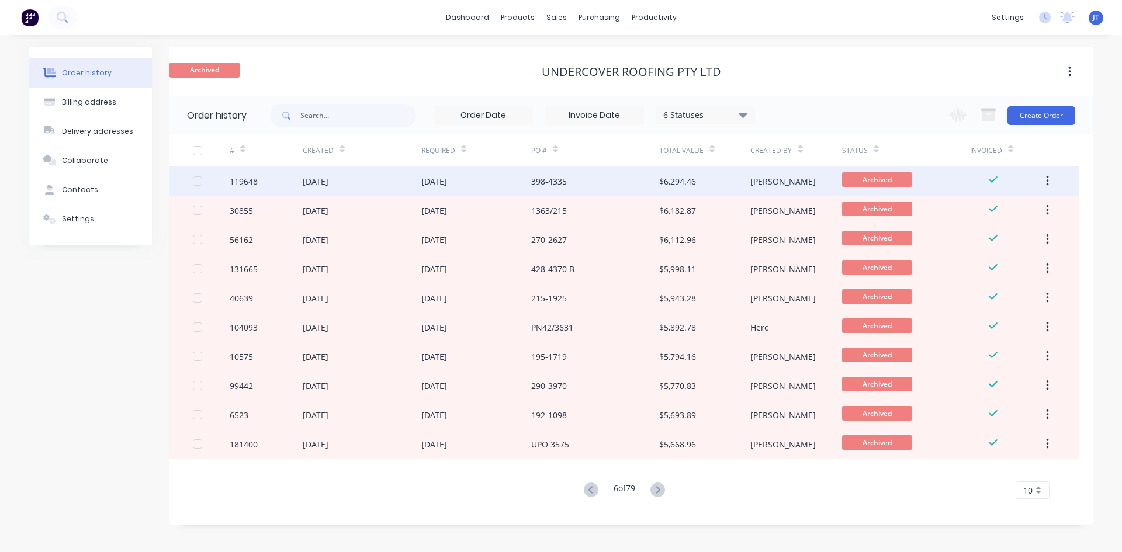
click at [645, 184] on div "398-4335" at bounding box center [595, 180] width 128 height 29
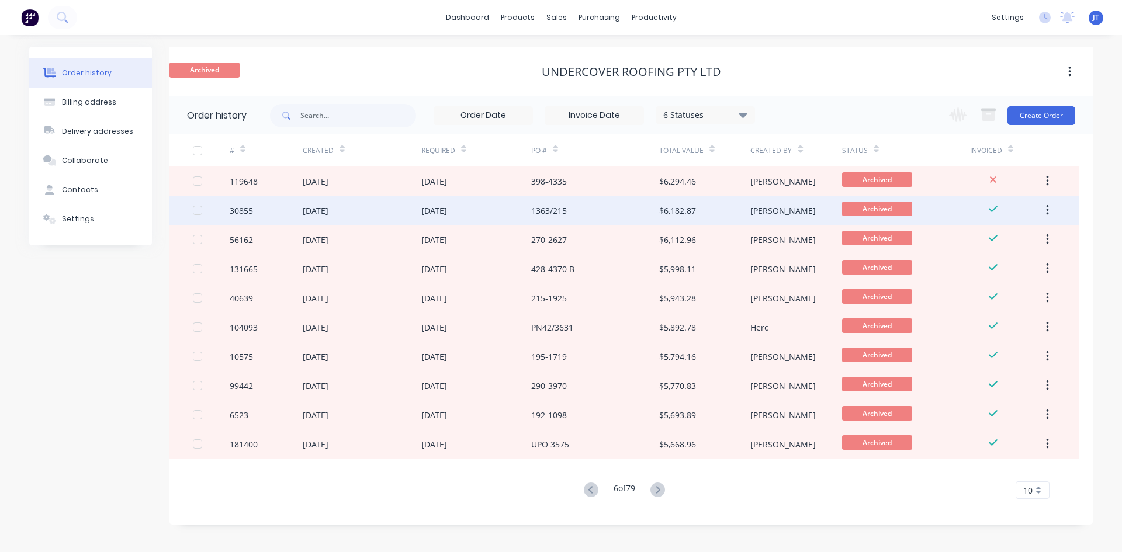
click at [740, 213] on div "$6,182.87" at bounding box center [704, 210] width 91 height 29
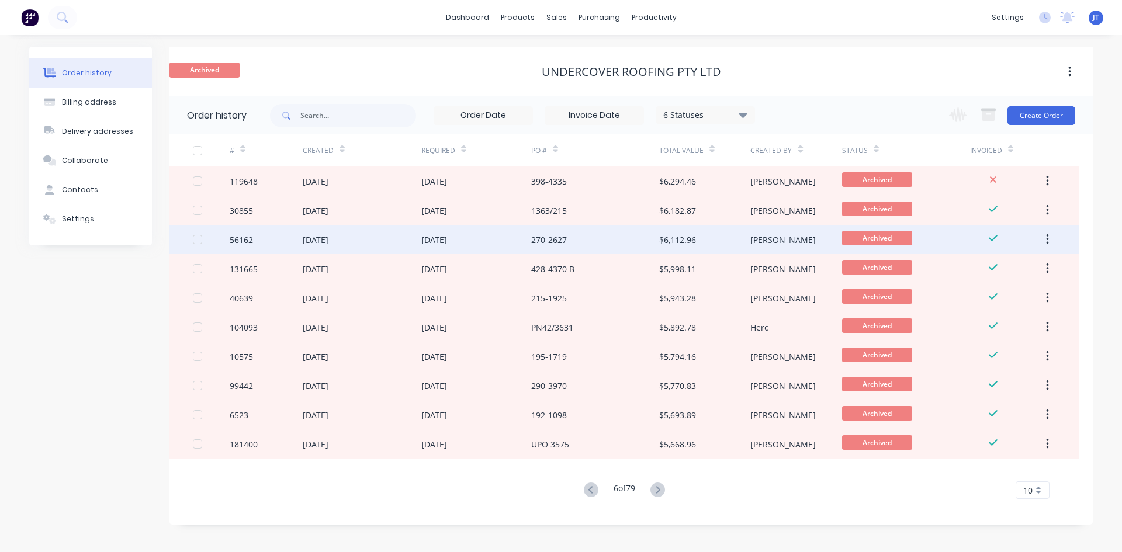
click at [660, 243] on div "$6,112.96" at bounding box center [677, 240] width 37 height 12
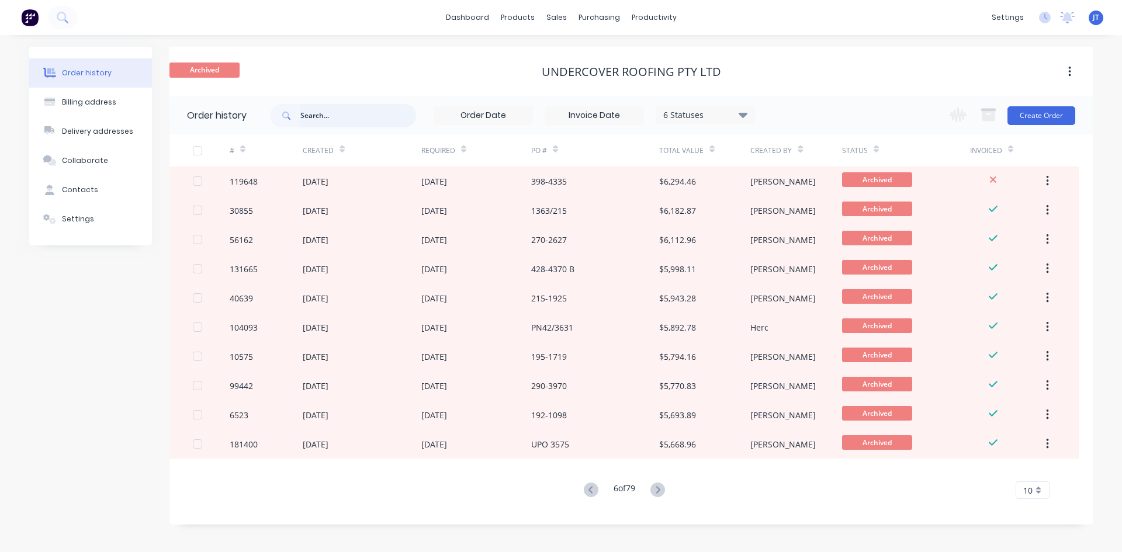
click at [391, 112] on input "text" at bounding box center [358, 115] width 116 height 23
type input "270"
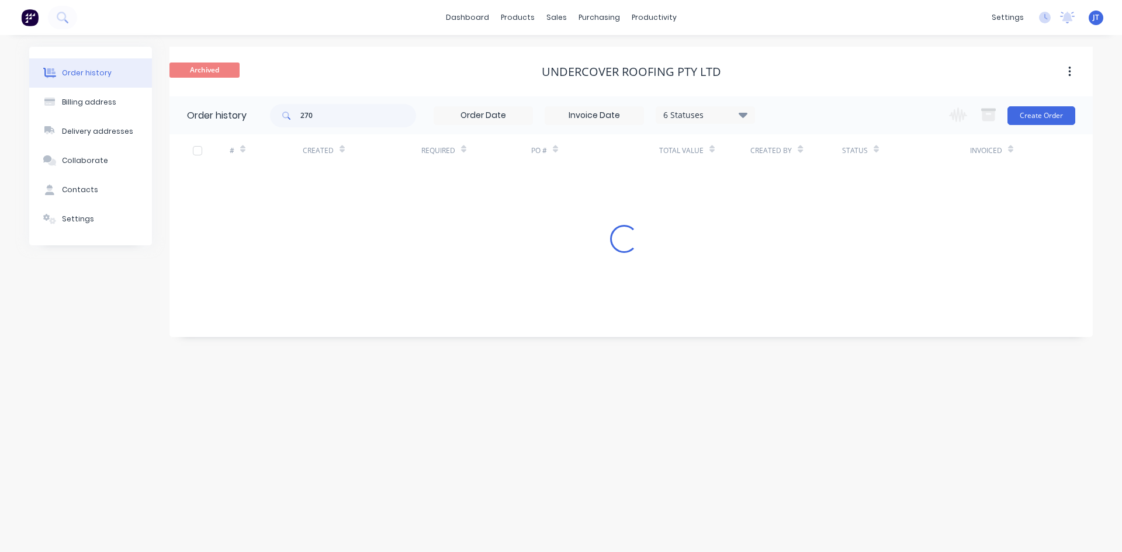
click at [824, 92] on div "Archived Undercover Roofing Pty Ltd" at bounding box center [630, 72] width 923 height 50
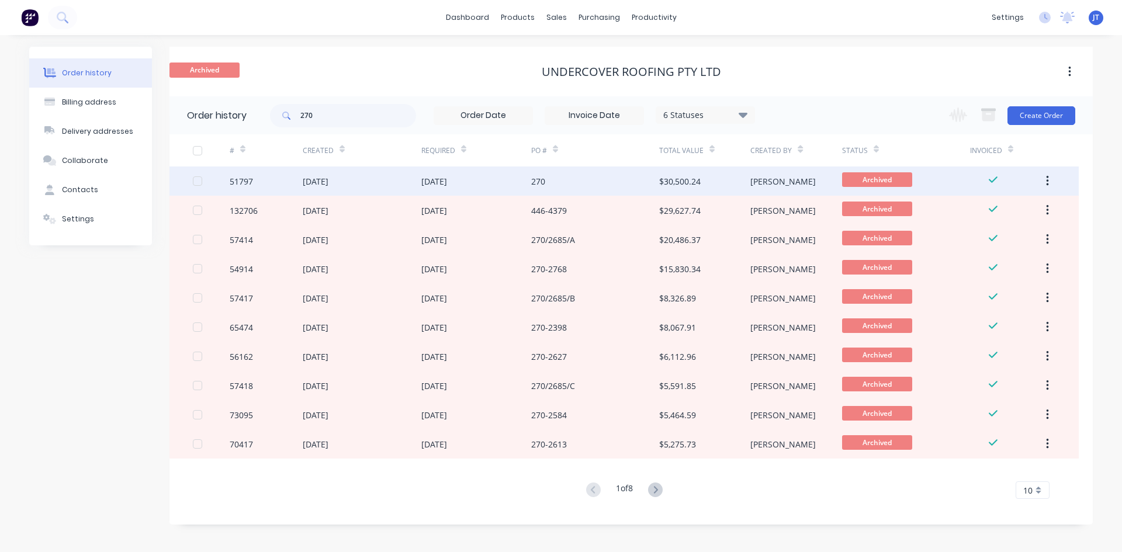
click at [679, 188] on div "$30,500.24" at bounding box center [704, 180] width 91 height 29
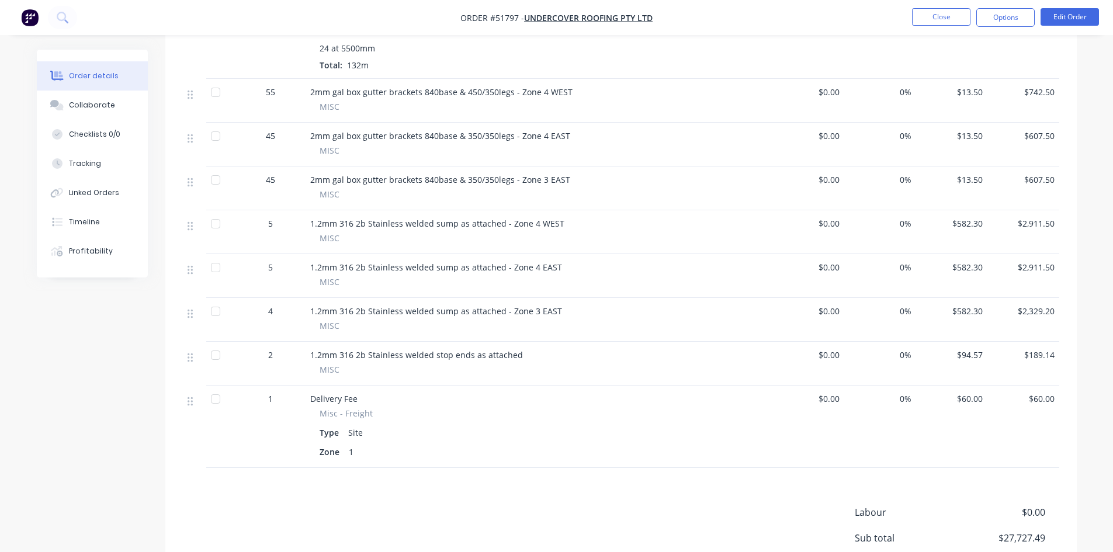
scroll to position [1001, 0]
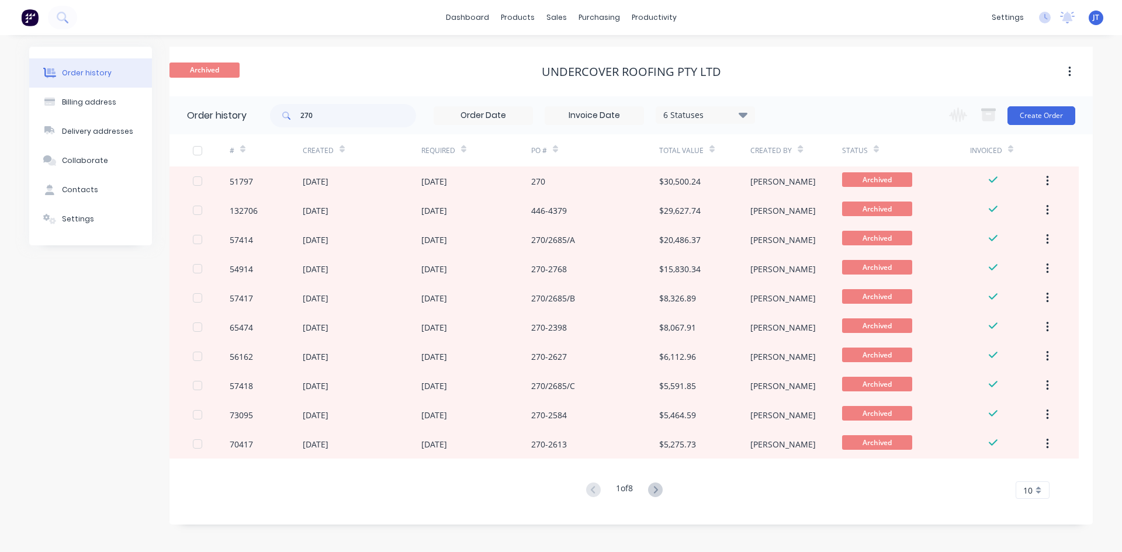
click at [720, 121] on div "6 Statuses" at bounding box center [705, 115] width 98 height 13
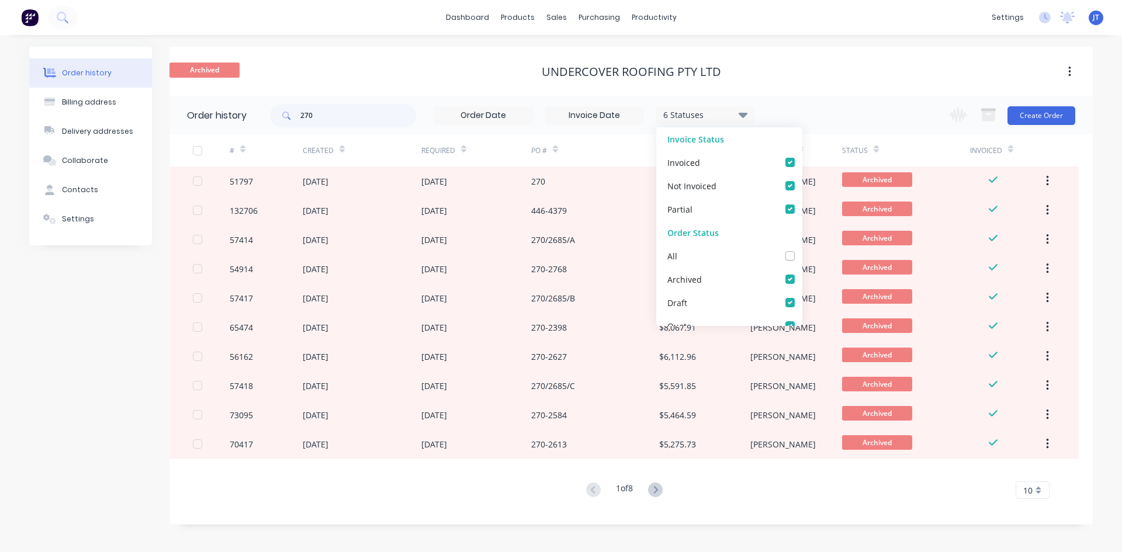
click at [842, 90] on div "Archived Undercover Roofing Pty Ltd" at bounding box center [630, 72] width 923 height 50
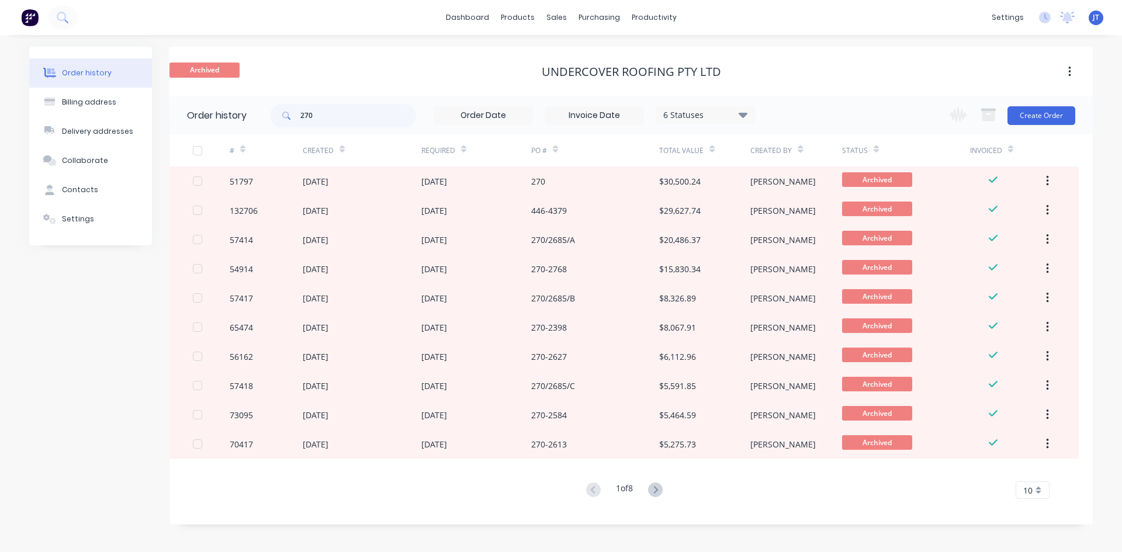
click at [1020, 481] on div "# Created Required PO # Total Value Created By Status Invoiced 51797 13 Dec 202…" at bounding box center [623, 316] width 909 height 365
click at [1031, 488] on span "10" at bounding box center [1027, 490] width 9 height 12
click at [1035, 471] on div "35" at bounding box center [1032, 470] width 33 height 20
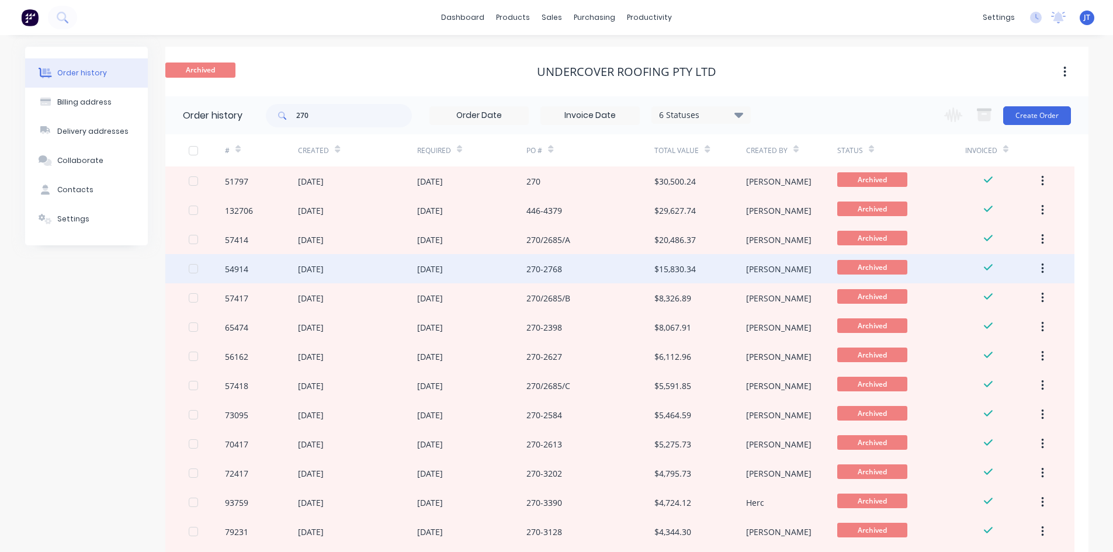
click at [618, 268] on div "270-2768" at bounding box center [590, 268] width 128 height 29
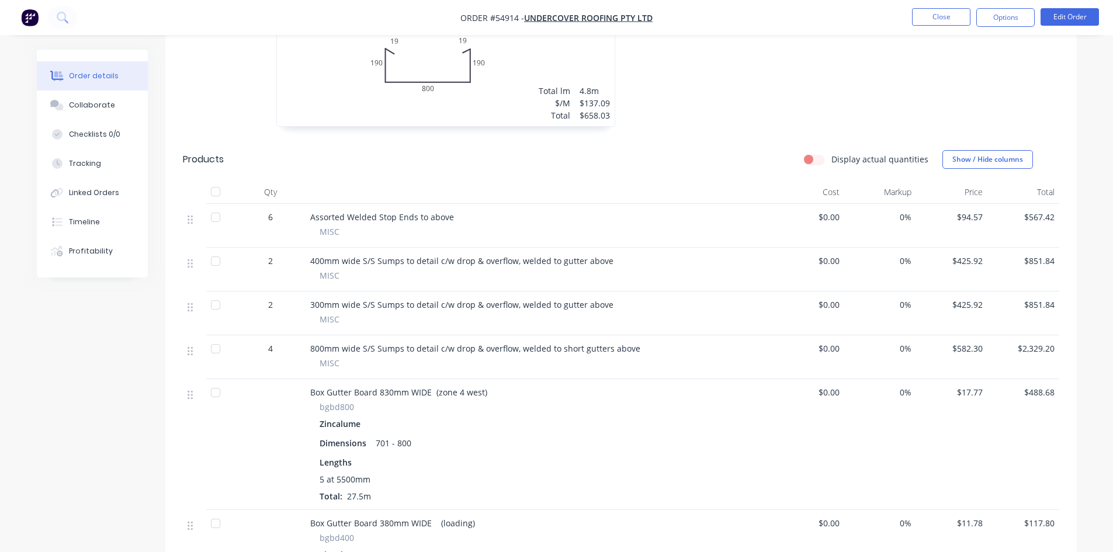
scroll to position [1256, 0]
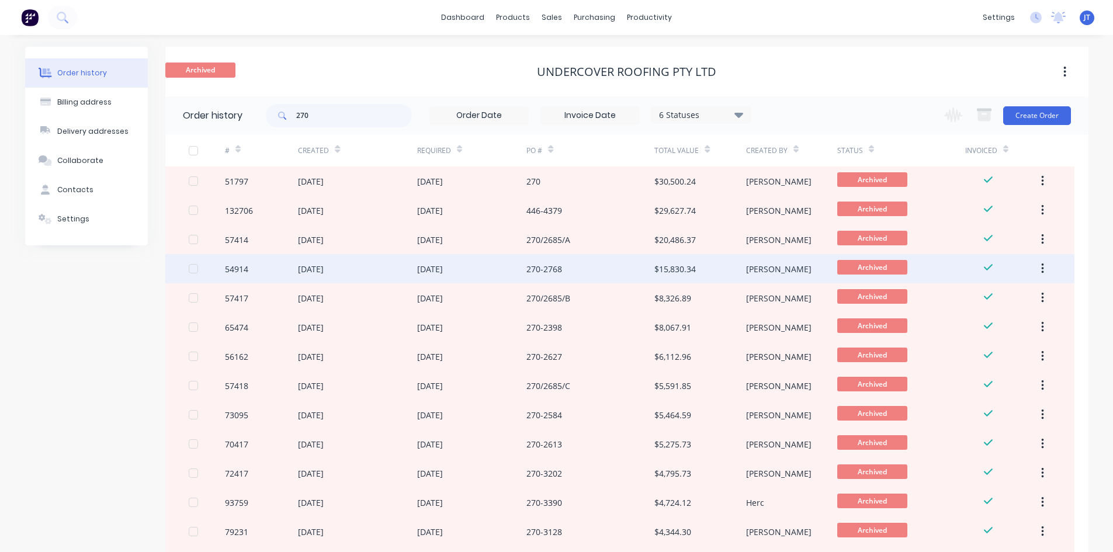
click at [650, 277] on div "270-2768" at bounding box center [590, 268] width 128 height 29
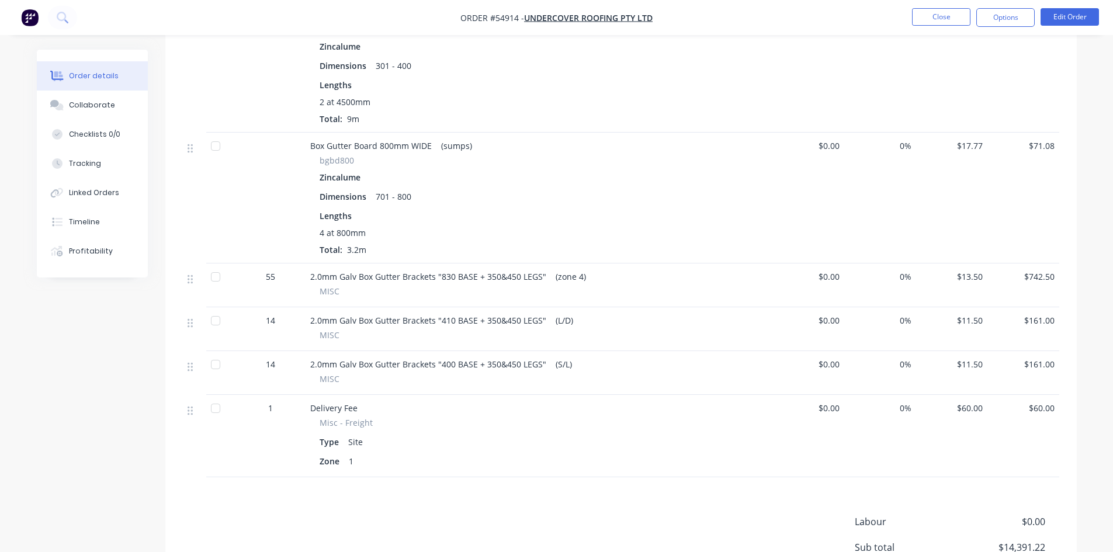
scroll to position [1947, 0]
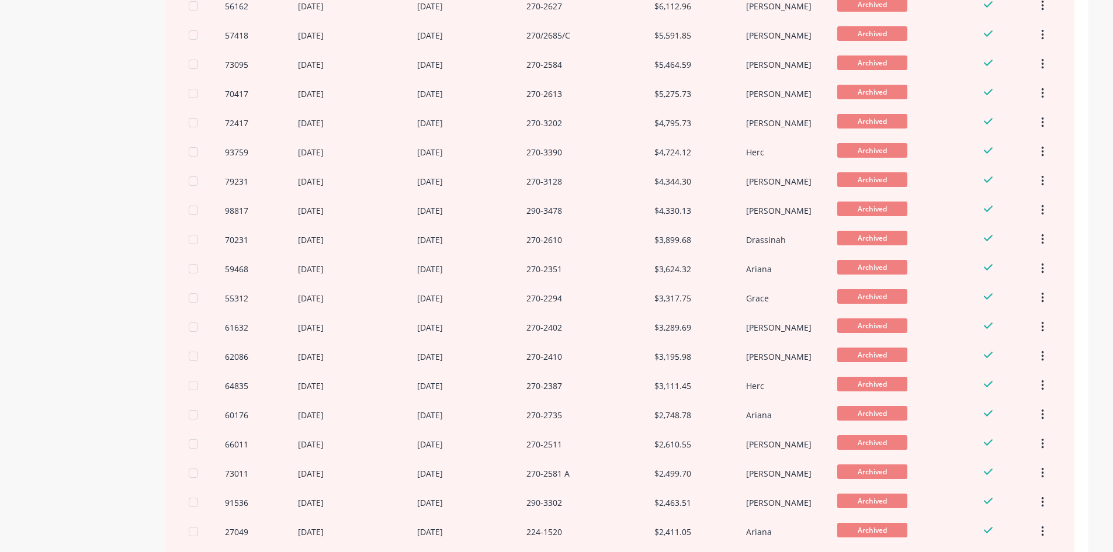
scroll to position [390, 0]
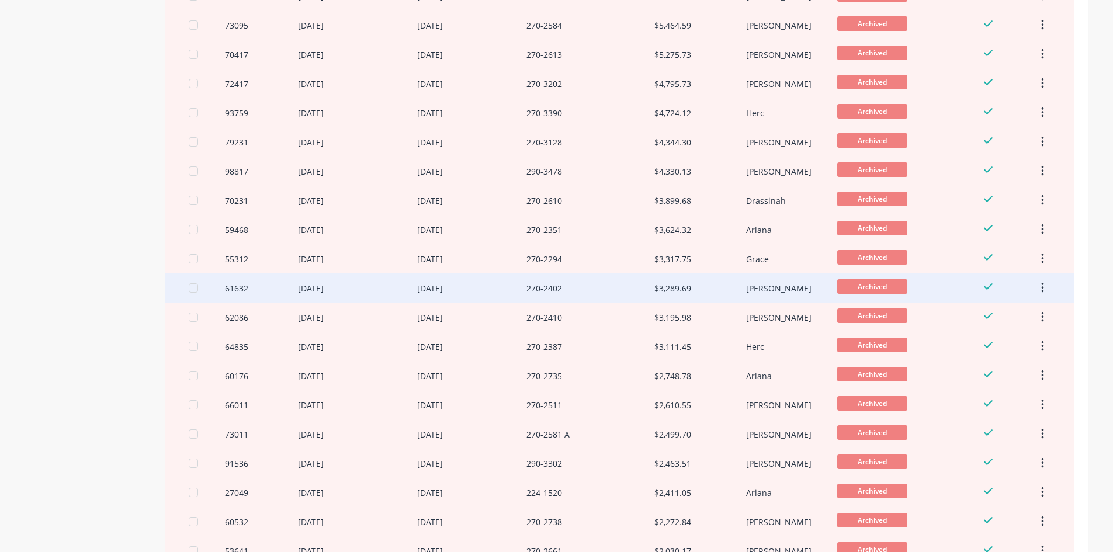
click at [644, 297] on div "270-2402" at bounding box center [590, 287] width 128 height 29
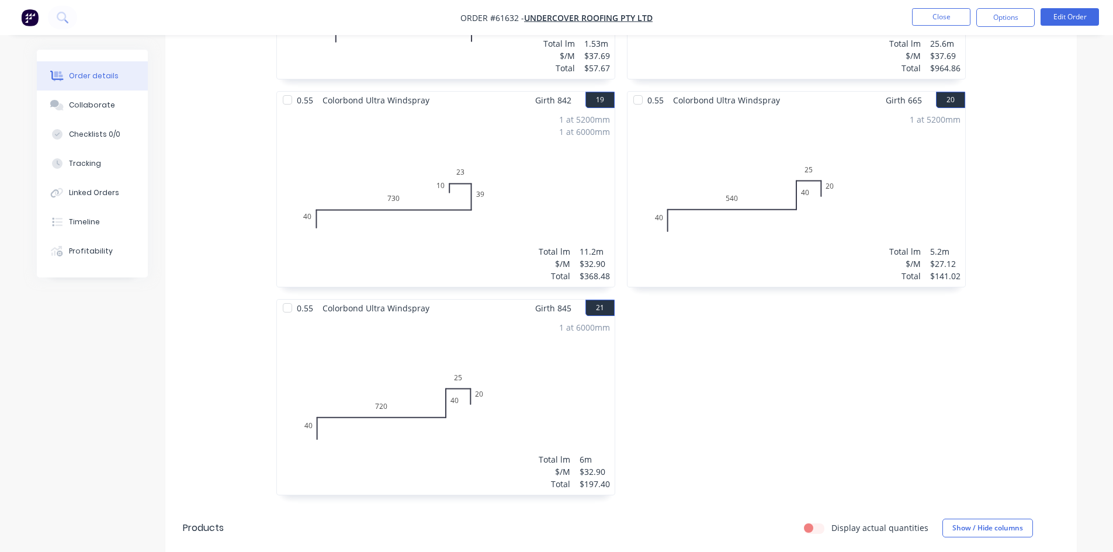
scroll to position [2423, 0]
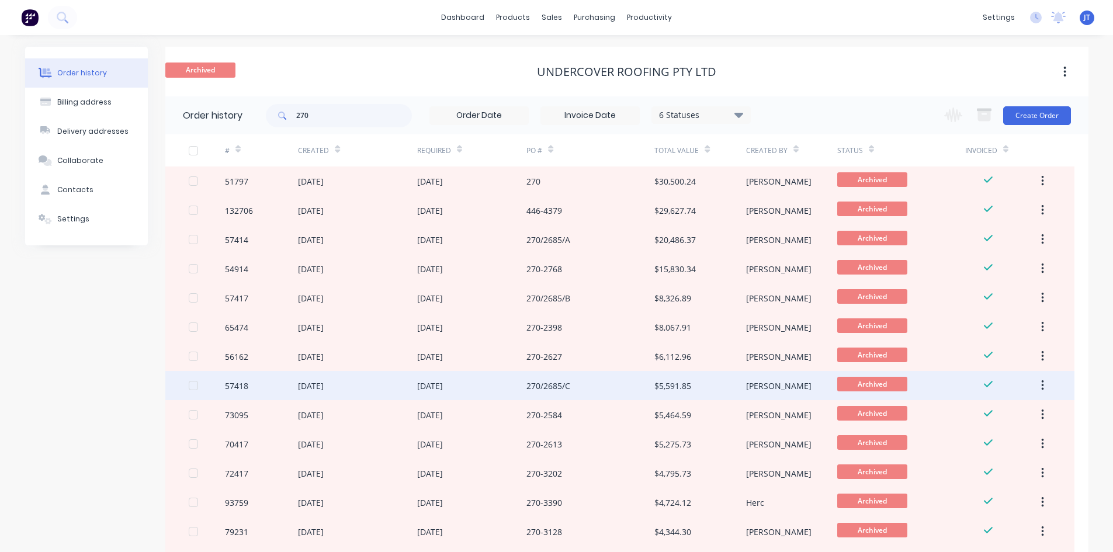
scroll to position [195, 0]
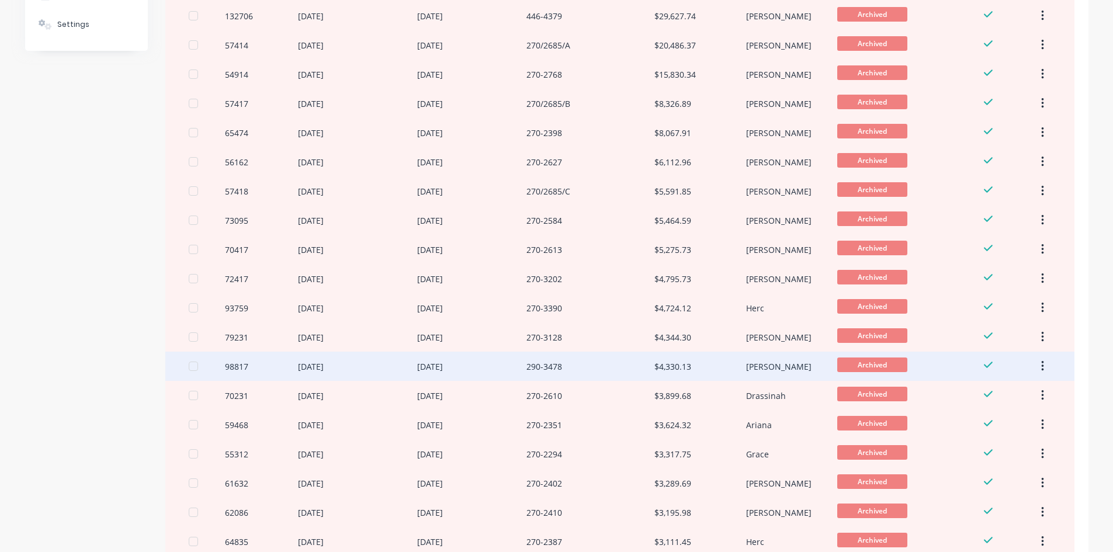
click at [706, 372] on div "$4,330.13" at bounding box center [699, 366] width 91 height 29
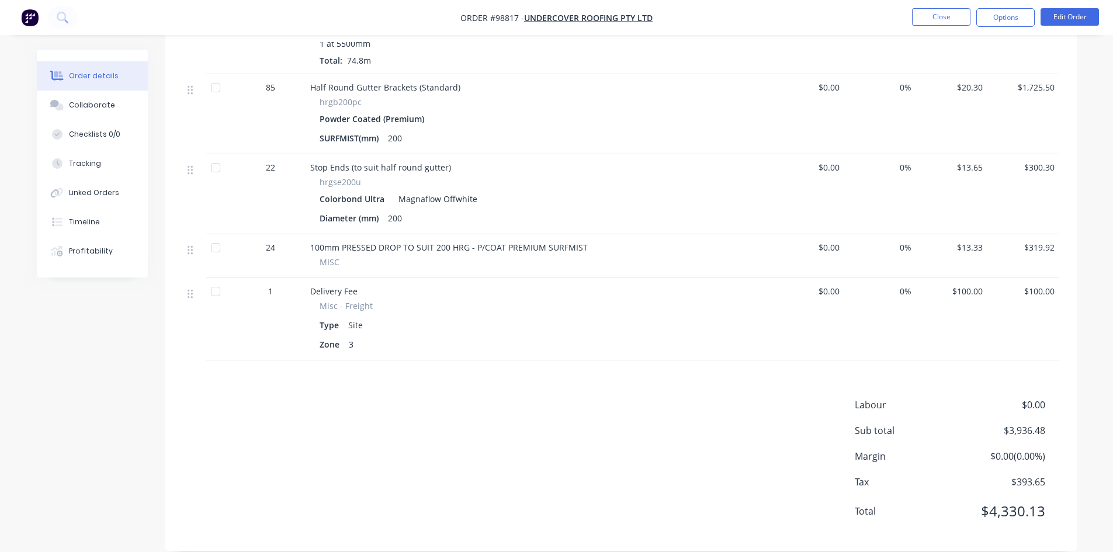
scroll to position [421, 0]
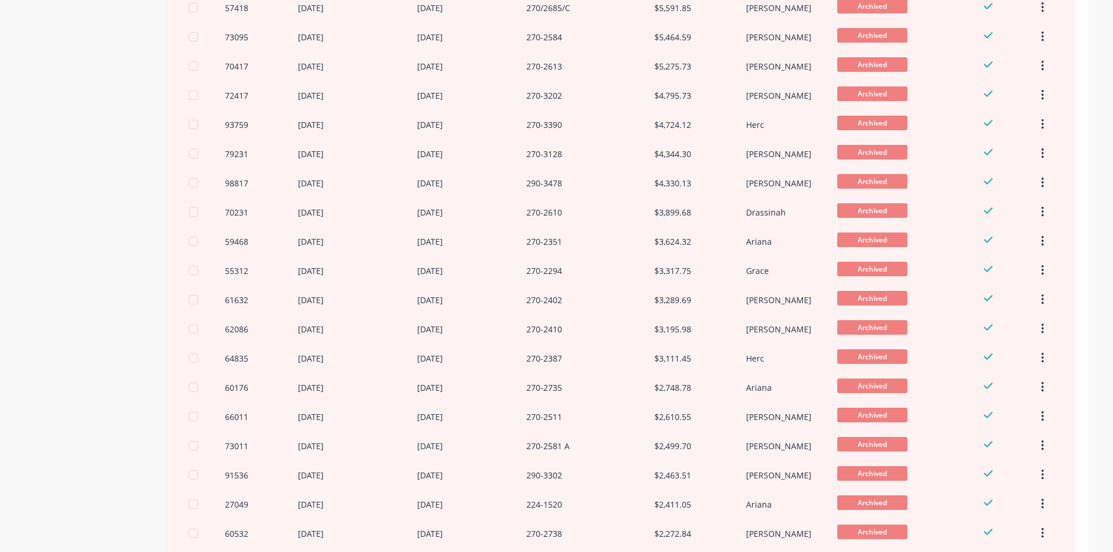
scroll to position [714, 0]
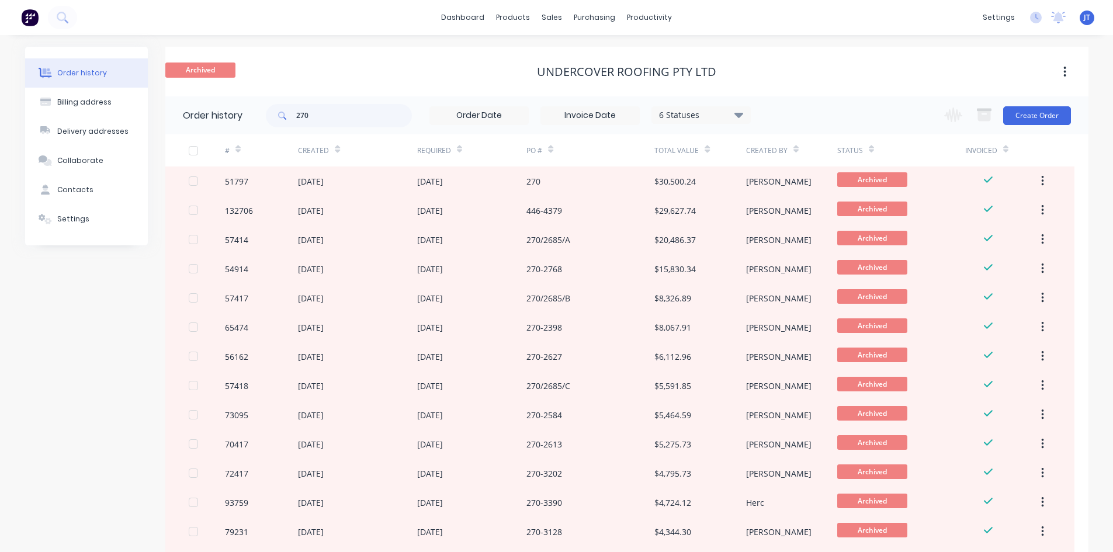
scroll to position [714, 0]
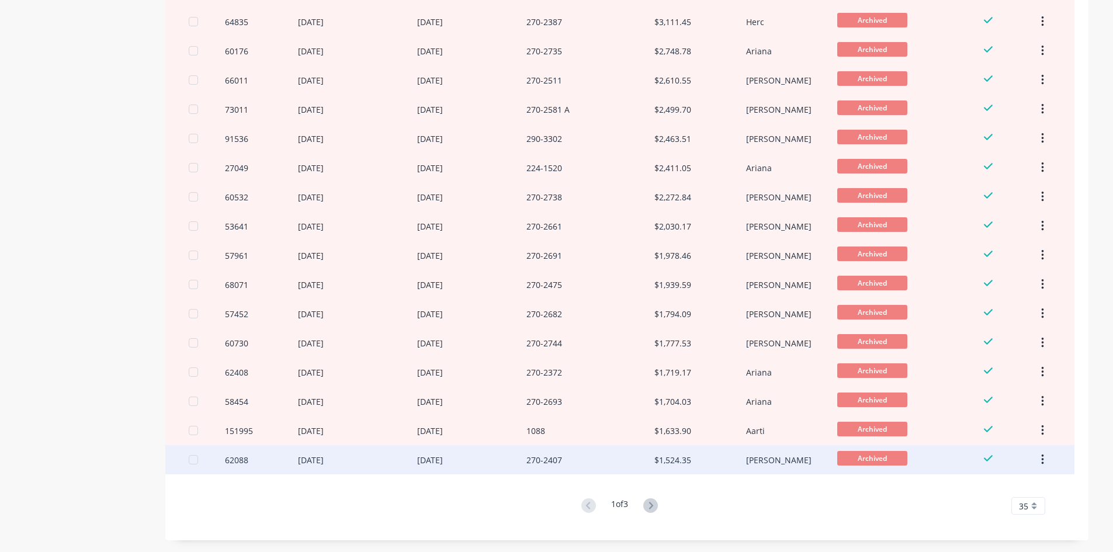
click at [686, 467] on div "$1,524.35" at bounding box center [699, 459] width 91 height 29
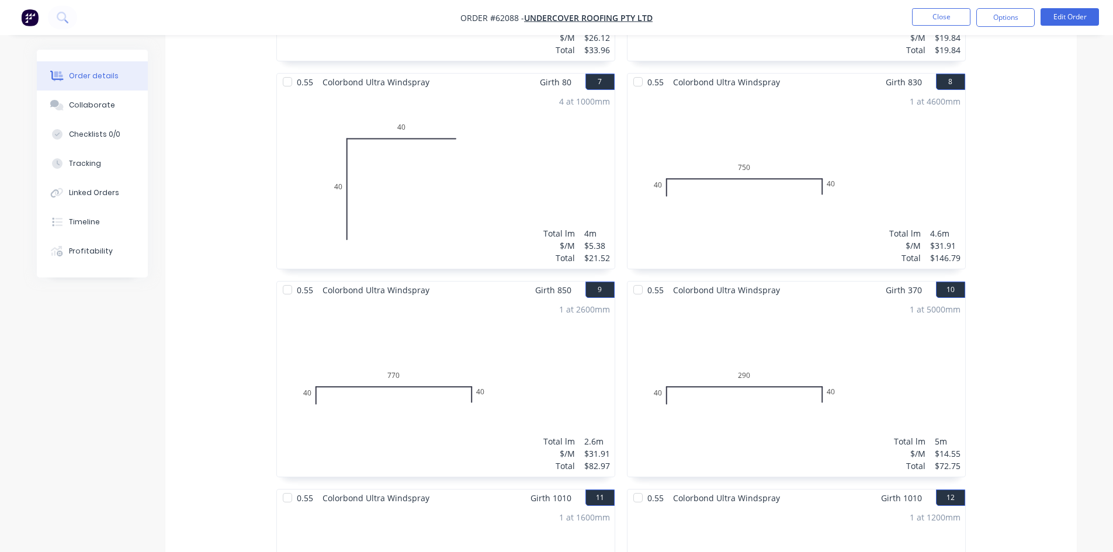
scroll to position [2089, 0]
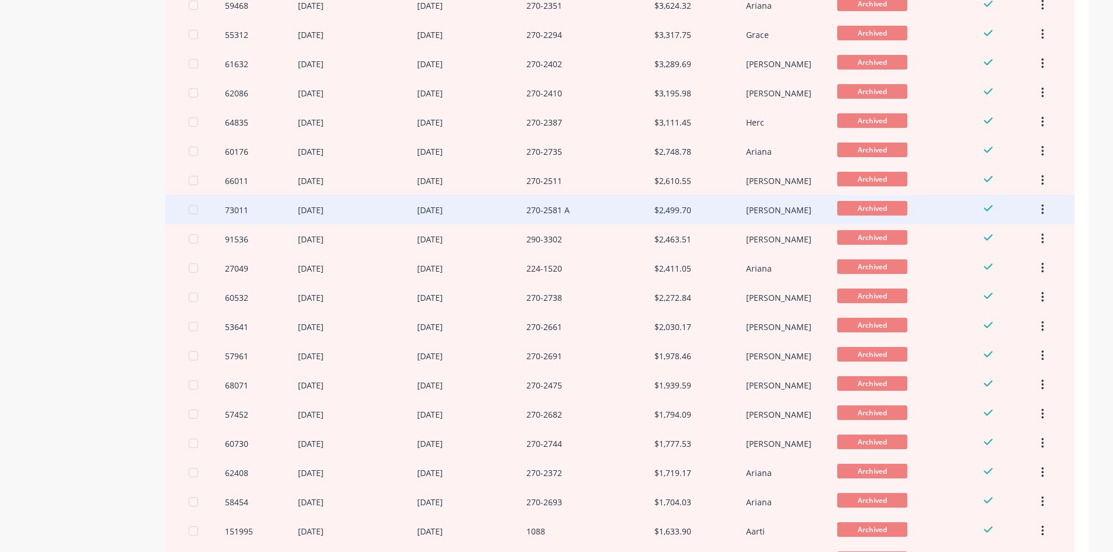
scroll to position [520, 0]
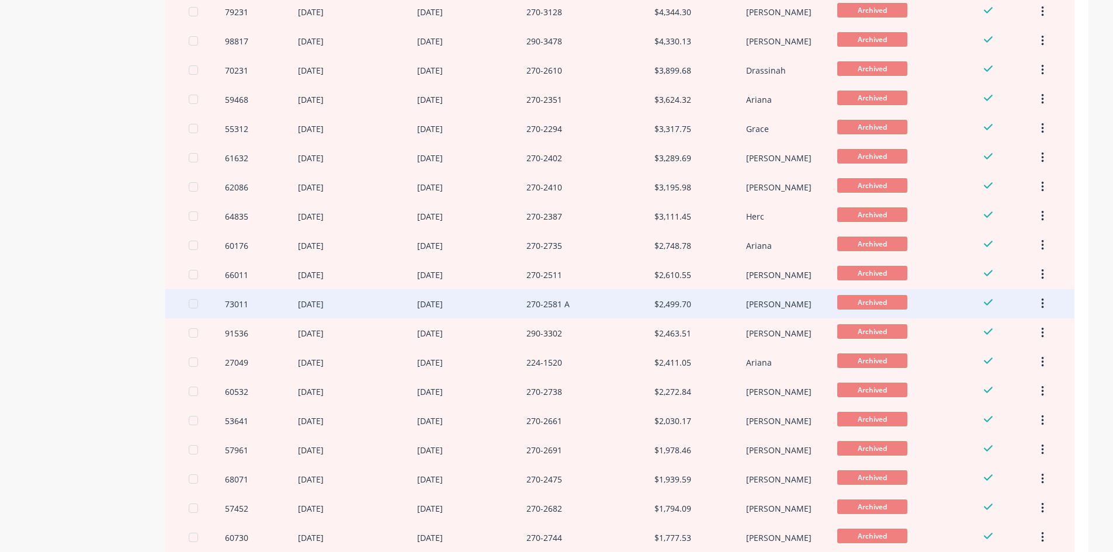
click at [687, 302] on div "$2,499.70" at bounding box center [672, 304] width 37 height 12
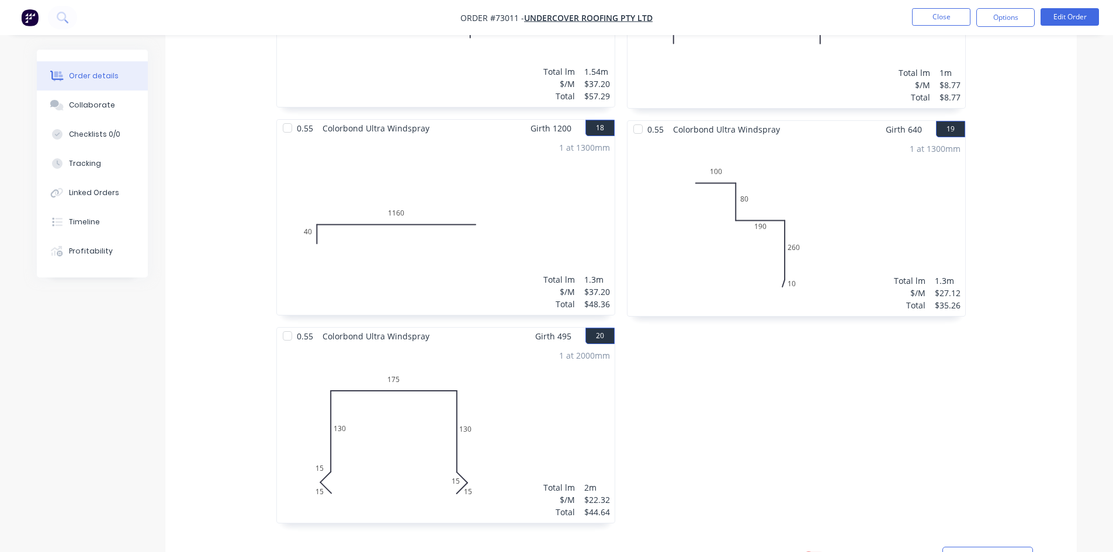
scroll to position [2711, 0]
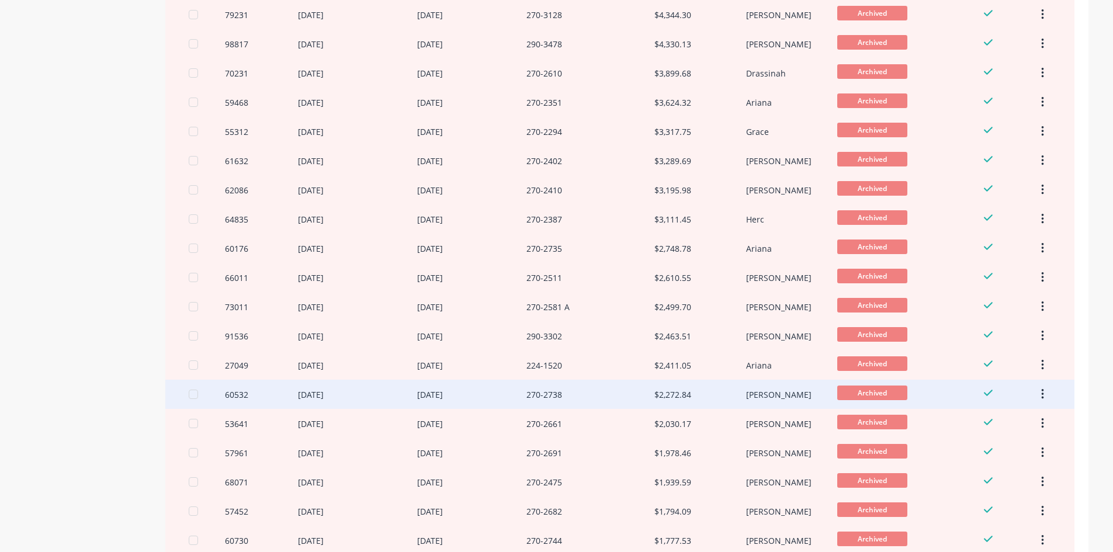
scroll to position [584, 0]
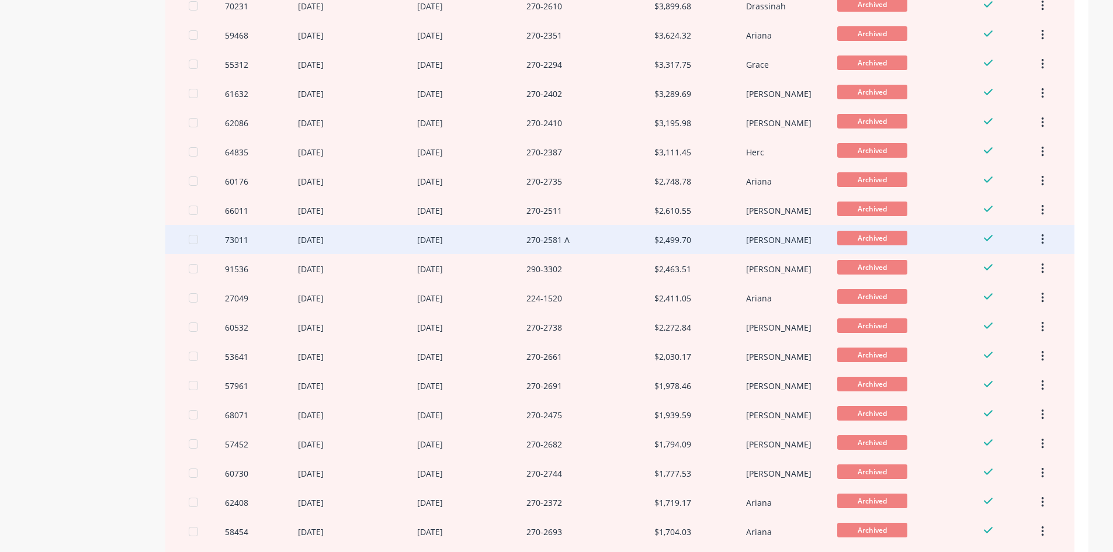
click at [763, 240] on div "[PERSON_NAME]" at bounding box center [778, 240] width 65 height 12
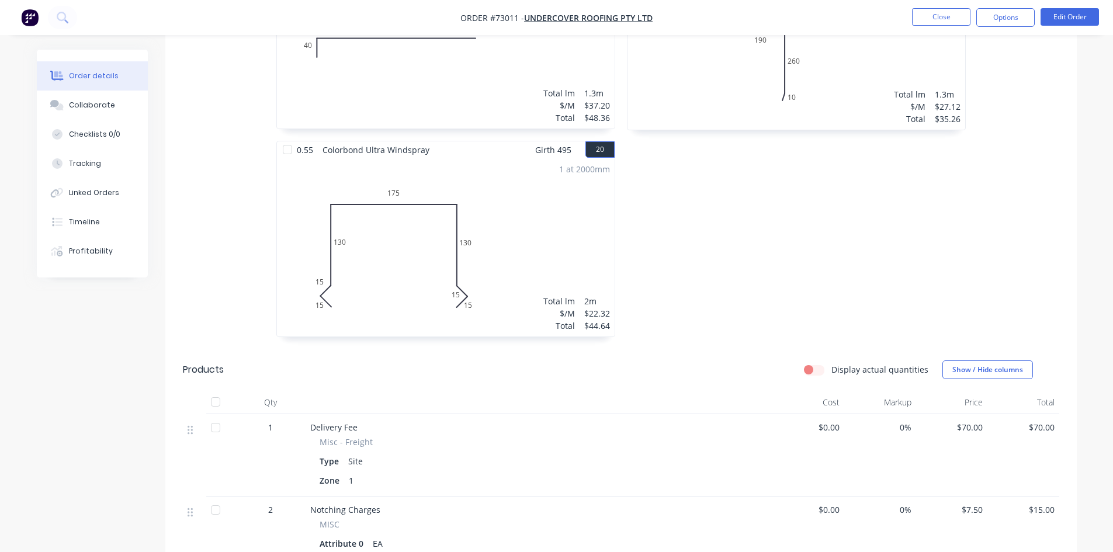
scroll to position [2711, 0]
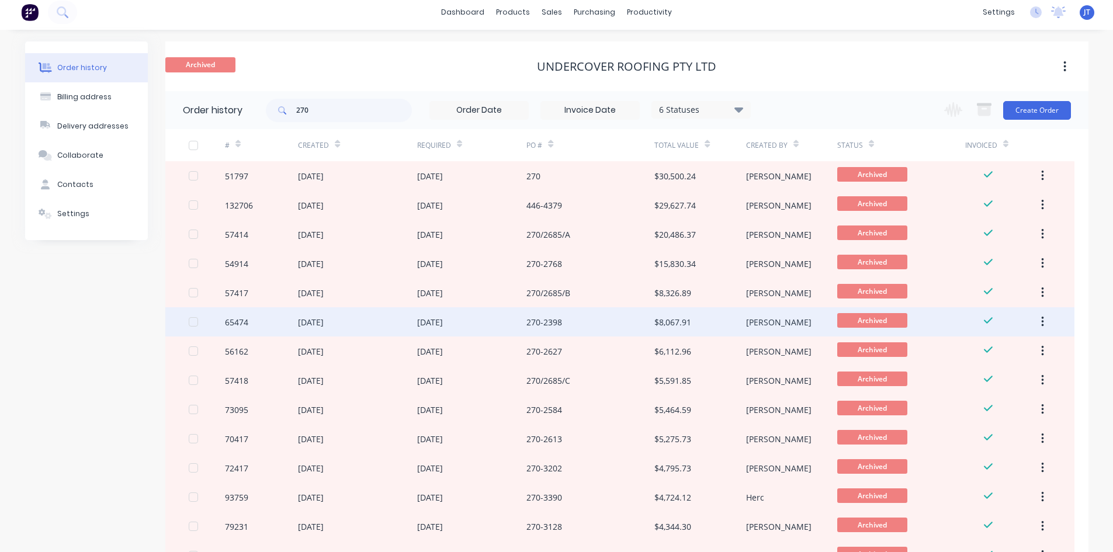
scroll to position [714, 0]
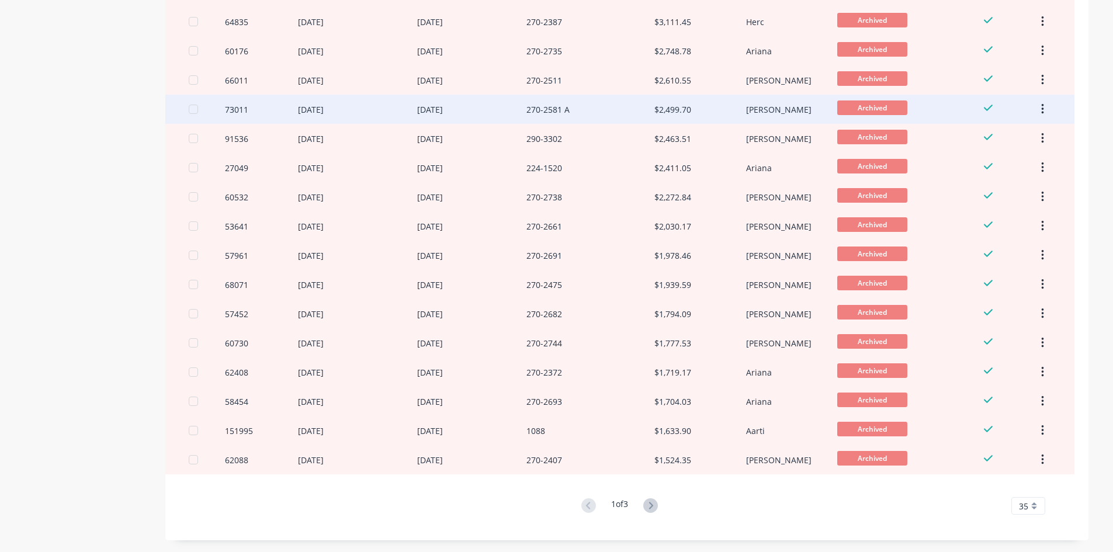
click at [563, 102] on div "270-2581 A" at bounding box center [590, 109] width 128 height 29
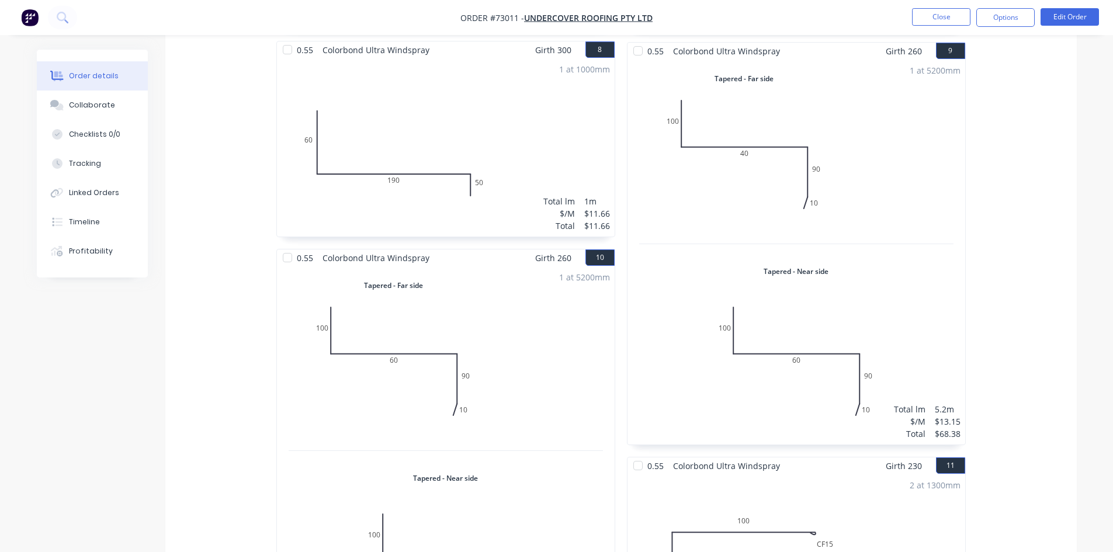
scroll to position [1363, 0]
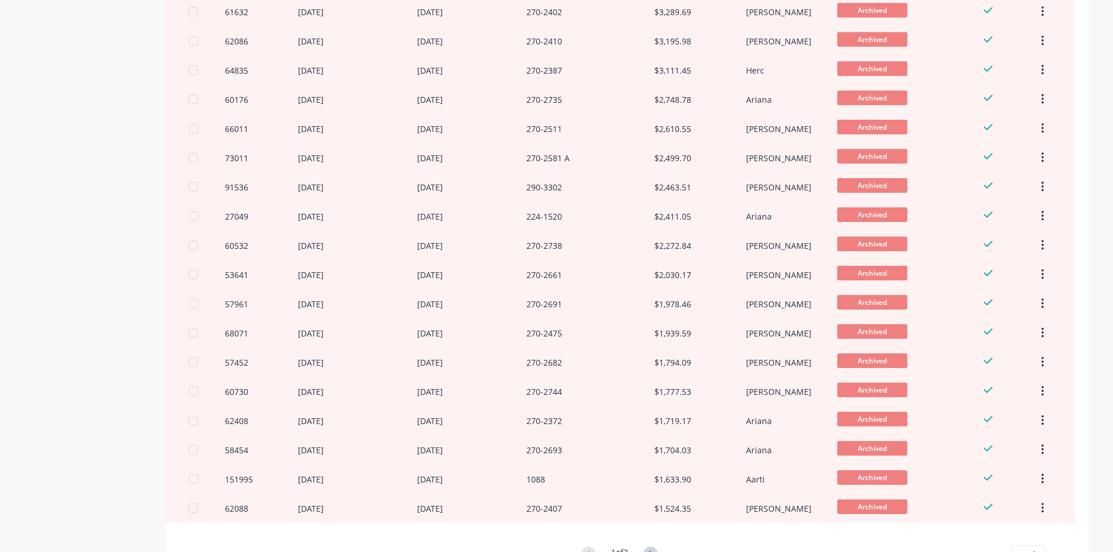
scroll to position [714, 0]
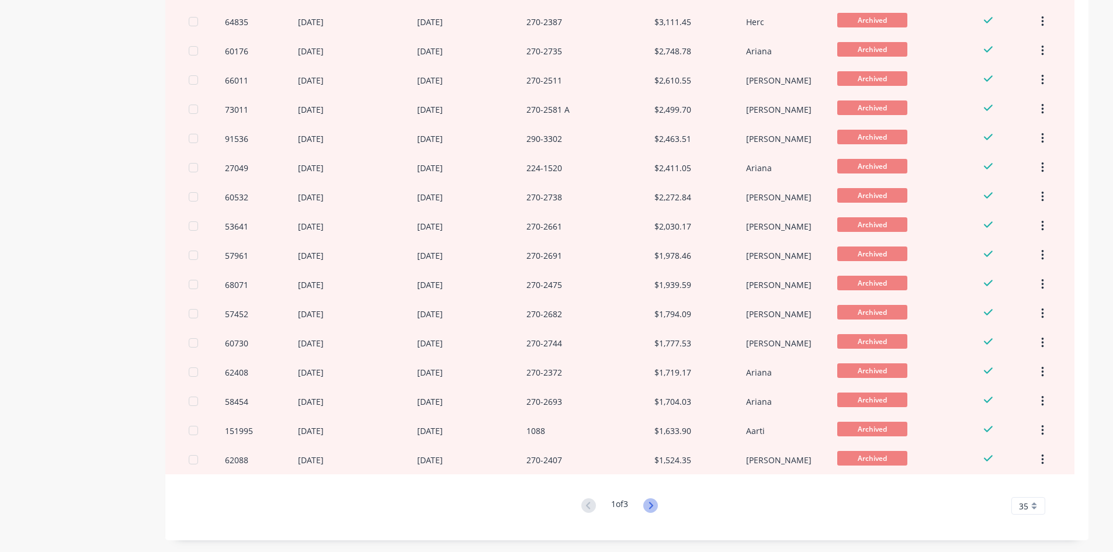
click at [657, 511] on icon at bounding box center [650, 505] width 15 height 15
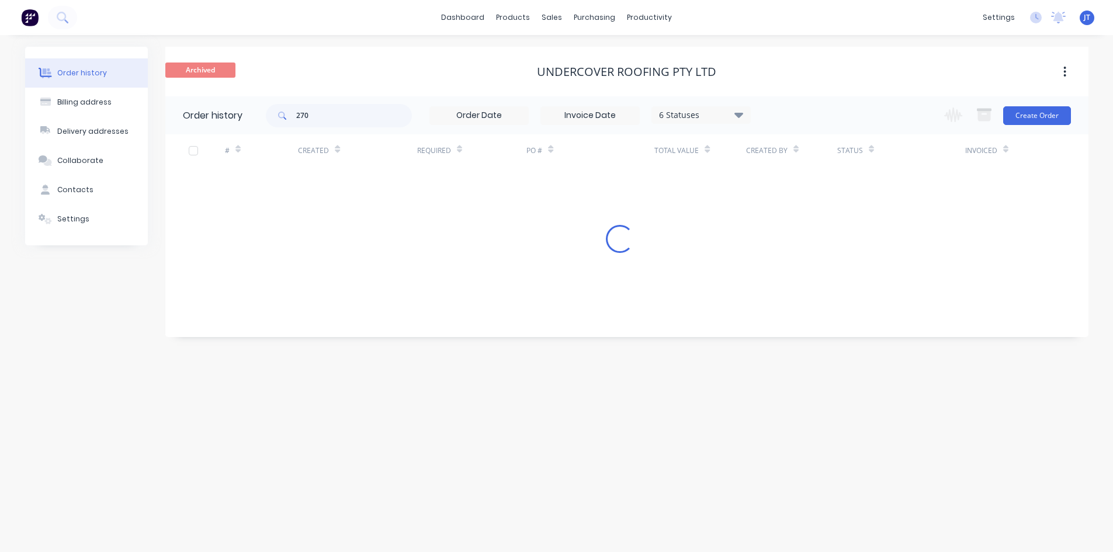
scroll to position [0, 0]
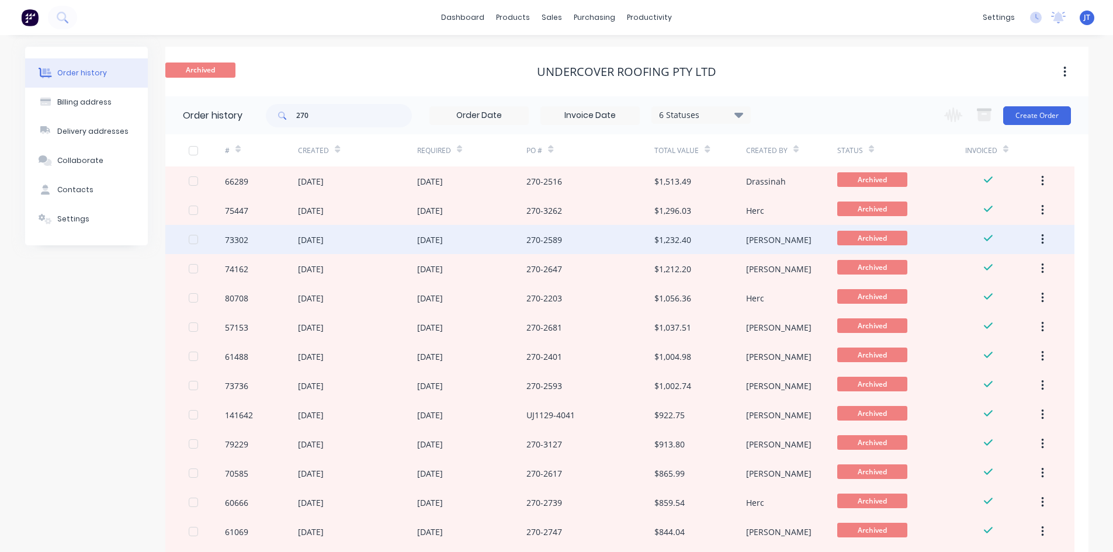
click at [774, 241] on div "John" at bounding box center [791, 239] width 91 height 29
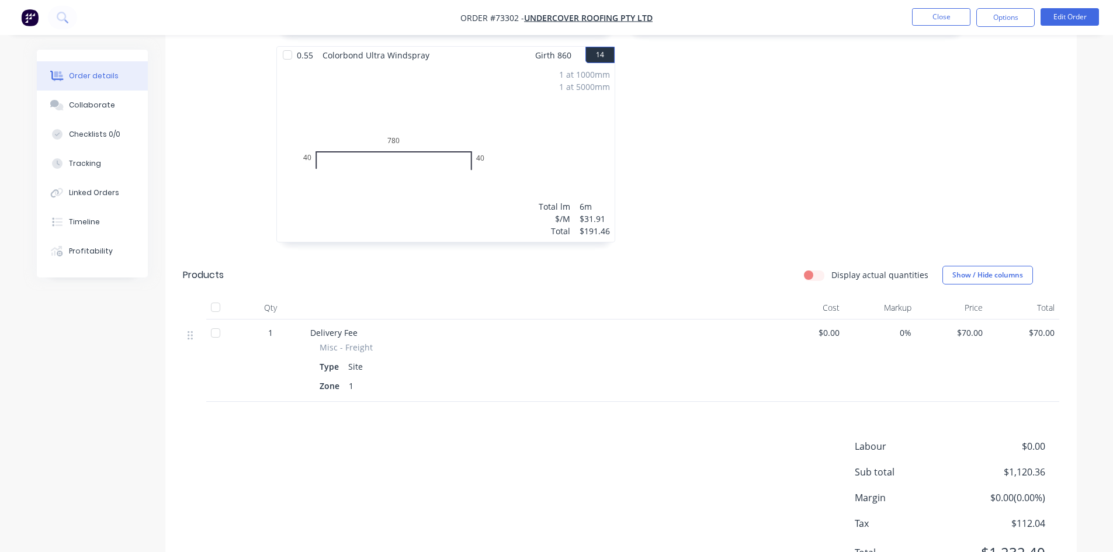
scroll to position [1818, 0]
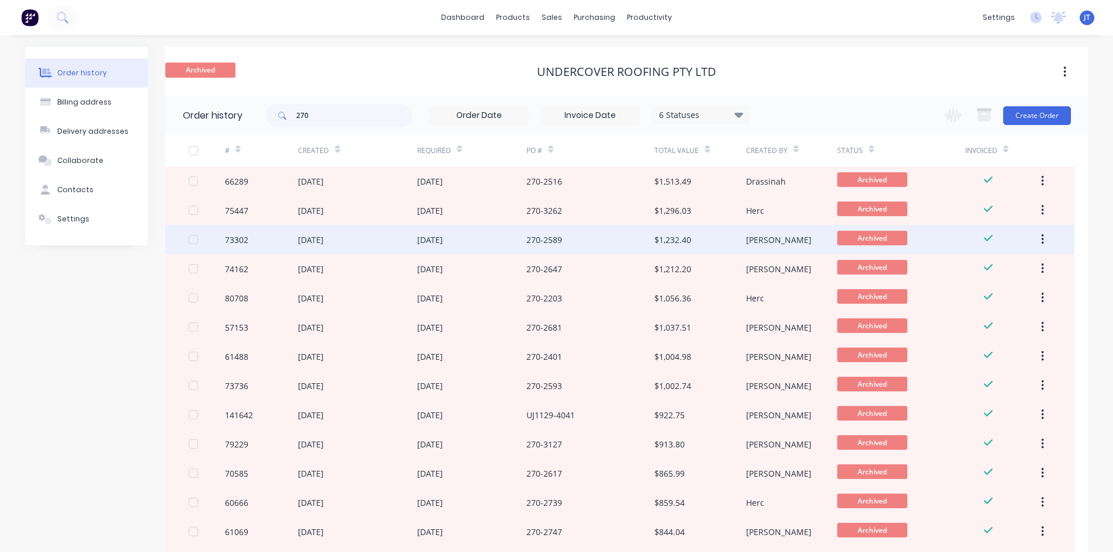
click at [768, 236] on div "John" at bounding box center [791, 239] width 91 height 29
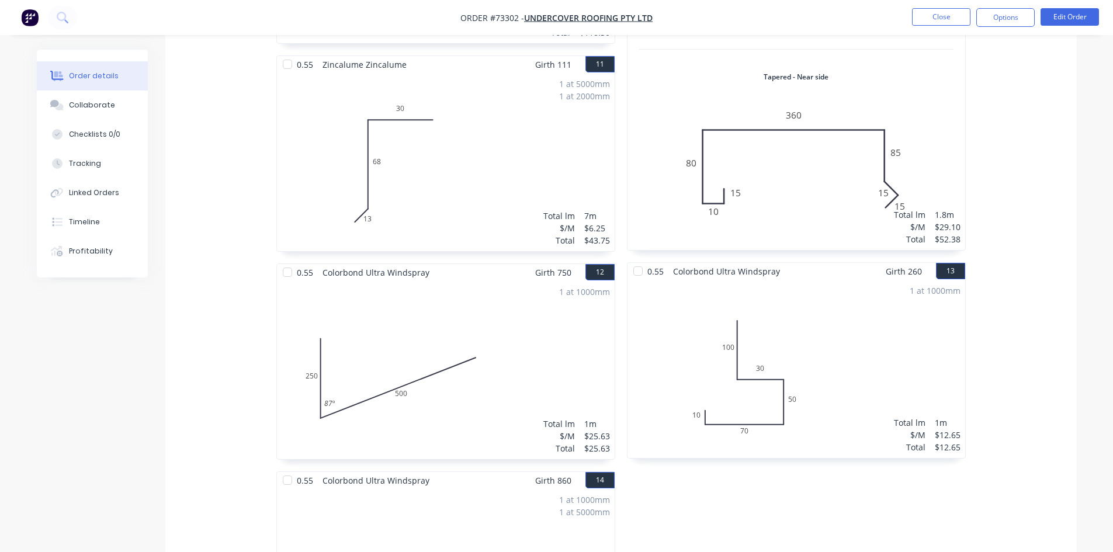
scroll to position [1818, 0]
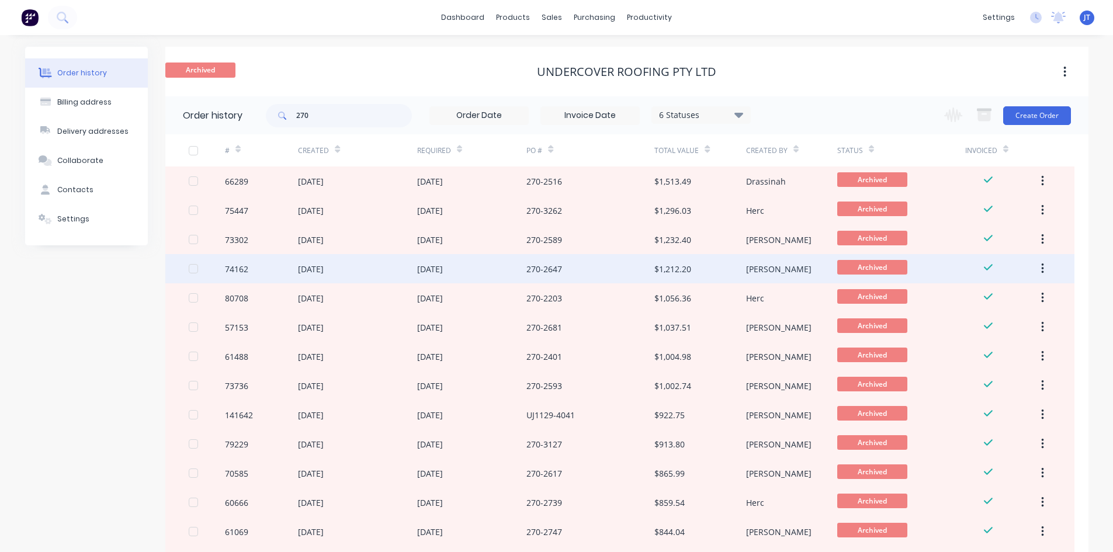
click at [771, 266] on div "John" at bounding box center [791, 268] width 91 height 29
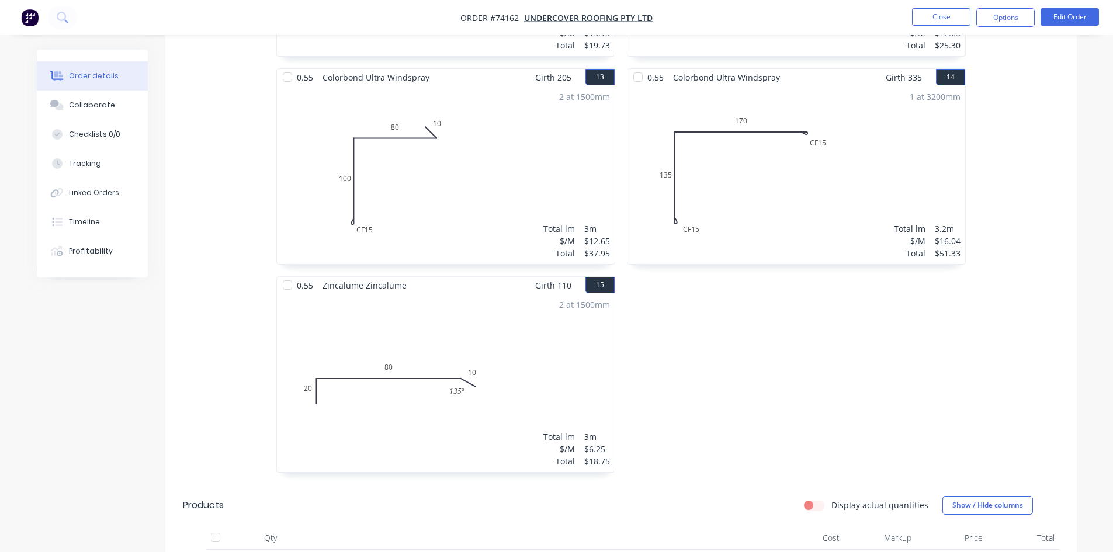
scroll to position [1830, 0]
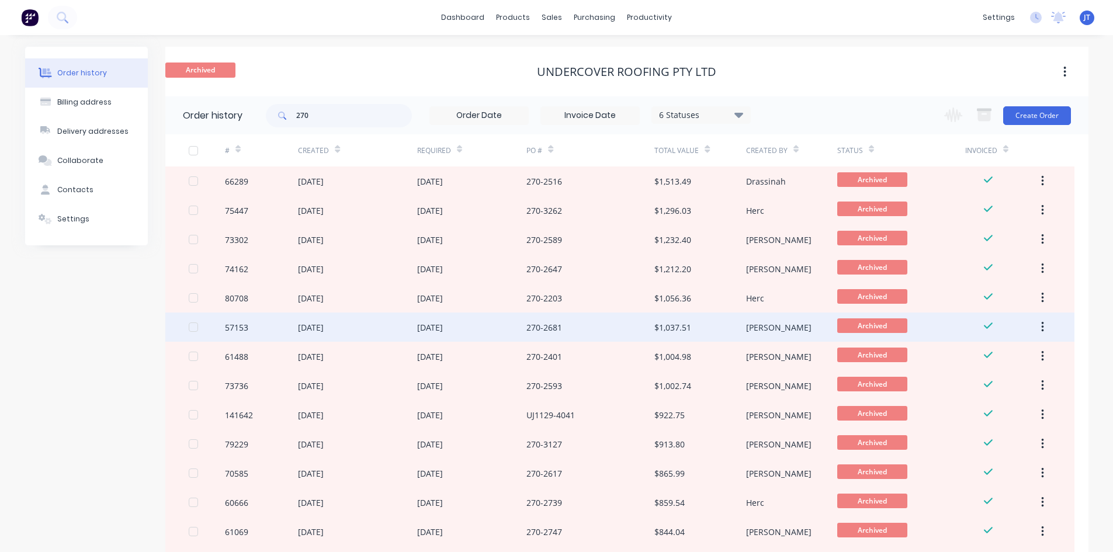
click at [754, 322] on div "John" at bounding box center [778, 327] width 65 height 12
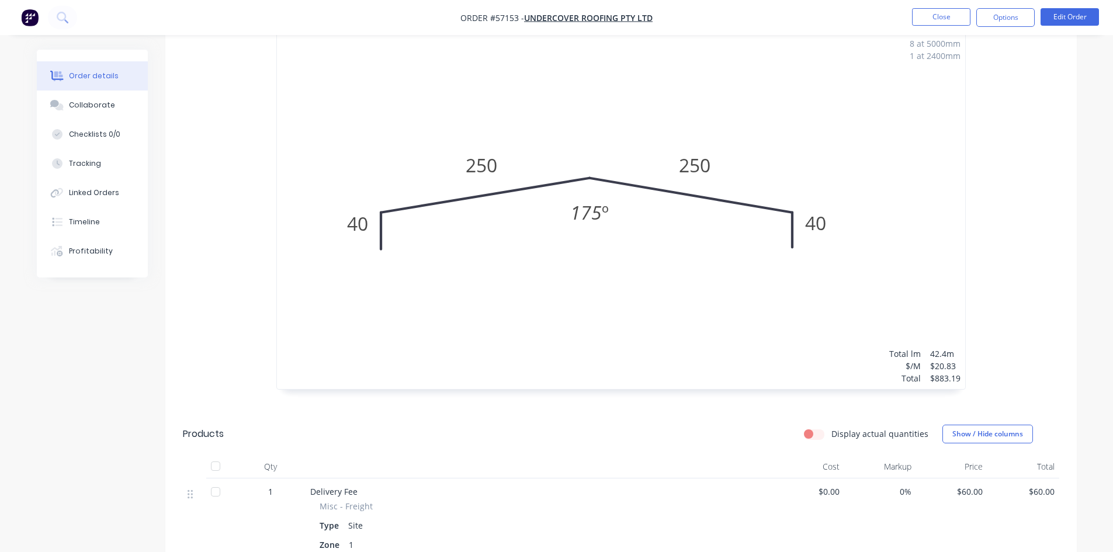
scroll to position [564, 0]
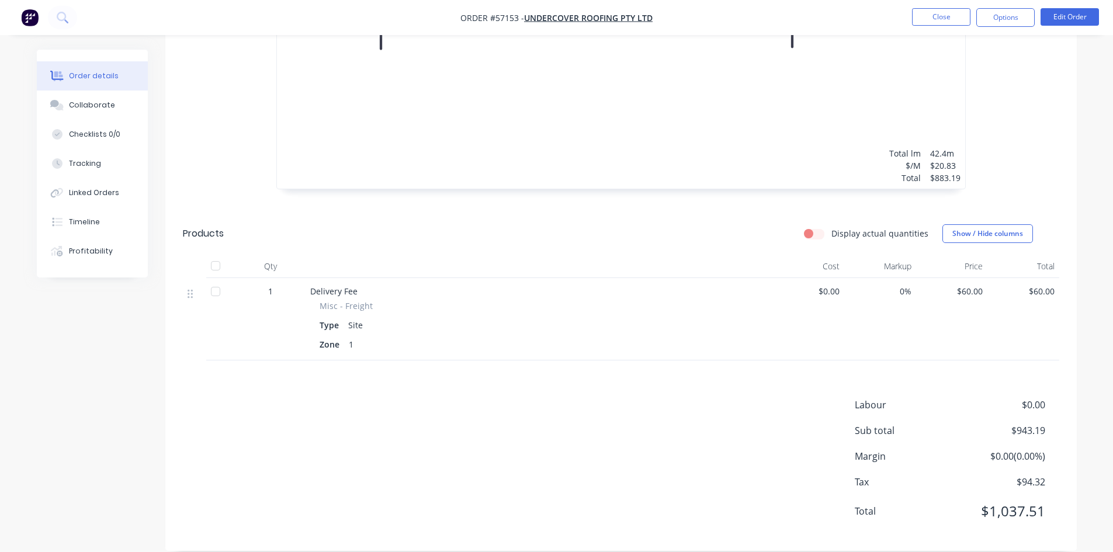
drag, startPoint x: 759, startPoint y: 288, endPoint x: 776, endPoint y: 293, distance: 17.7
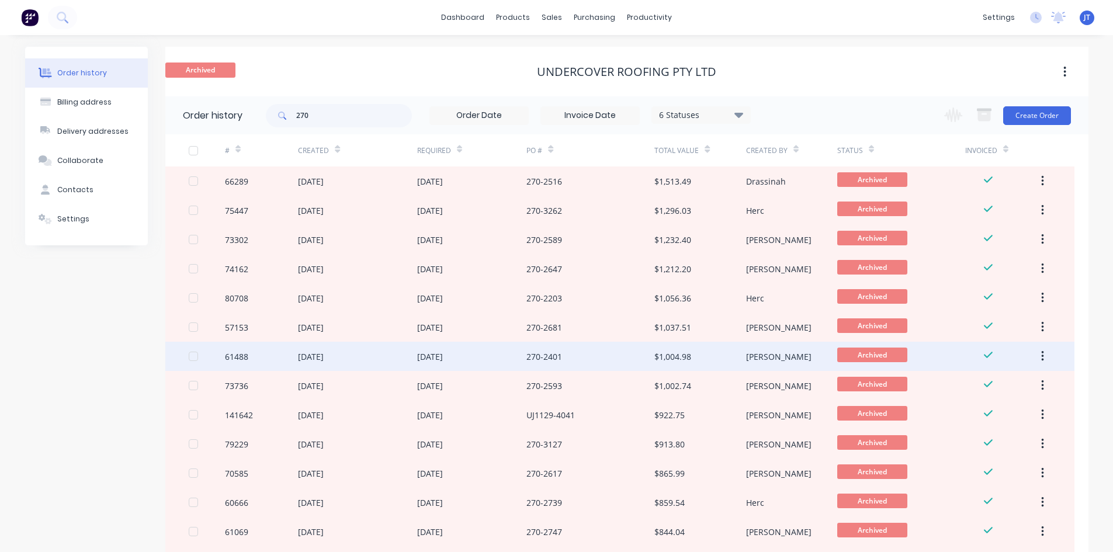
click at [768, 358] on div "John" at bounding box center [791, 356] width 91 height 29
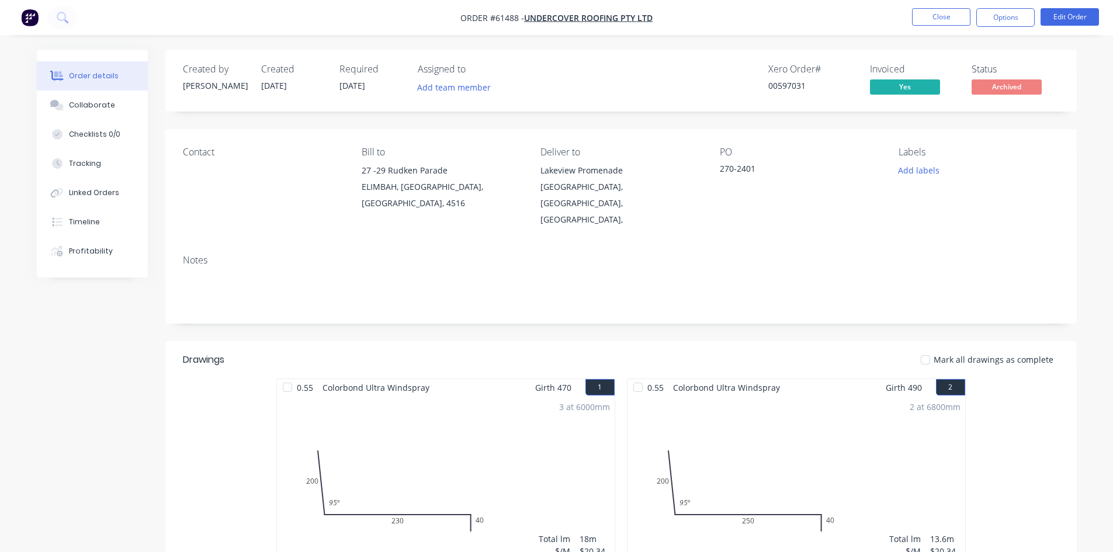
scroll to position [777, 0]
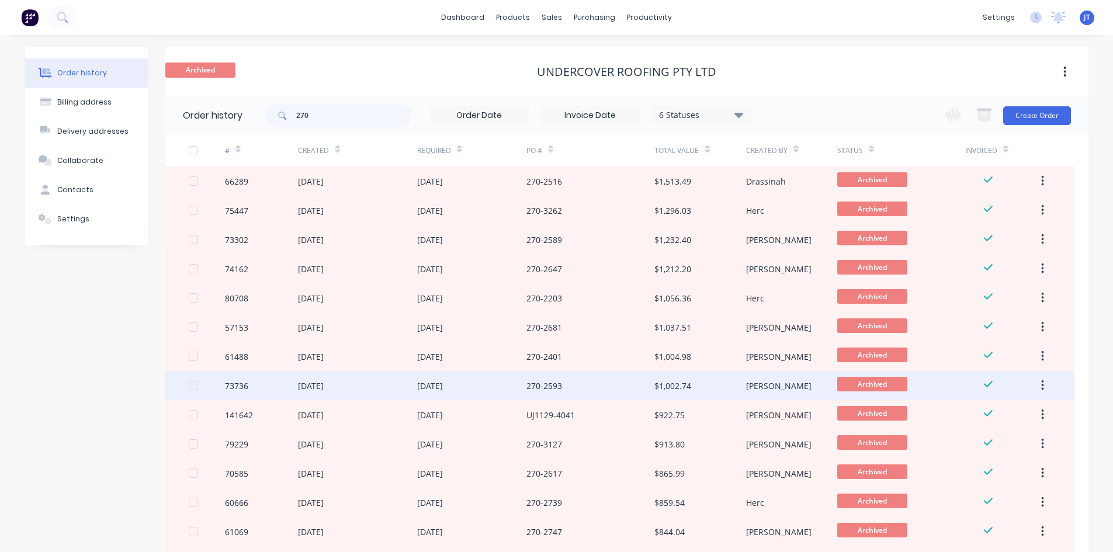
click at [759, 388] on div "John" at bounding box center [778, 386] width 65 height 12
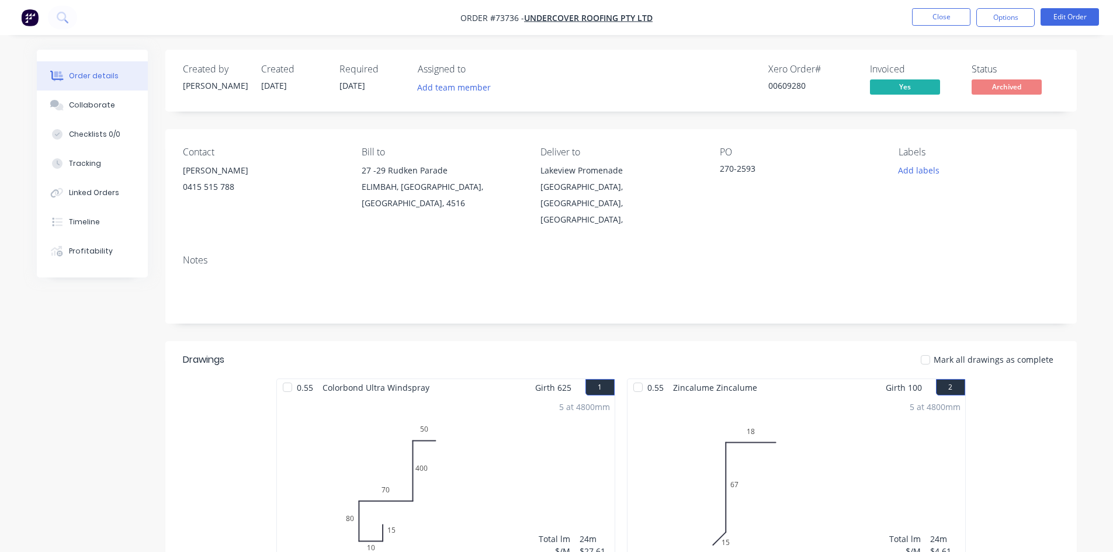
scroll to position [570, 0]
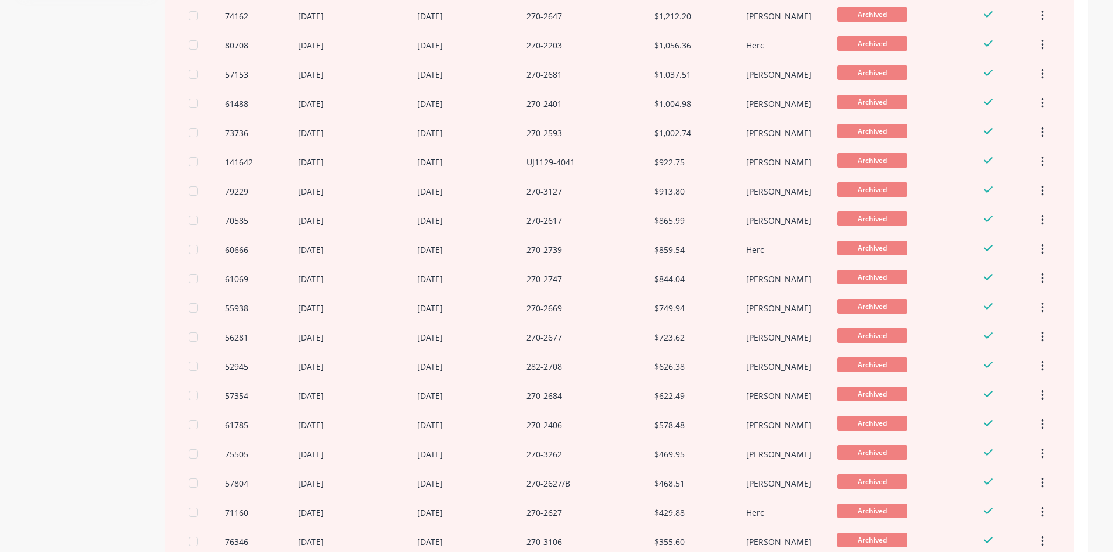
scroll to position [390, 0]
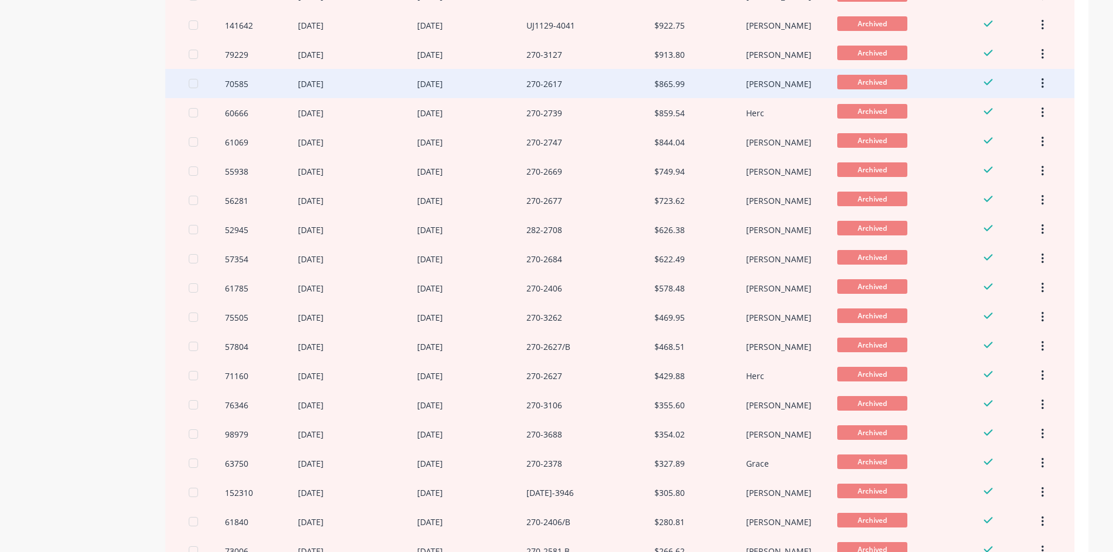
click at [724, 93] on div "$865.99" at bounding box center [699, 83] width 91 height 29
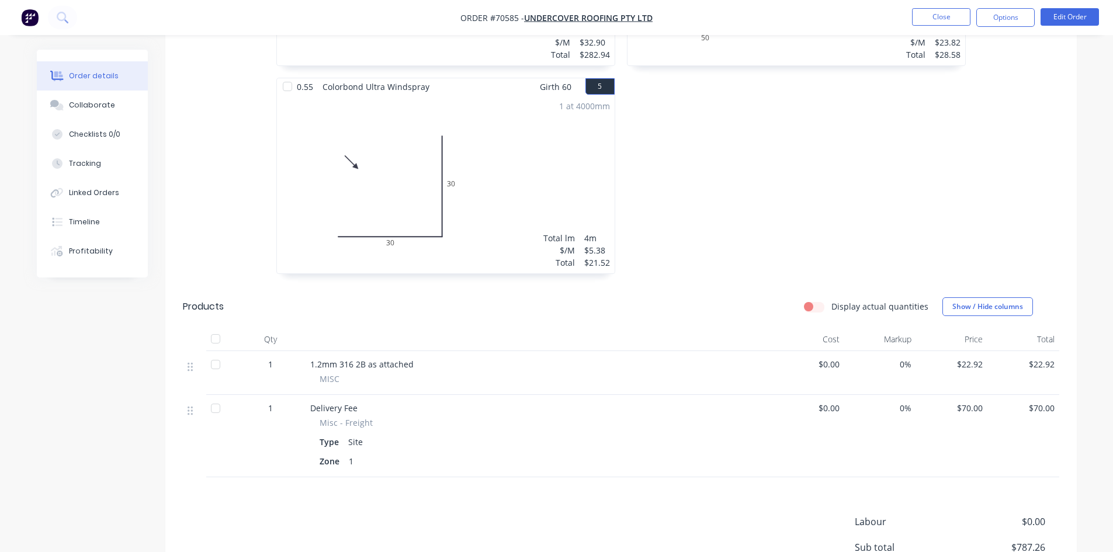
scroll to position [779, 0]
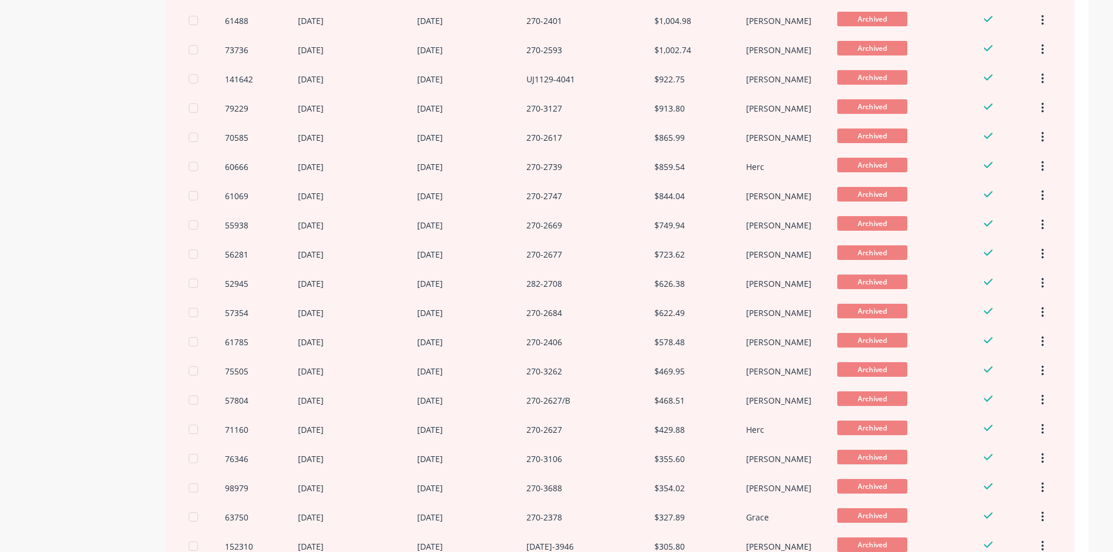
scroll to position [325, 0]
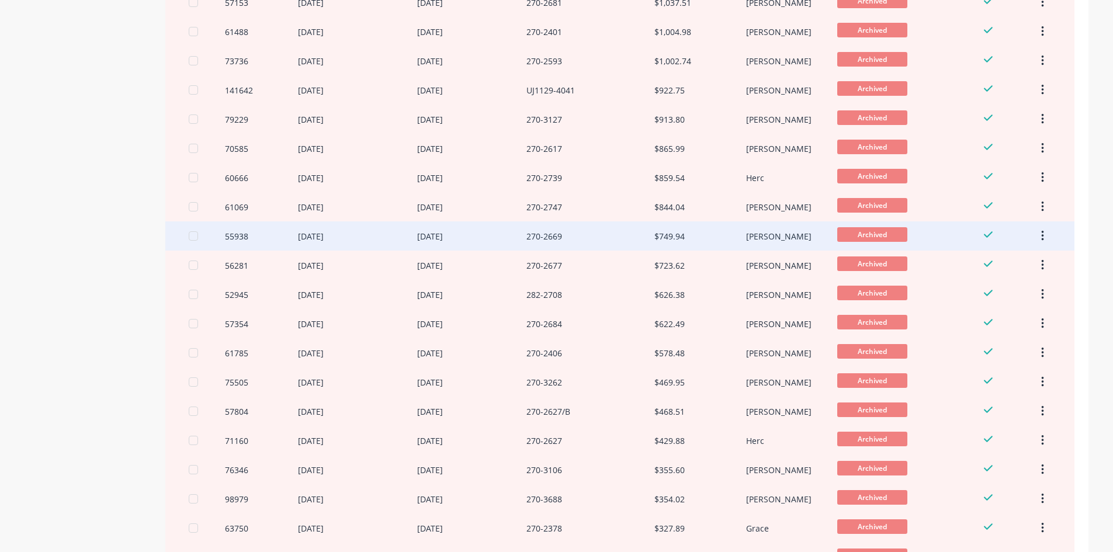
click at [735, 240] on div "$749.94" at bounding box center [699, 235] width 91 height 29
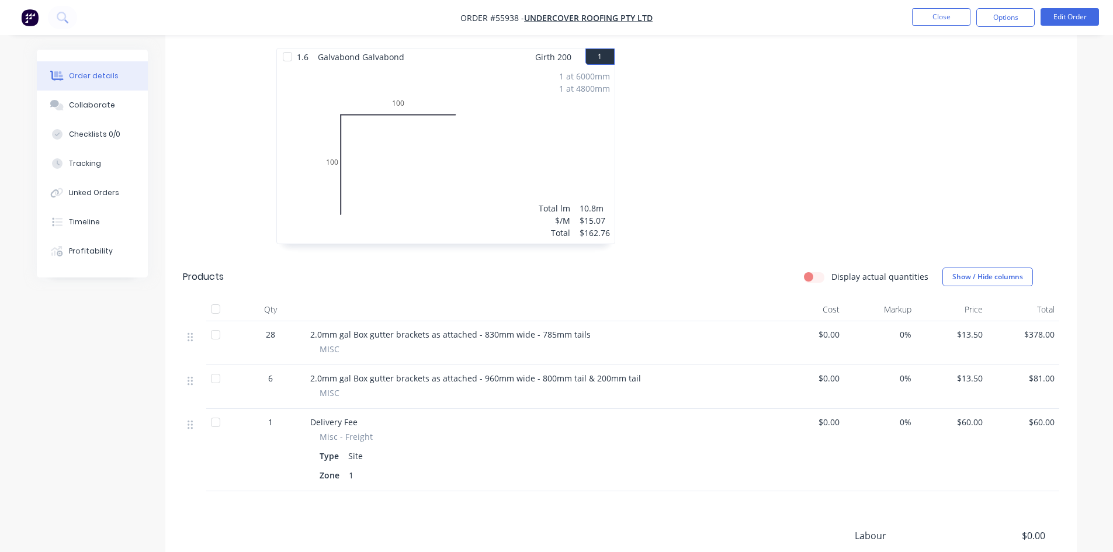
scroll to position [450, 0]
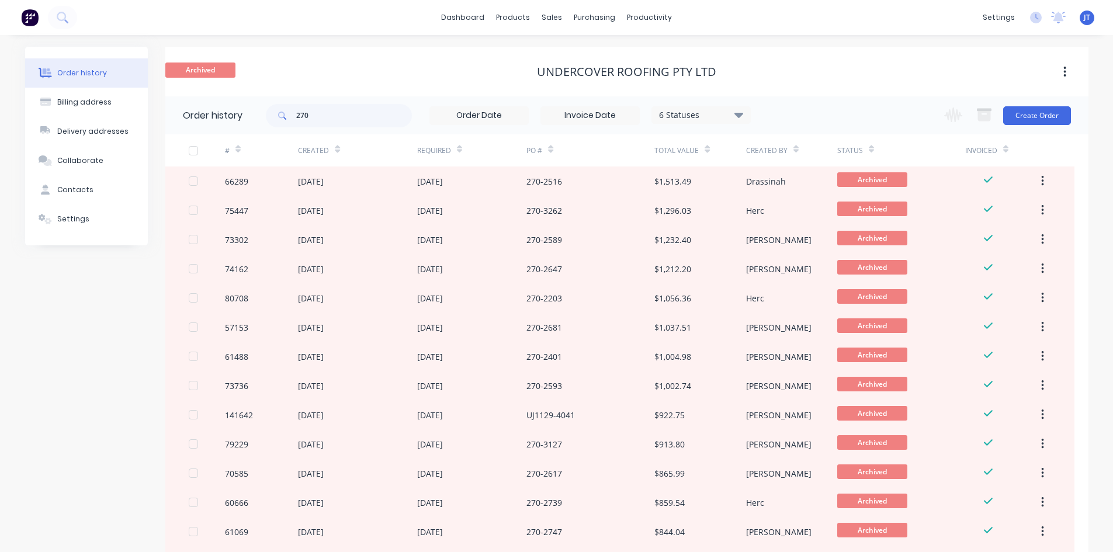
scroll to position [714, 0]
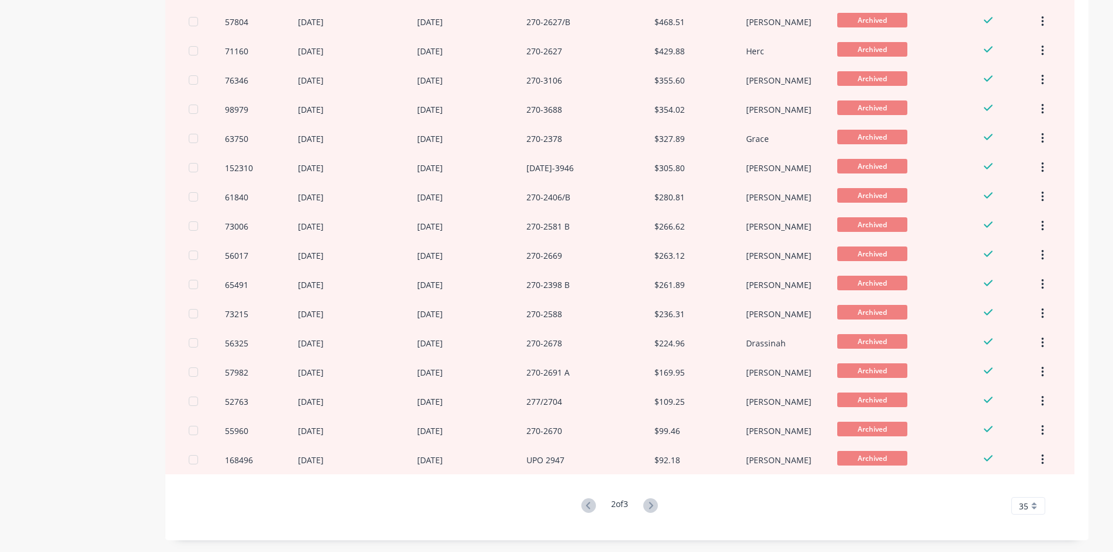
click at [747, 287] on div "John" at bounding box center [778, 285] width 65 height 12
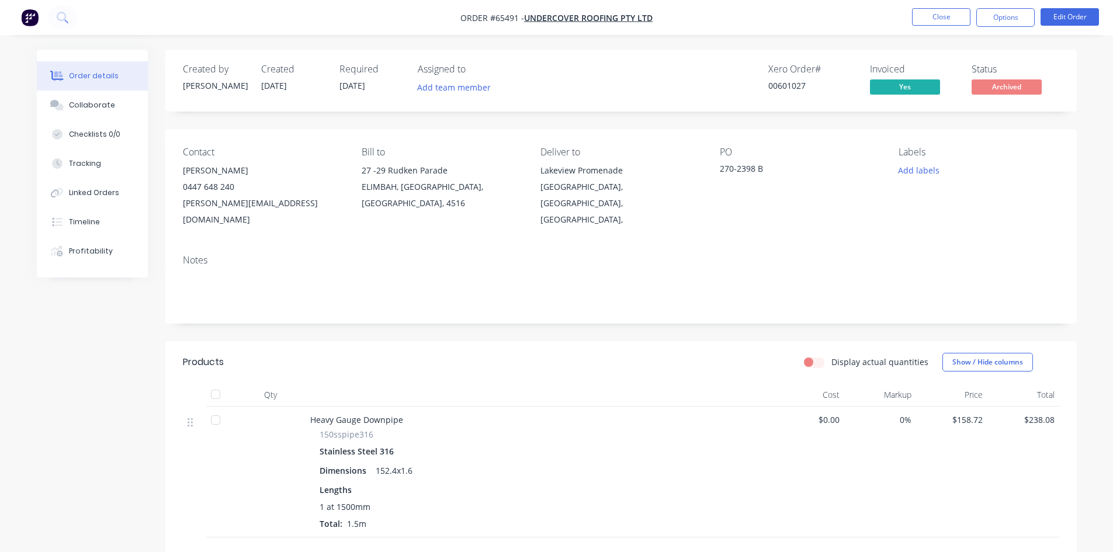
drag, startPoint x: 747, startPoint y: 343, endPoint x: 763, endPoint y: 359, distance: 22.3
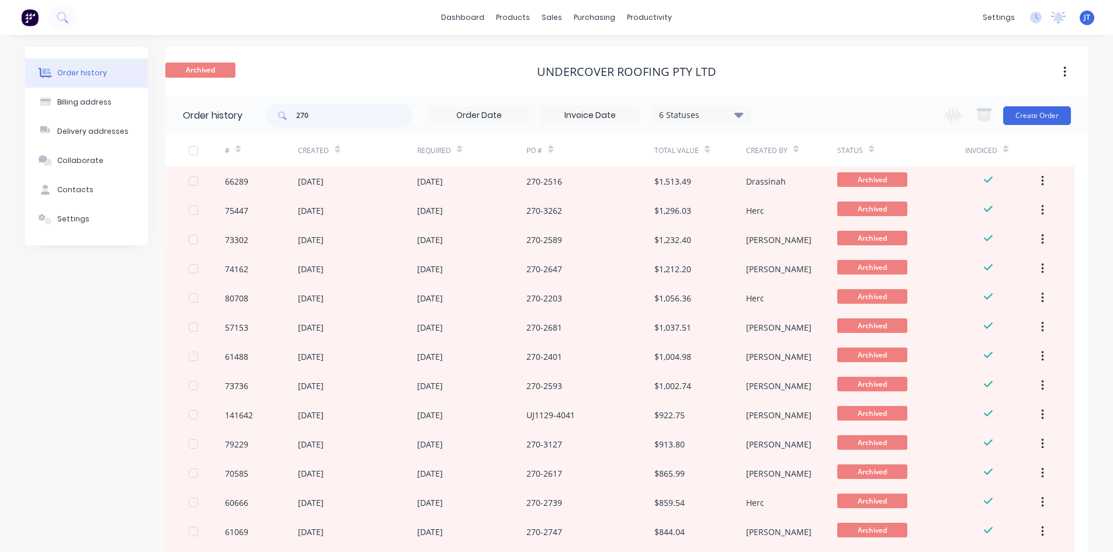
click at [34, 16] on img at bounding box center [30, 18] width 18 height 18
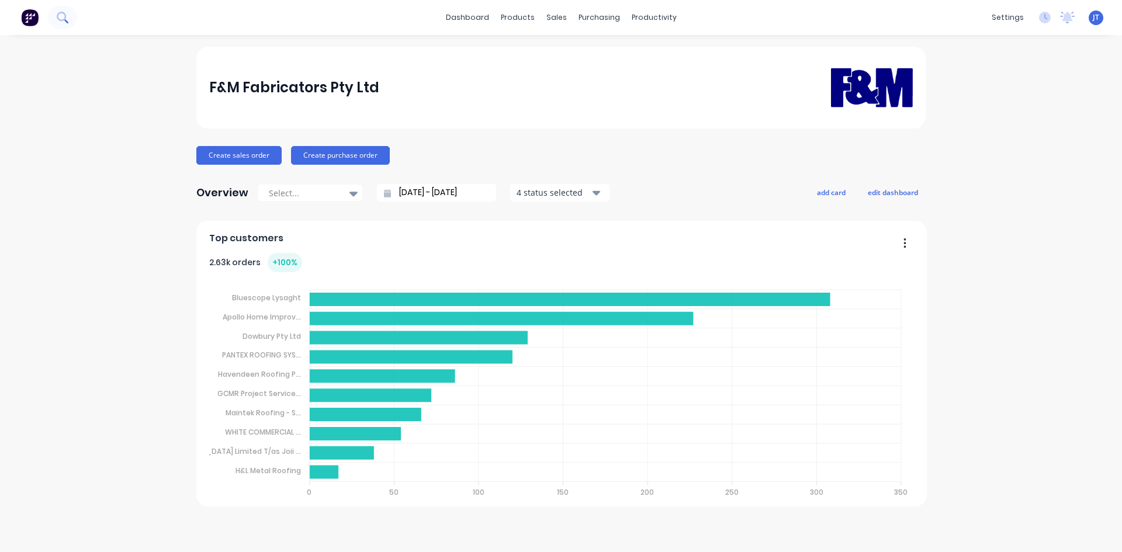
click at [65, 20] on icon at bounding box center [66, 21] width 4 height 4
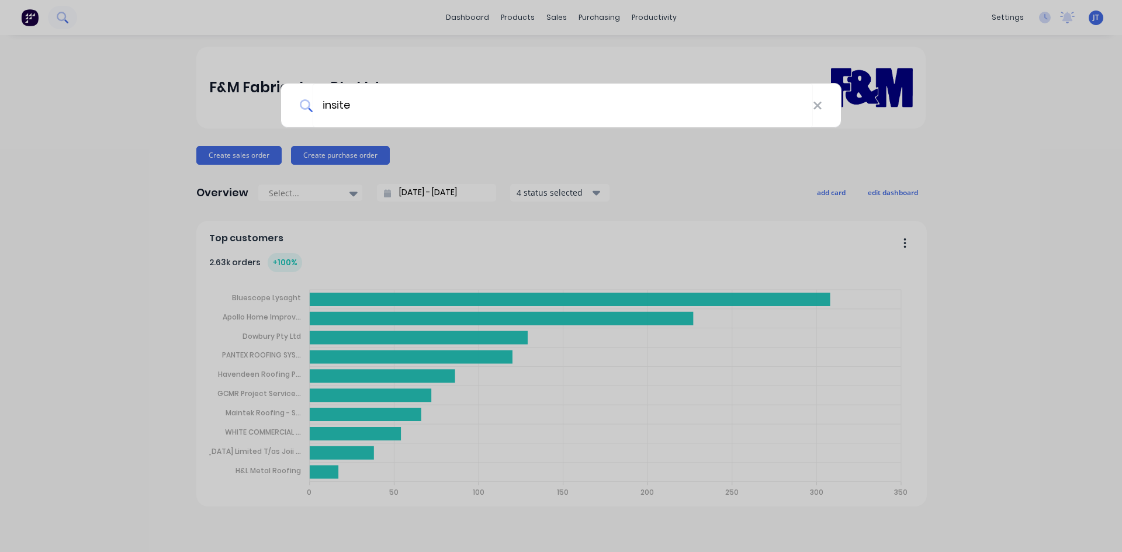
type input "insite"
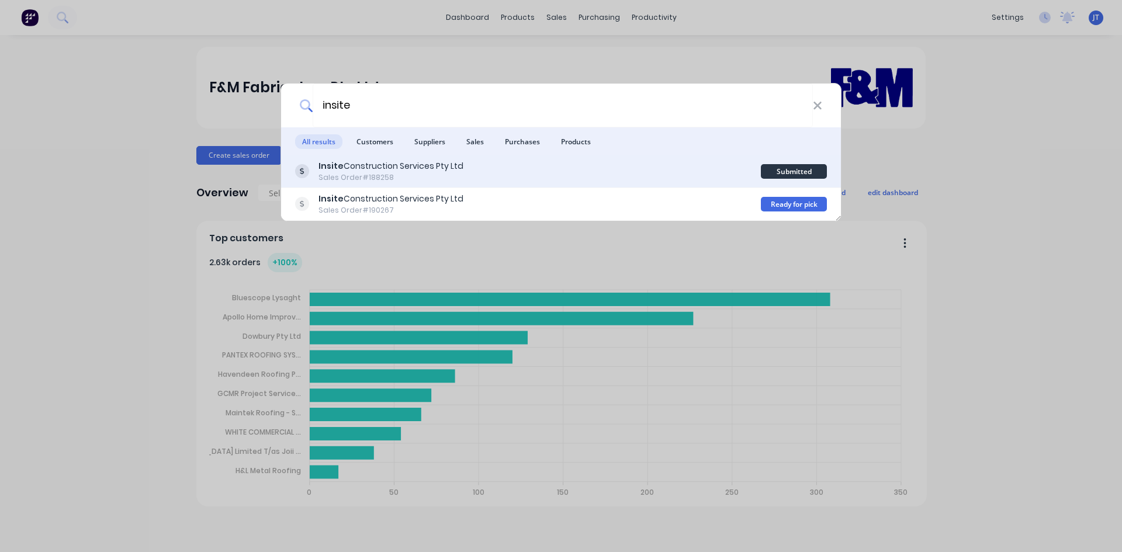
click at [425, 179] on div "Sales Order #188258" at bounding box center [390, 177] width 145 height 11
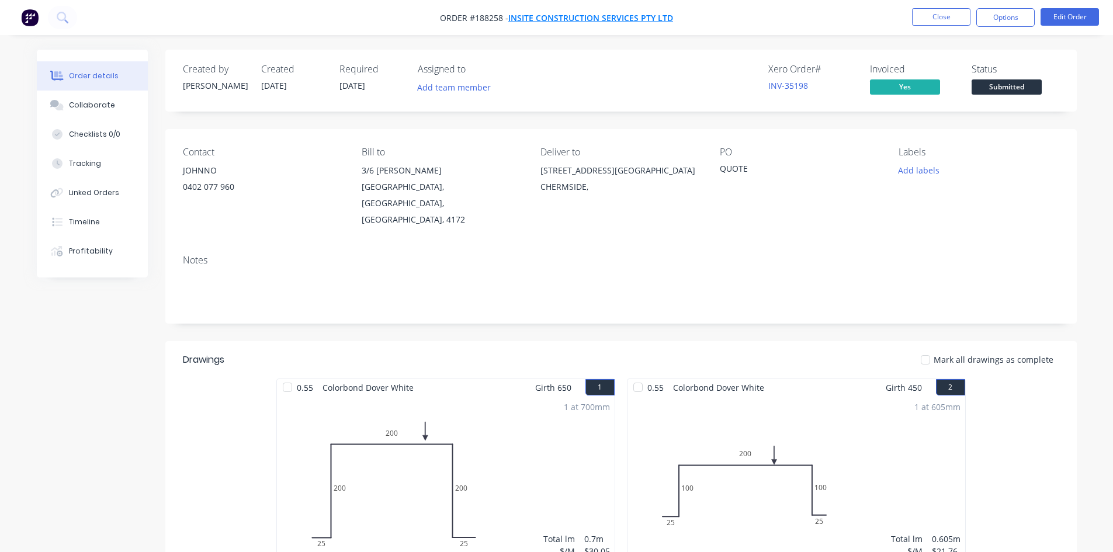
click at [606, 15] on span "Insite Construction Services Pty Ltd" at bounding box center [590, 17] width 165 height 11
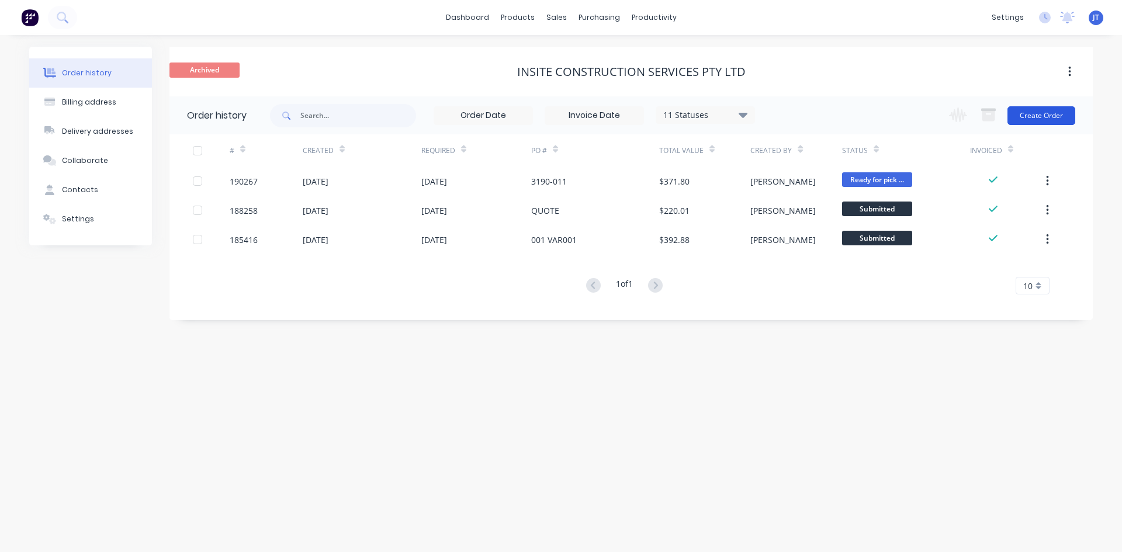
click at [1037, 110] on button "Create Order" at bounding box center [1041, 115] width 68 height 19
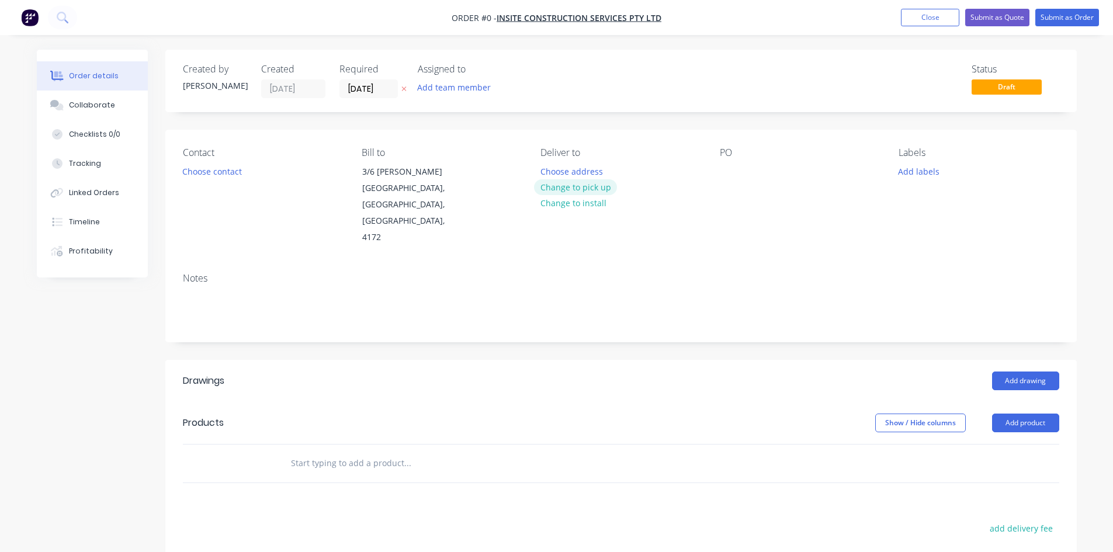
click at [577, 183] on button "Change to pick up" at bounding box center [575, 187] width 83 height 16
click at [722, 172] on div at bounding box center [729, 171] width 19 height 17
click at [675, 221] on div "Contact Choose contact Bill to 3/6 Goodman Pl MURARRIE, Queensland, Australia, …" at bounding box center [620, 197] width 911 height 134
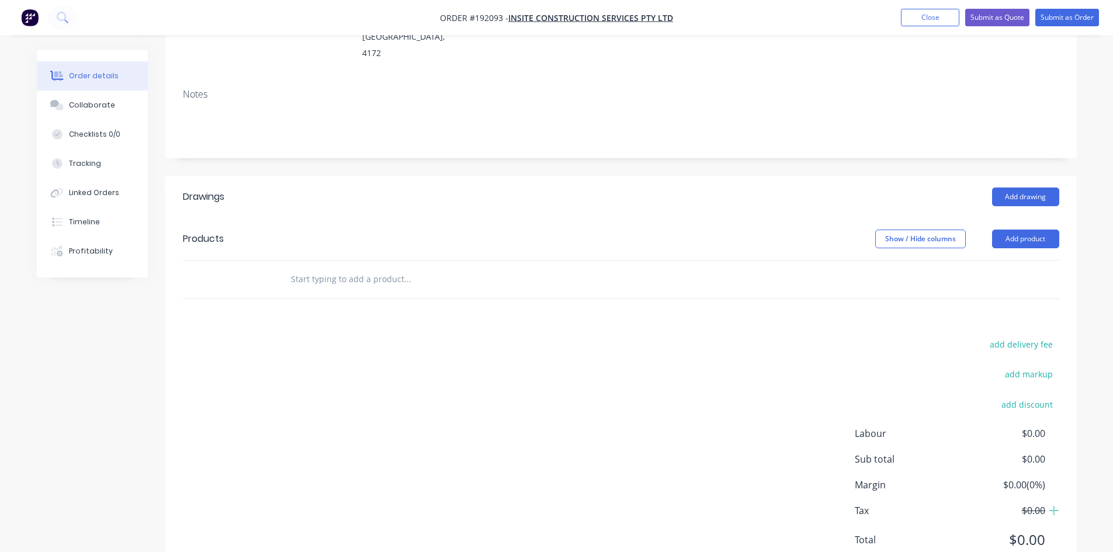
scroll to position [195, 0]
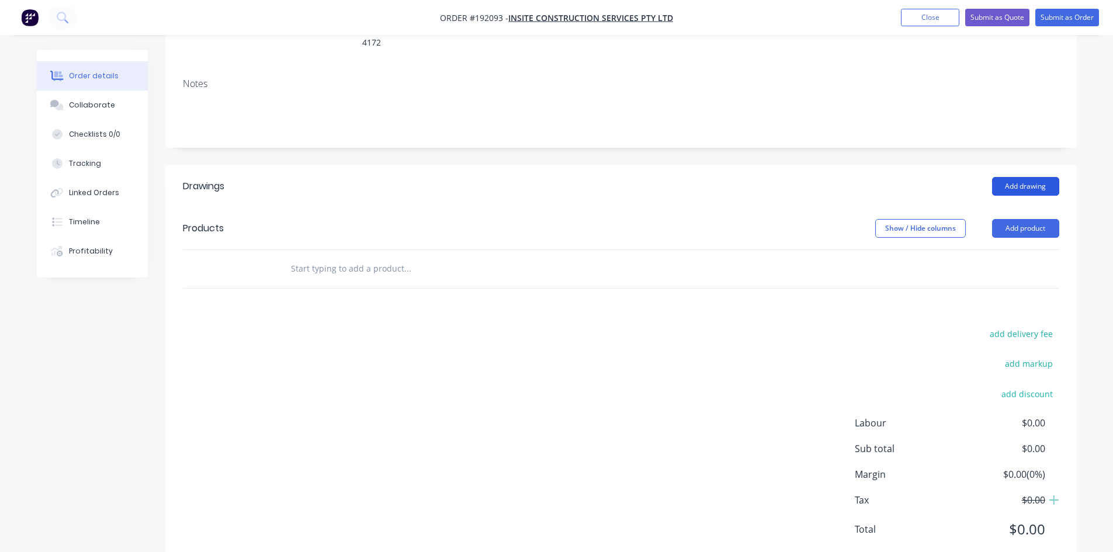
click at [1032, 177] on button "Add drawing" at bounding box center [1025, 186] width 67 height 19
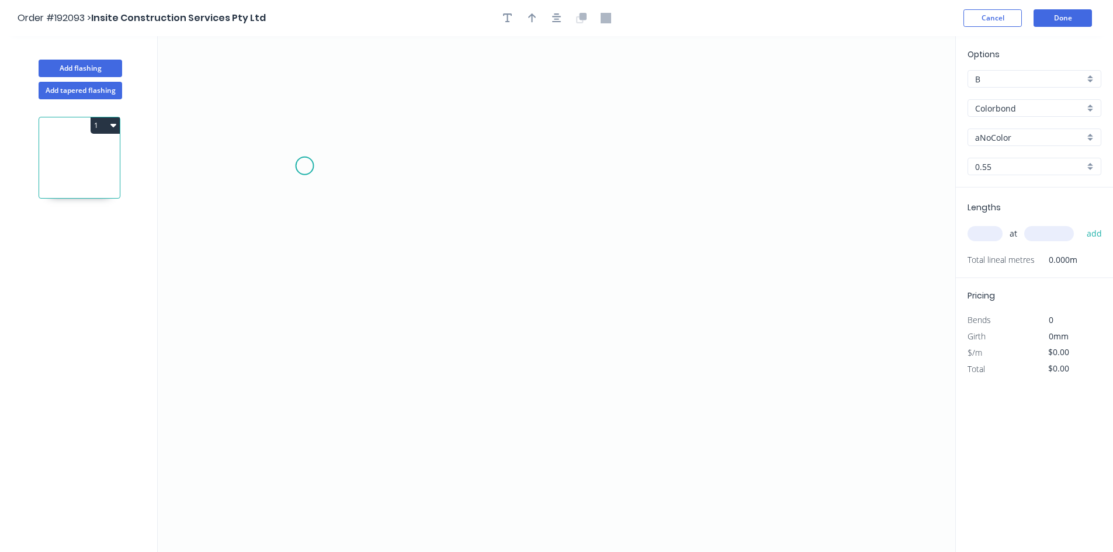
click at [304, 166] on icon "0" at bounding box center [556, 294] width 797 height 516
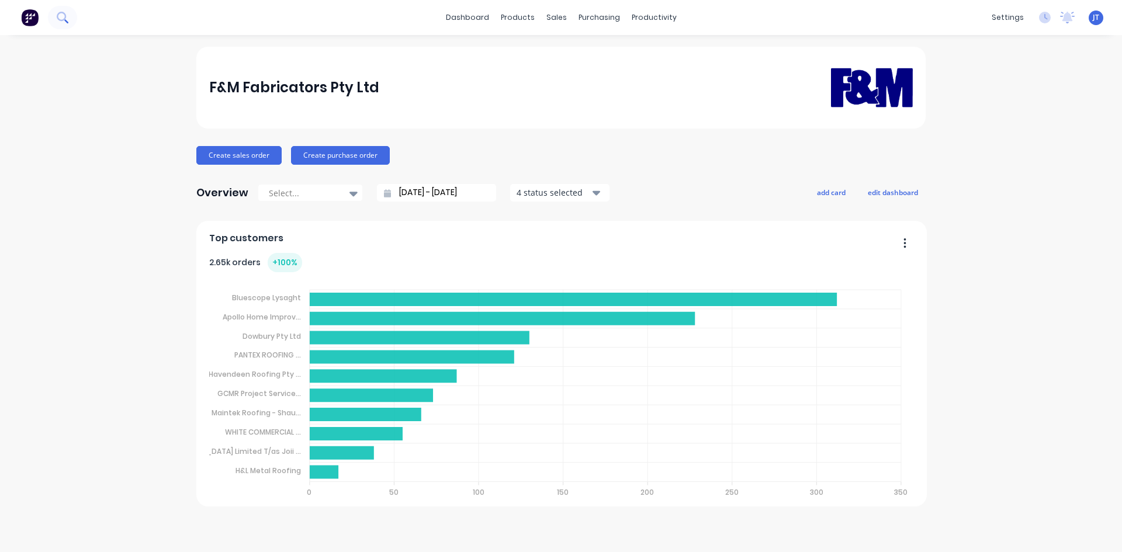
click at [70, 23] on button at bounding box center [62, 17] width 29 height 23
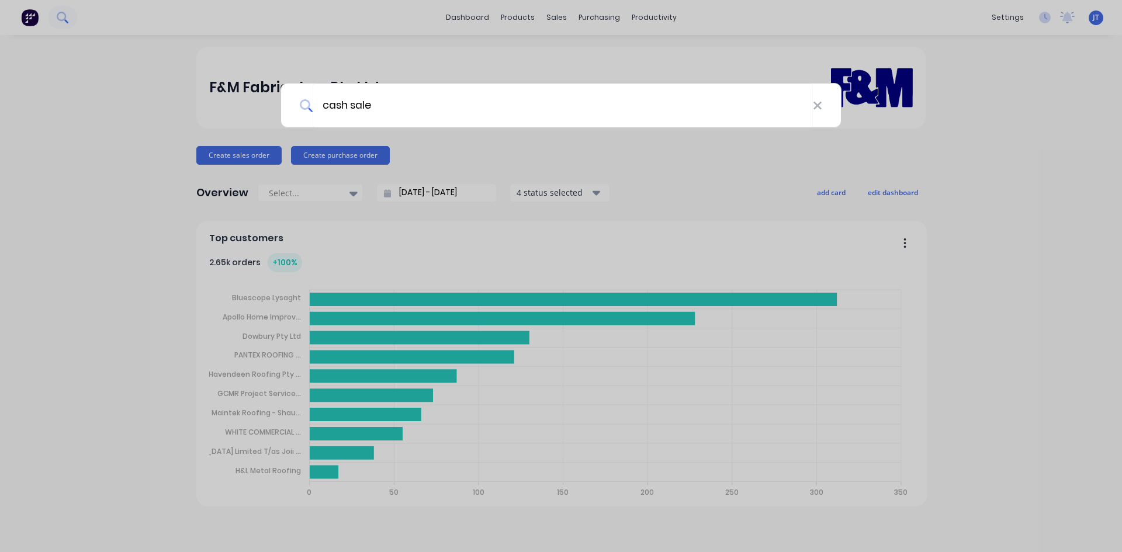
type input "cash sale"
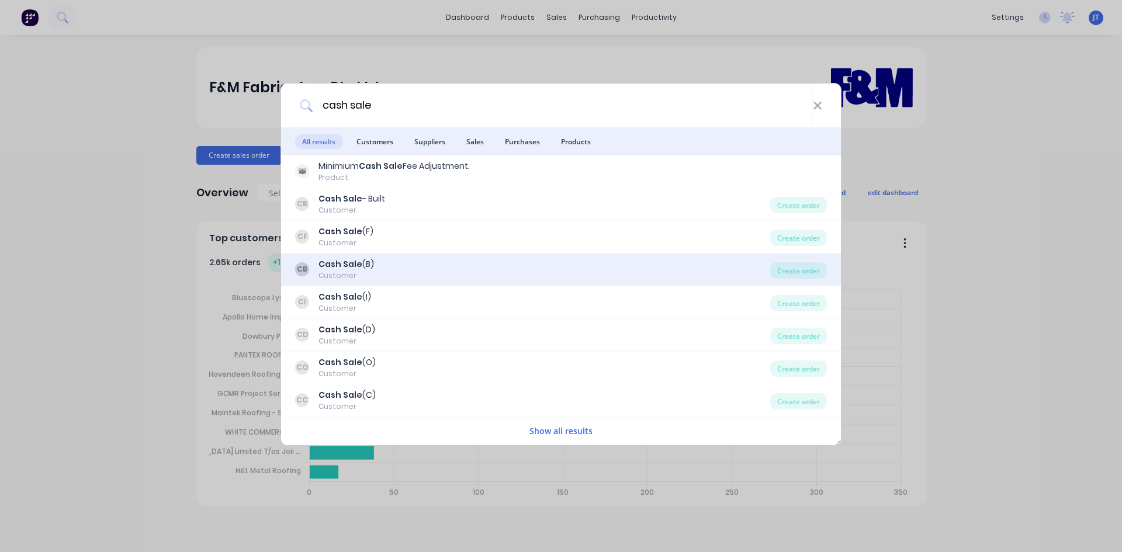
click at [370, 269] on div "Cash Sale (B)" at bounding box center [345, 264] width 55 height 12
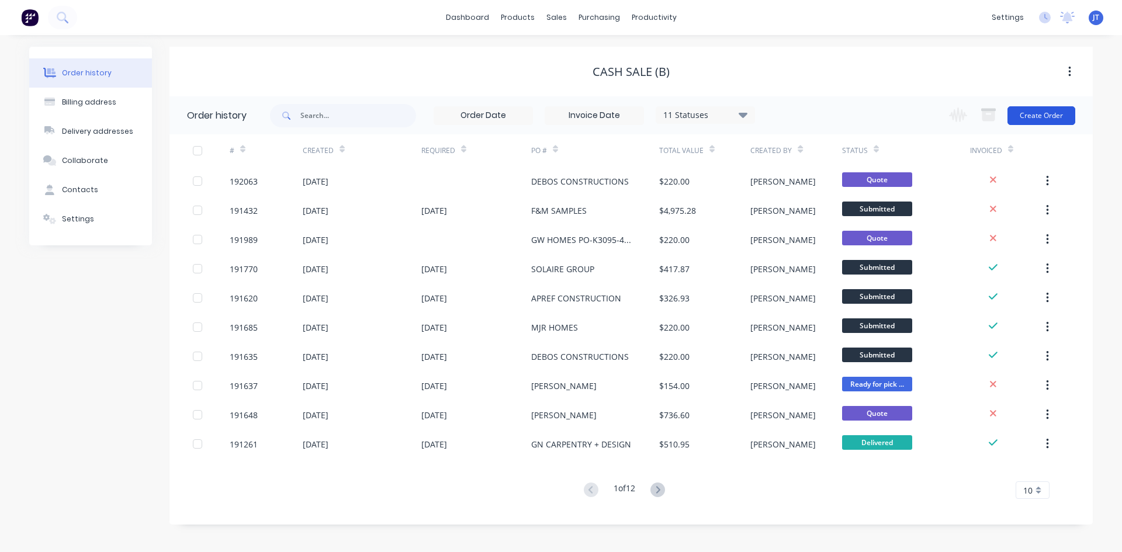
click at [1066, 122] on button "Create Order" at bounding box center [1041, 115] width 68 height 19
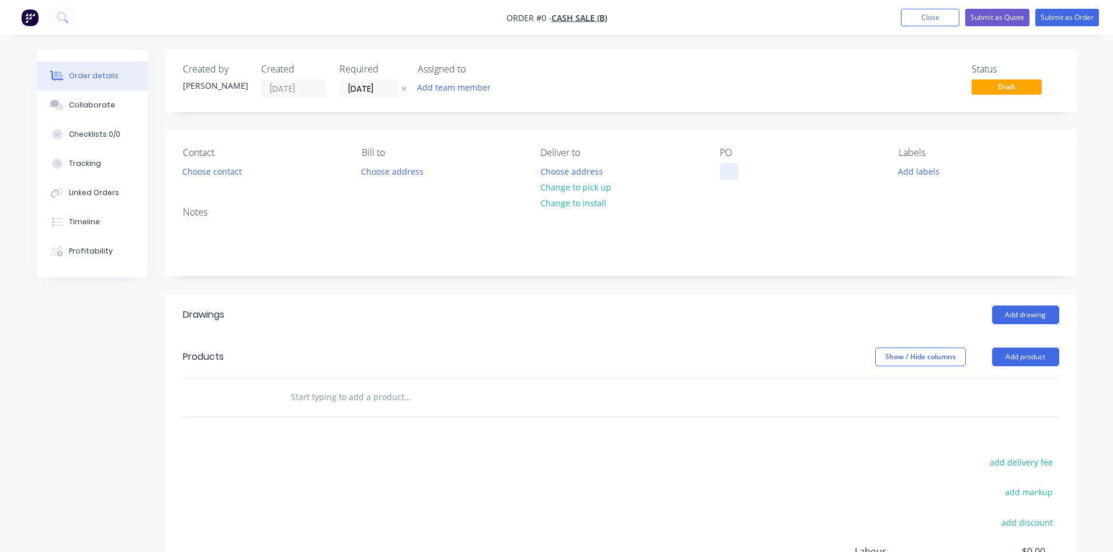
click at [723, 171] on div at bounding box center [729, 171] width 19 height 17
click at [811, 220] on div "Order details Collaborate Checklists 0/0 Tracking Linked Orders Timeline Profit…" at bounding box center [556, 382] width 1063 height 665
click at [1051, 304] on header "Drawings Add drawing" at bounding box center [620, 315] width 911 height 42
click at [1047, 314] on button "Add drawing" at bounding box center [1025, 315] width 67 height 19
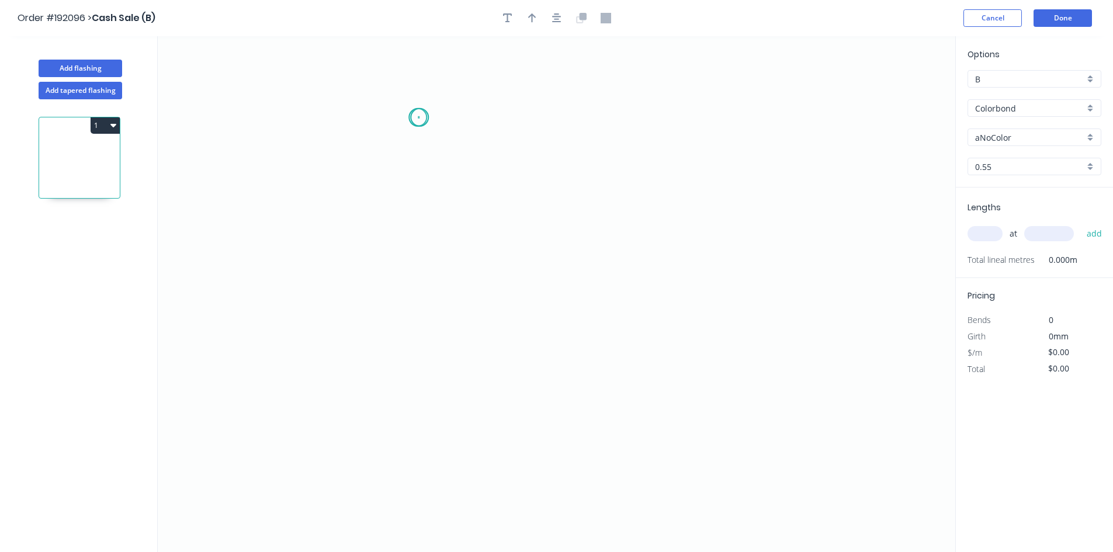
click at [418, 117] on icon "0" at bounding box center [556, 294] width 797 height 516
click at [407, 334] on icon "0" at bounding box center [556, 294] width 797 height 516
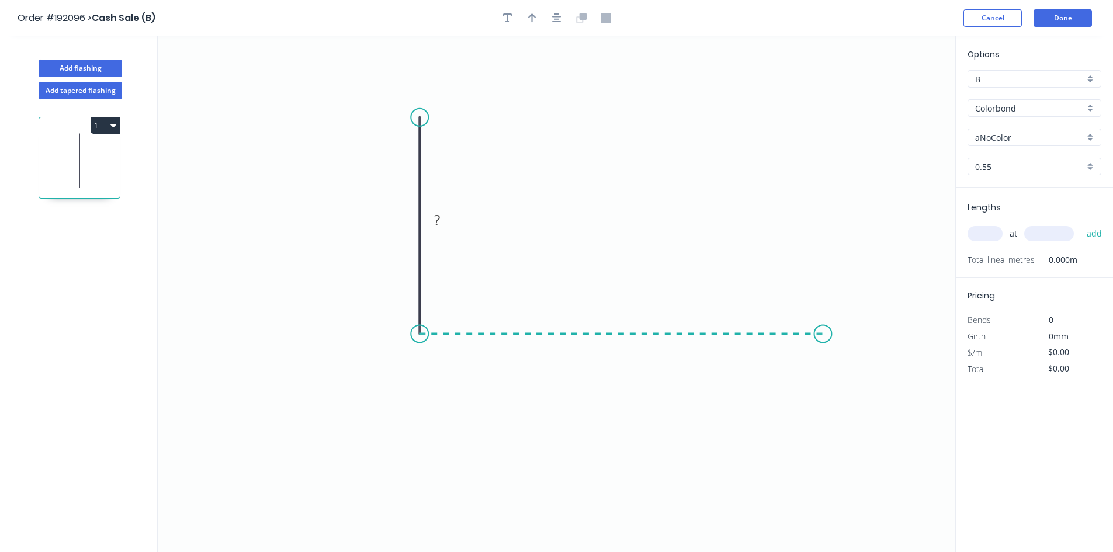
click at [823, 325] on icon "0 ?" at bounding box center [556, 294] width 797 height 516
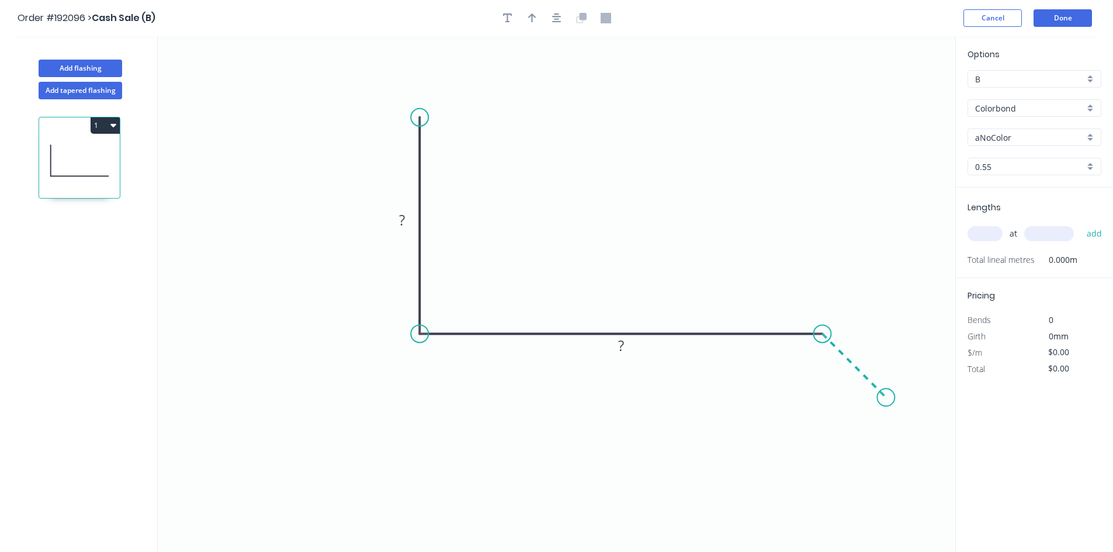
click at [886, 402] on icon "0 ? ?" at bounding box center [556, 294] width 797 height 516
click at [814, 394] on icon "0 ? ? ?" at bounding box center [556, 294] width 797 height 516
click at [814, 394] on circle at bounding box center [815, 397] width 18 height 18
click at [552, 26] on button "button" at bounding box center [557, 18] width 18 height 18
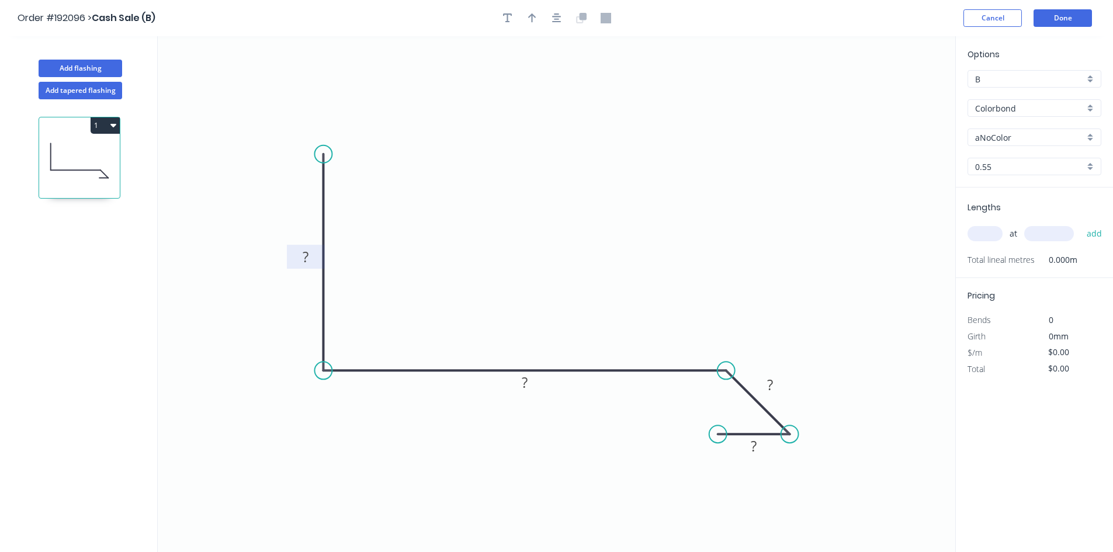
click at [309, 254] on rect at bounding box center [305, 257] width 23 height 16
type input "$12.38"
click at [877, 209] on icon "0 70 30 10 8" at bounding box center [556, 294] width 797 height 516
click at [1032, 109] on input "Colorbond" at bounding box center [1029, 108] width 109 height 12
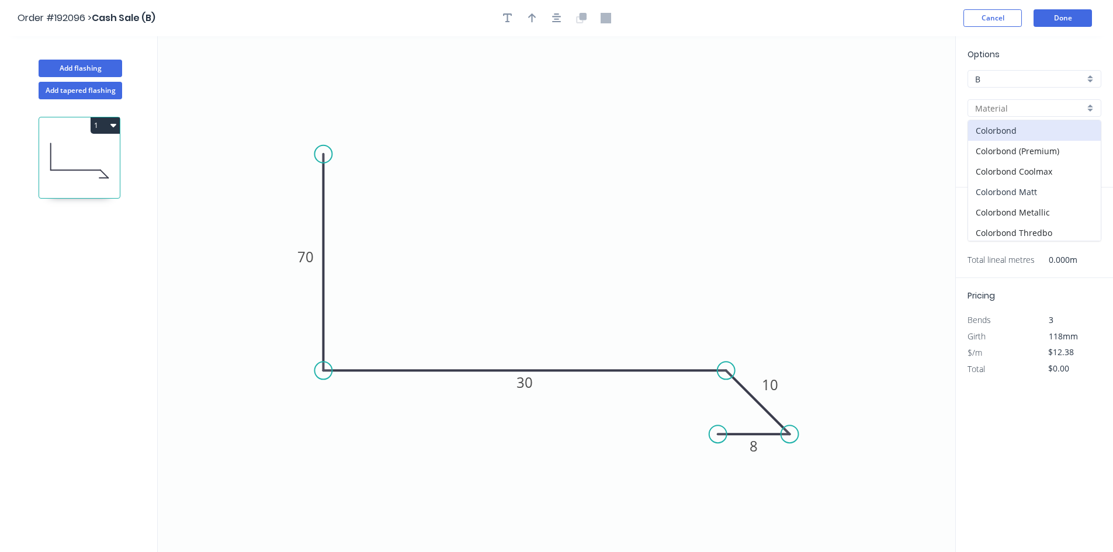
click at [1049, 192] on div "Colorbond Matt" at bounding box center [1034, 192] width 133 height 20
type input "Colorbond Matt"
type input "Basalt"
type input "$14.65"
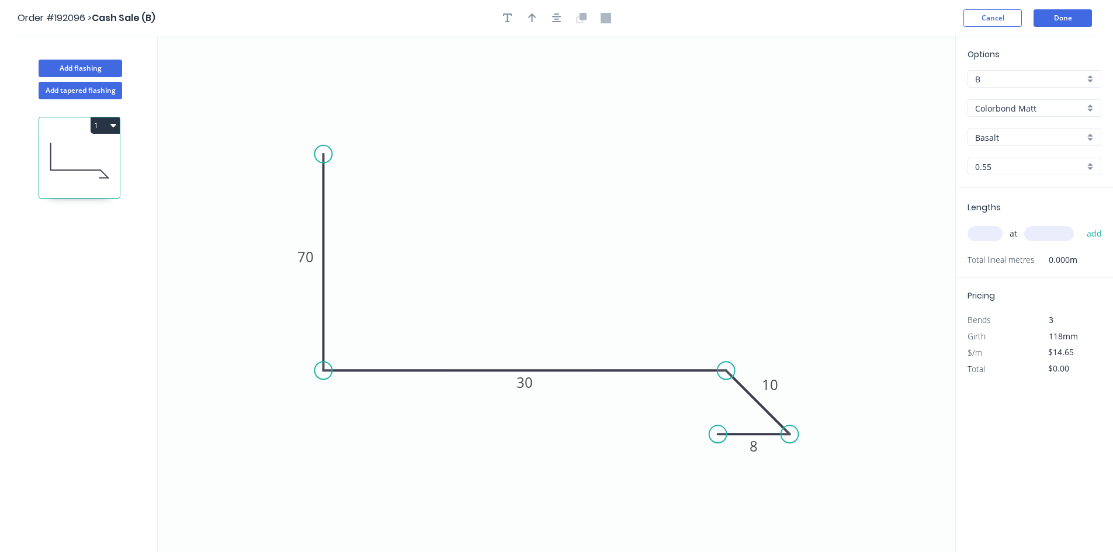
click at [1027, 135] on input "Basalt" at bounding box center [1029, 137] width 109 height 12
click at [1029, 258] on div "Surfmist" at bounding box center [1034, 259] width 133 height 20
type input "Surfmist"
click at [980, 225] on div "at add" at bounding box center [1035, 234] width 136 height 20
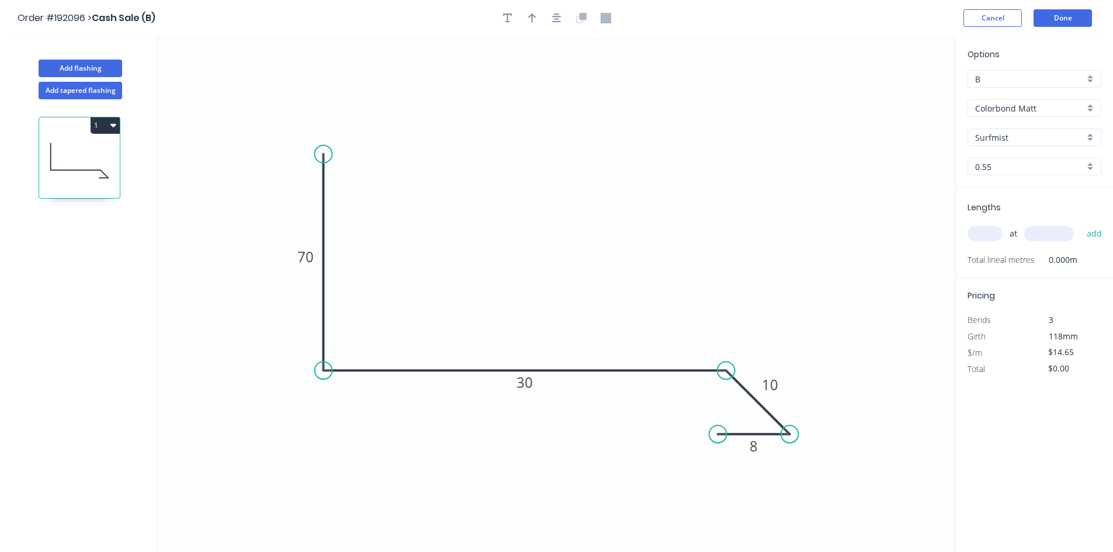
click at [974, 227] on input "text" at bounding box center [984, 233] width 35 height 15
type input "5"
type input "1910"
click at [1081, 224] on button "add" at bounding box center [1094, 234] width 27 height 20
type input "$139.91"
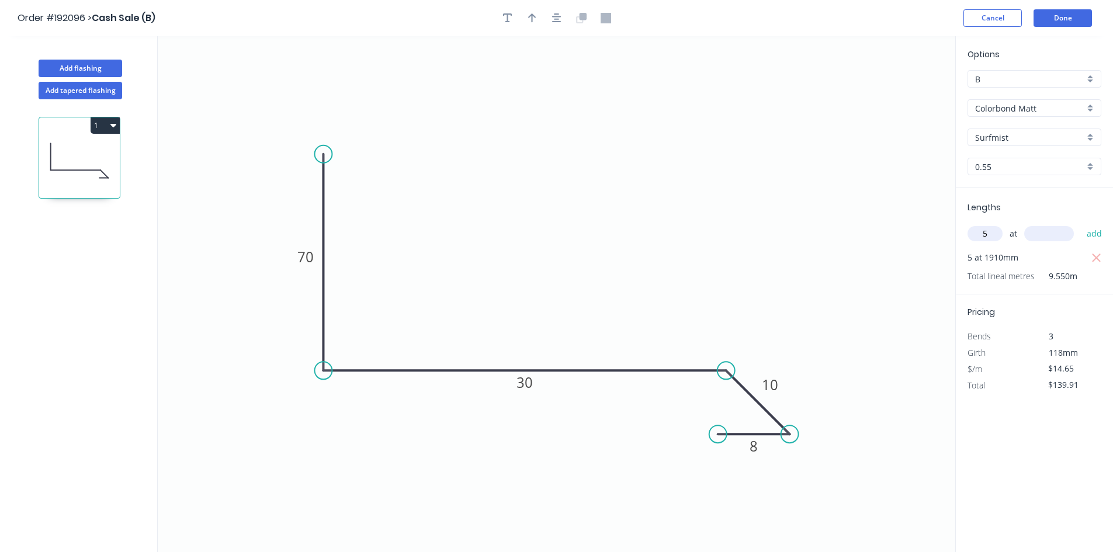
type input "5"
type input "710"
click at [1081, 224] on button "add" at bounding box center [1094, 234] width 27 height 20
type input "$213.16"
type input "1"
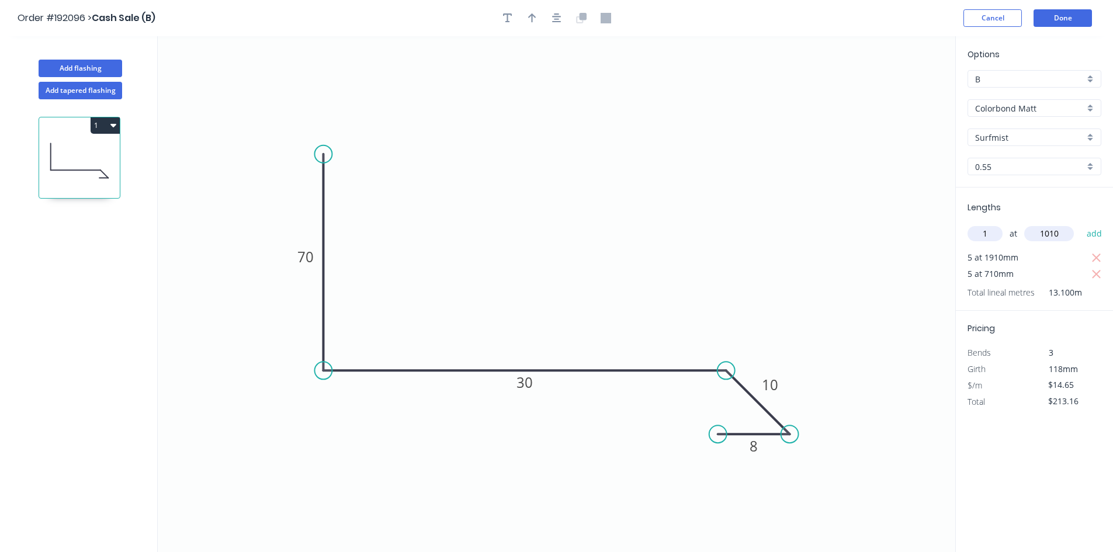
type input "1010"
click at [1081, 224] on button "add" at bounding box center [1094, 234] width 27 height 20
type input "$227.95"
type input "1"
type input "1310"
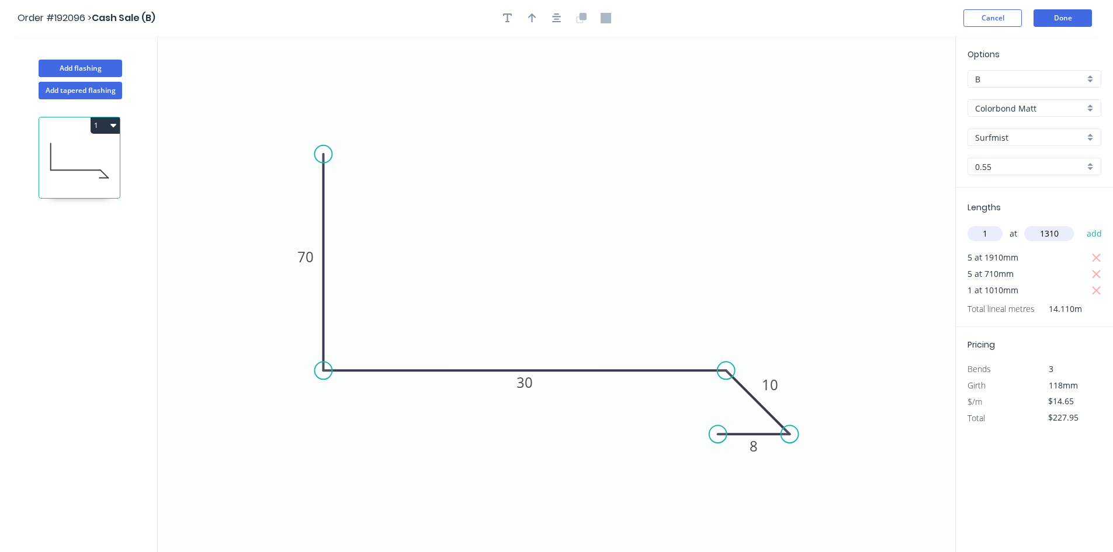
click at [1081, 224] on button "add" at bounding box center [1094, 234] width 27 height 20
type input "$247.15"
click at [1073, 31] on header "Order #192096 > Cash Sale (B) Cancel Done" at bounding box center [556, 18] width 1113 height 36
click at [1078, 22] on button "Done" at bounding box center [1062, 18] width 58 height 18
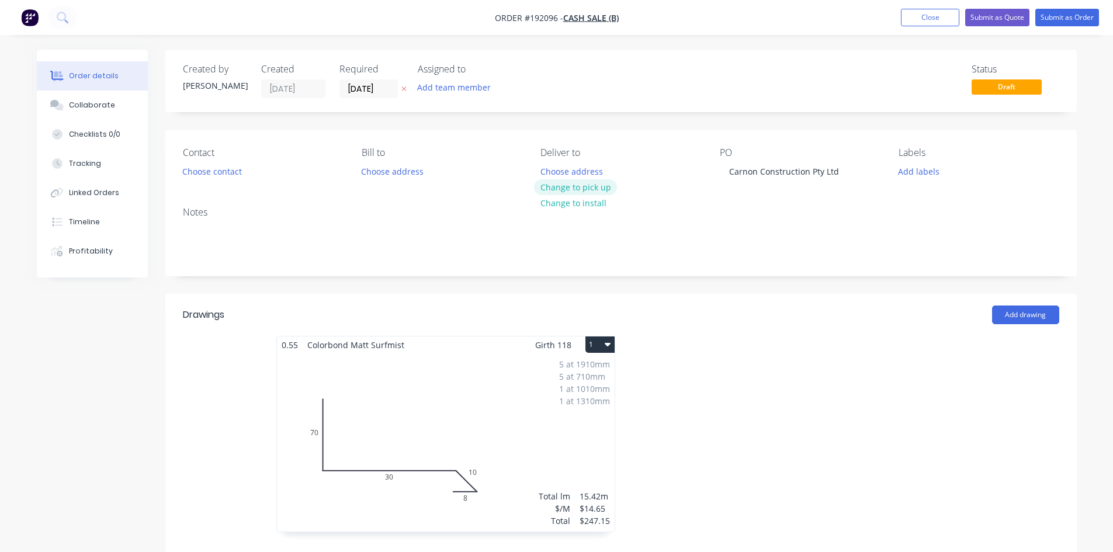
click at [588, 184] on button "Change to pick up" at bounding box center [575, 187] width 83 height 16
click at [190, 179] on button "Choose contact" at bounding box center [212, 171] width 72 height 16
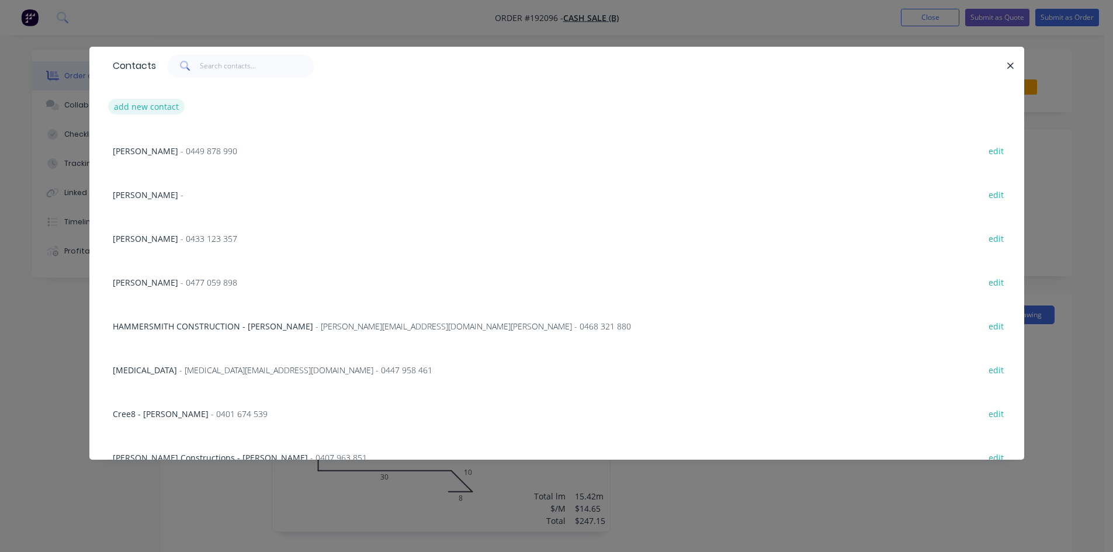
click at [144, 113] on button "add new contact" at bounding box center [146, 107] width 77 height 16
select select "AU"
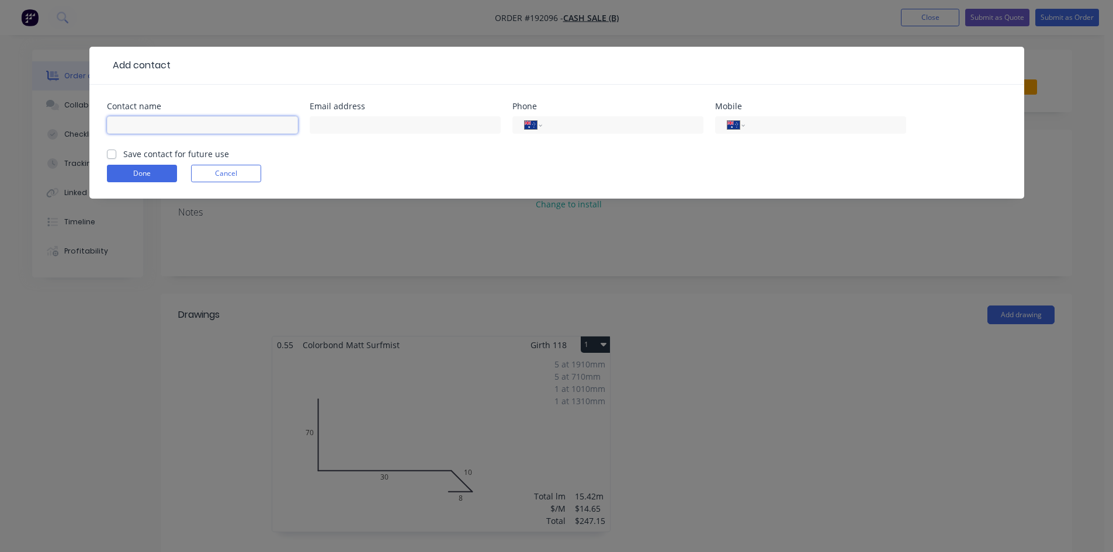
drag, startPoint x: 177, startPoint y: 133, endPoint x: 490, endPoint y: 141, distance: 312.6
click at [177, 133] on input "text" at bounding box center [202, 125] width 191 height 18
type input "Jason"
type input "0457 907 017"
click button "Done" at bounding box center [142, 174] width 70 height 18
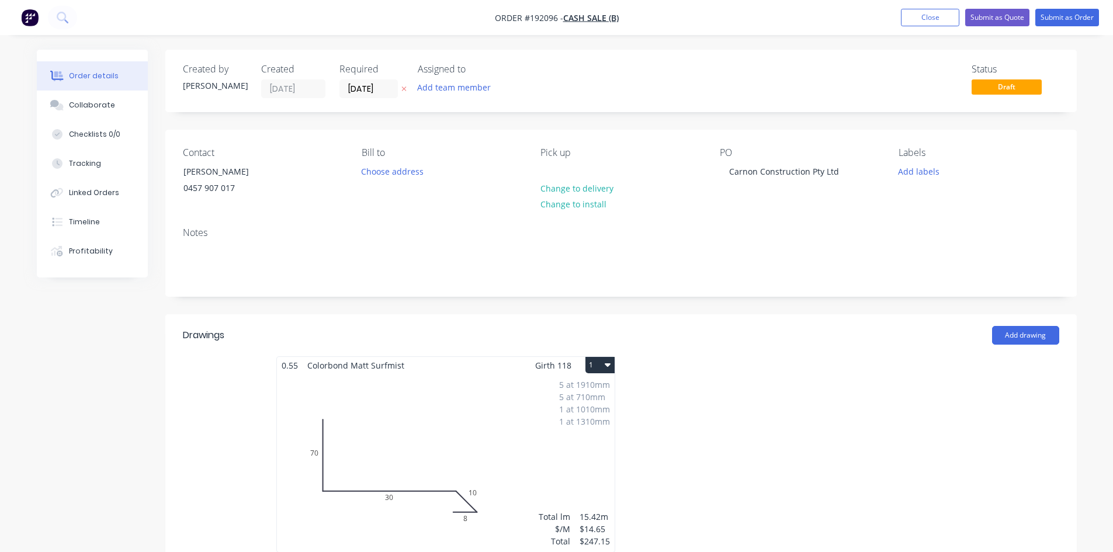
click at [504, 422] on div "5 at 1910mm 5 at 710mm 1 at 1010mm 1 at 1310mm Total lm $/M Total 15.42m $14.65…" at bounding box center [446, 463] width 338 height 178
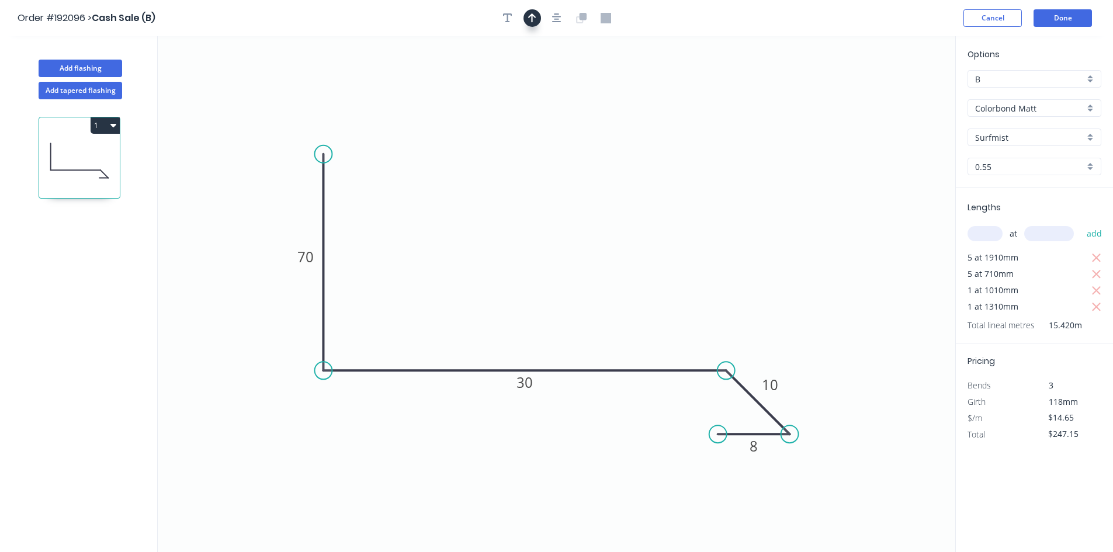
click at [532, 17] on icon "button" at bounding box center [532, 17] width 8 height 9
click at [897, 95] on icon at bounding box center [896, 81] width 11 height 37
drag, startPoint x: 896, startPoint y: 95, endPoint x: 659, endPoint y: 117, distance: 238.2
click at [659, 117] on icon at bounding box center [668, 108] width 34 height 34
click at [746, 414] on div "Show angle" at bounding box center [779, 413] width 117 height 24
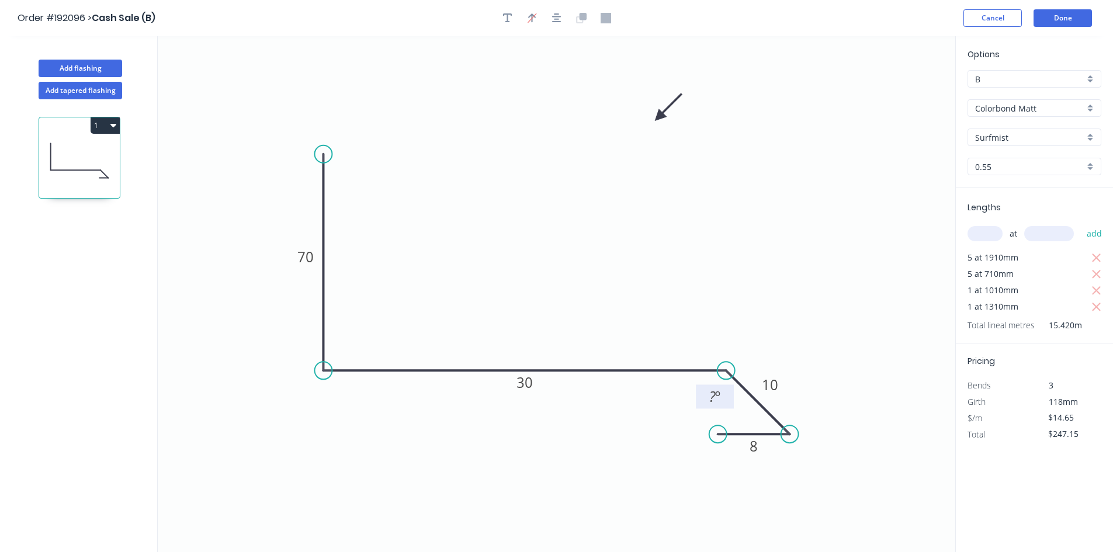
click at [714, 395] on tspan "?" at bounding box center [712, 396] width 6 height 19
click at [882, 252] on icon "0 70 30 10 8 135 º" at bounding box center [556, 294] width 797 height 516
click at [1064, 12] on button "Done" at bounding box center [1062, 18] width 58 height 18
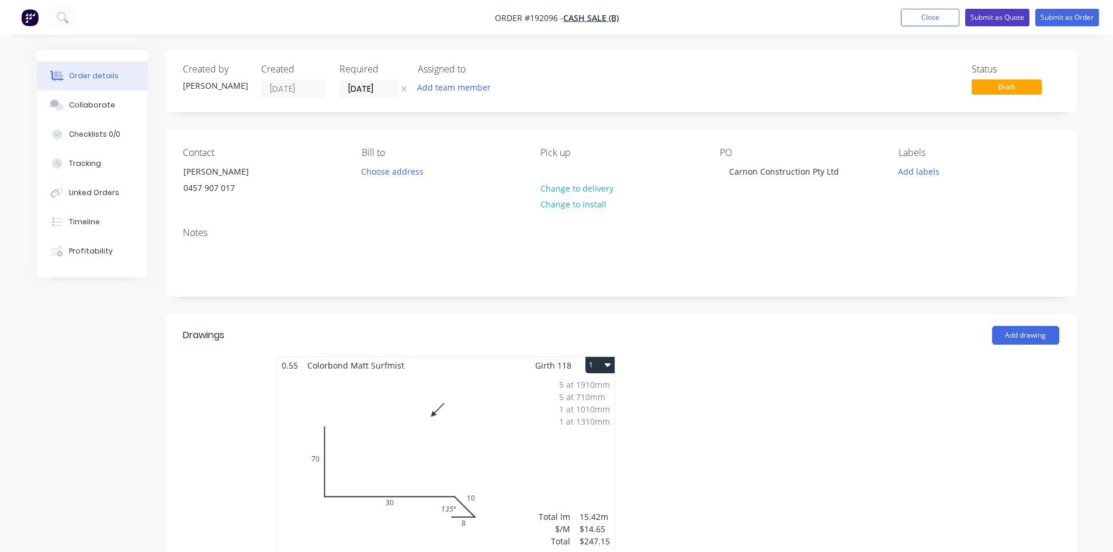
click at [1009, 19] on button "Submit as Quote" at bounding box center [997, 18] width 64 height 18
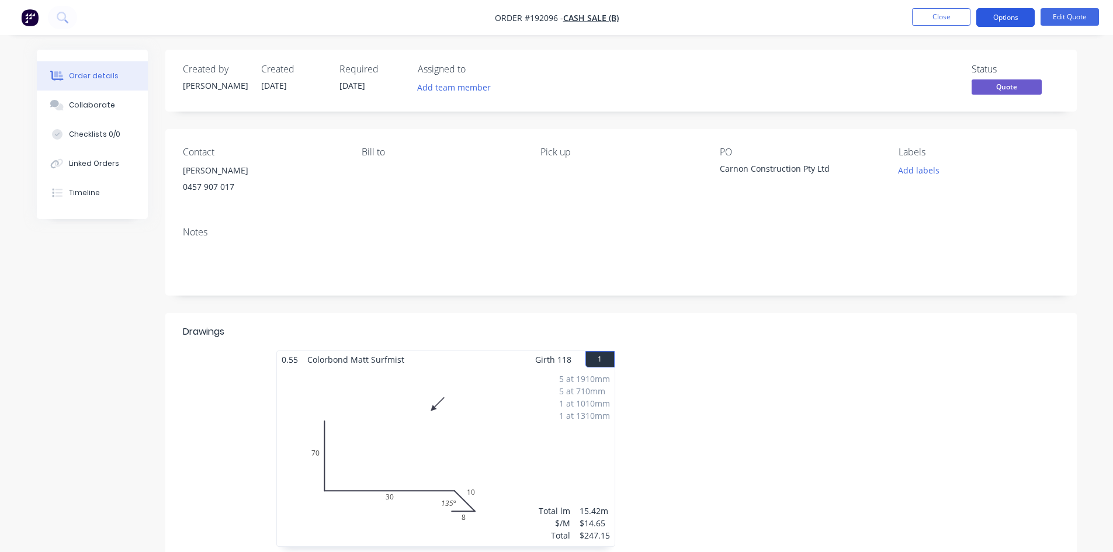
click at [998, 25] on button "Options" at bounding box center [1005, 17] width 58 height 19
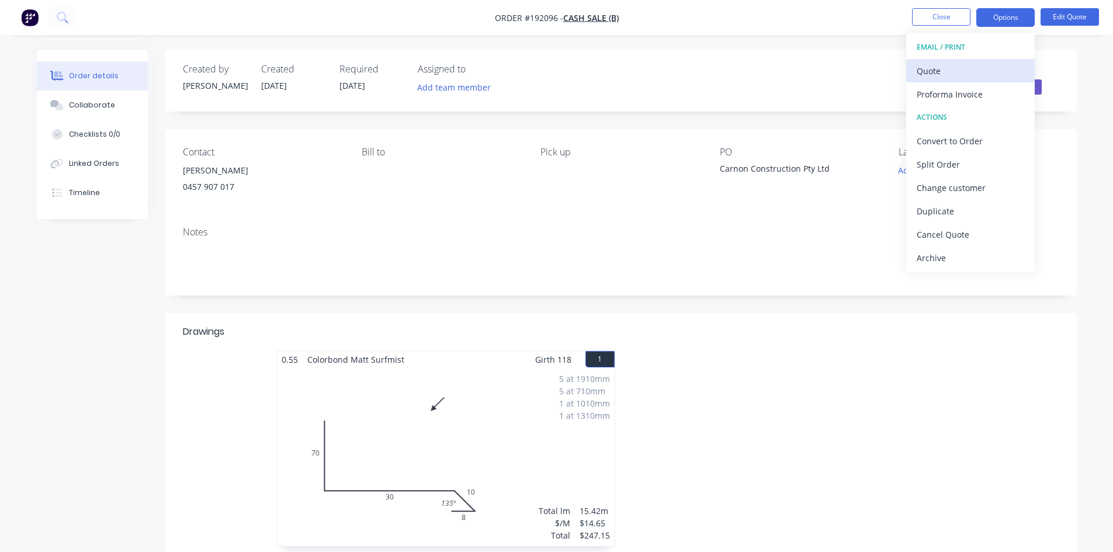
click at [995, 68] on div "Quote" at bounding box center [970, 71] width 107 height 17
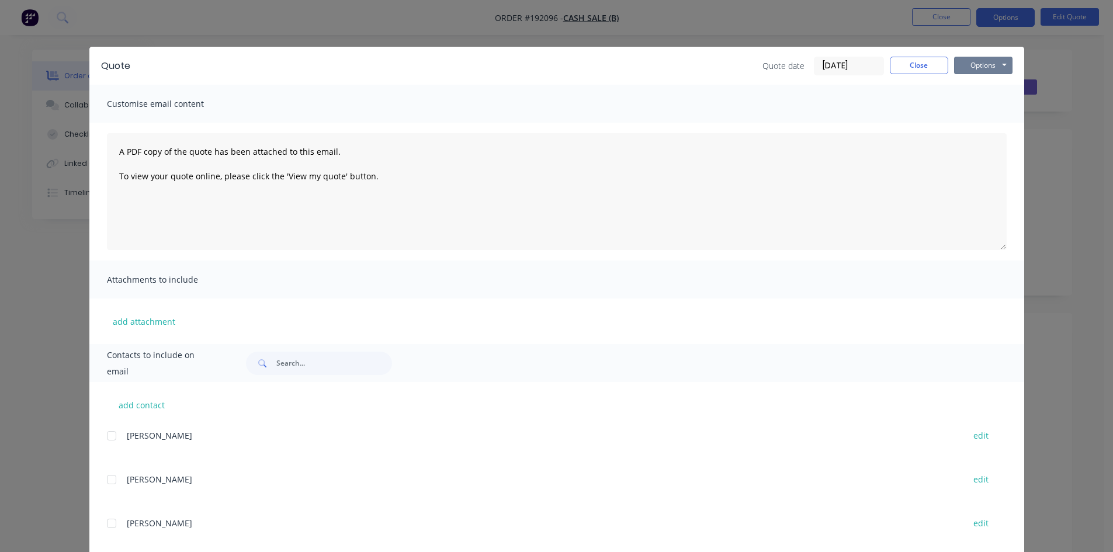
click at [995, 68] on button "Options" at bounding box center [983, 66] width 58 height 18
click at [998, 92] on button "Preview" at bounding box center [991, 86] width 75 height 19
click at [505, 133] on div "A PDF copy of the quote has been attached to this email. To view your quote onl…" at bounding box center [556, 192] width 935 height 138
click at [894, 63] on button "Close" at bounding box center [919, 66] width 58 height 18
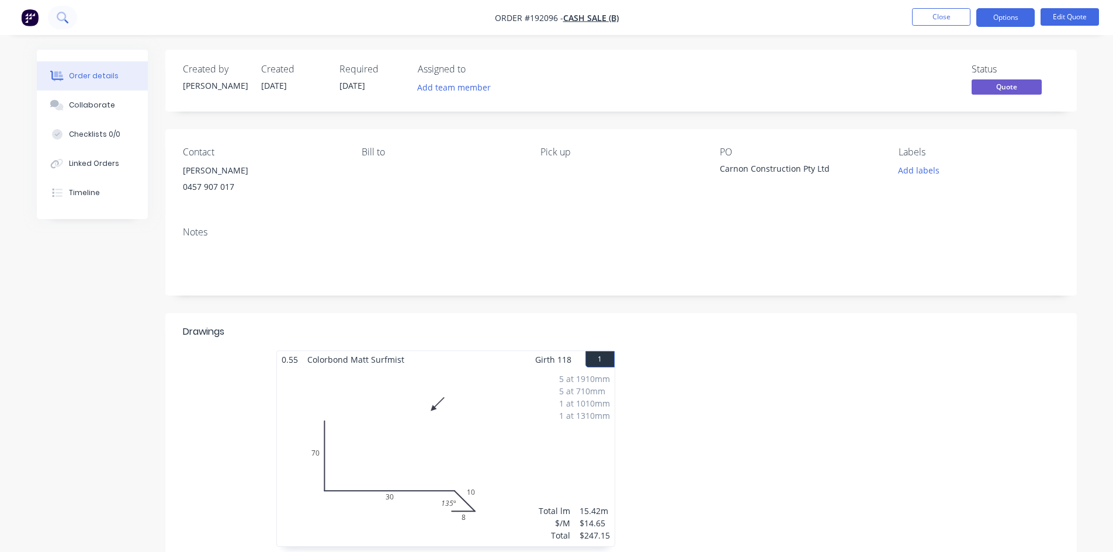
click at [61, 13] on icon at bounding box center [62, 17] width 11 height 11
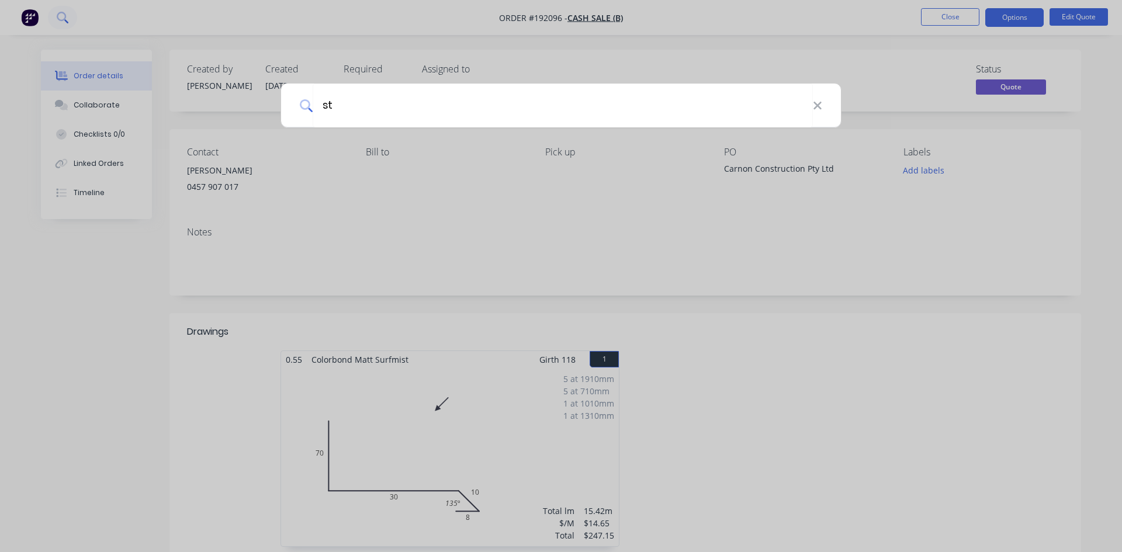
type input "s"
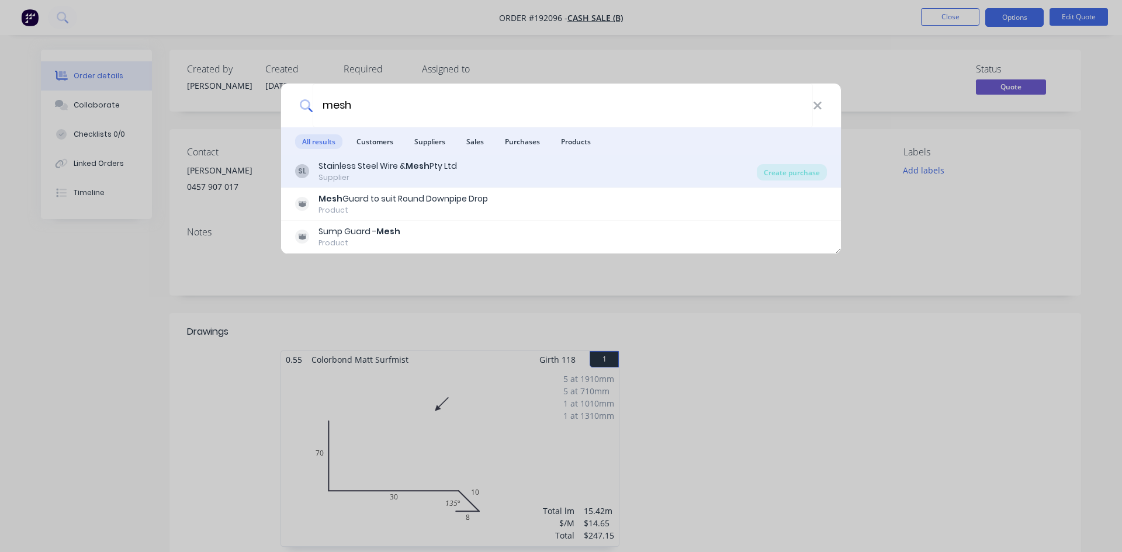
type input "mesh"
click at [424, 162] on b "Mesh" at bounding box center [417, 166] width 24 height 12
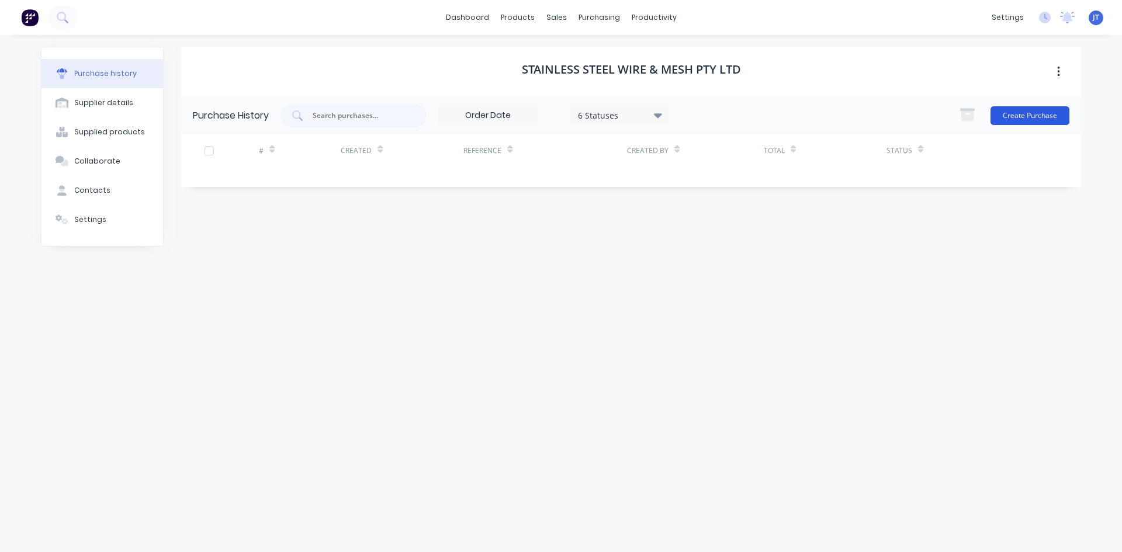
click at [1035, 114] on button "Create Purchase" at bounding box center [1029, 115] width 79 height 19
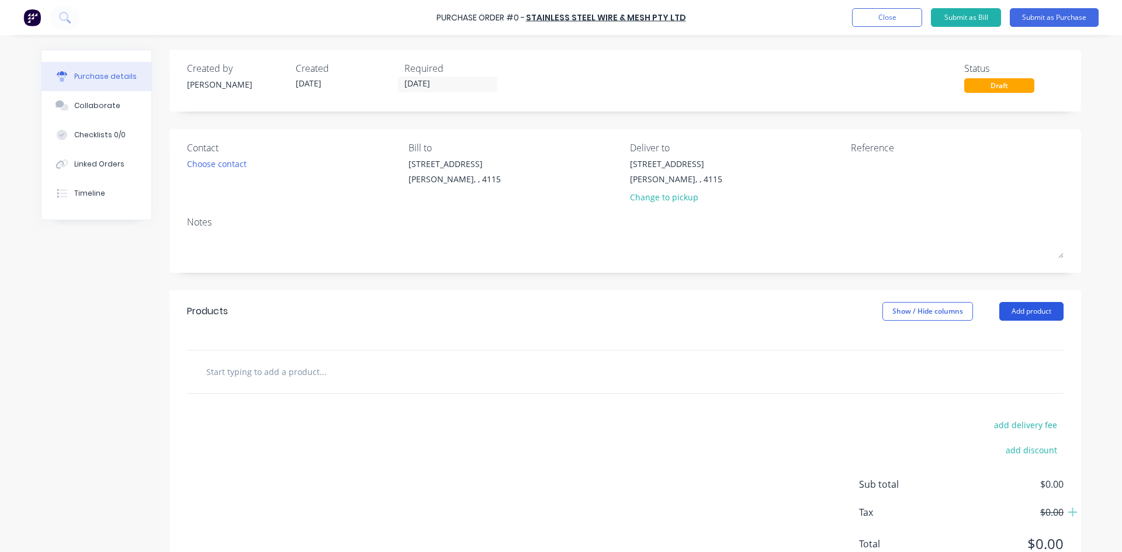
click at [1043, 307] on button "Add product" at bounding box center [1031, 311] width 64 height 19
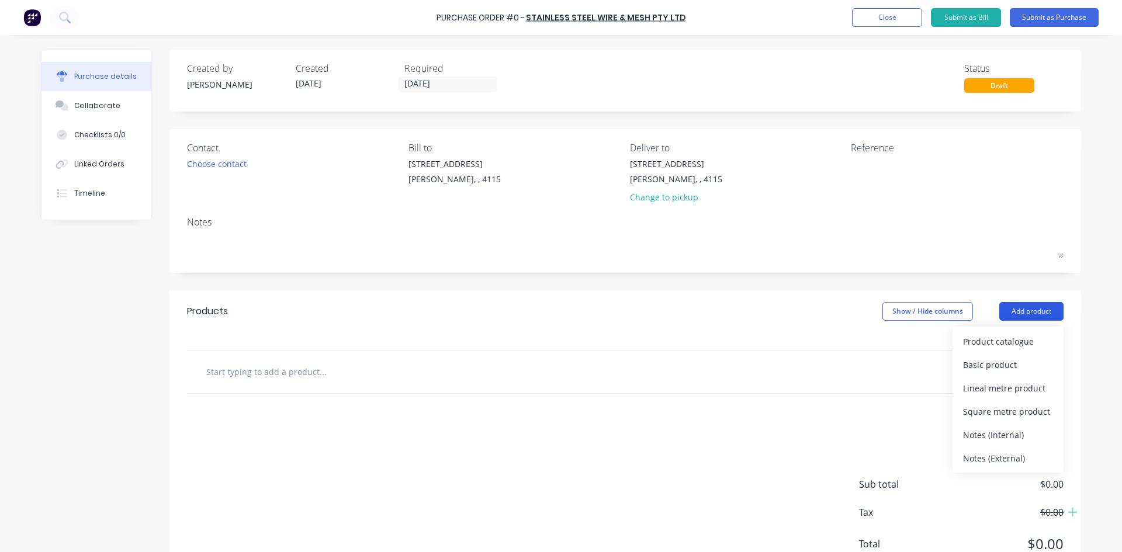
click at [1046, 333] on div "Product catalogue" at bounding box center [1008, 341] width 90 height 17
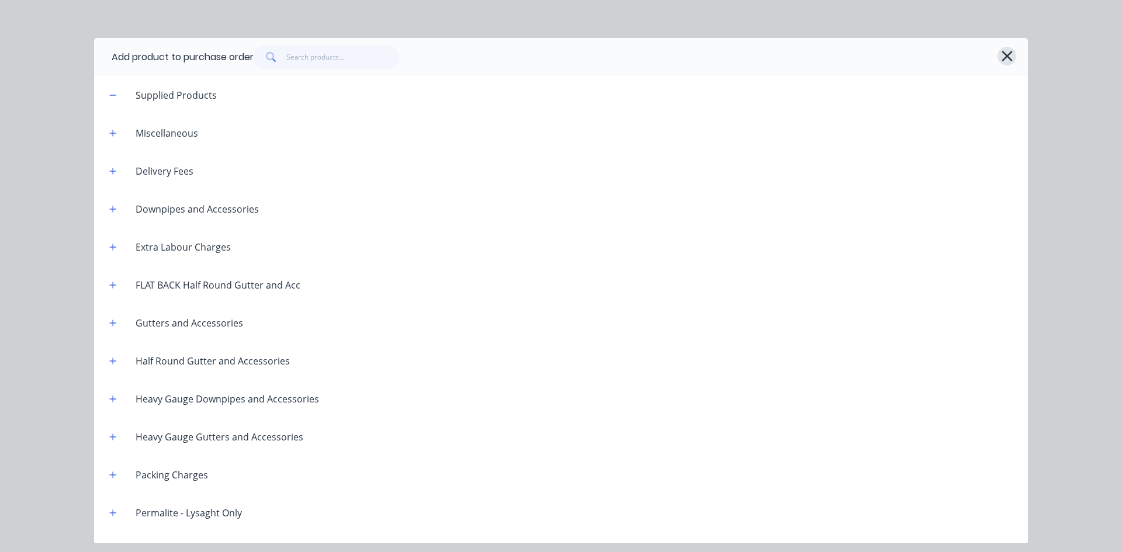
click at [1001, 55] on icon "button" at bounding box center [1007, 56] width 12 height 16
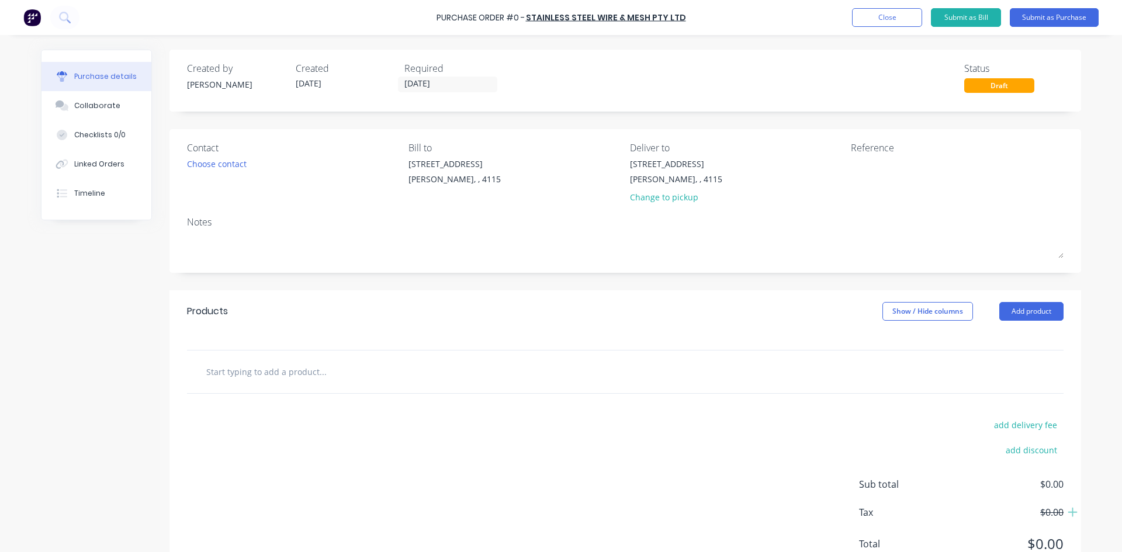
click at [283, 366] on input "text" at bounding box center [323, 371] width 234 height 23
type input "Stainless Mesh as per Quote Q35669"
click at [543, 279] on div "Created by John Created 08/09/25 Required 08/09/25 Status Draft Contact Choose …" at bounding box center [624, 318] width 911 height 536
click at [319, 378] on input "Stainless Mesh as per Quote Q35669" at bounding box center [323, 371] width 234 height 23
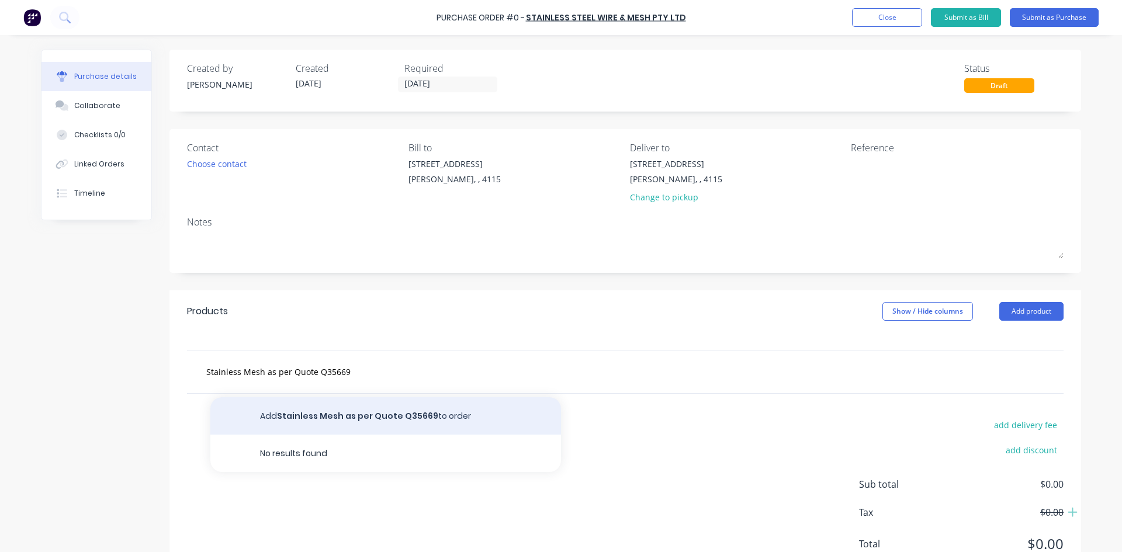
click at [337, 409] on button "Add Stainless Mesh as per Quote Q35669 to order" at bounding box center [385, 415] width 350 height 37
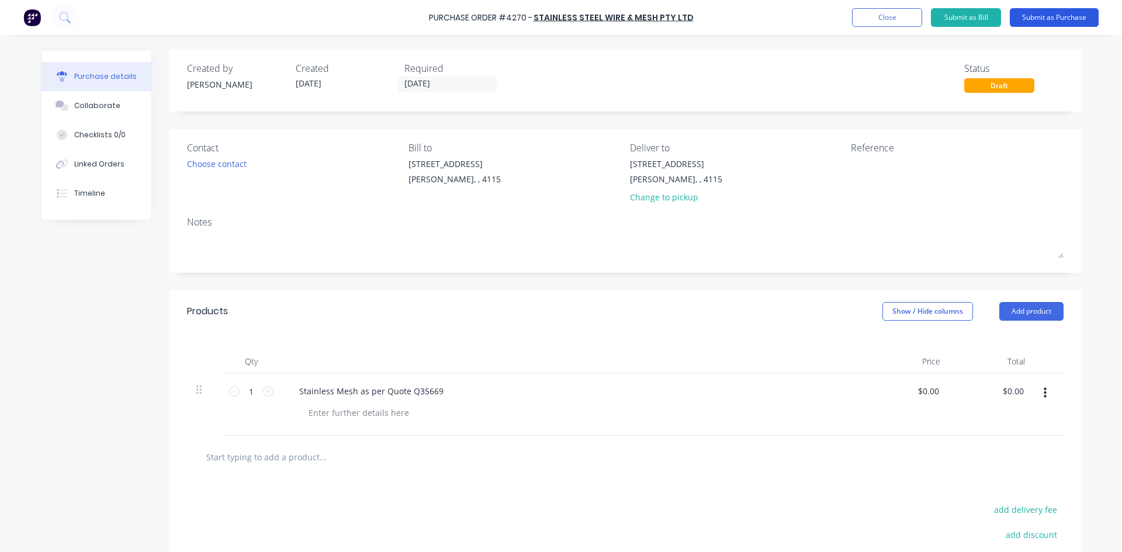
click at [1025, 15] on button "Submit as Purchase" at bounding box center [1053, 17] width 89 height 19
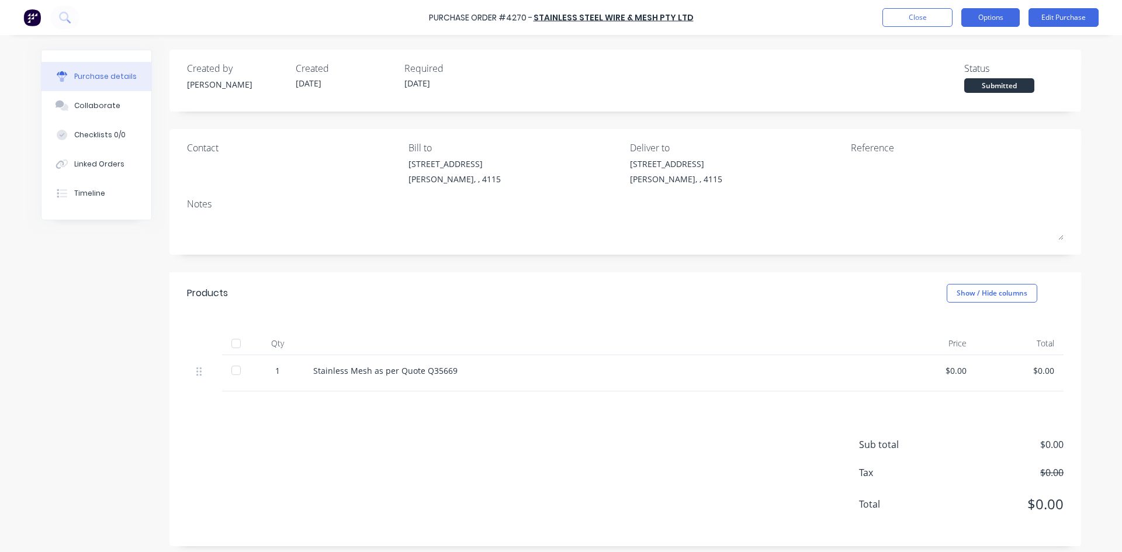
click at [990, 14] on button "Options" at bounding box center [990, 17] width 58 height 19
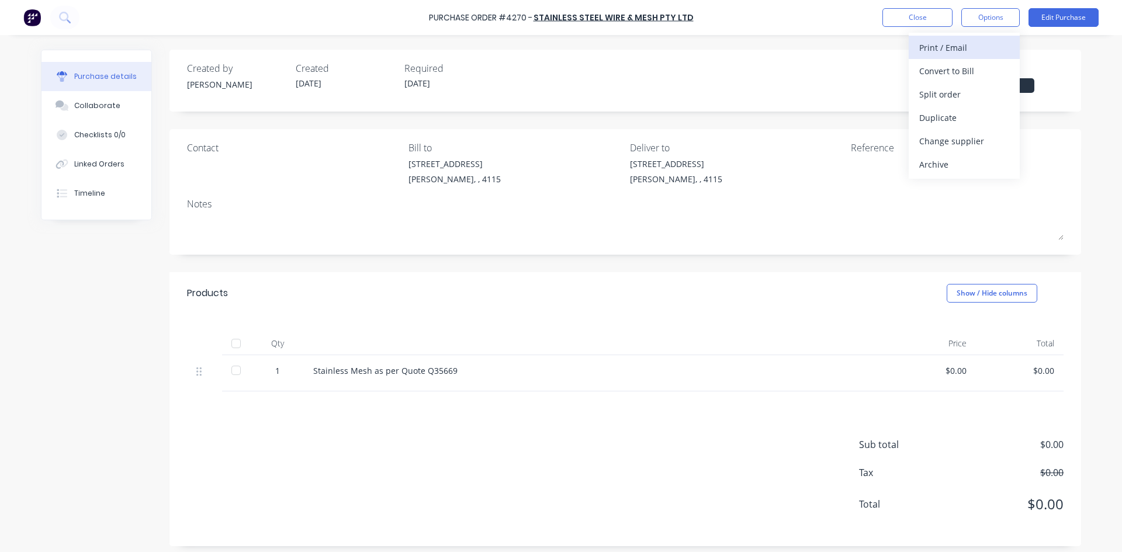
click at [964, 47] on div "Print / Email" at bounding box center [964, 47] width 90 height 17
click at [963, 92] on div "Without pricing" at bounding box center [964, 94] width 90 height 17
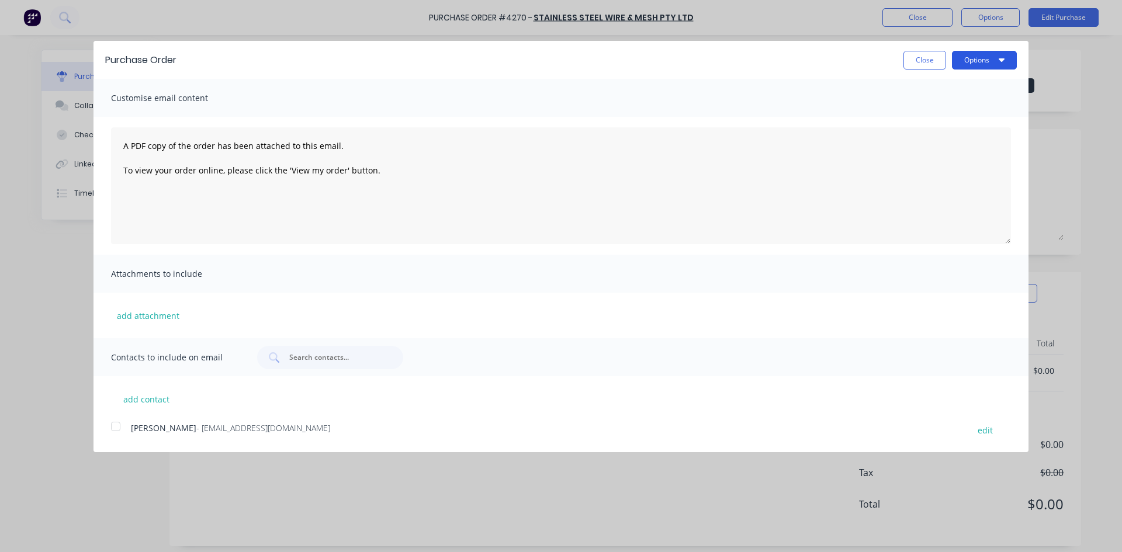
click at [984, 62] on button "Options" at bounding box center [984, 60] width 65 height 19
click at [979, 86] on div "Print" at bounding box center [961, 89] width 90 height 17
click at [934, 62] on button "Close" at bounding box center [924, 60] width 43 height 19
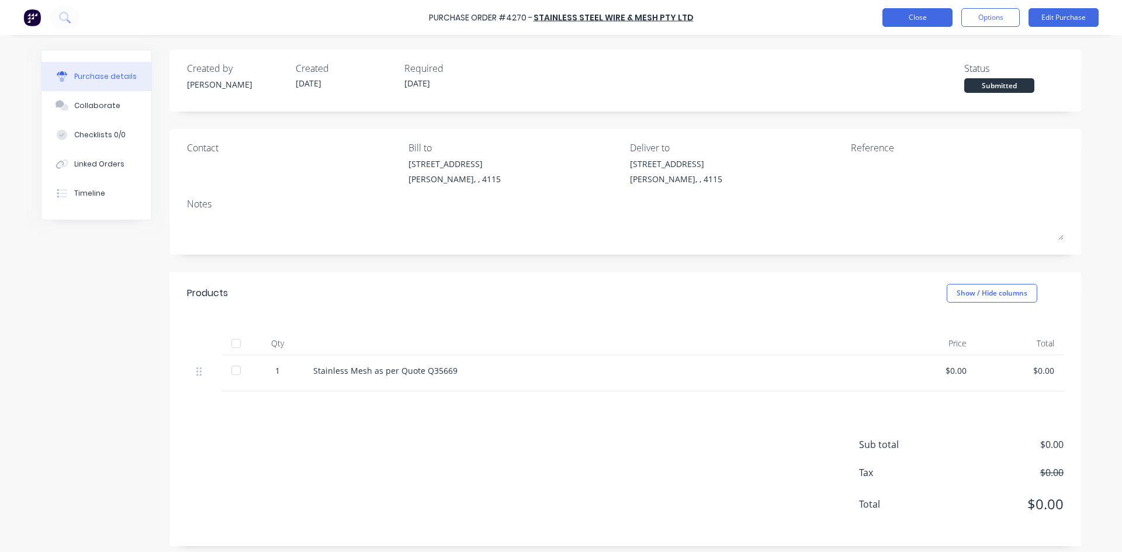
click at [924, 25] on button "Close" at bounding box center [917, 17] width 70 height 19
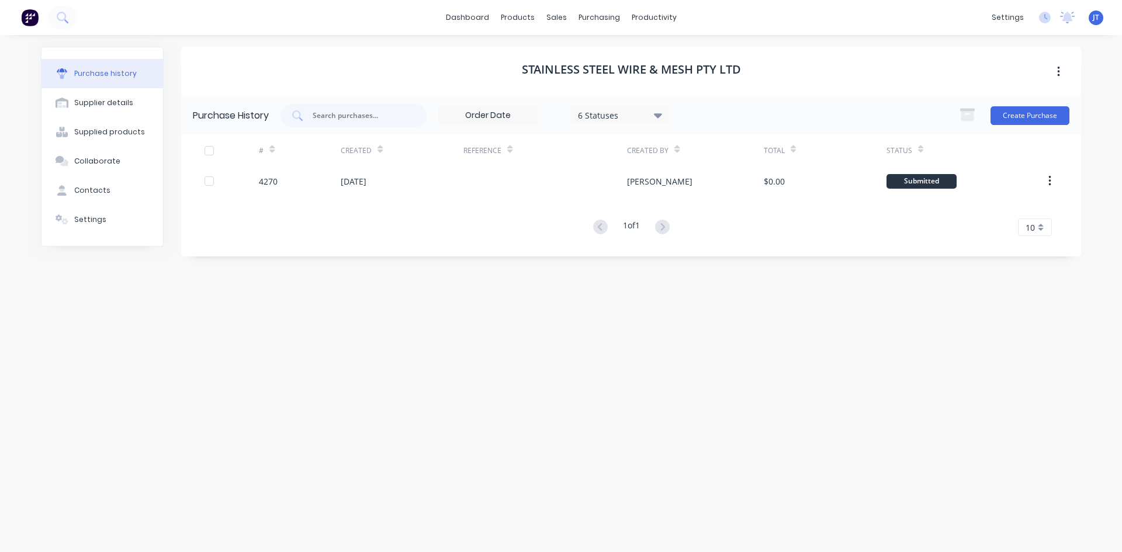
click at [725, 340] on div "Stainless Steel Wire & Mesh Pty Ltd Purchase History 6 Statuses 6 Statuses Crea…" at bounding box center [631, 288] width 900 height 482
click at [34, 19] on img at bounding box center [30, 18] width 18 height 18
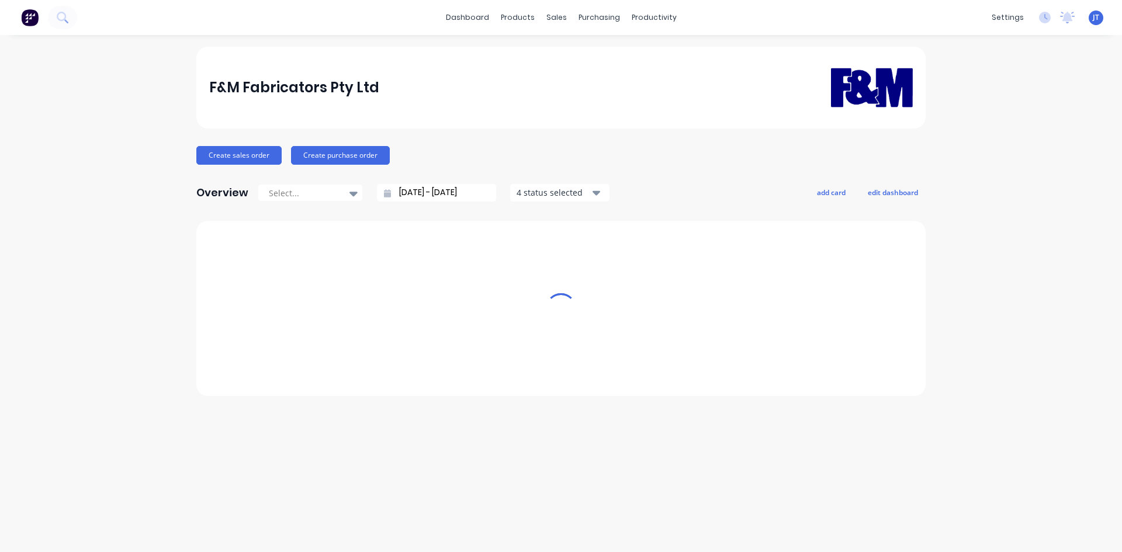
click at [34, 19] on img at bounding box center [30, 18] width 18 height 18
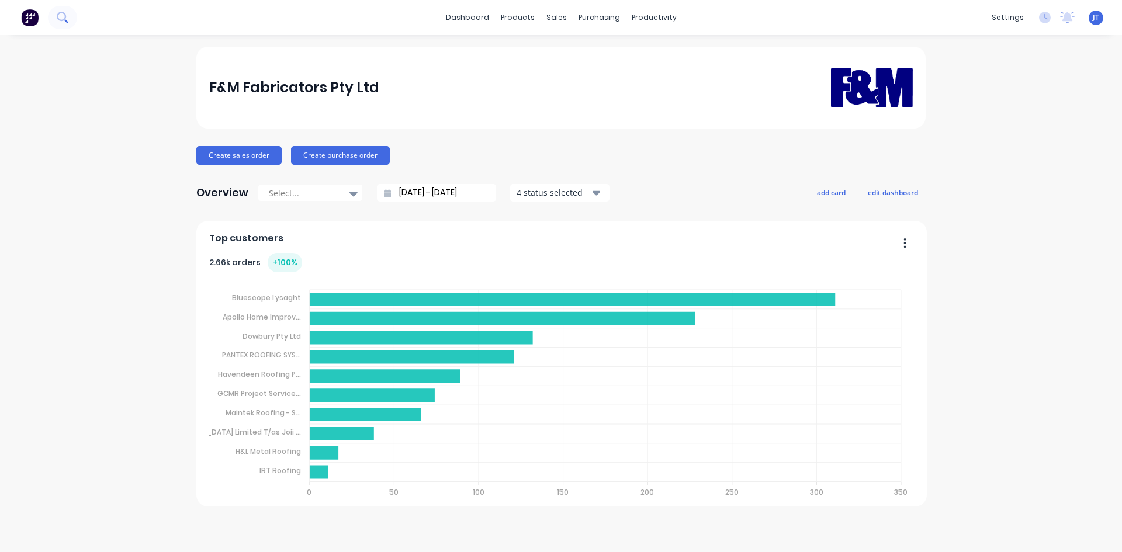
click at [66, 12] on icon at bounding box center [62, 17] width 11 height 11
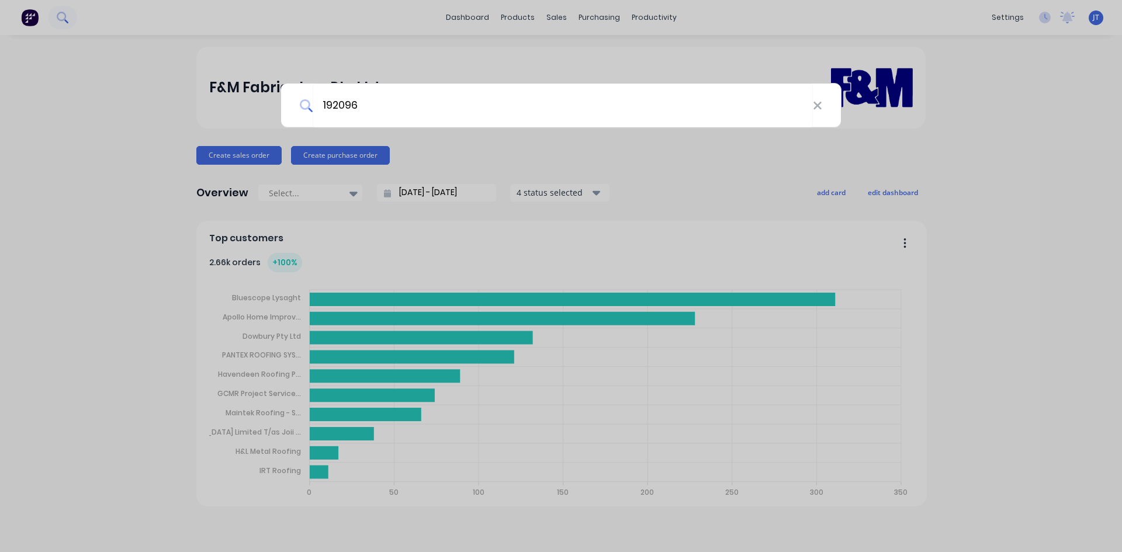
type input "192096"
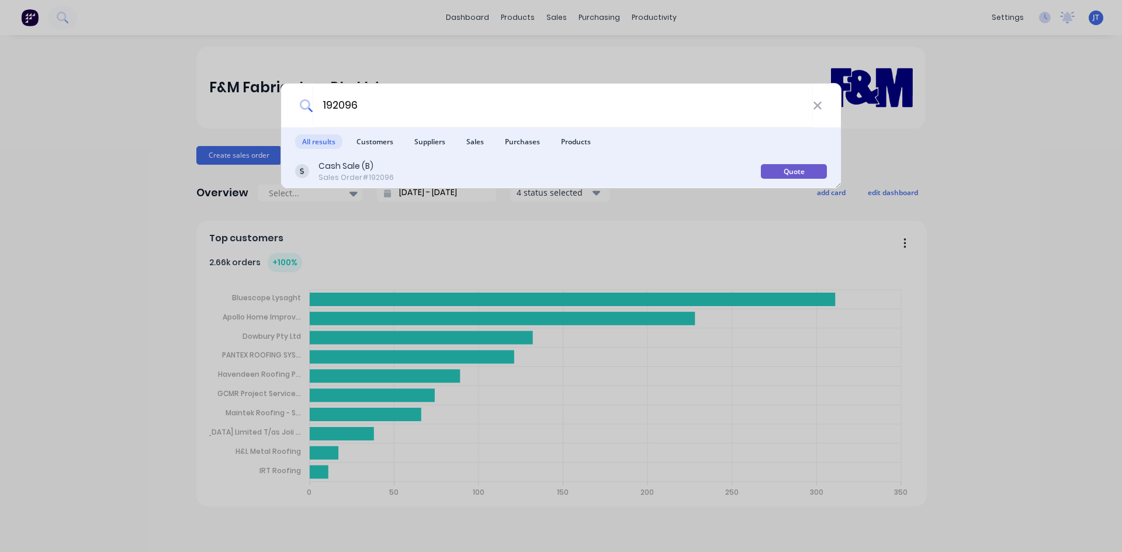
click at [556, 175] on div "Cash Sale (B) Sales Order #192096" at bounding box center [528, 171] width 466 height 23
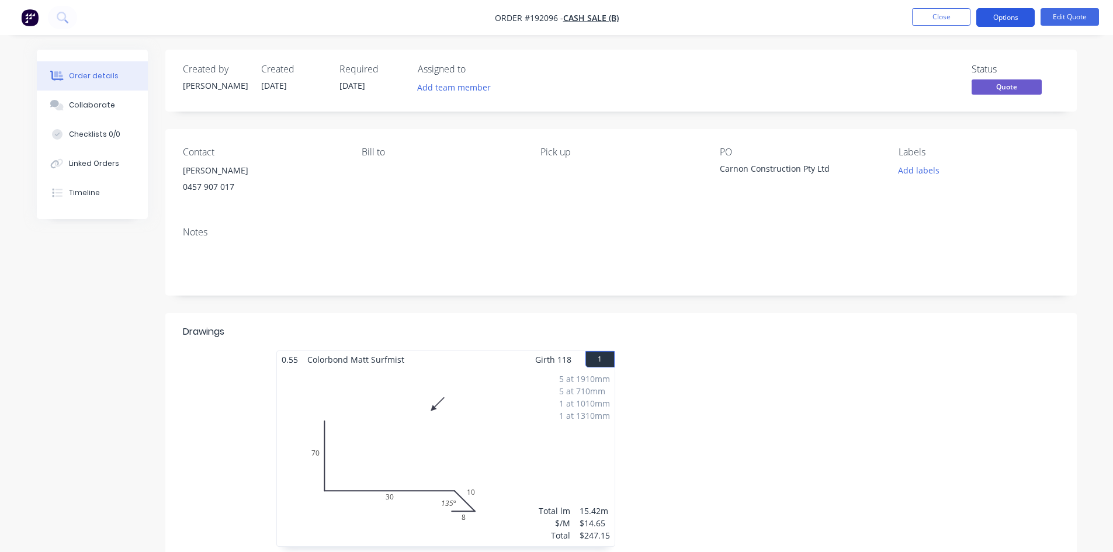
click at [1016, 18] on button "Options" at bounding box center [1005, 17] width 58 height 19
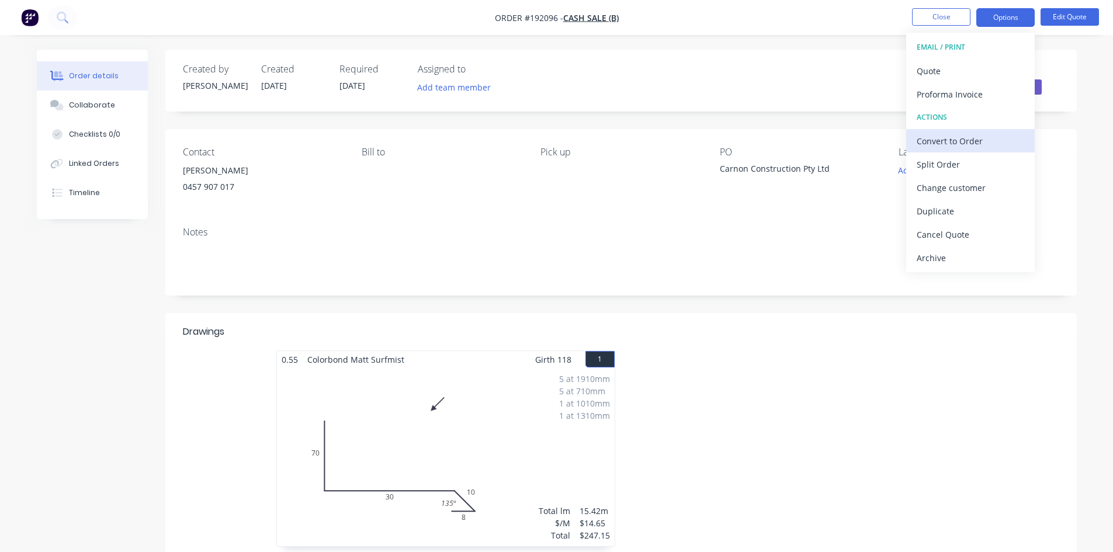
click at [997, 144] on div "Convert to Order" at bounding box center [970, 141] width 107 height 17
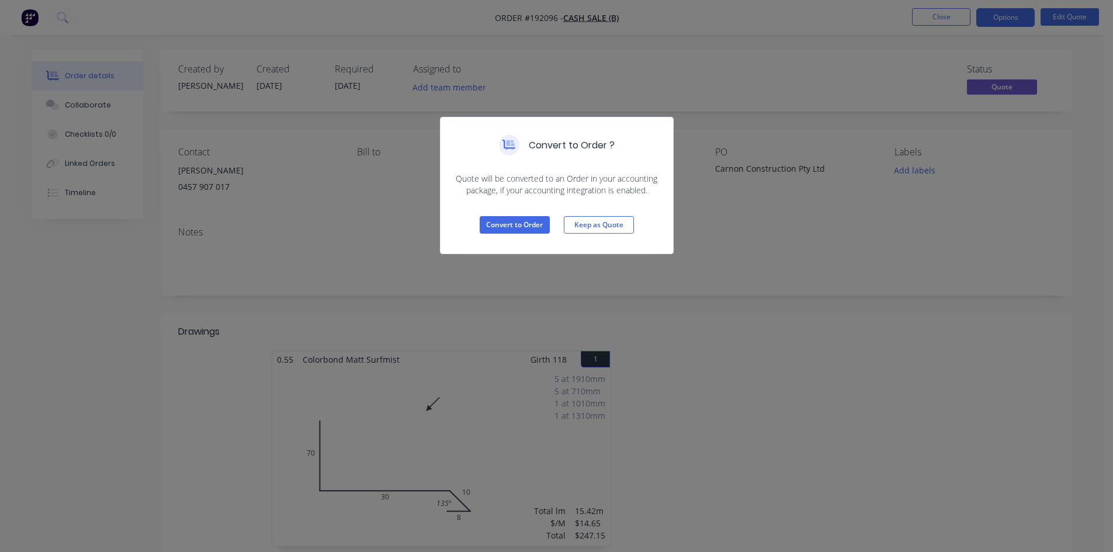
click at [516, 216] on div "Convert to Order Keep as Quote" at bounding box center [556, 224] width 232 height 57
click at [516, 220] on button "Convert to Order" at bounding box center [515, 225] width 70 height 18
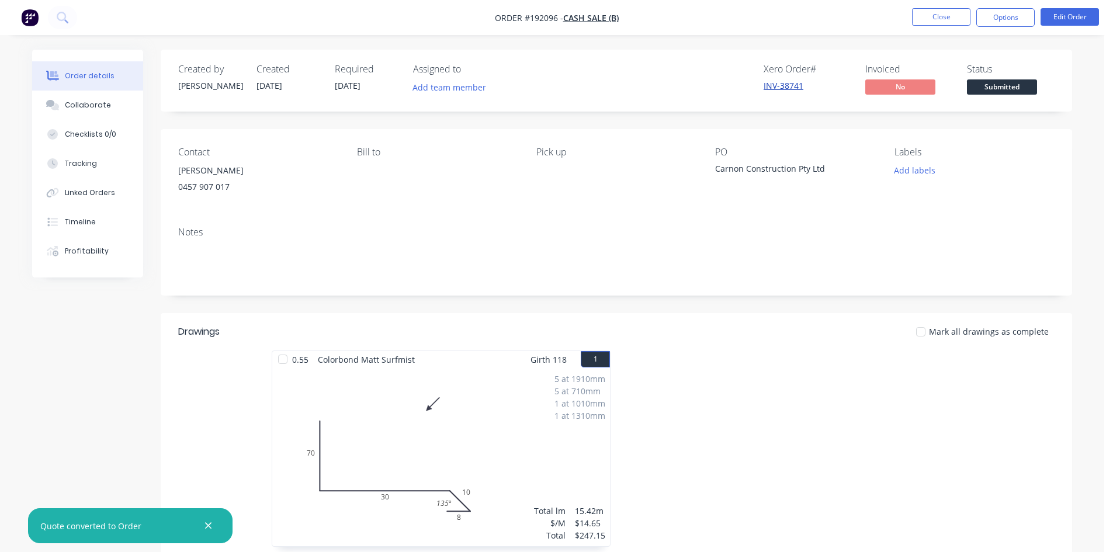
click at [778, 85] on link "INV-38741" at bounding box center [784, 85] width 40 height 11
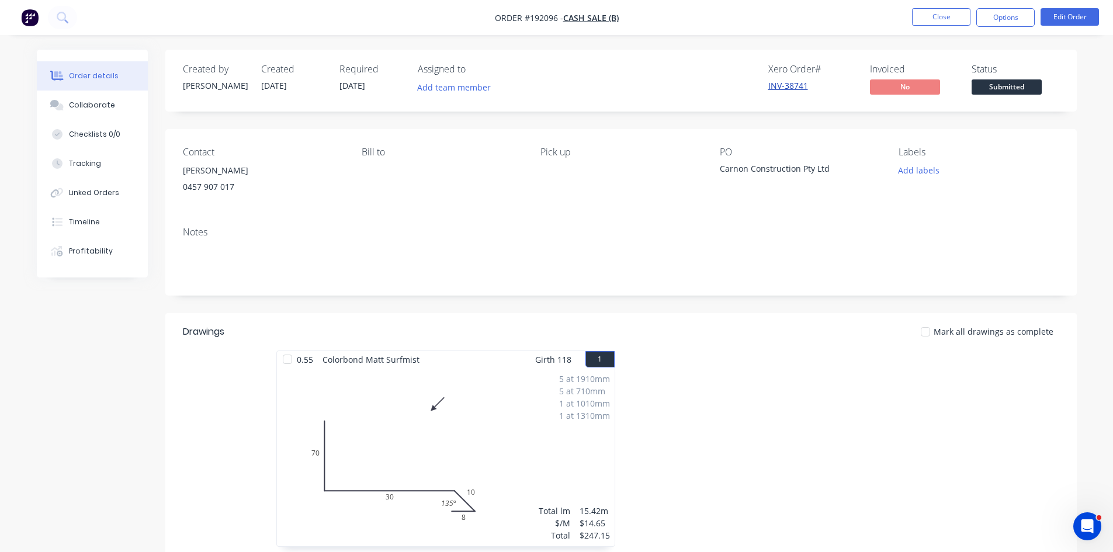
click at [794, 81] on link "INV-38741" at bounding box center [788, 85] width 40 height 11
click at [994, 18] on button "Options" at bounding box center [1005, 17] width 58 height 19
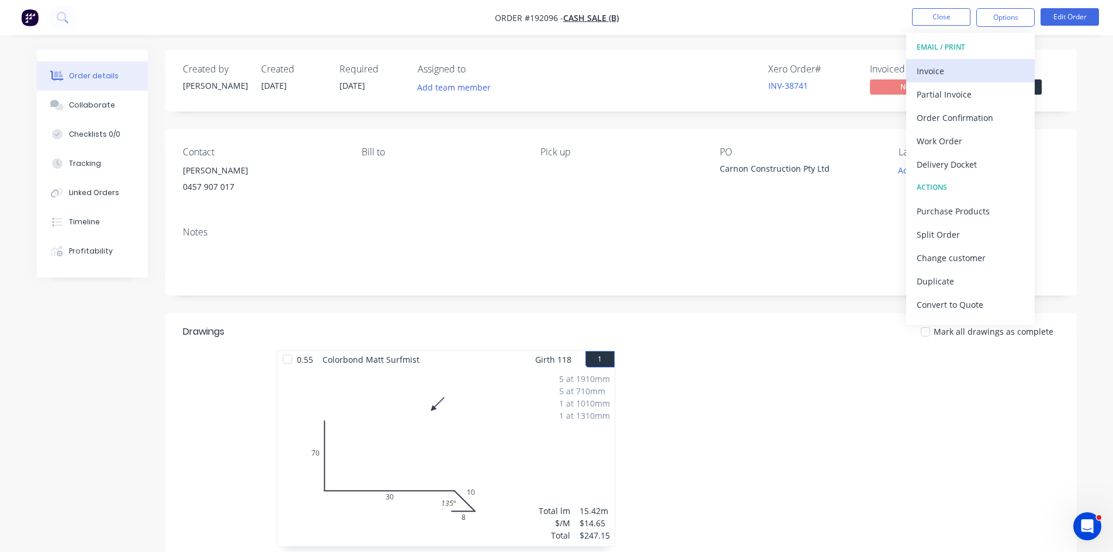
click at [987, 74] on div "Invoice" at bounding box center [970, 71] width 107 height 17
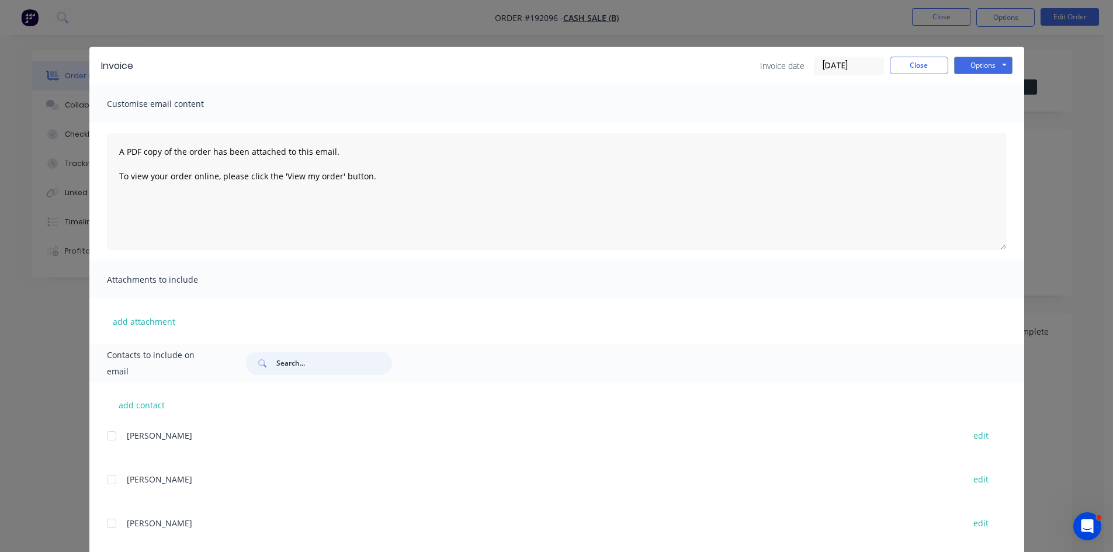
click at [336, 364] on input "text" at bounding box center [334, 363] width 116 height 23
click at [140, 409] on button "add contact" at bounding box center [142, 405] width 70 height 18
select select "AU"
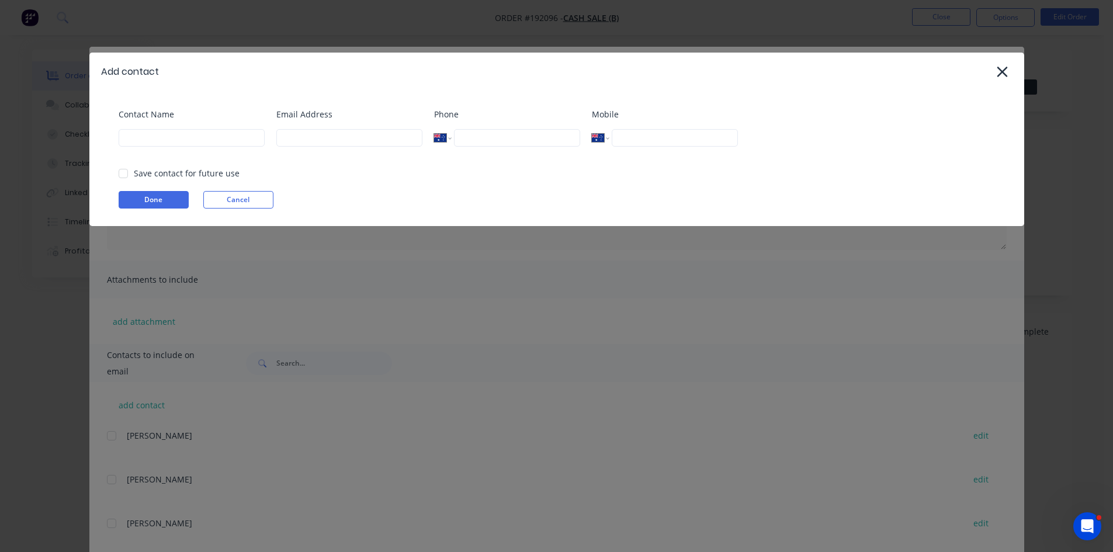
click at [164, 124] on div "Contact Name" at bounding box center [192, 131] width 146 height 47
click at [164, 130] on input at bounding box center [192, 138] width 146 height 18
type input "[PERSON_NAME]"
click at [321, 144] on input at bounding box center [349, 138] width 146 height 18
type input "John@fmfabricators.com.au"
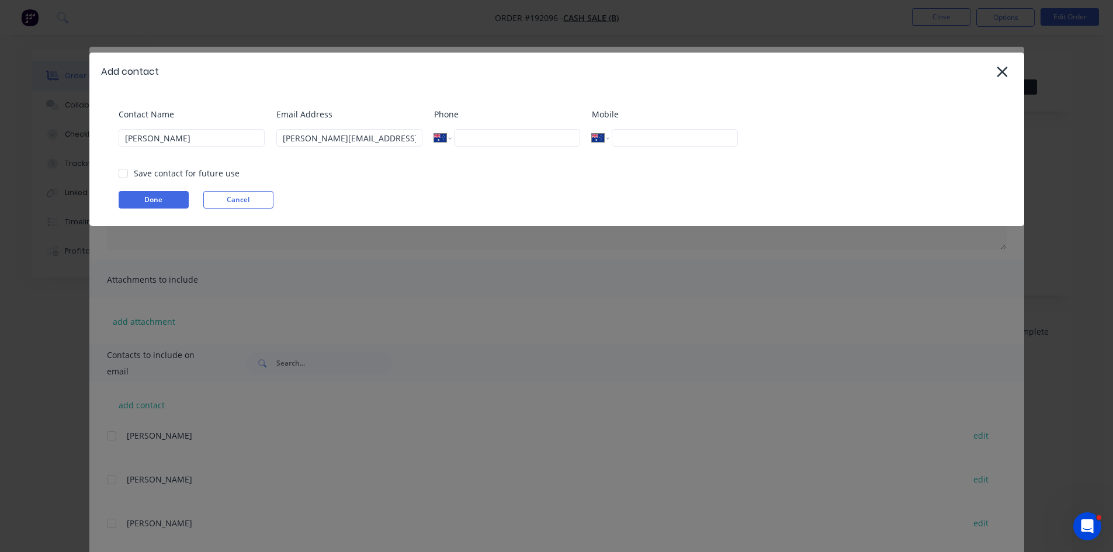
type input "0433 254 055"
click at [142, 175] on div "Save contact for future use" at bounding box center [187, 173] width 106 height 12
click at [124, 173] on div at bounding box center [123, 173] width 23 height 23
click at [143, 204] on button "Done" at bounding box center [154, 200] width 70 height 18
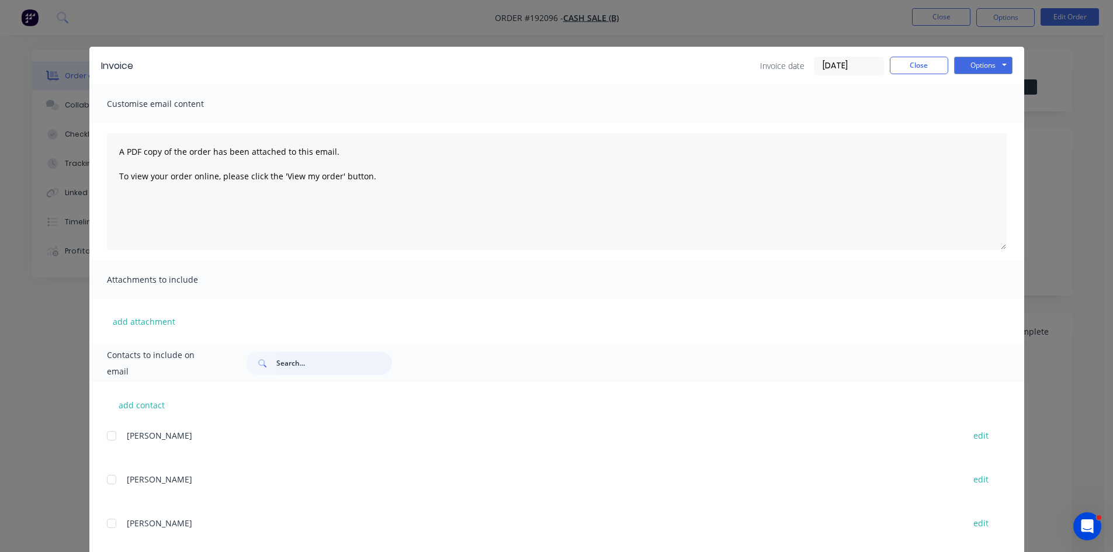
click at [276, 365] on input "text" at bounding box center [334, 363] width 116 height 23
type input "john"
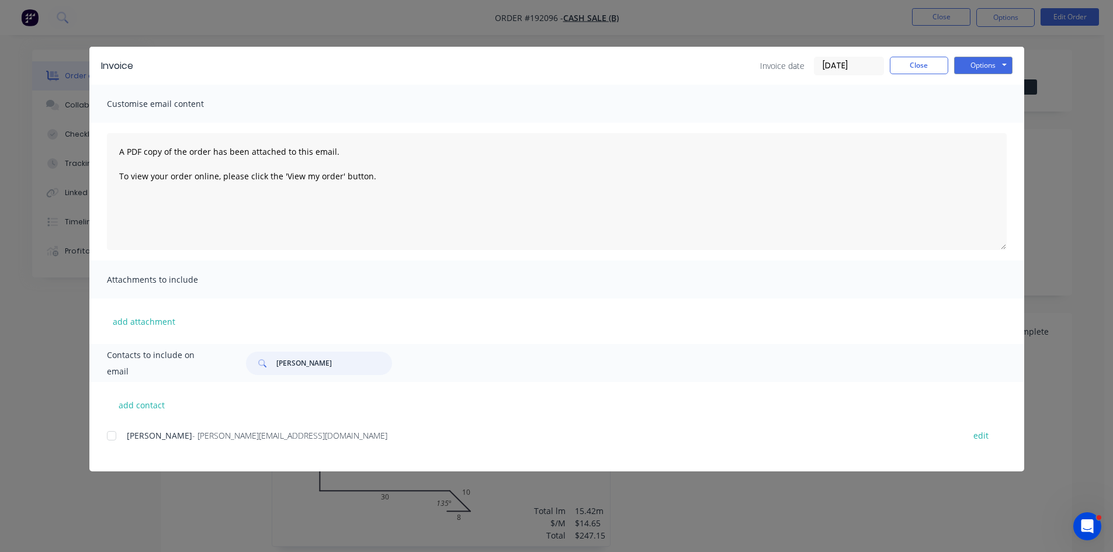
click at [112, 438] on div at bounding box center [111, 435] width 23 height 23
click at [970, 65] on button "Options" at bounding box center [983, 66] width 58 height 18
click at [997, 123] on button "Email" at bounding box center [991, 124] width 75 height 19
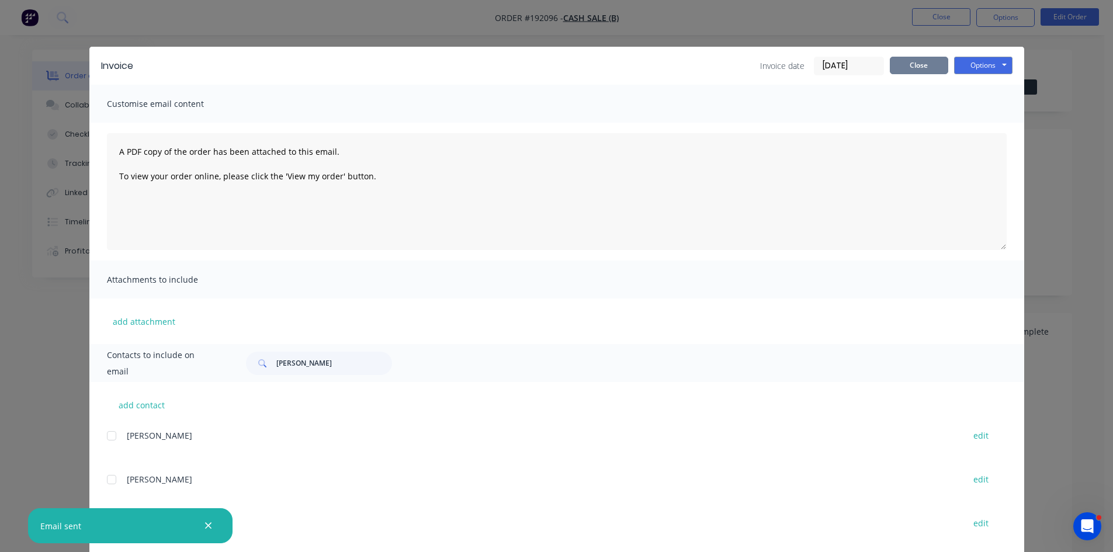
click at [908, 67] on button "Close" at bounding box center [919, 66] width 58 height 18
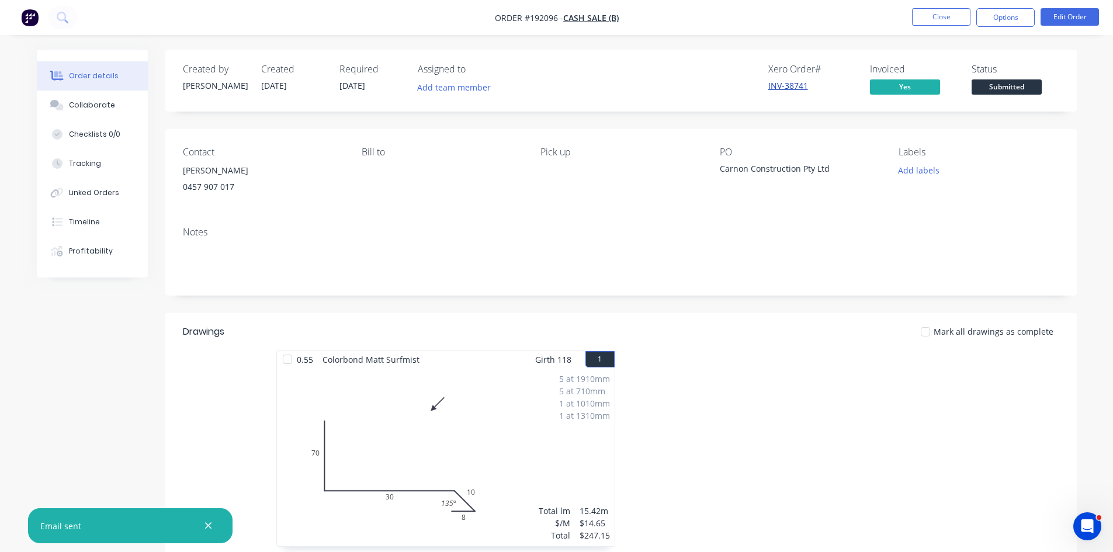
click at [772, 84] on link "INV-38741" at bounding box center [788, 85] width 40 height 11
click at [793, 86] on link "INV-38741" at bounding box center [788, 85] width 40 height 11
click at [790, 91] on link "INV-38741" at bounding box center [788, 85] width 40 height 11
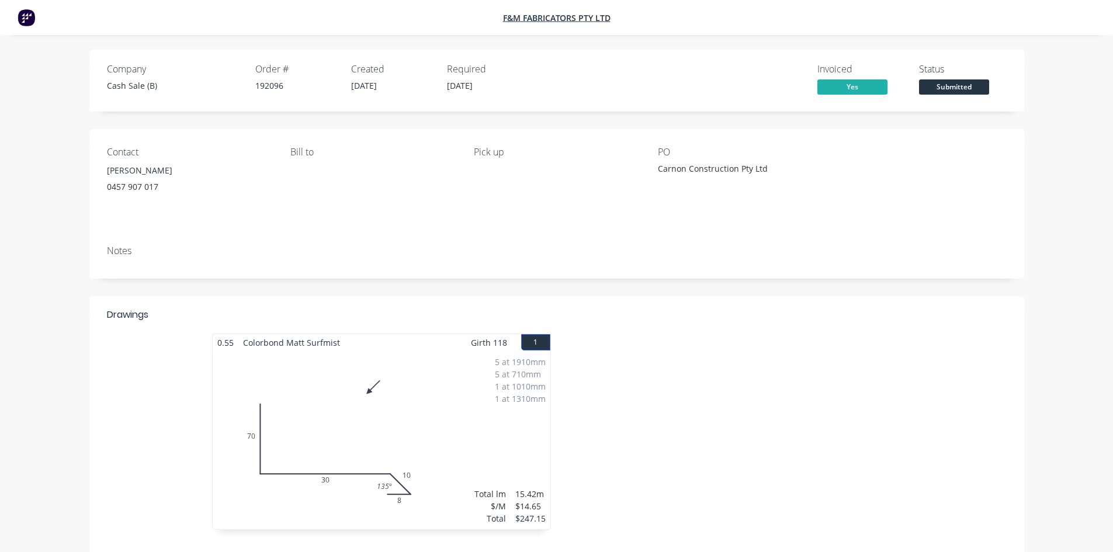
drag, startPoint x: 871, startPoint y: 161, endPoint x: 862, endPoint y: 164, distance: 9.1
click at [870, 162] on div at bounding box center [923, 173] width 165 height 53
click at [822, 171] on div "PO Carnon Construction Pty Ltd" at bounding box center [740, 173] width 165 height 53
